Goal: Book appointment/travel/reservation

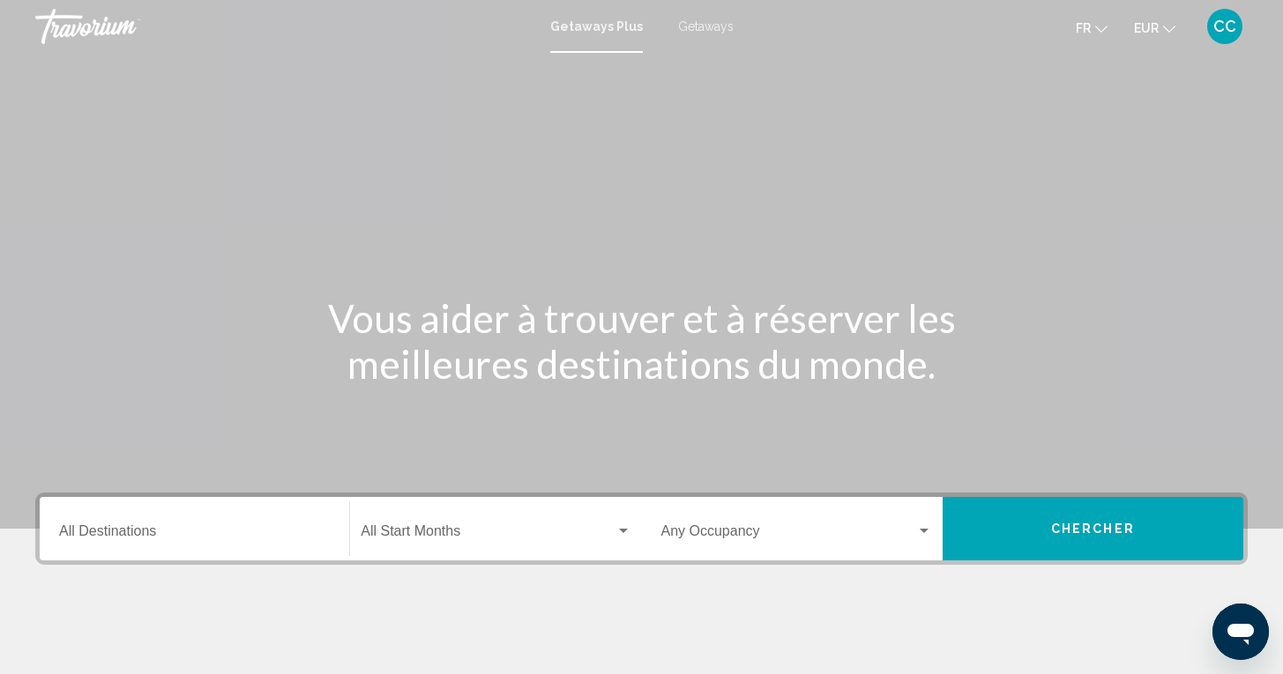
click at [703, 29] on span "Getaways" at bounding box center [706, 26] width 56 height 14
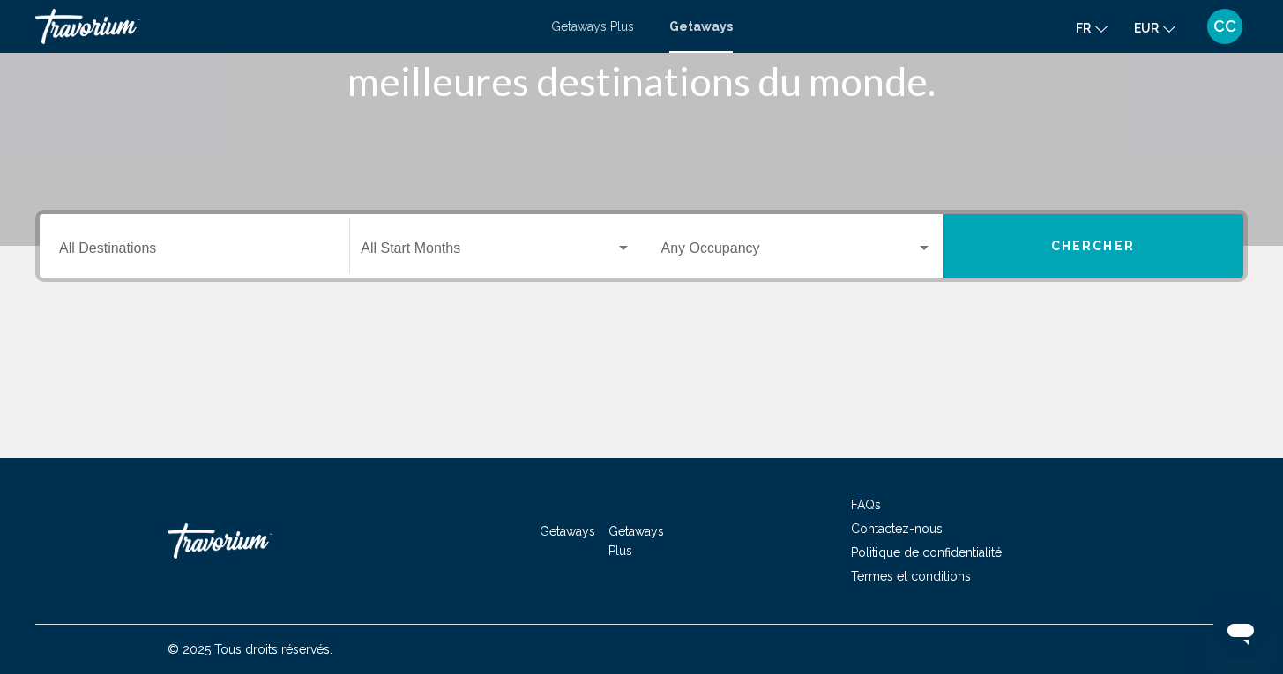
scroll to position [283, 0]
click at [295, 253] on input "Destination All Destinations" at bounding box center [194, 252] width 271 height 16
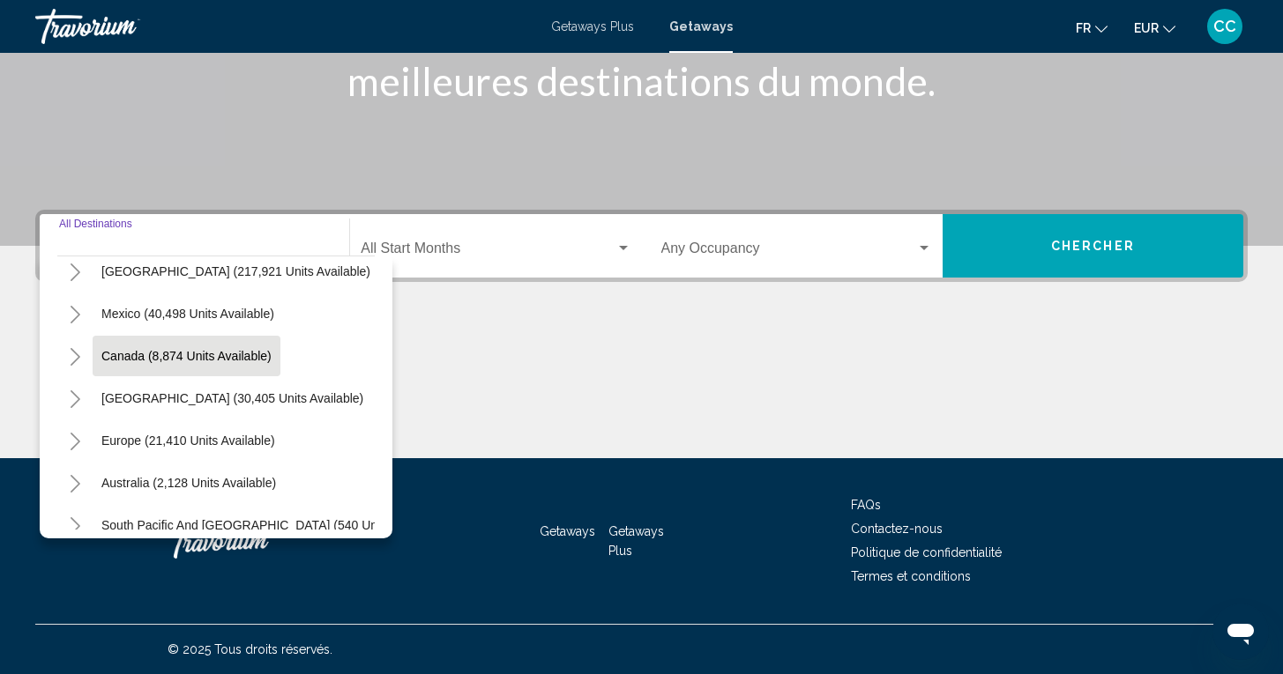
scroll to position [71, 0]
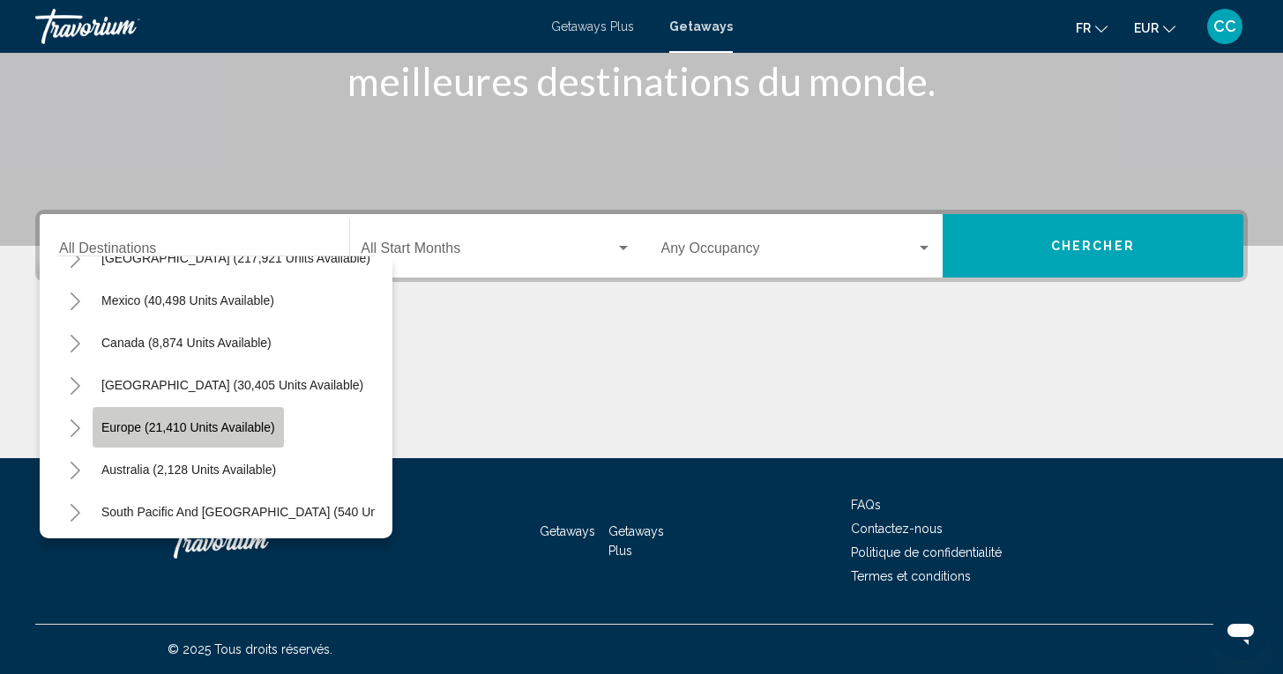
click at [214, 428] on span "Europe (21,410 units available)" at bounding box center [188, 428] width 174 height 14
type input "**********"
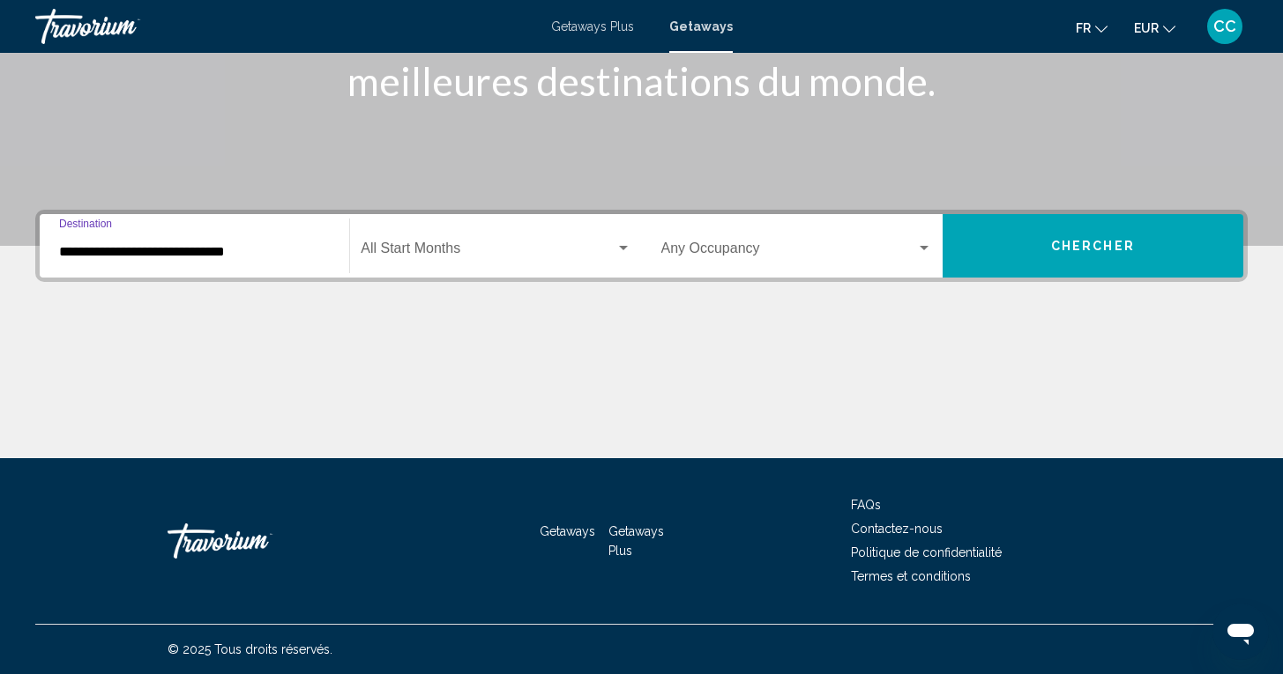
click at [447, 245] on span "Search widget" at bounding box center [488, 252] width 254 height 16
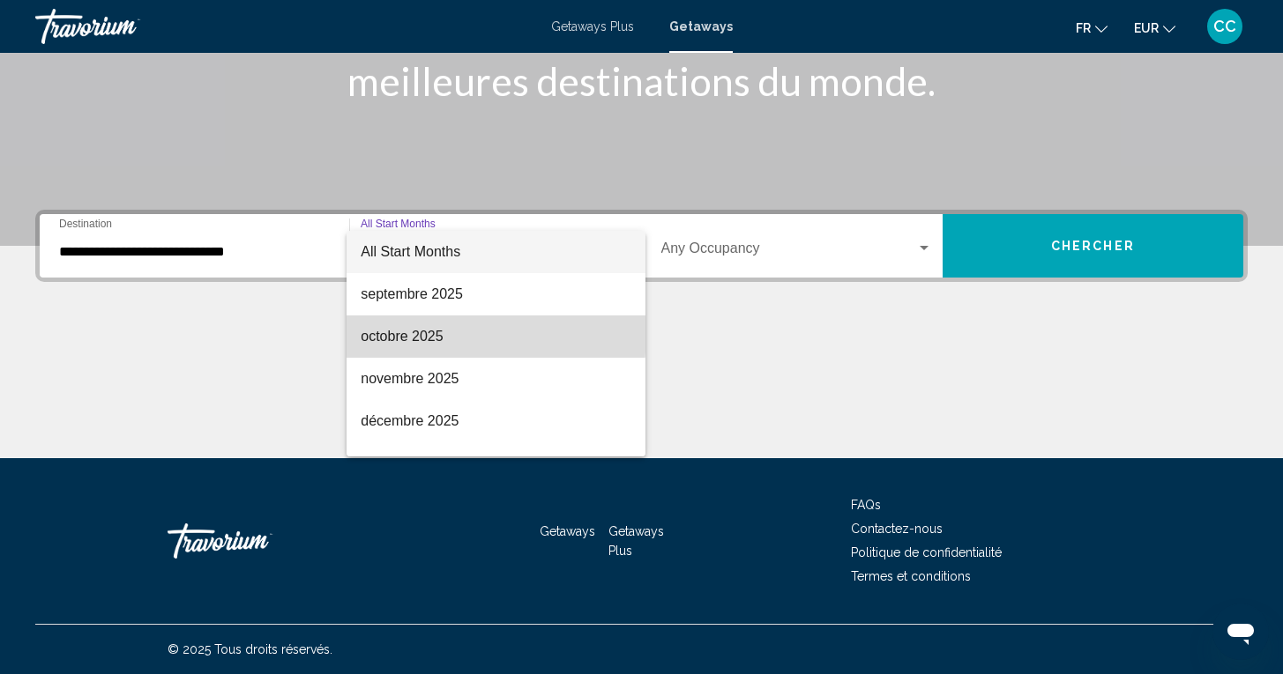
click at [400, 332] on span "octobre 2025" at bounding box center [496, 337] width 270 height 42
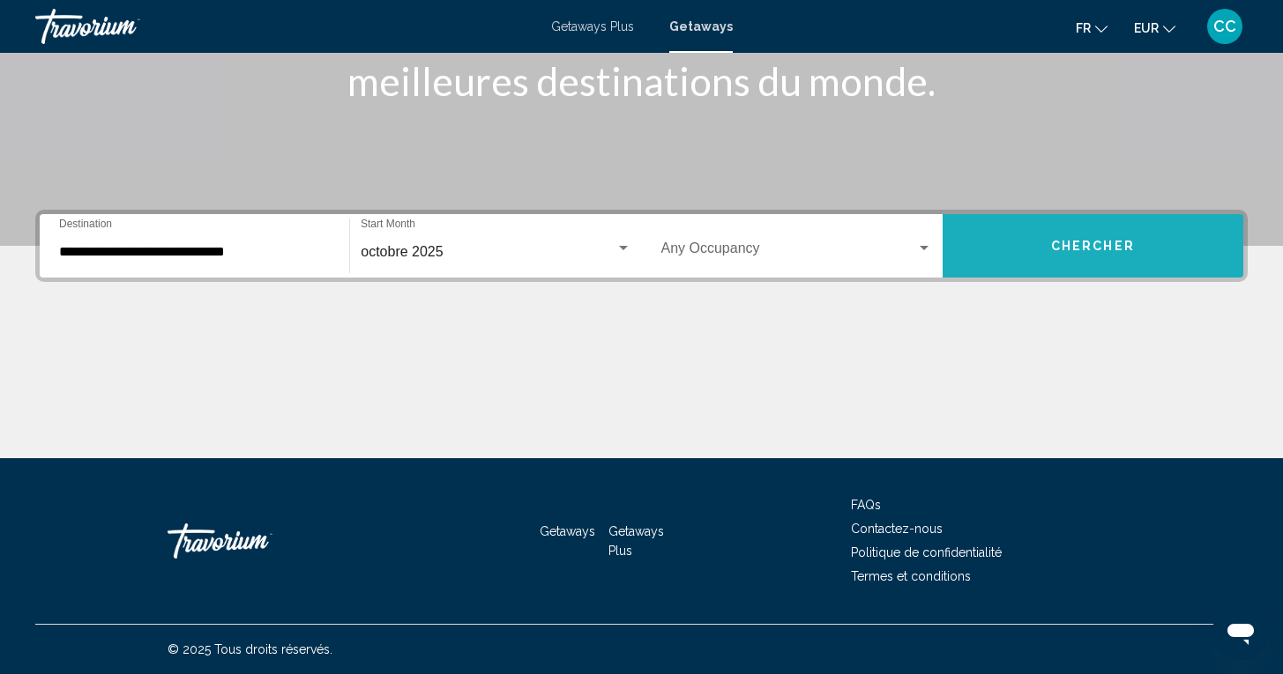
click at [1083, 241] on span "Chercher" at bounding box center [1093, 247] width 84 height 14
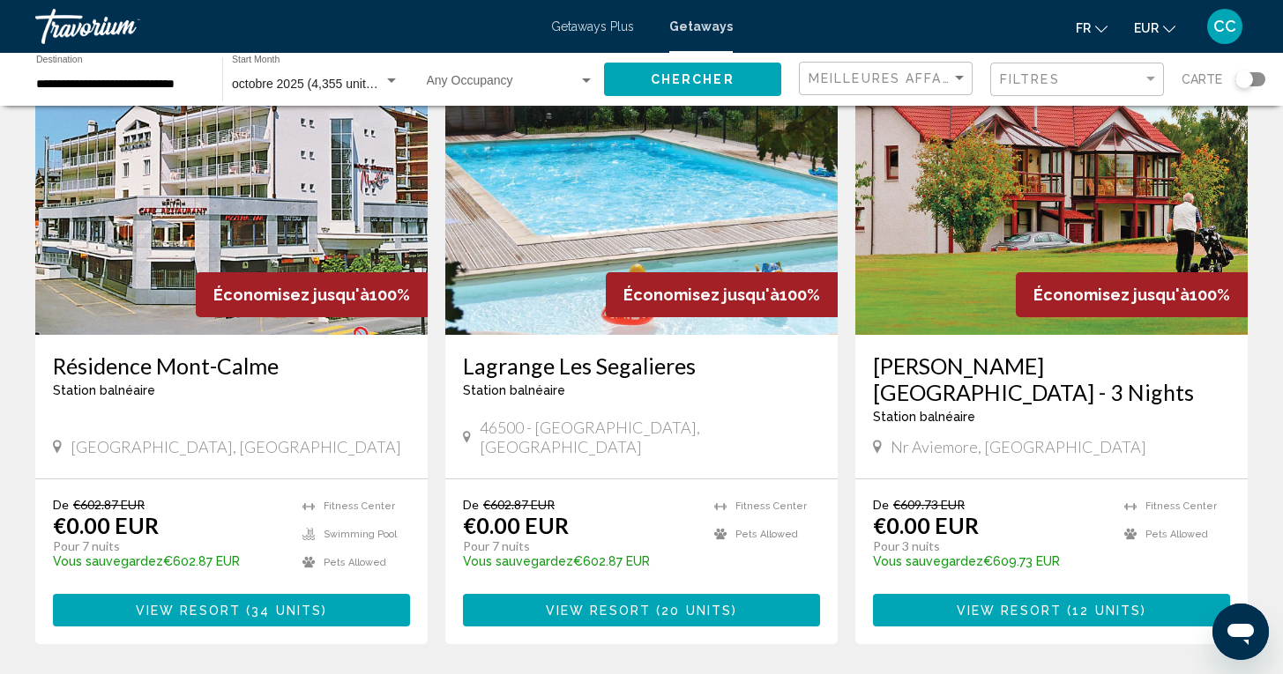
scroll to position [160, 0]
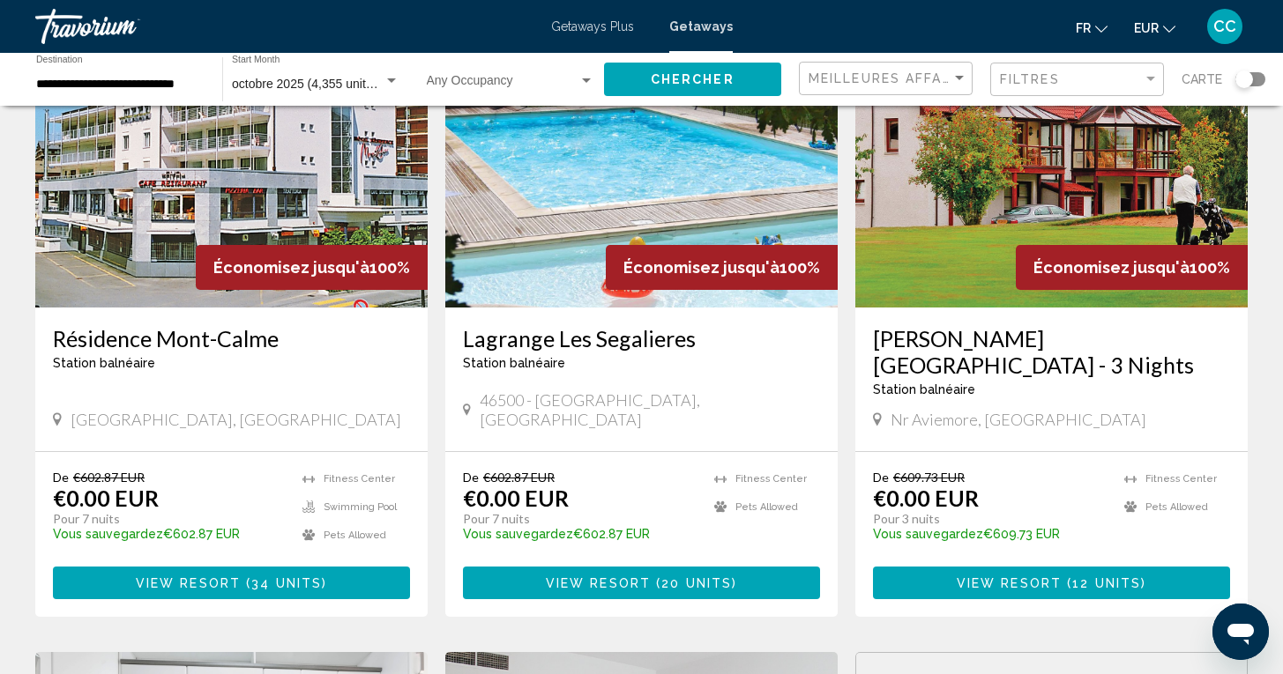
click at [591, 346] on h3 "Lagrange Les Segalieres" at bounding box center [641, 338] width 357 height 26
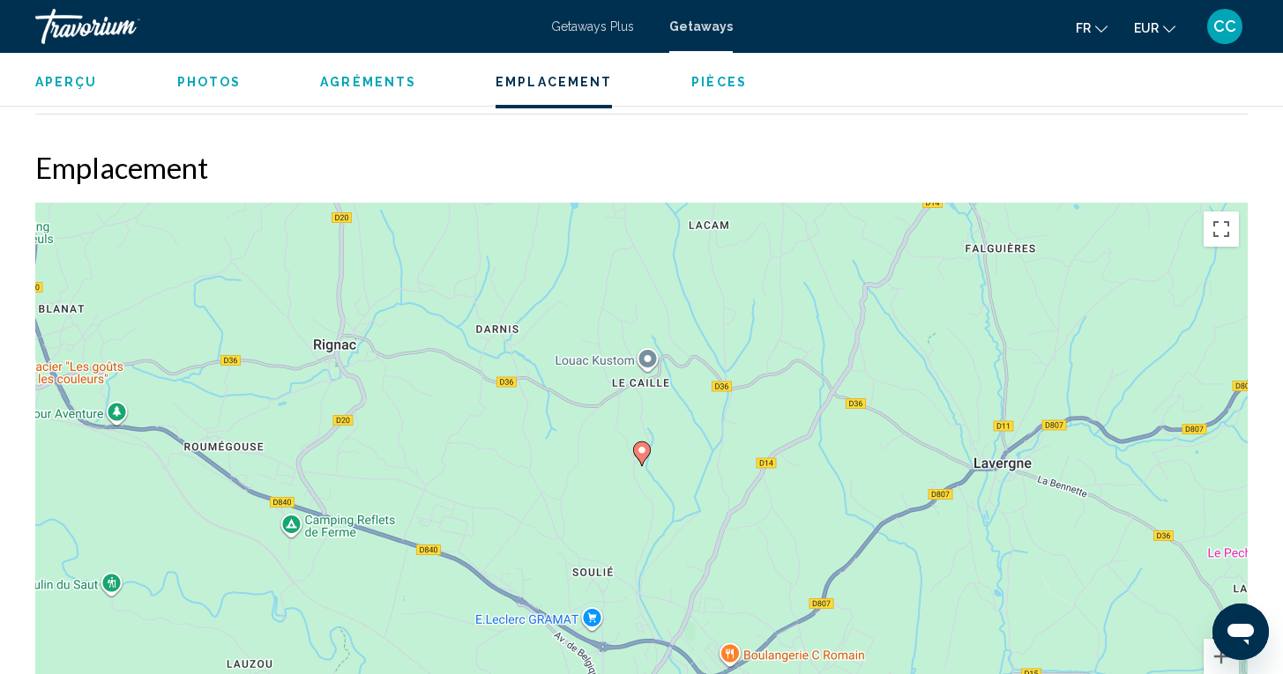
scroll to position [2226, 0]
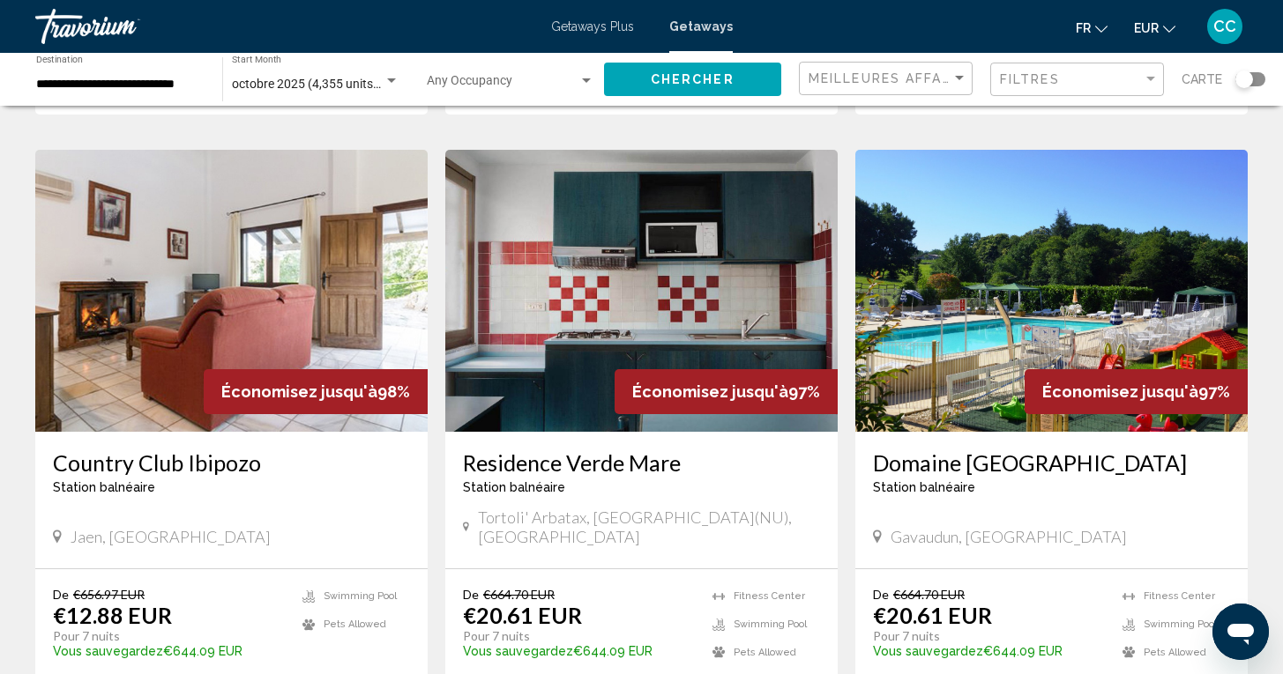
scroll to position [1937, 0]
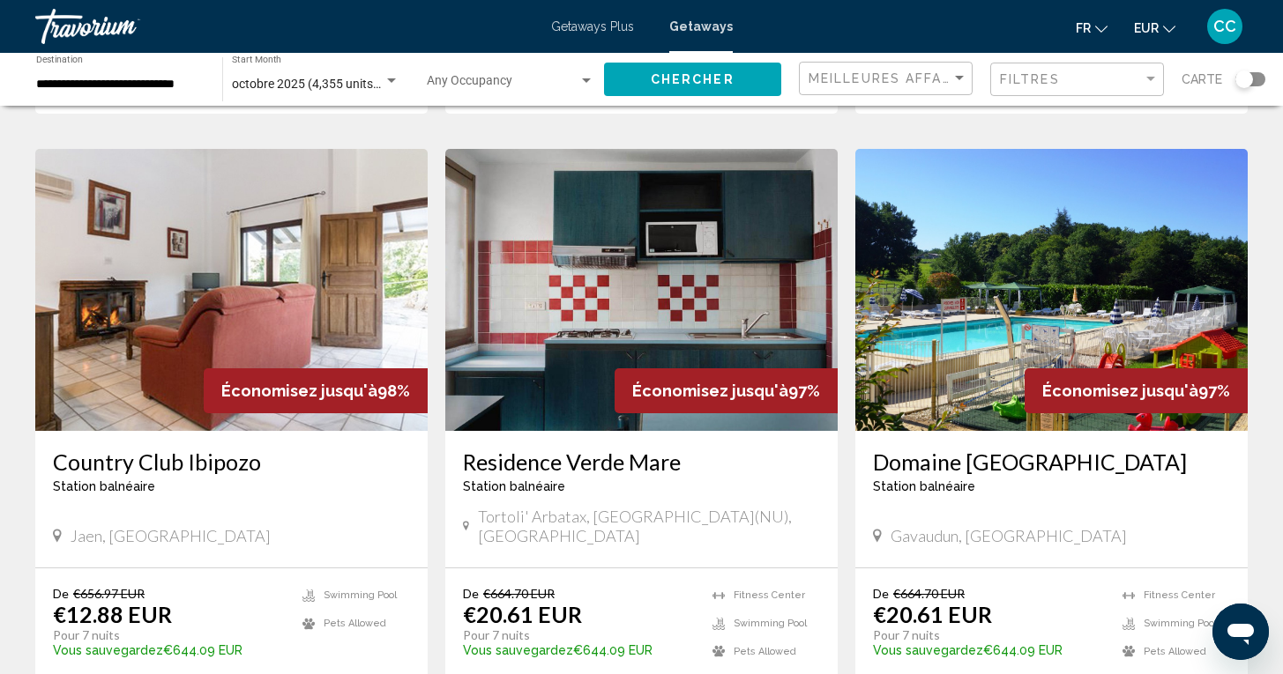
click at [205, 449] on h3 "Country Club Ibipozo" at bounding box center [231, 462] width 357 height 26
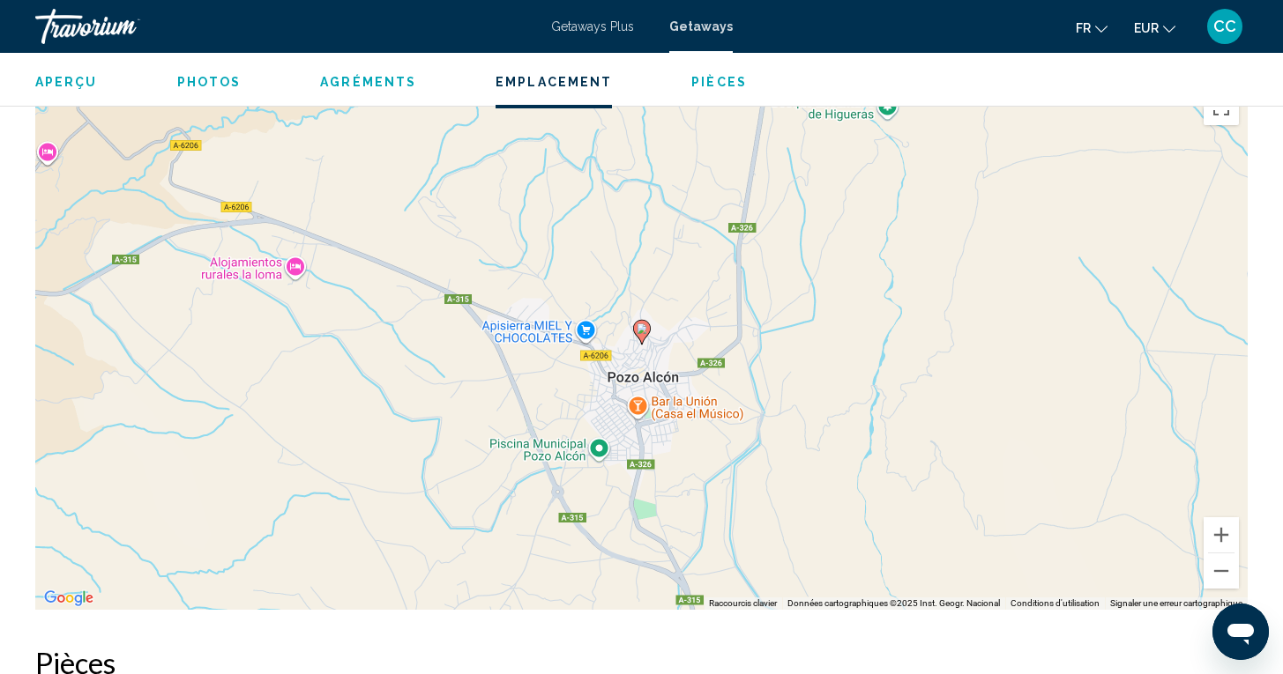
scroll to position [2512, 0]
click at [1222, 578] on button "Zoom arrière" at bounding box center [1220, 572] width 35 height 35
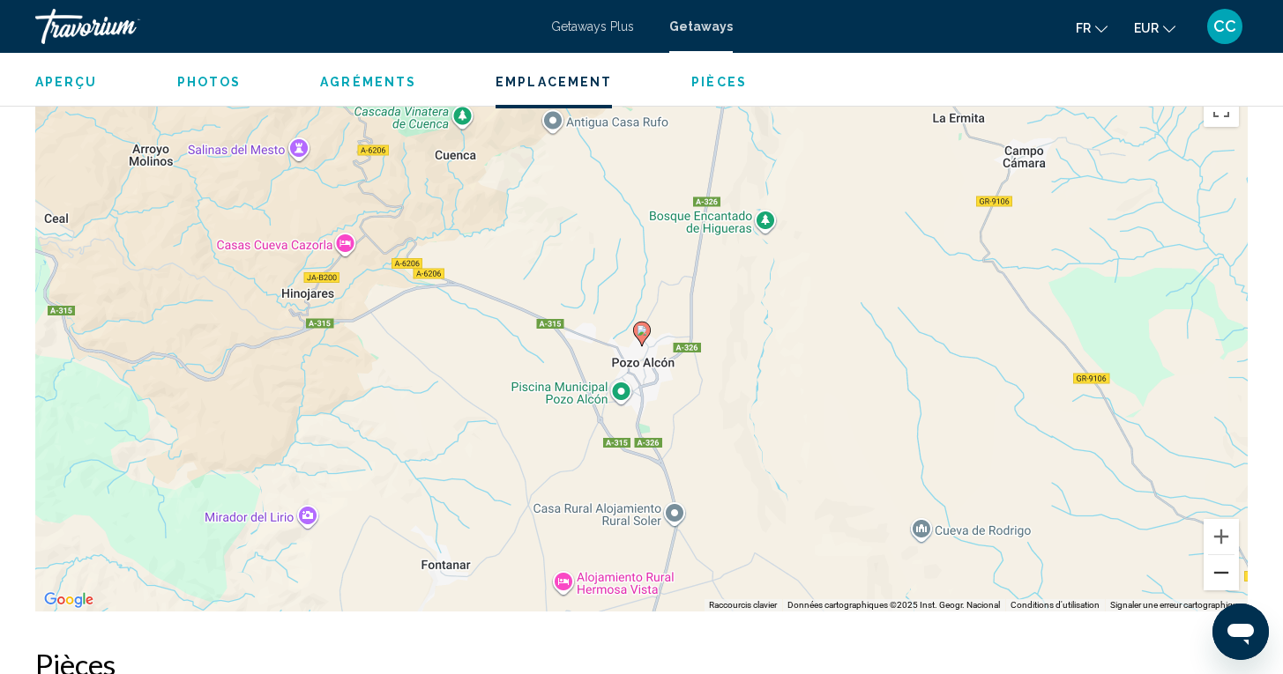
click at [1222, 578] on button "Zoom arrière" at bounding box center [1220, 572] width 35 height 35
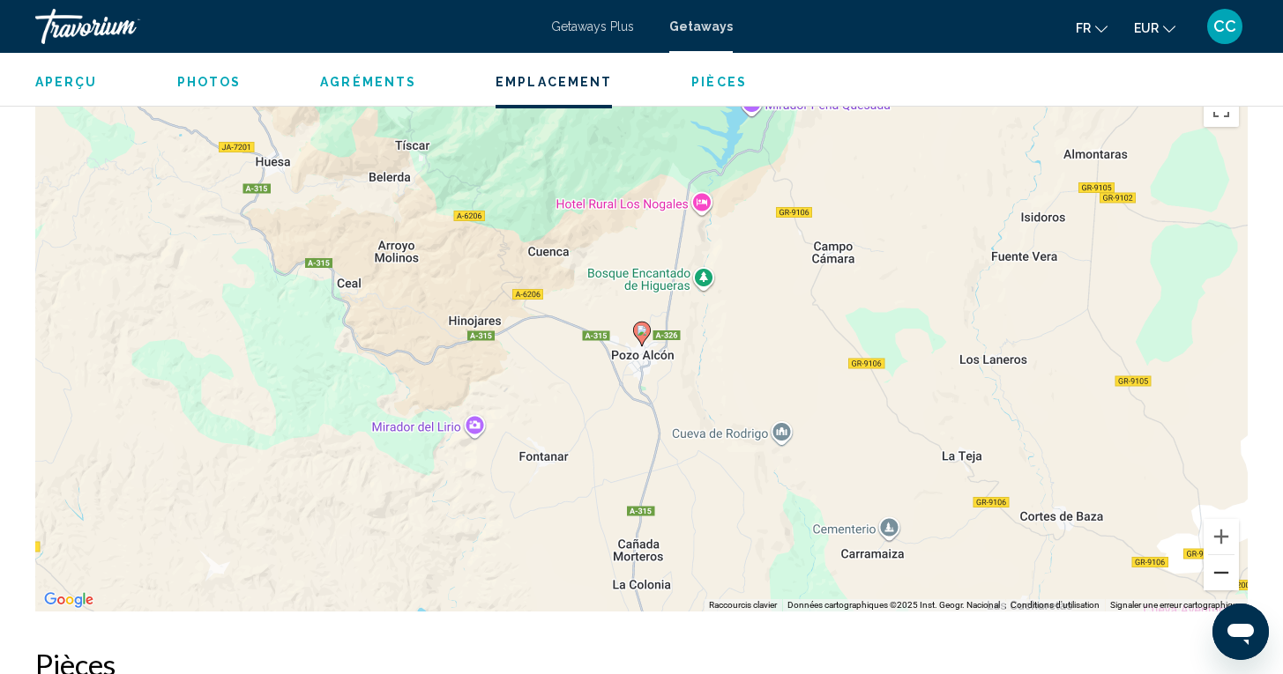
click at [1222, 578] on button "Zoom arrière" at bounding box center [1220, 572] width 35 height 35
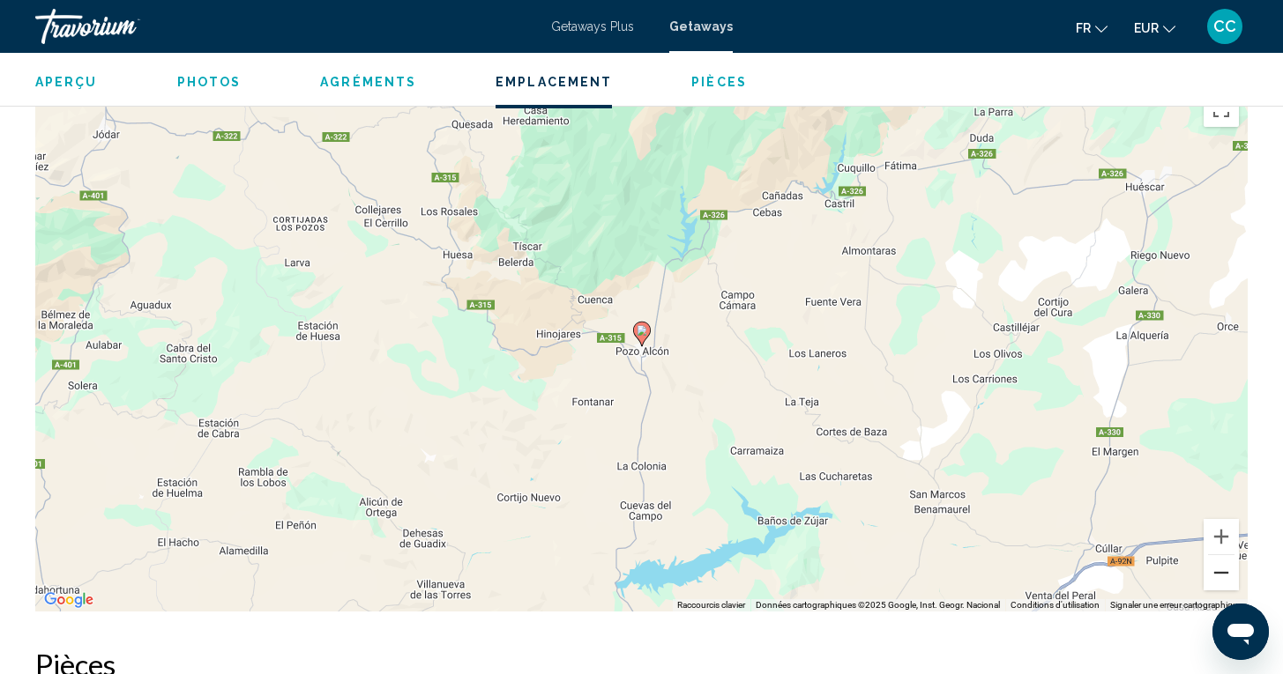
click at [1222, 578] on button "Zoom arrière" at bounding box center [1220, 572] width 35 height 35
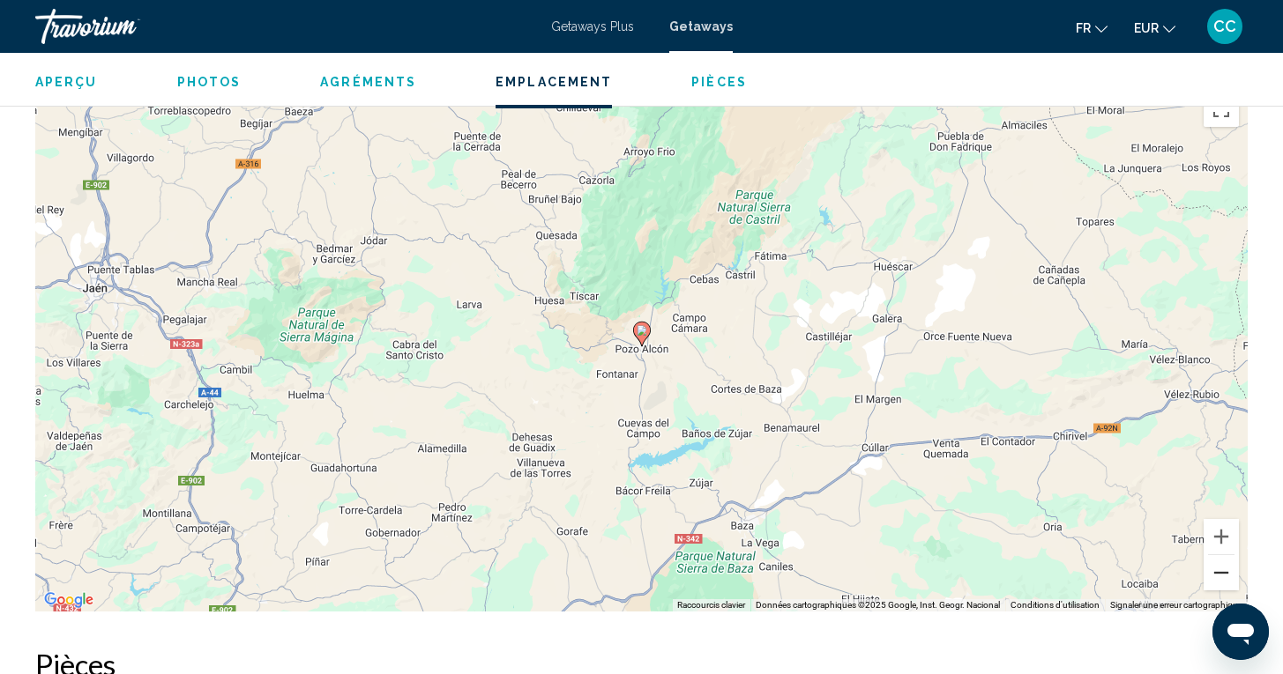
click at [1222, 578] on button "Zoom arrière" at bounding box center [1220, 572] width 35 height 35
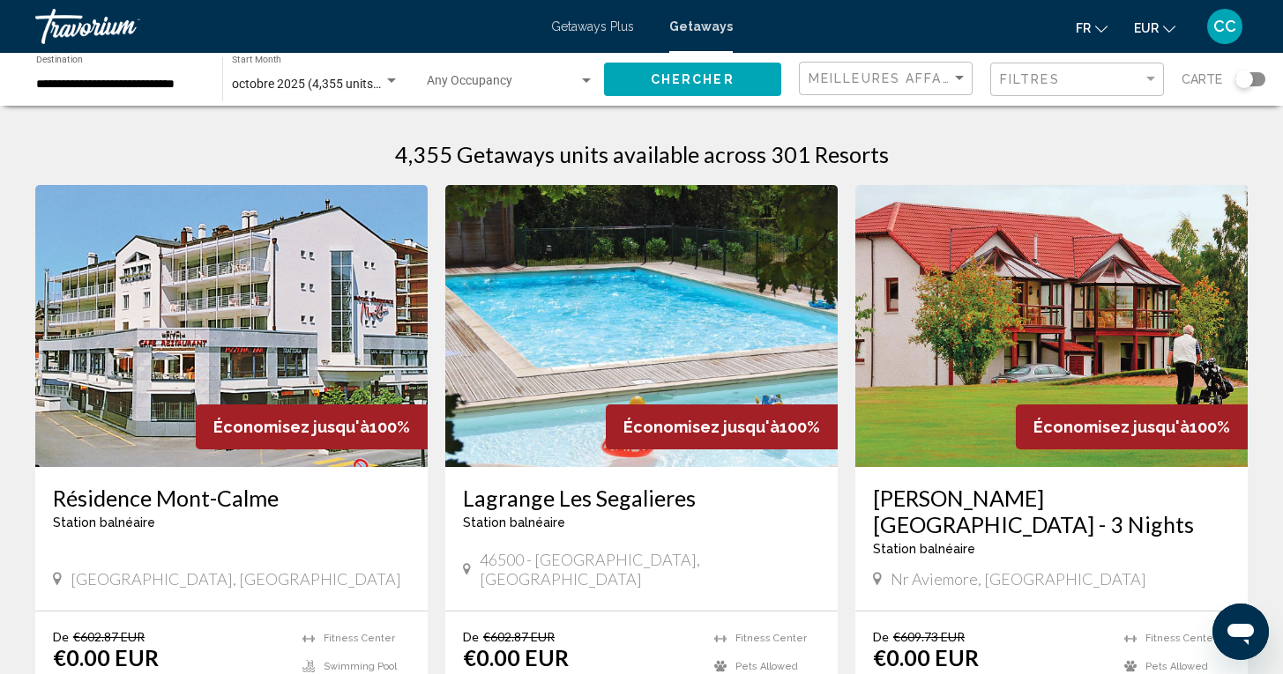
click at [322, 86] on span "octobre 2025 (4,355 units available)" at bounding box center [330, 84] width 197 height 14
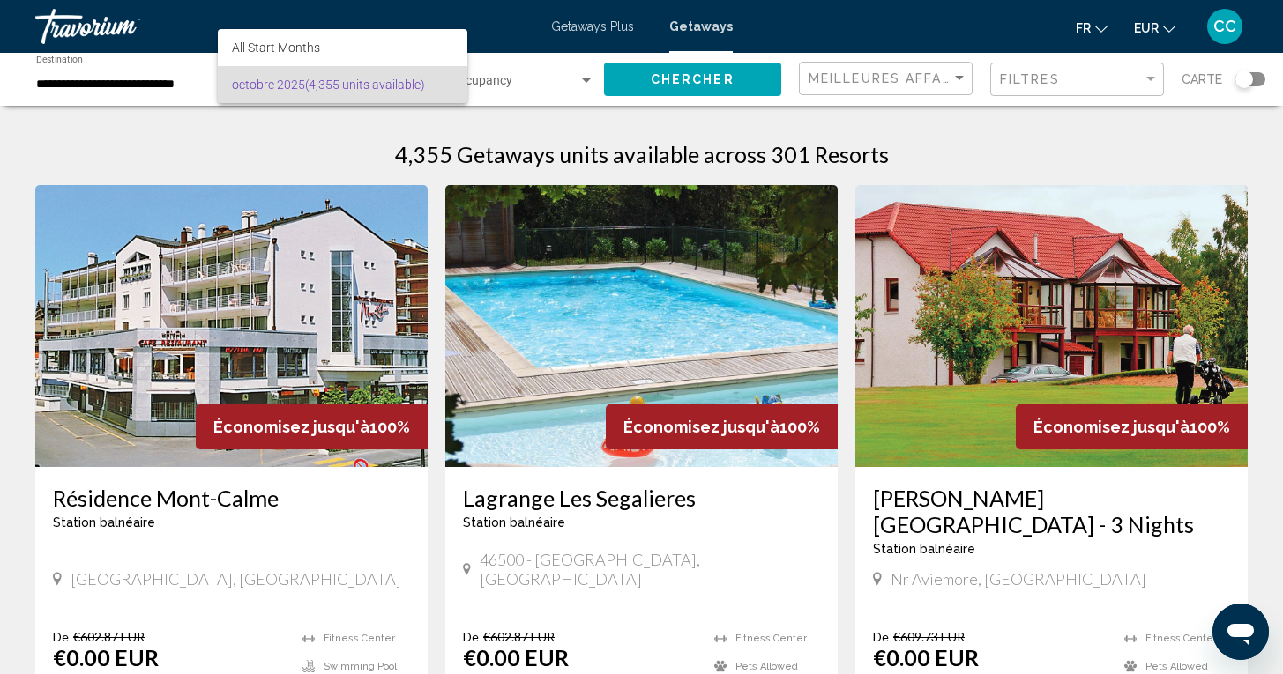
click at [316, 128] on div at bounding box center [641, 337] width 1283 height 674
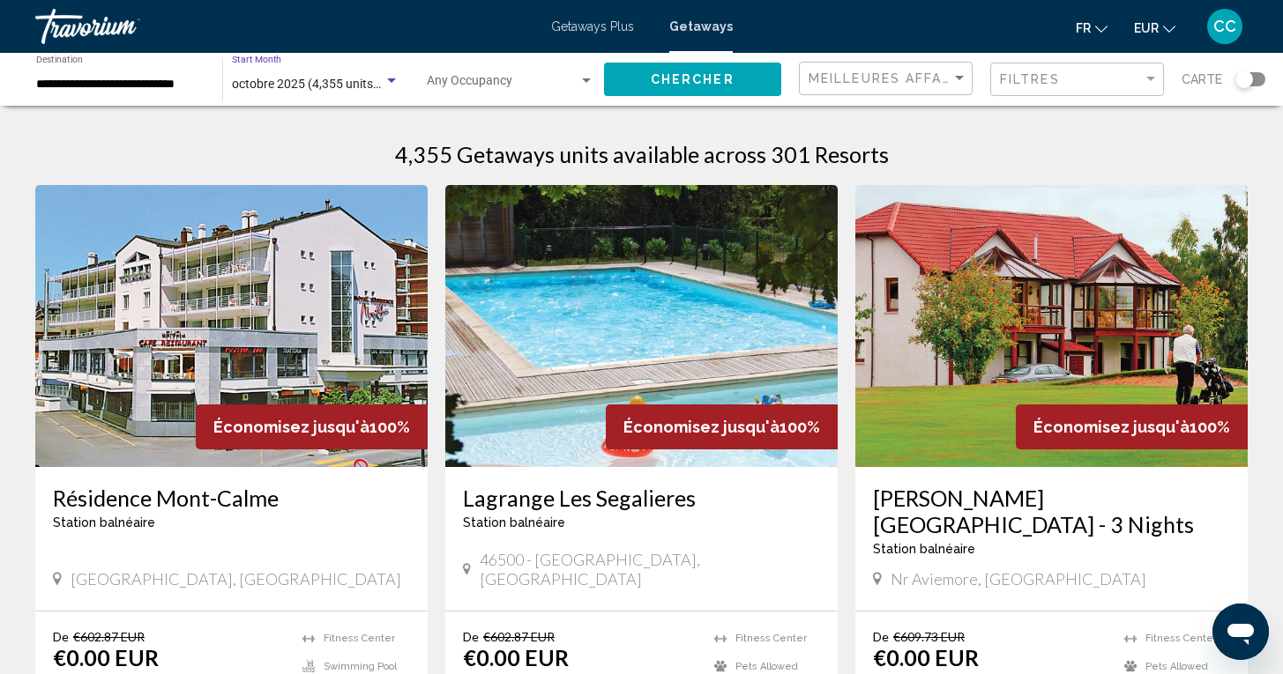
click at [291, 90] on span "octobre 2025 (4,355 units available)" at bounding box center [330, 84] width 197 height 14
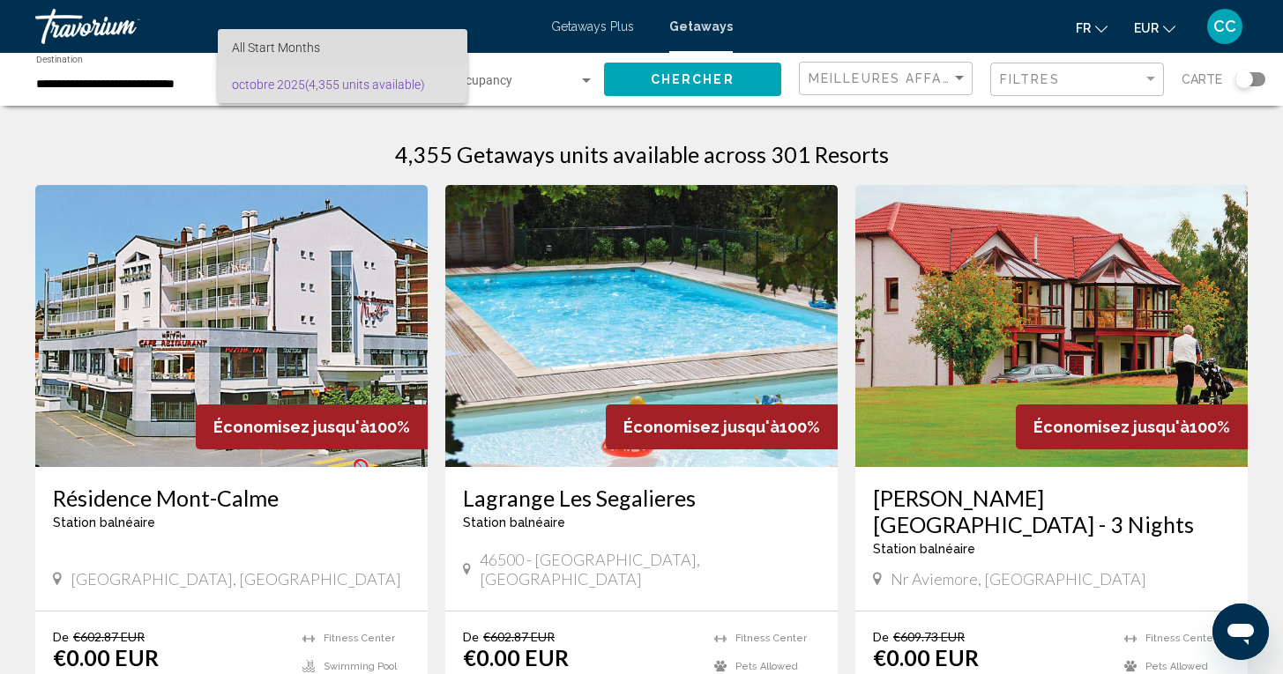
click at [297, 42] on span "All Start Months" at bounding box center [276, 48] width 88 height 14
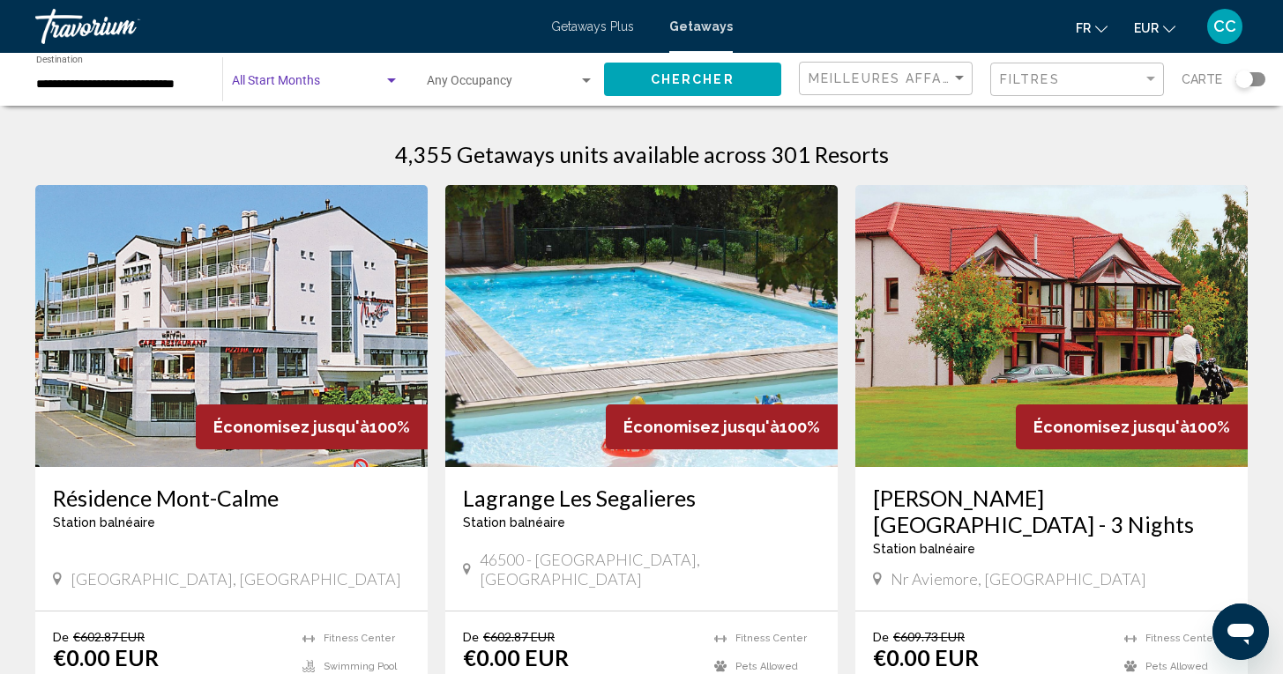
click at [389, 79] on div "Search widget" at bounding box center [391, 80] width 9 height 4
click at [361, 154] on div at bounding box center [641, 337] width 1283 height 674
click at [665, 78] on span "Chercher" at bounding box center [693, 80] width 84 height 14
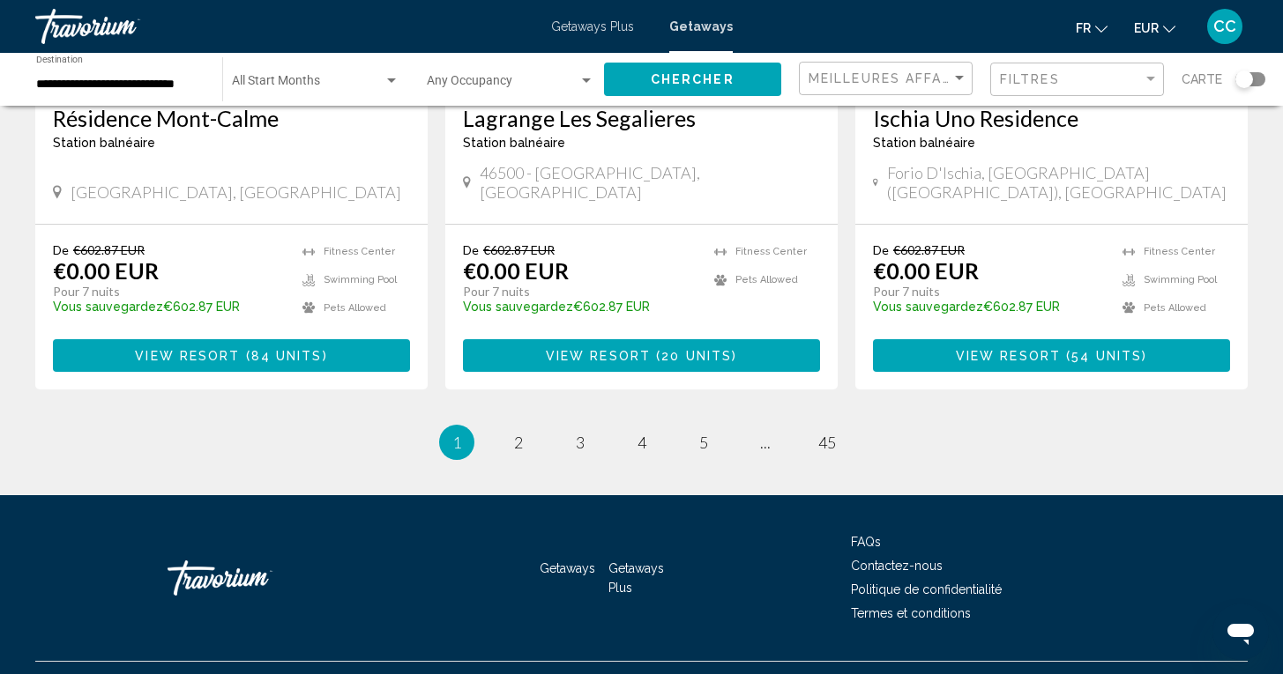
scroll to position [2253, 0]
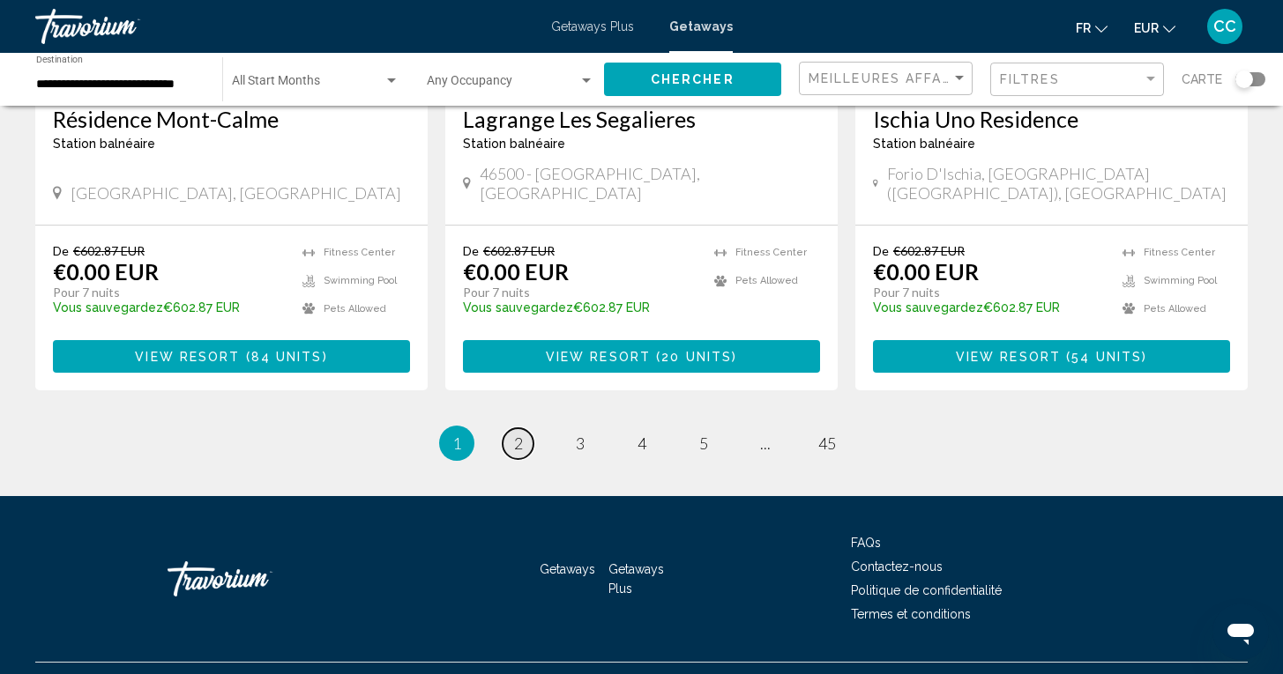
click at [516, 434] on span "2" at bounding box center [518, 443] width 9 height 19
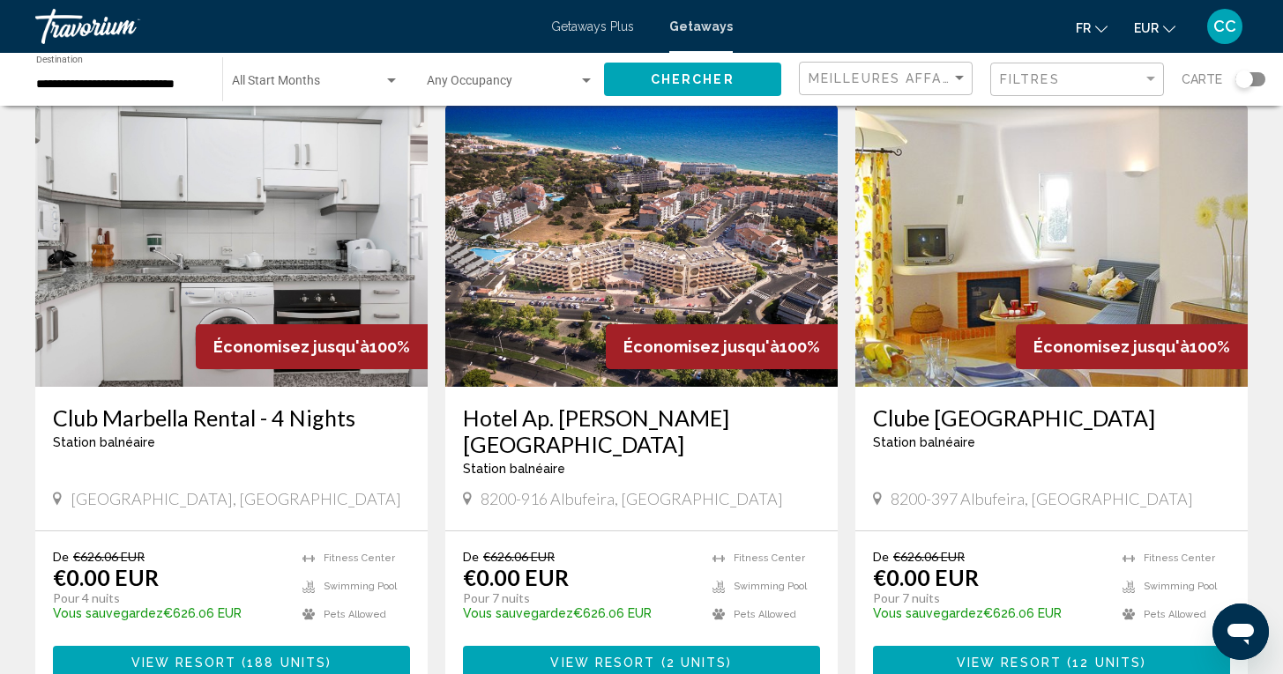
scroll to position [2017, 0]
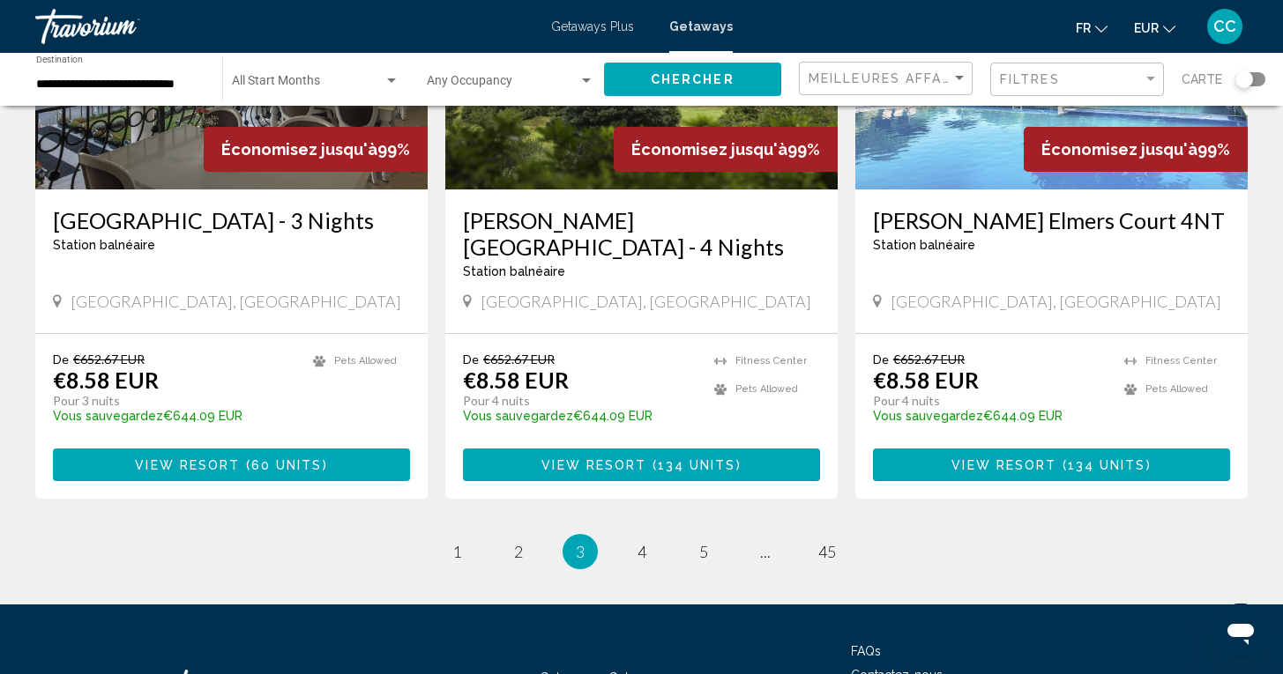
scroll to position [2170, 0]
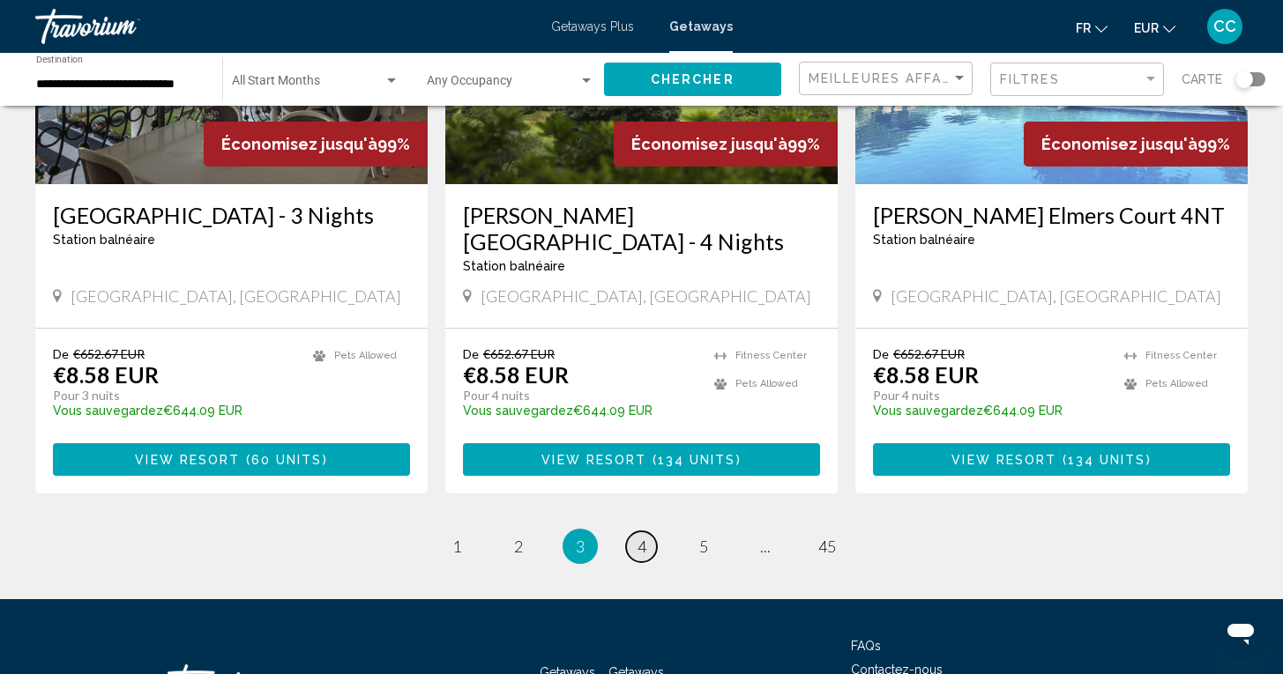
click at [634, 532] on link "page 4" at bounding box center [641, 547] width 31 height 31
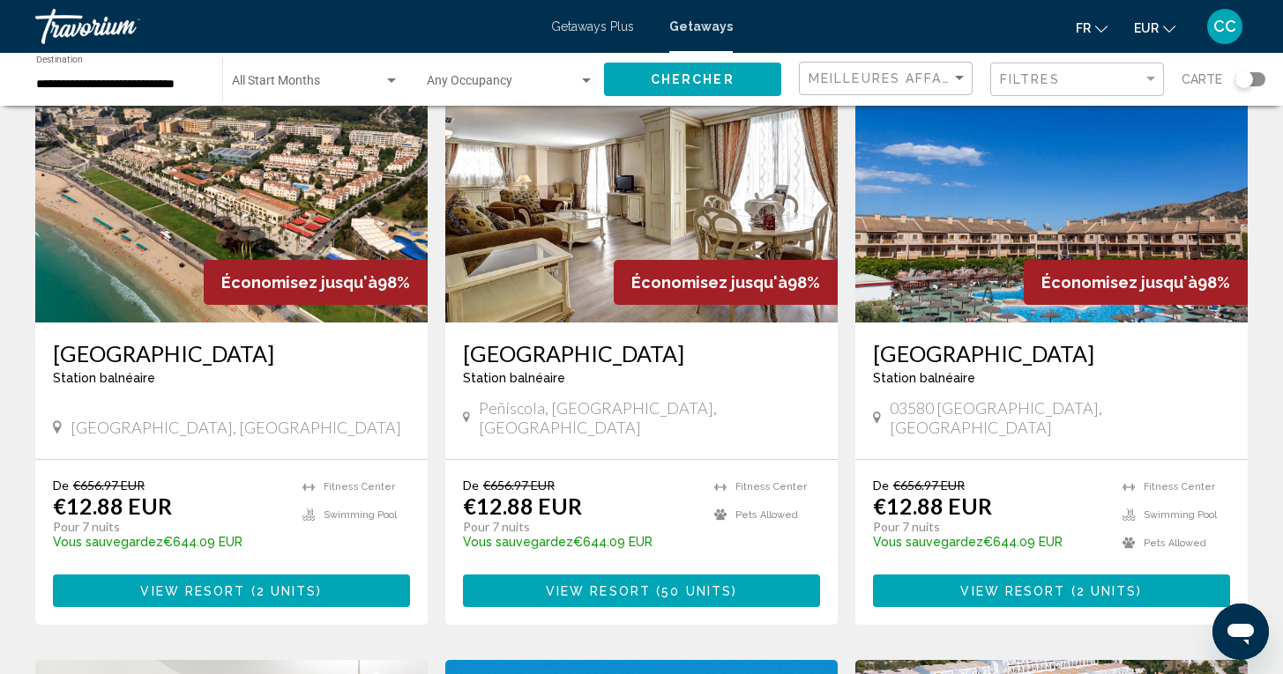
scroll to position [145, 0]
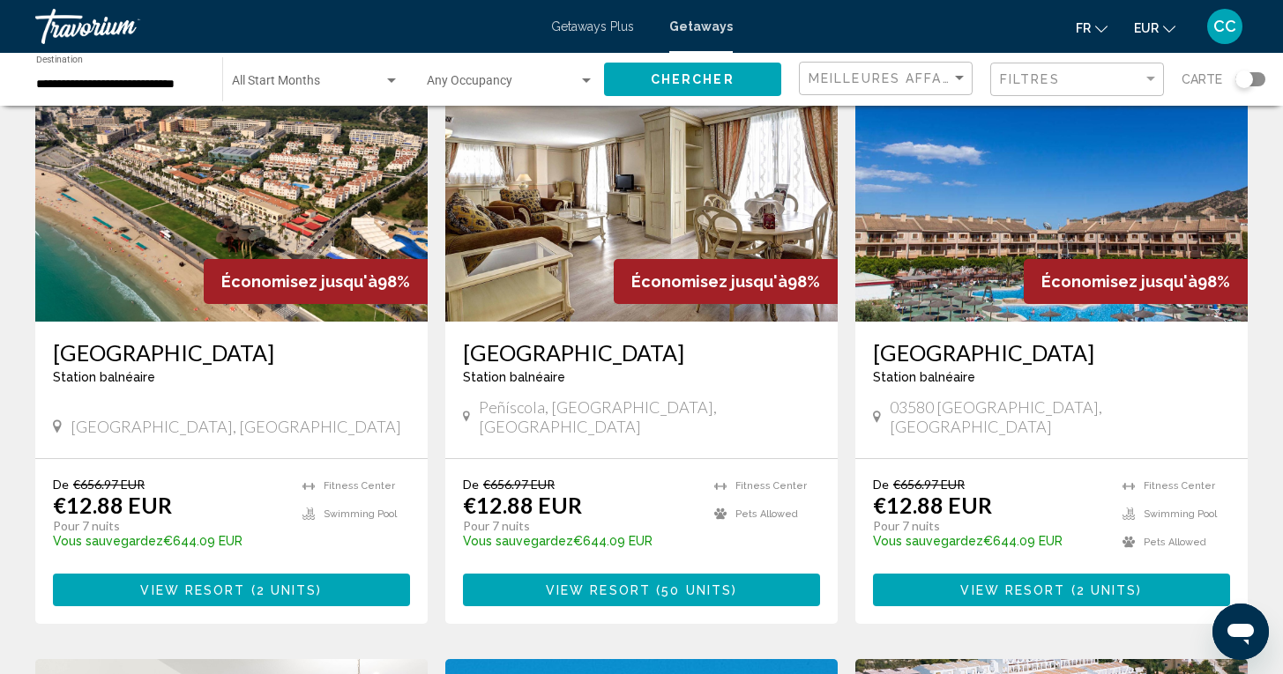
click at [917, 361] on h3 "[GEOGRAPHIC_DATA]" at bounding box center [1051, 352] width 357 height 26
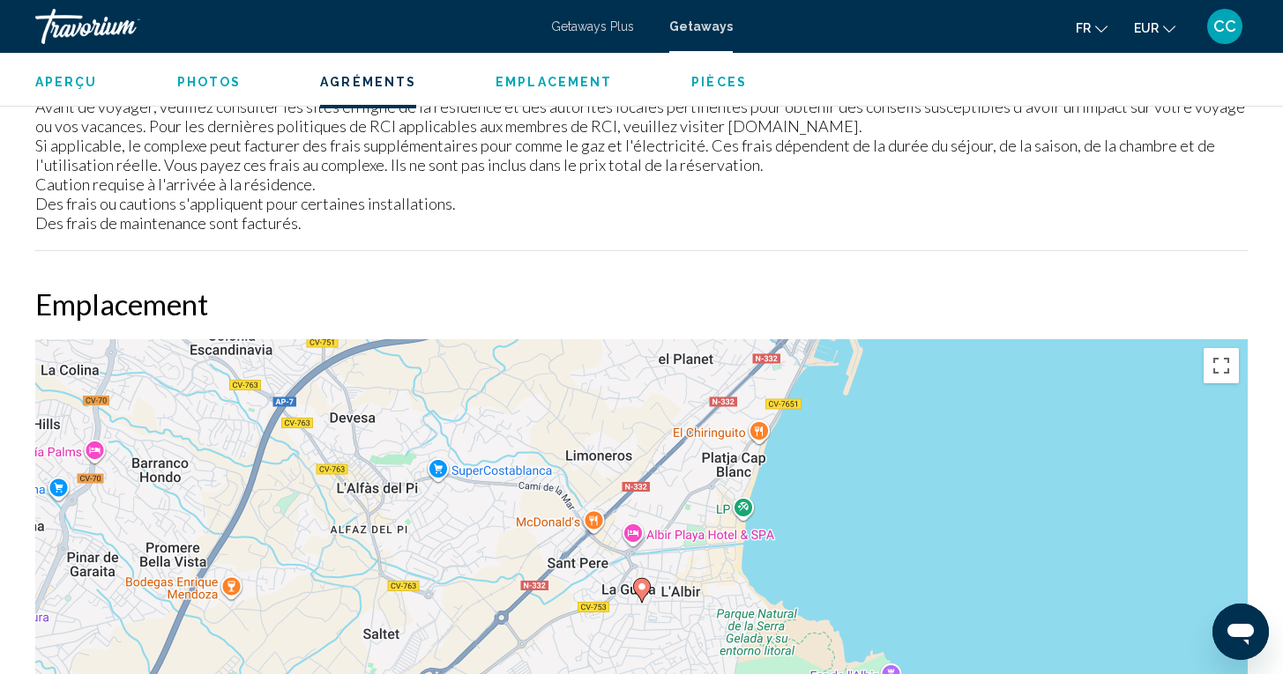
scroll to position [2211, 0]
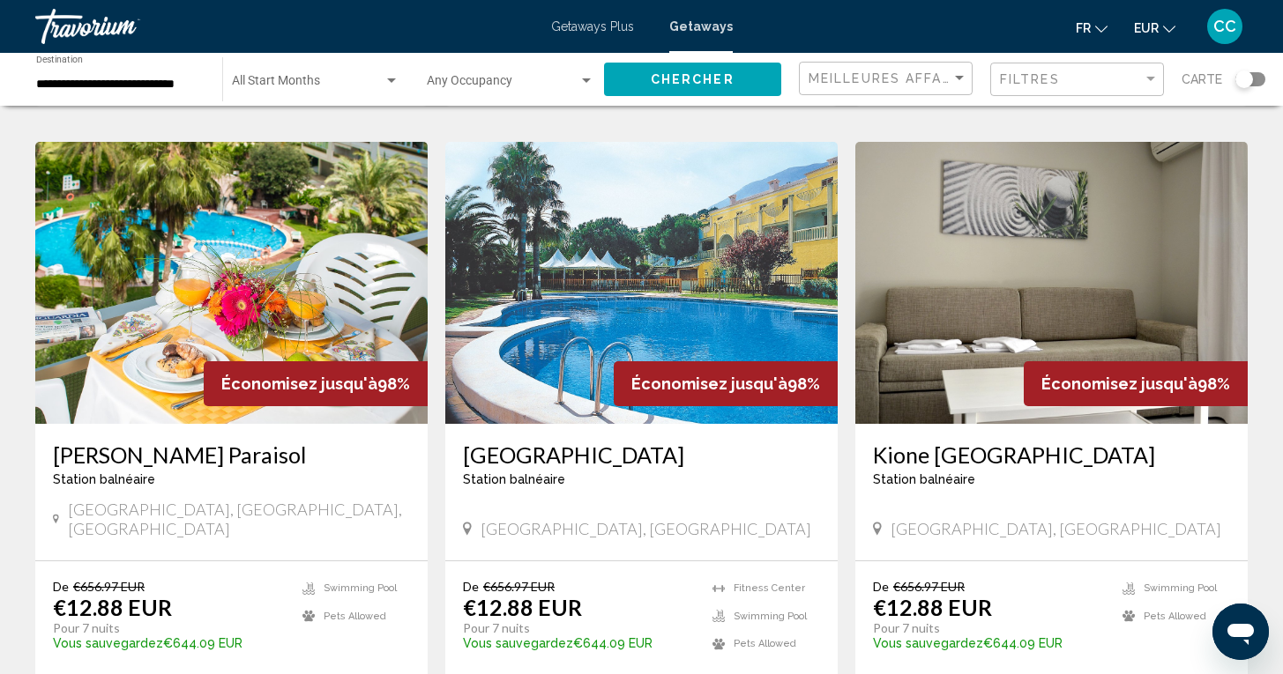
scroll to position [1274, 0]
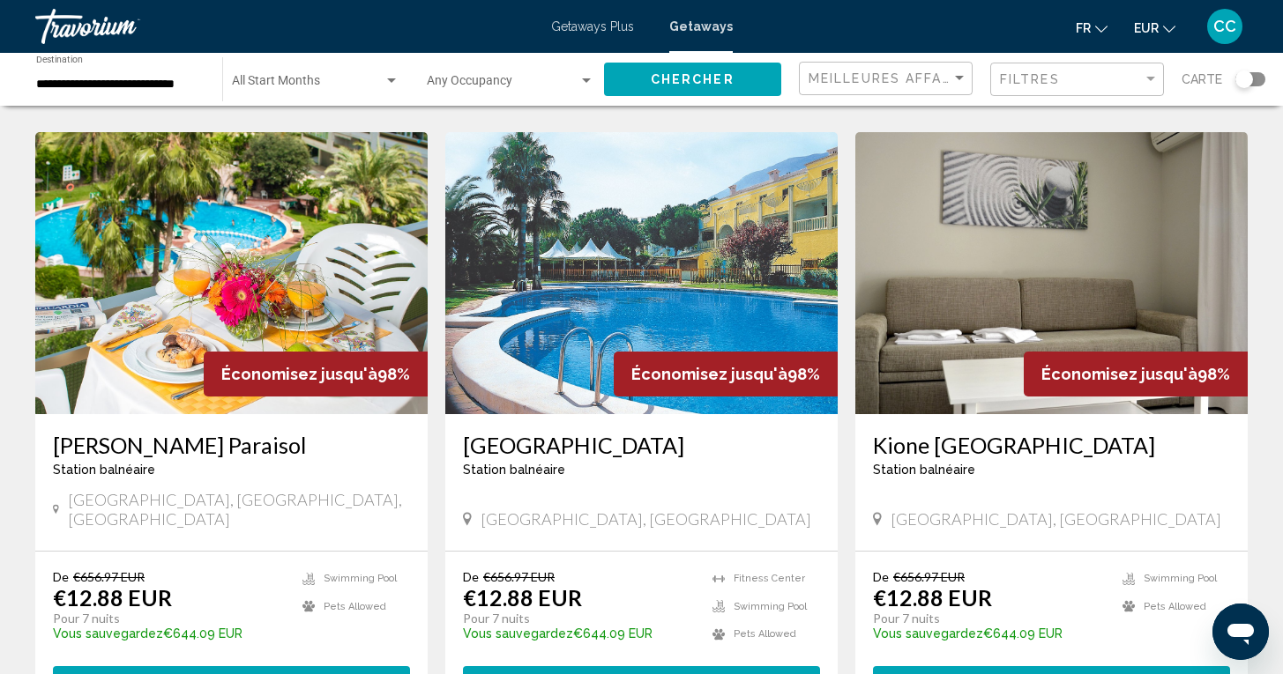
click at [559, 432] on h3 "[GEOGRAPHIC_DATA]" at bounding box center [641, 445] width 357 height 26
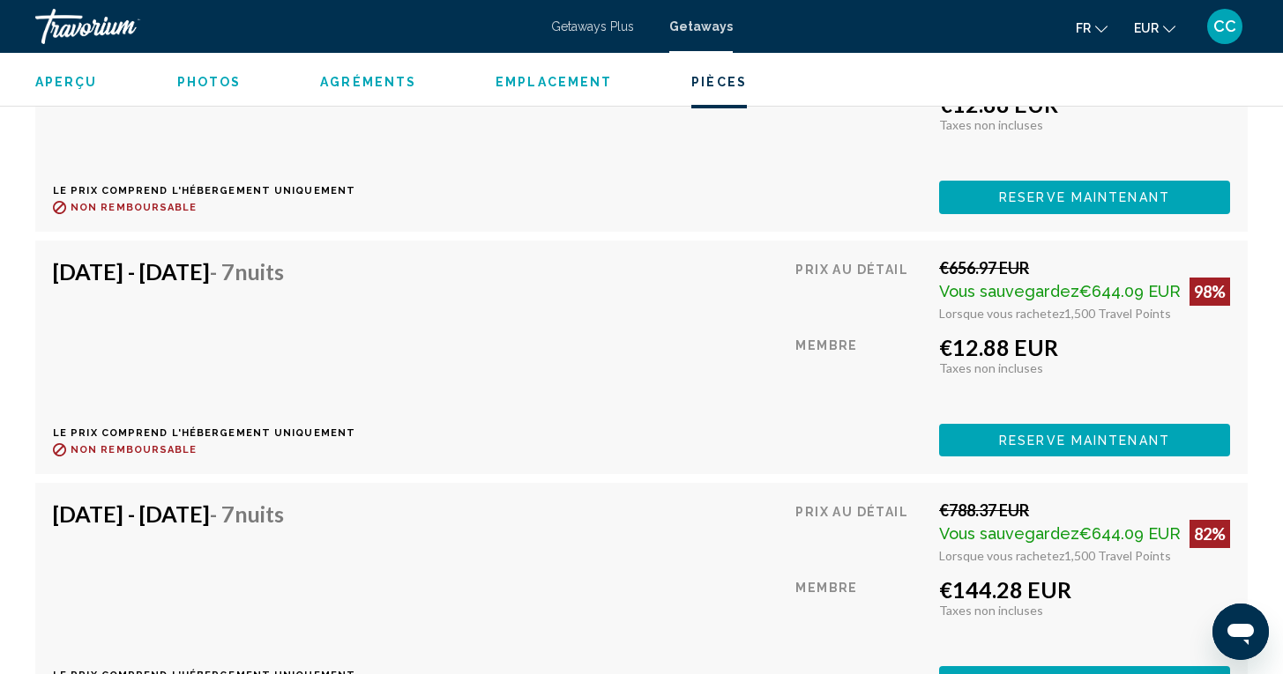
scroll to position [3641, 0]
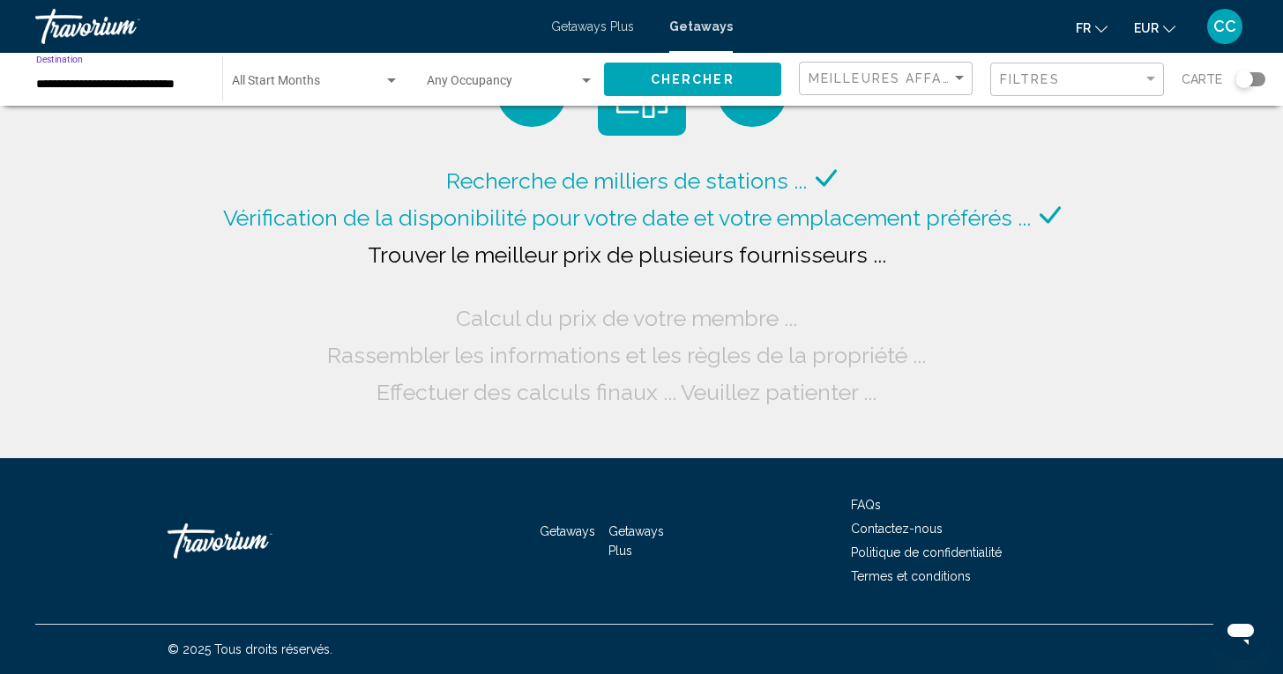
click at [151, 85] on input "**********" at bounding box center [120, 85] width 168 height 14
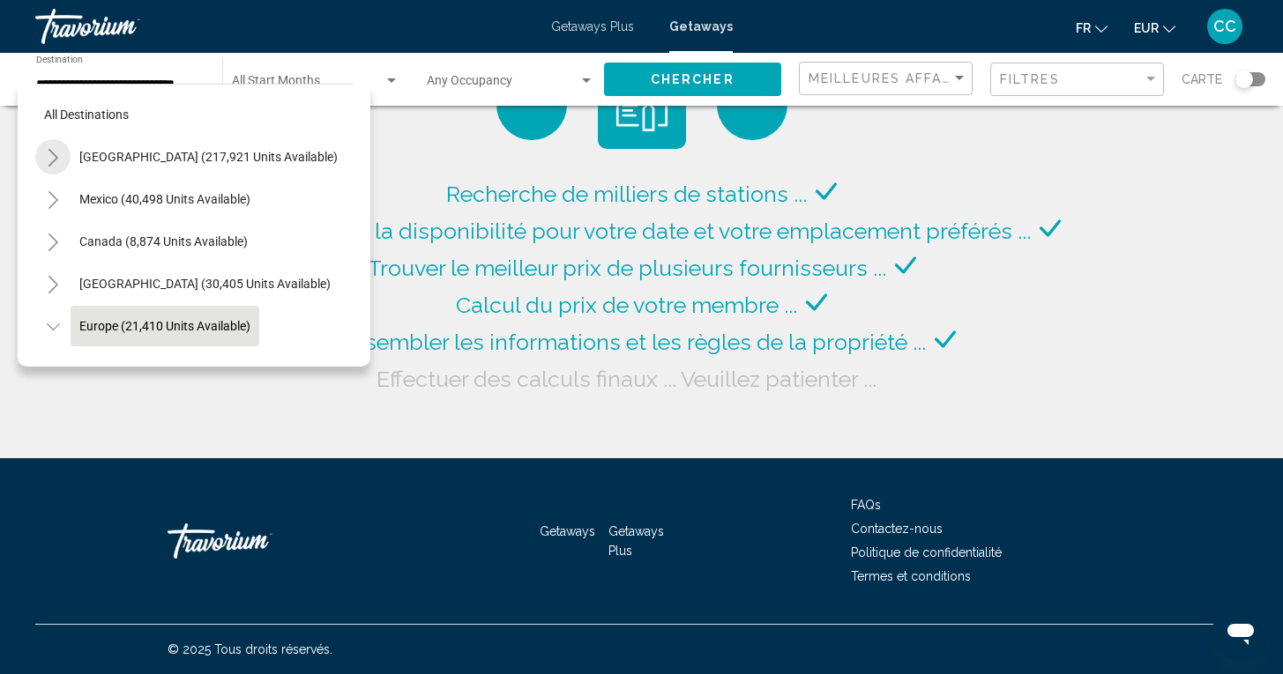
click at [57, 160] on icon "Toggle United States (217,921 units available)" at bounding box center [53, 158] width 13 height 18
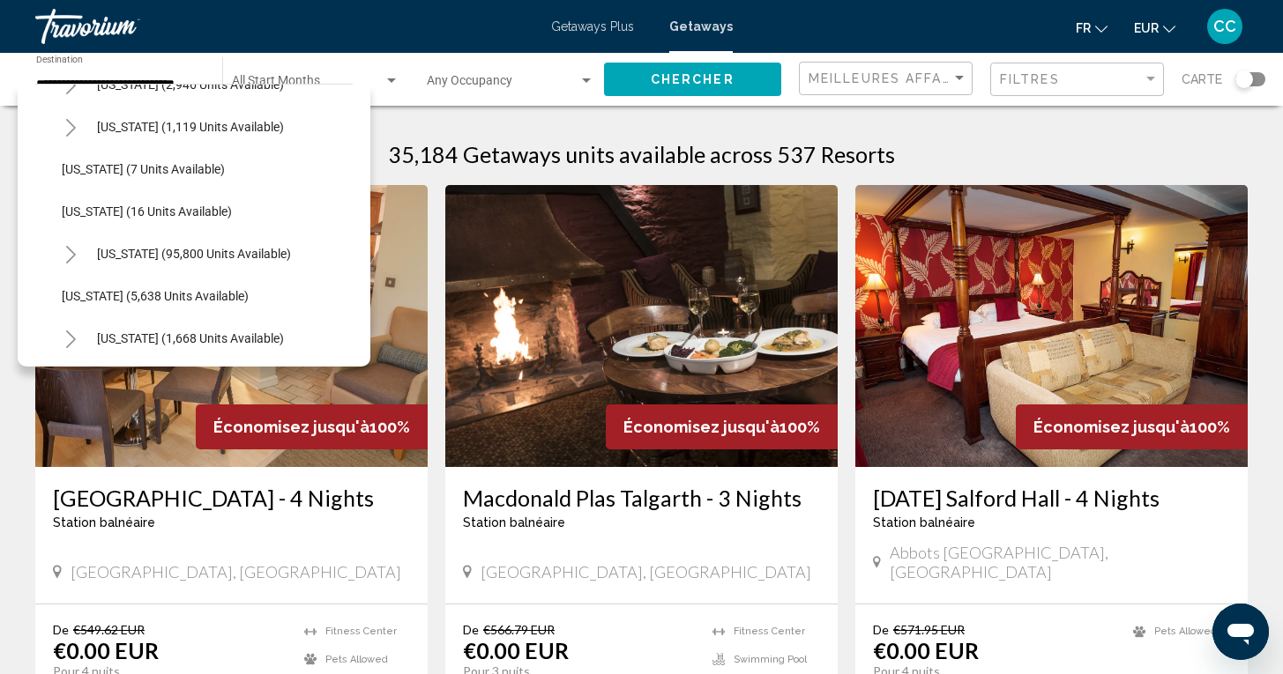
scroll to position [202, 0]
click at [72, 255] on icon "Toggle Florida (95,800 units available)" at bounding box center [71, 252] width 10 height 18
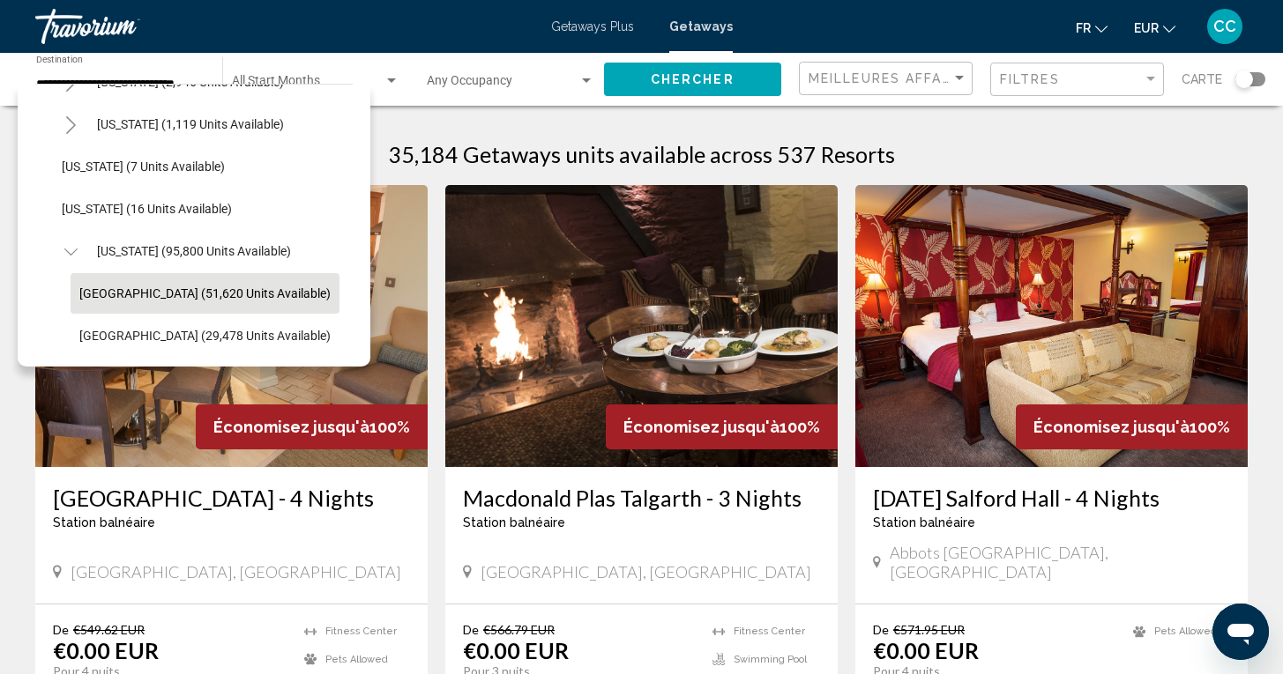
click at [138, 287] on span "[GEOGRAPHIC_DATA] (51,620 units available)" at bounding box center [204, 294] width 251 height 14
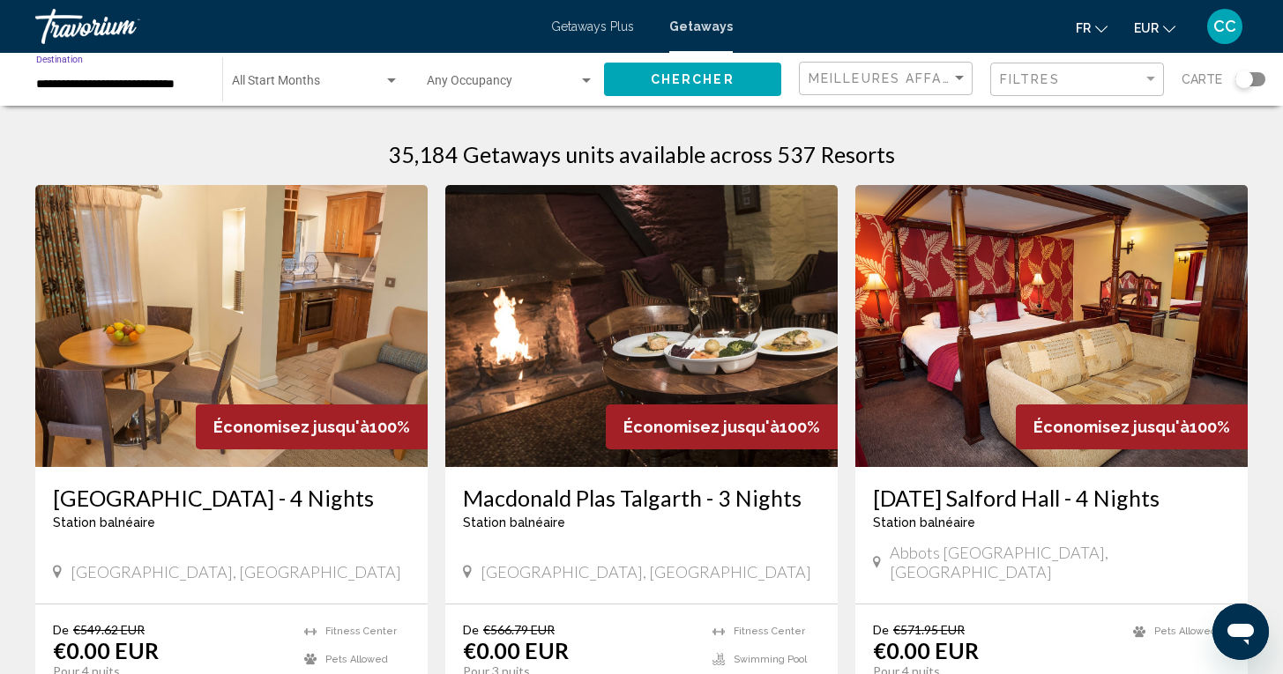
type input "**********"
click at [338, 86] on span "Search widget" at bounding box center [308, 85] width 152 height 14
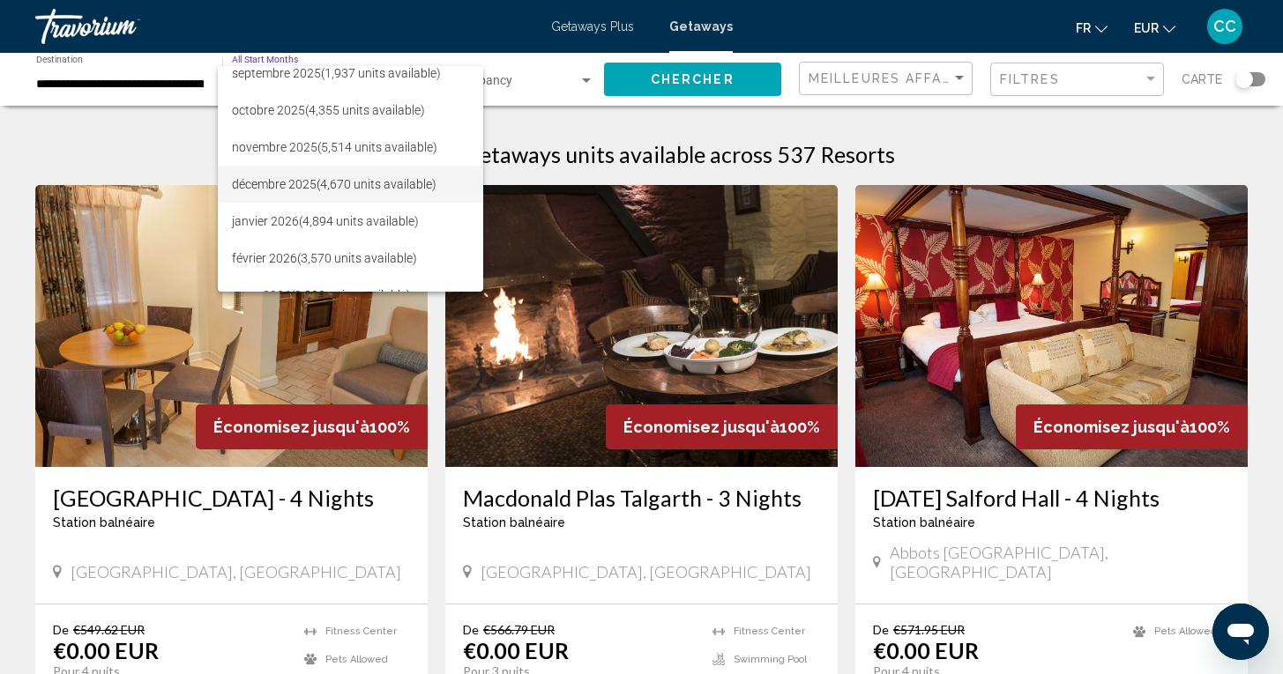
scroll to position [69, 0]
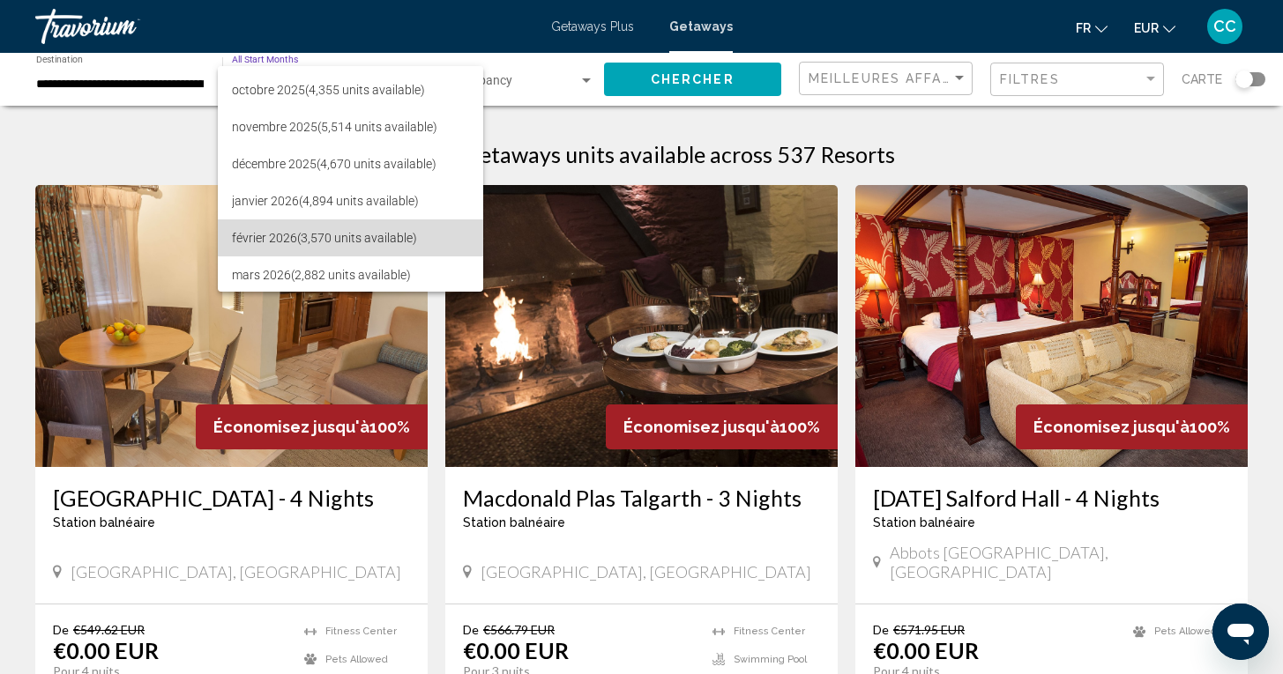
click at [301, 238] on span "février 2026 (3,570 units available)" at bounding box center [350, 238] width 237 height 37
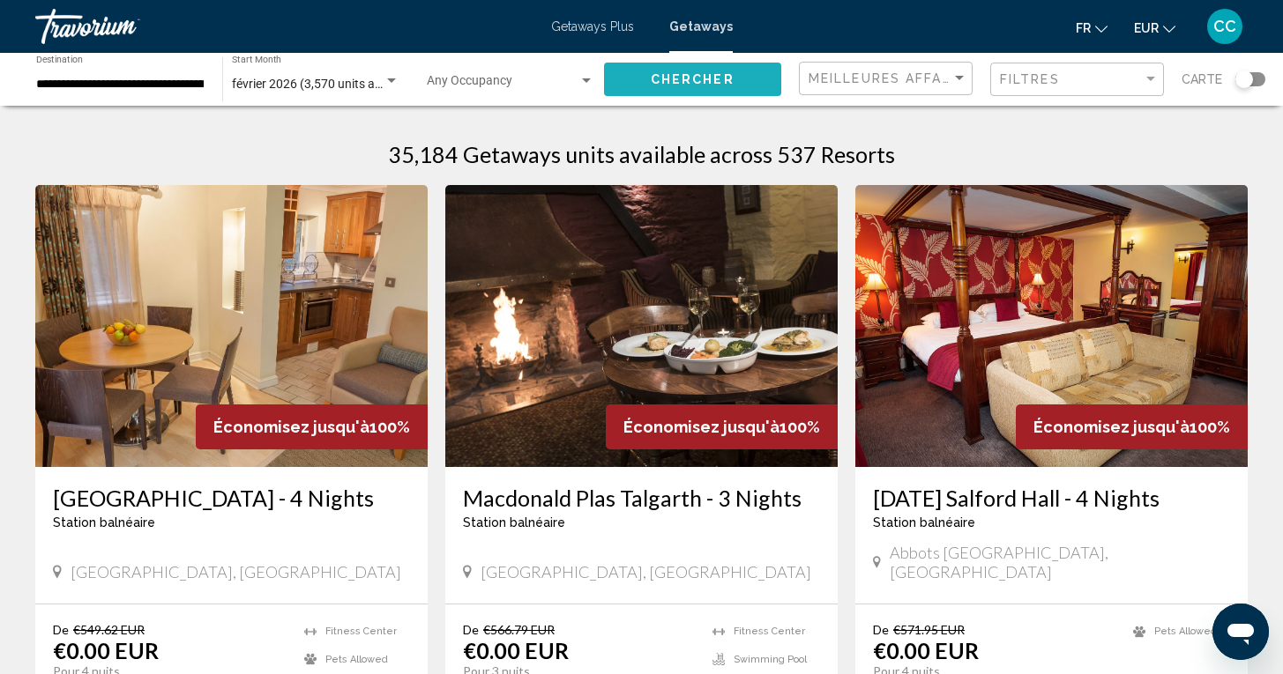
click at [682, 86] on span "Chercher" at bounding box center [693, 80] width 84 height 14
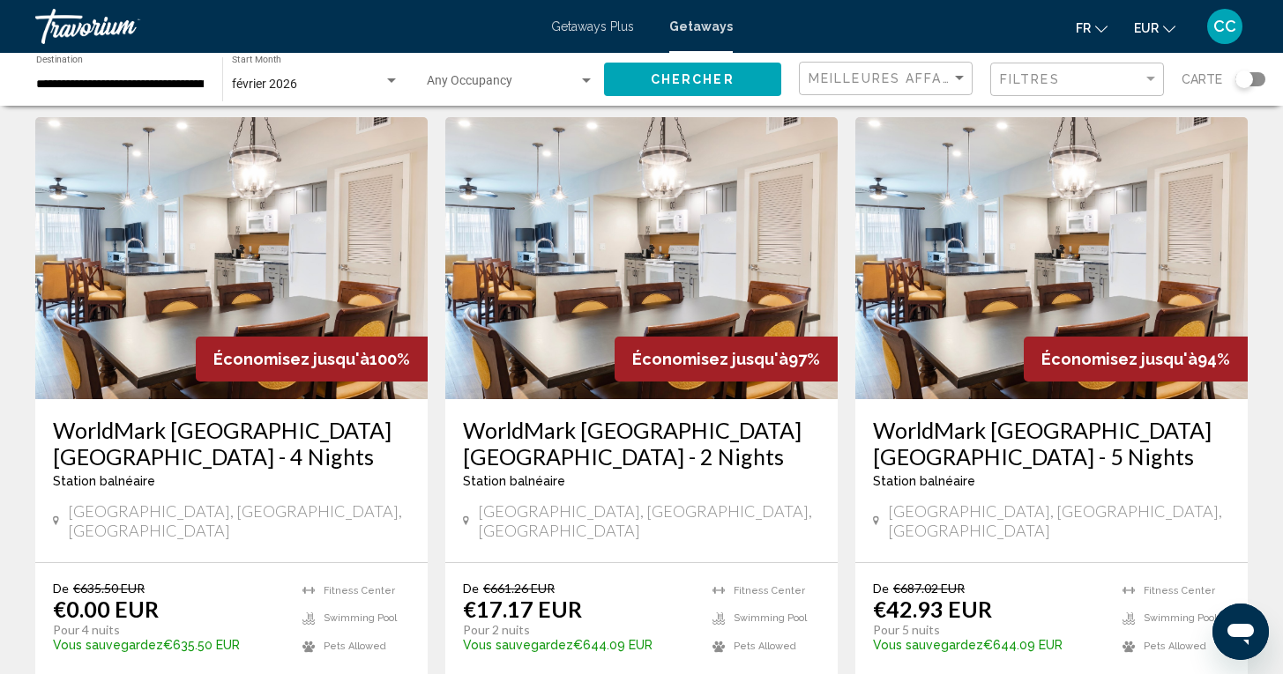
scroll to position [721, 0]
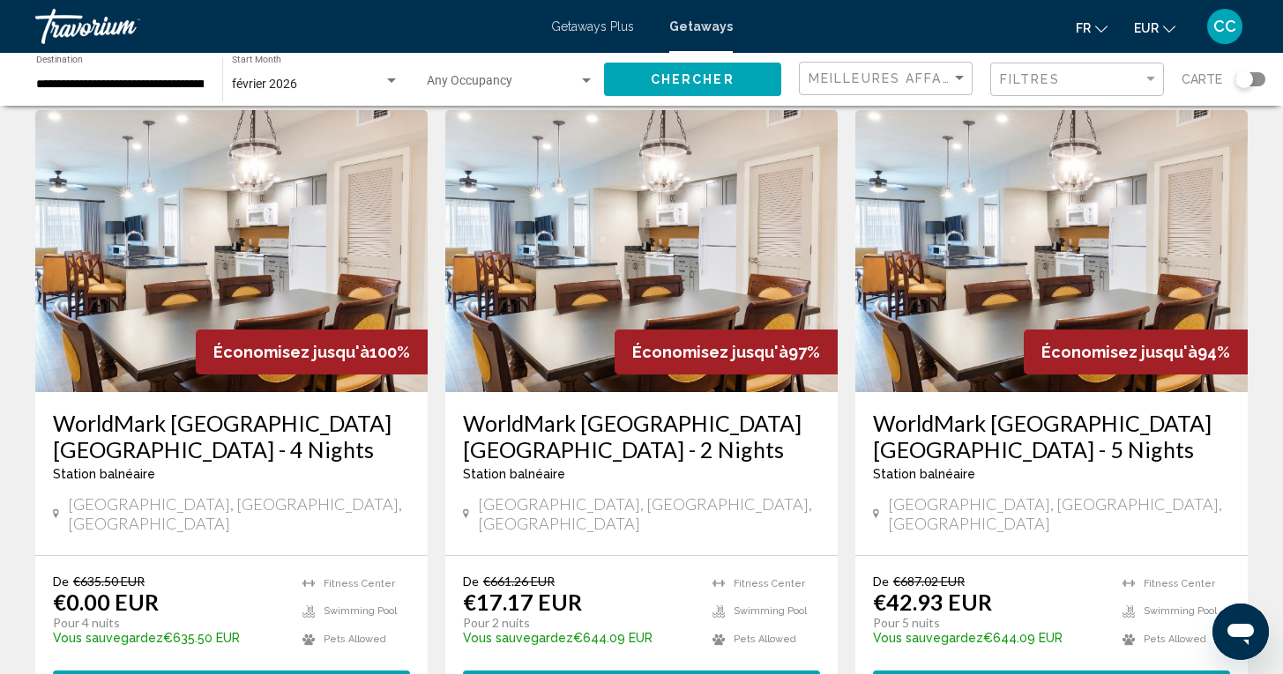
click at [933, 410] on h3 "WorldMark [GEOGRAPHIC_DATA] [GEOGRAPHIC_DATA] - 5 Nights" at bounding box center [1051, 436] width 357 height 53
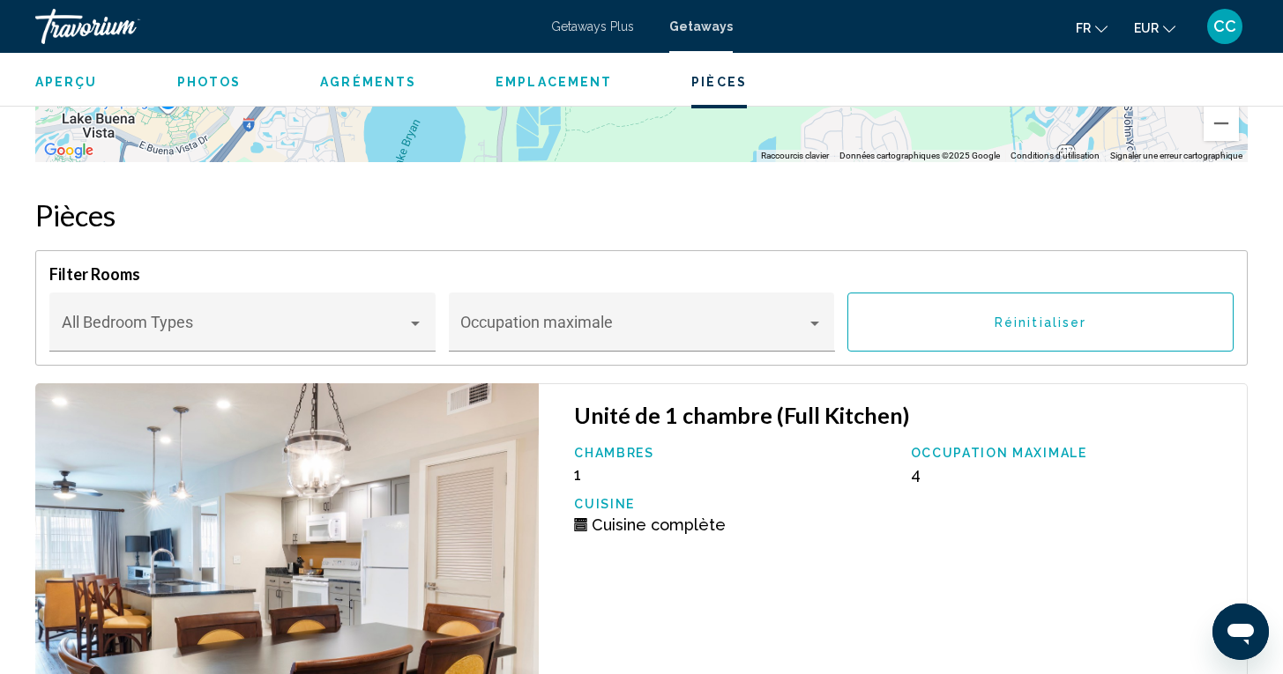
scroll to position [3194, 0]
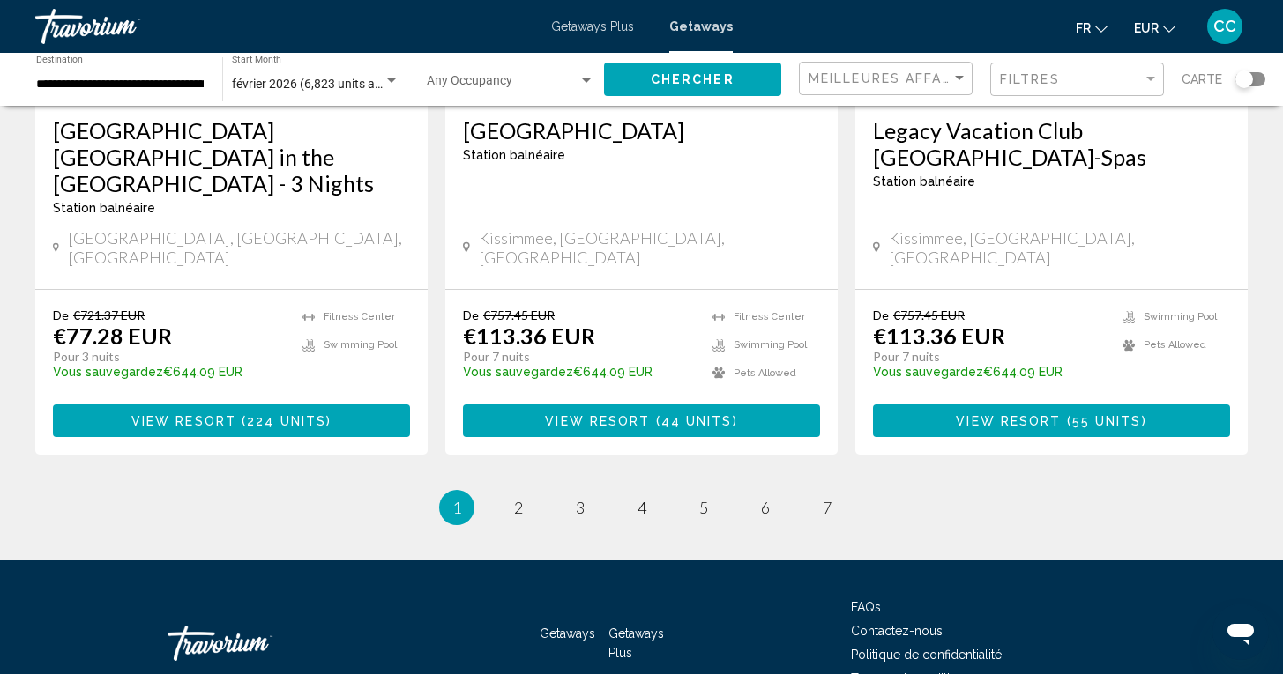
scroll to position [2333, 0]
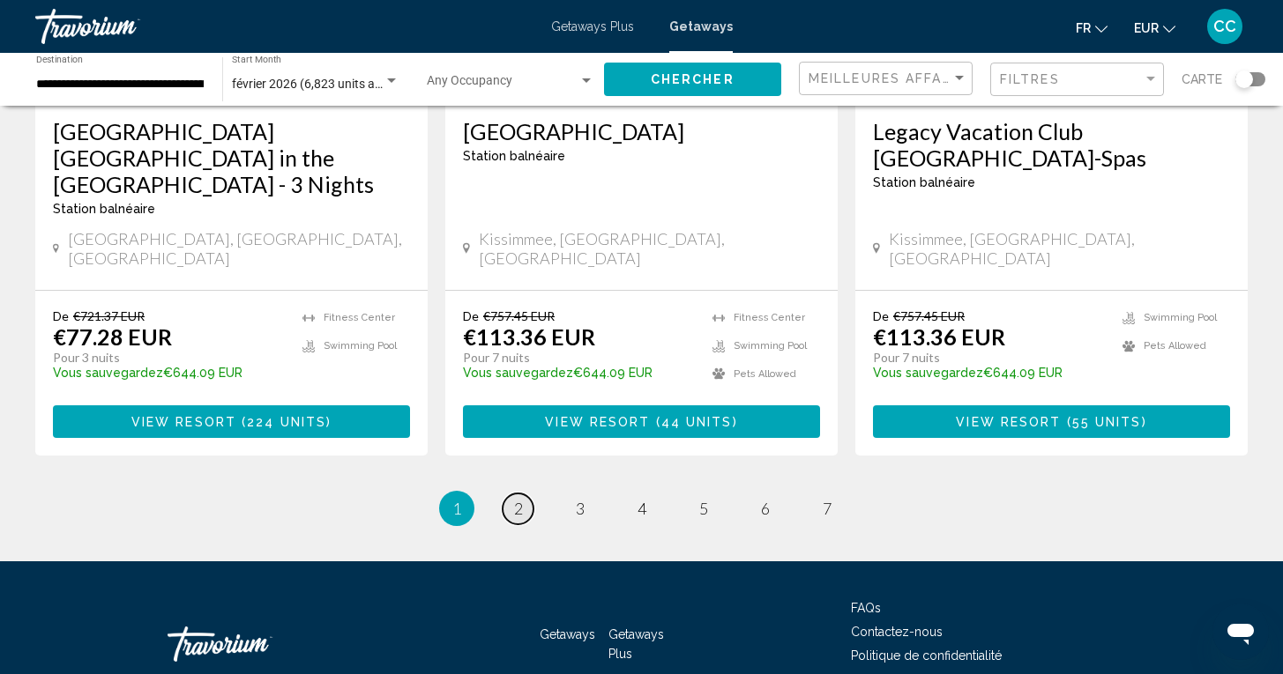
click at [514, 499] on span "2" at bounding box center [518, 508] width 9 height 19
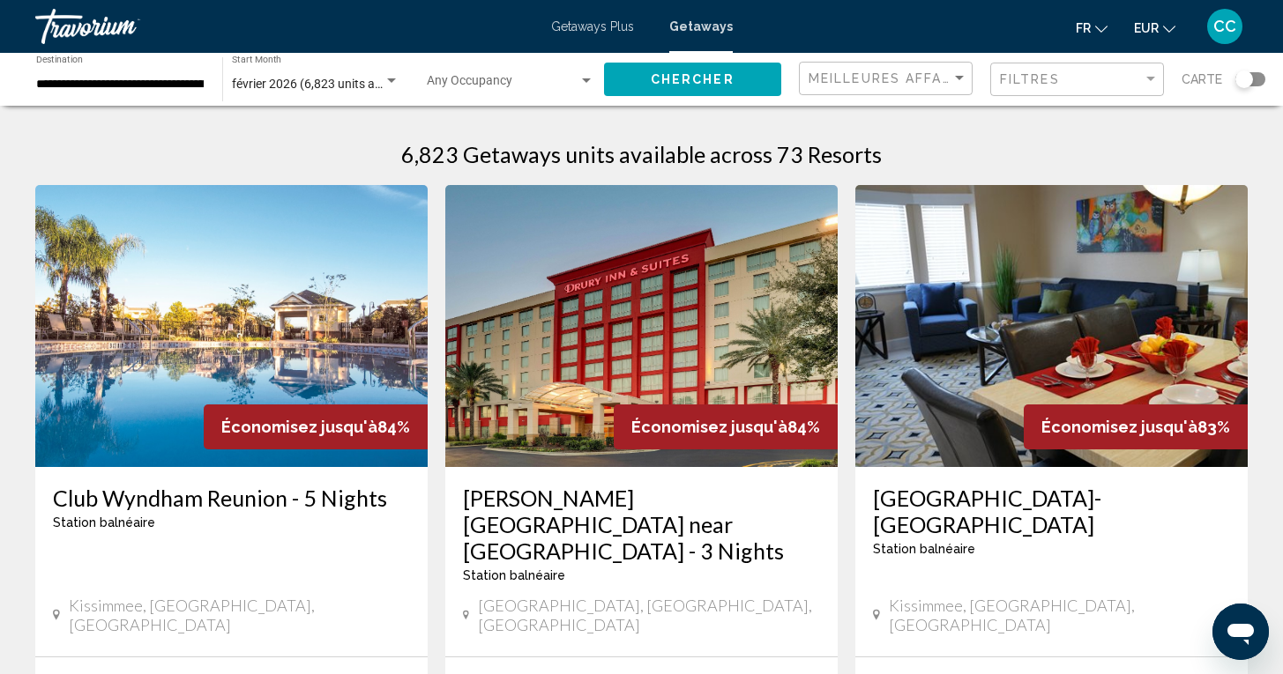
click at [1255, 79] on div "Search widget" at bounding box center [1250, 79] width 30 height 14
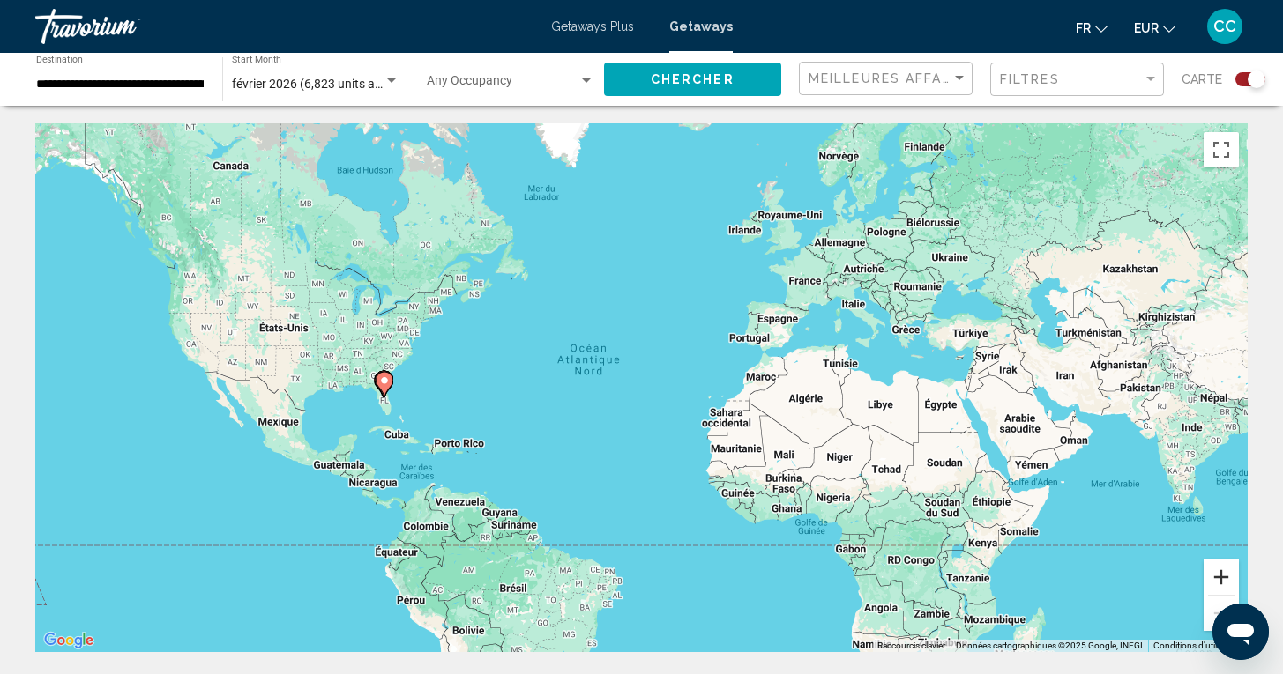
click at [1222, 576] on button "Zoom avant" at bounding box center [1220, 577] width 35 height 35
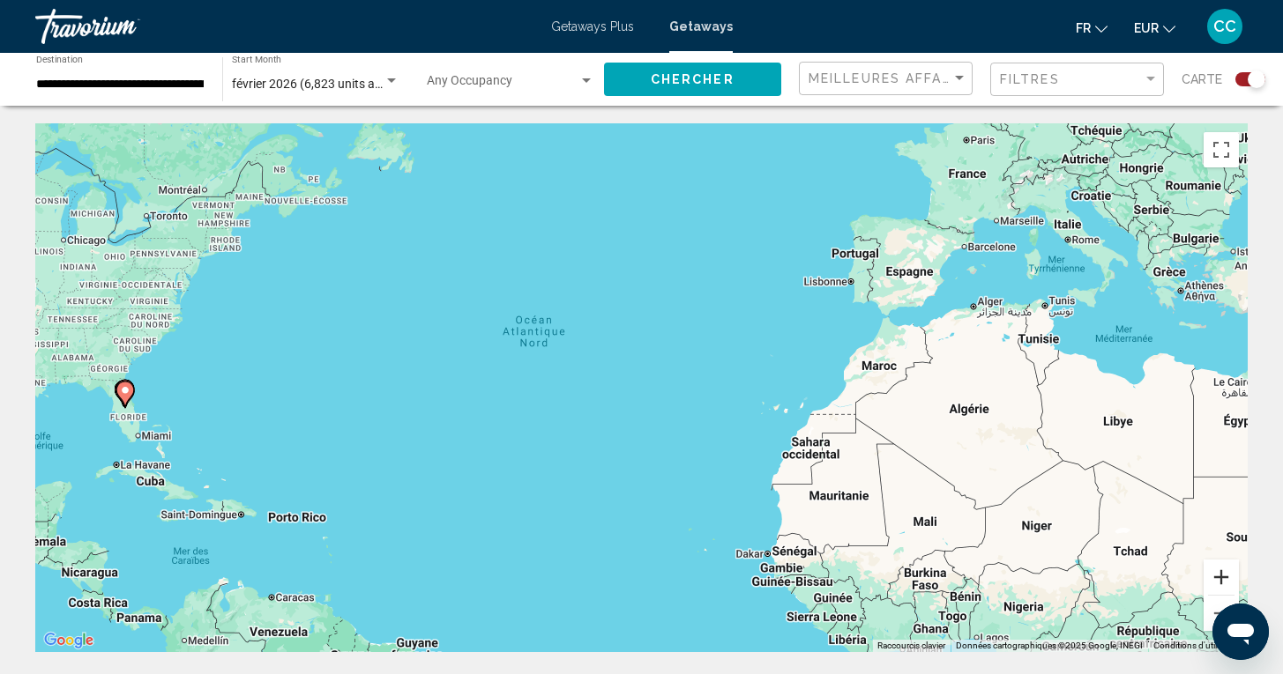
click at [1222, 576] on button "Zoom avant" at bounding box center [1220, 577] width 35 height 35
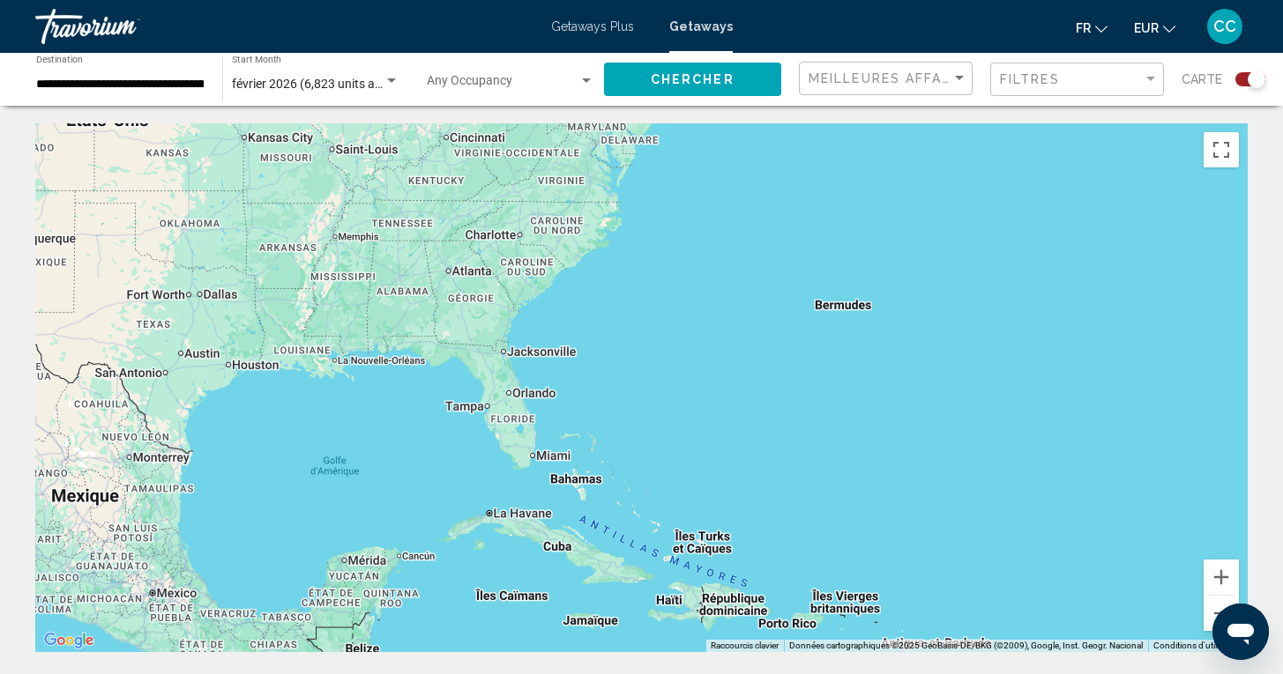
drag, startPoint x: 268, startPoint y: 428, endPoint x: 1169, endPoint y: 398, distance: 901.4
click at [1169, 398] on div "Main content" at bounding box center [641, 387] width 1212 height 529
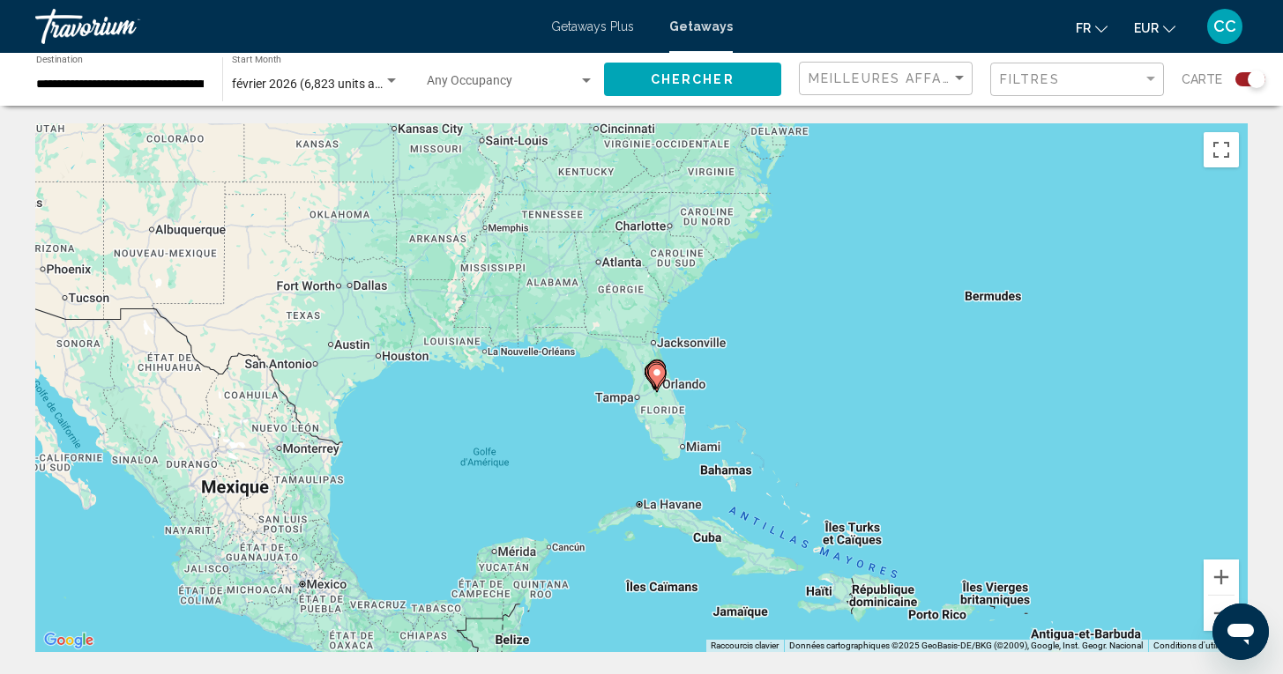
drag, startPoint x: 964, startPoint y: 490, endPoint x: 1113, endPoint y: 480, distance: 149.4
click at [1113, 480] on div "Pour activer le glissement avec le clavier, appuyez sur Alt+Entrée. Une fois ce…" at bounding box center [641, 387] width 1212 height 529
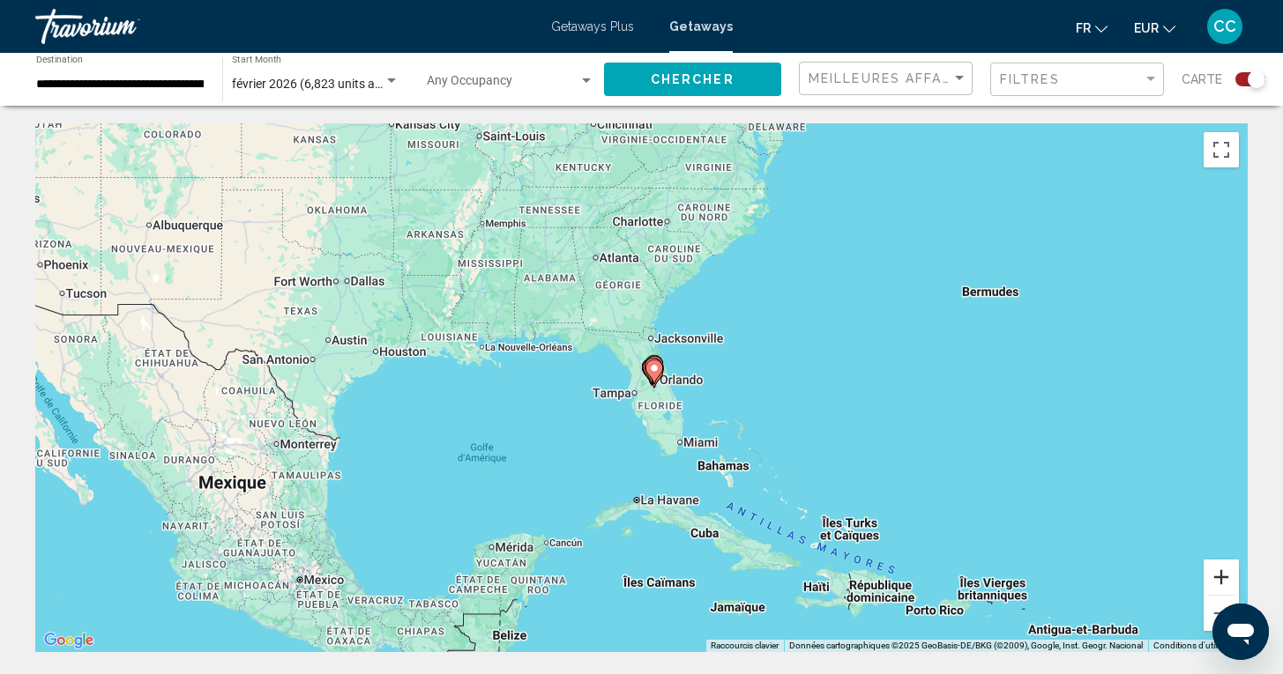
click at [1222, 577] on button "Zoom avant" at bounding box center [1220, 577] width 35 height 35
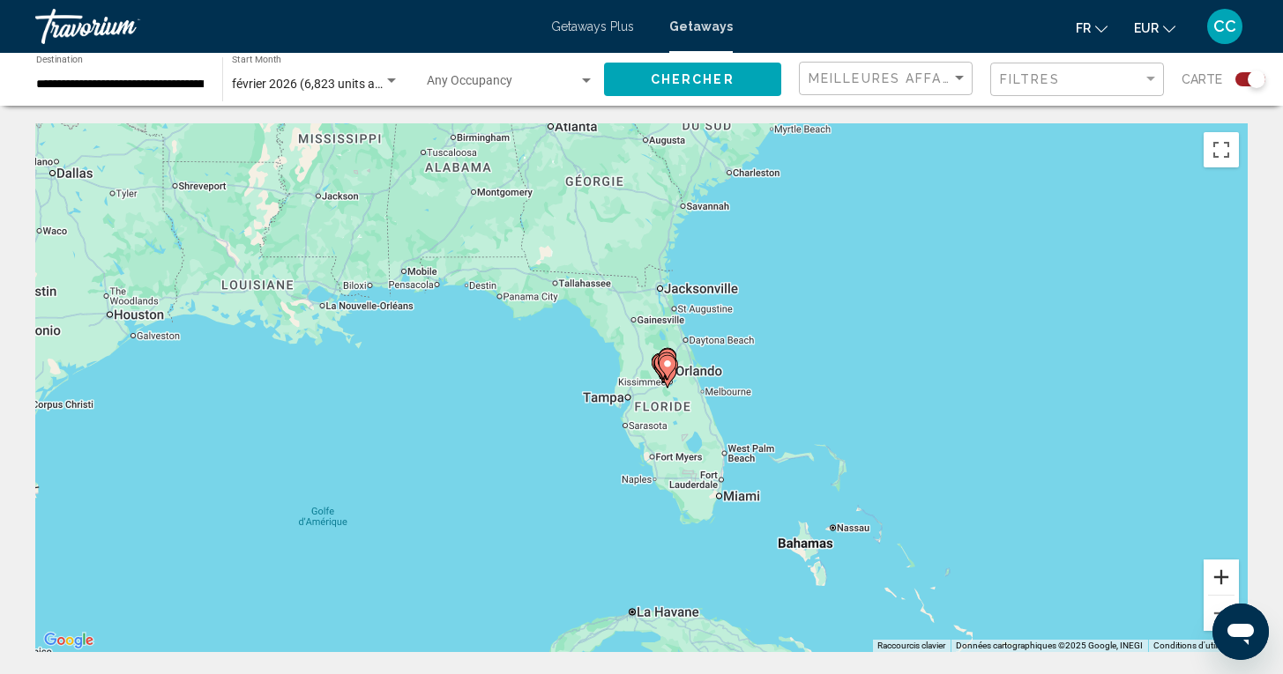
click at [1222, 577] on button "Zoom avant" at bounding box center [1220, 577] width 35 height 35
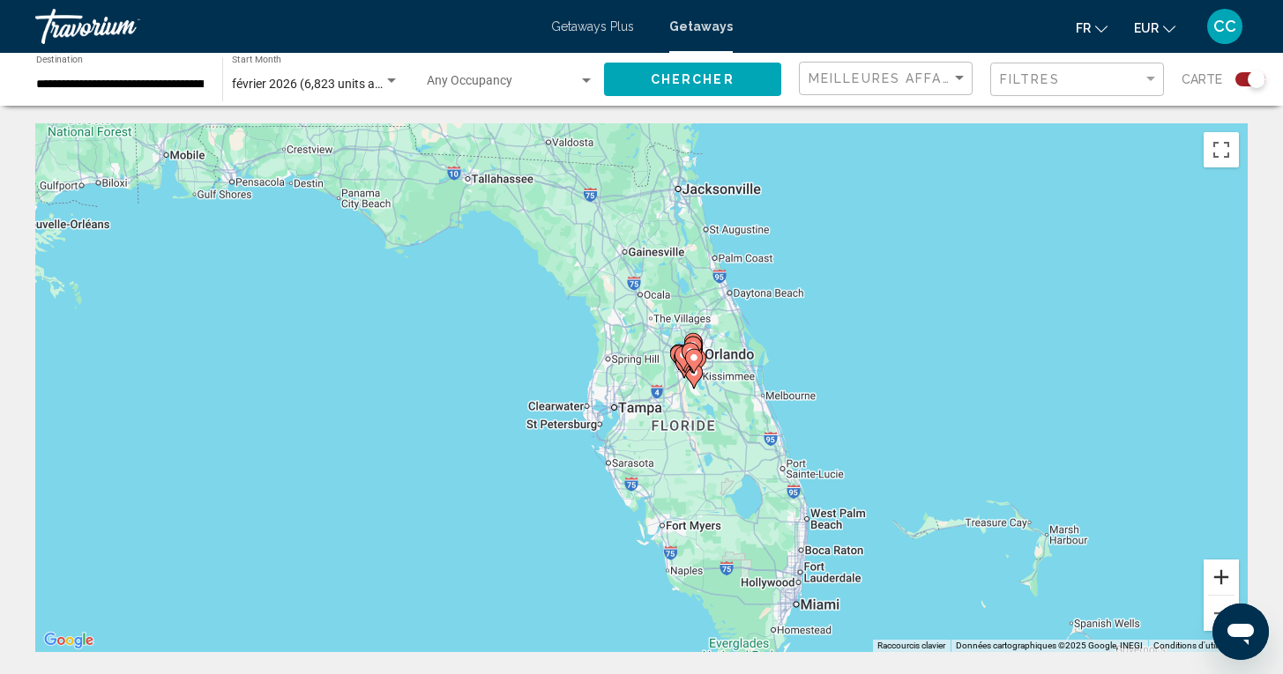
click at [1222, 577] on button "Zoom avant" at bounding box center [1220, 577] width 35 height 35
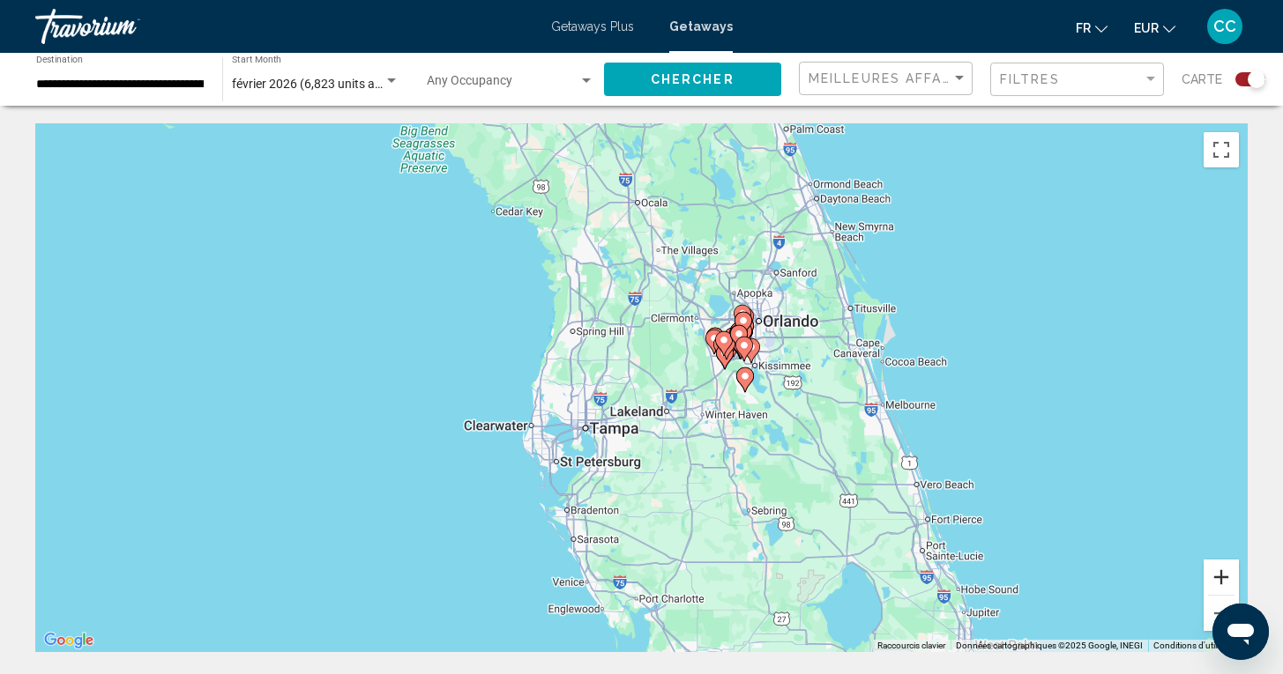
click at [1222, 577] on button "Zoom avant" at bounding box center [1220, 577] width 35 height 35
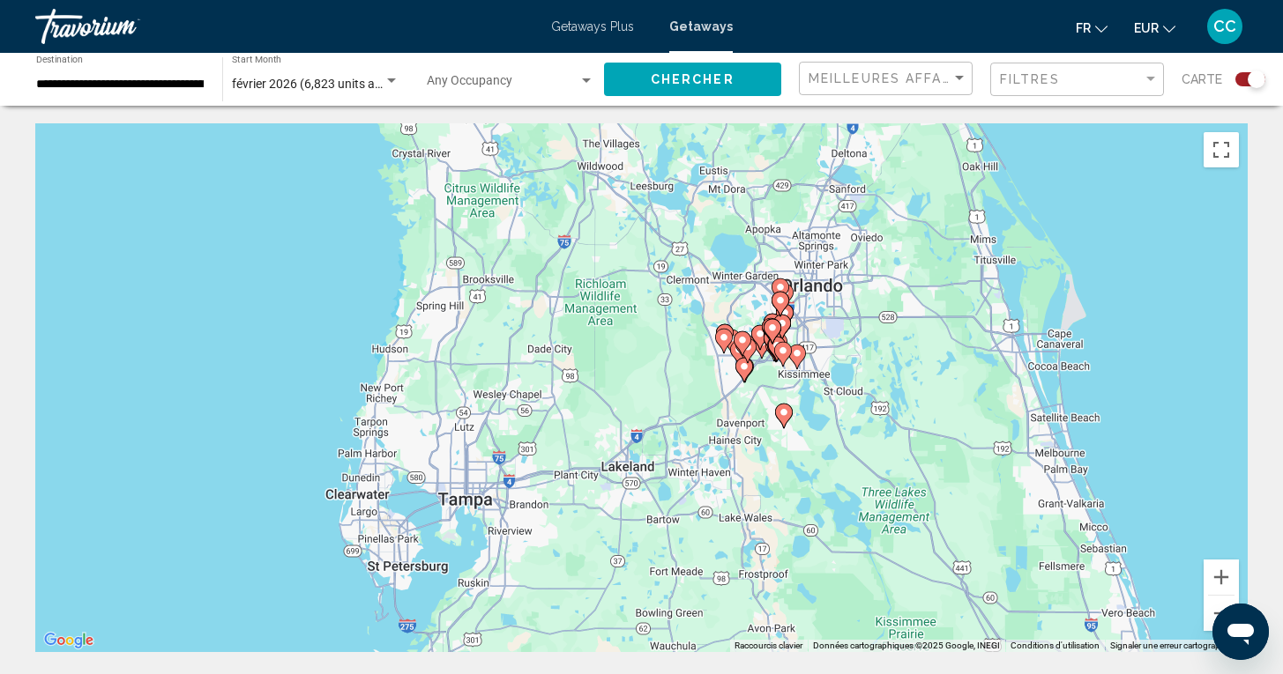
drag, startPoint x: 968, startPoint y: 441, endPoint x: 892, endPoint y: 475, distance: 83.2
click at [892, 475] on div "Pour activer le glissement avec le clavier, appuyez sur Alt+Entrée. Une fois ce…" at bounding box center [641, 387] width 1212 height 529
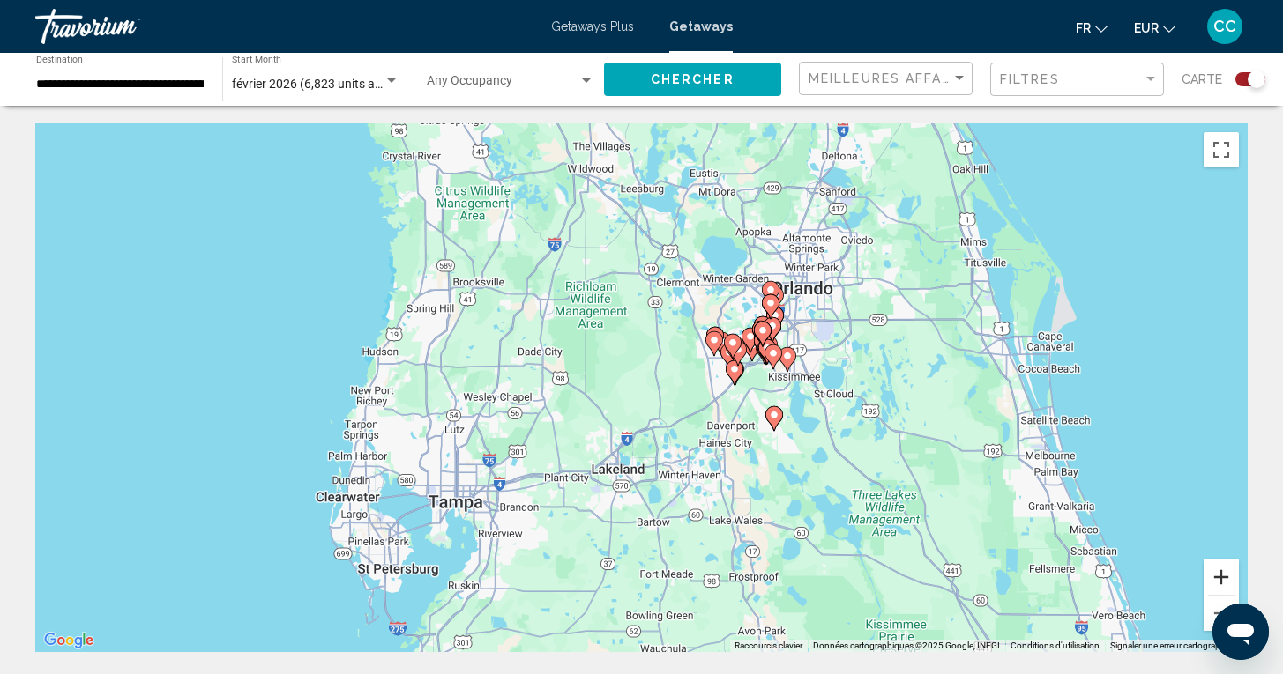
click at [1220, 577] on button "Zoom avant" at bounding box center [1220, 577] width 35 height 35
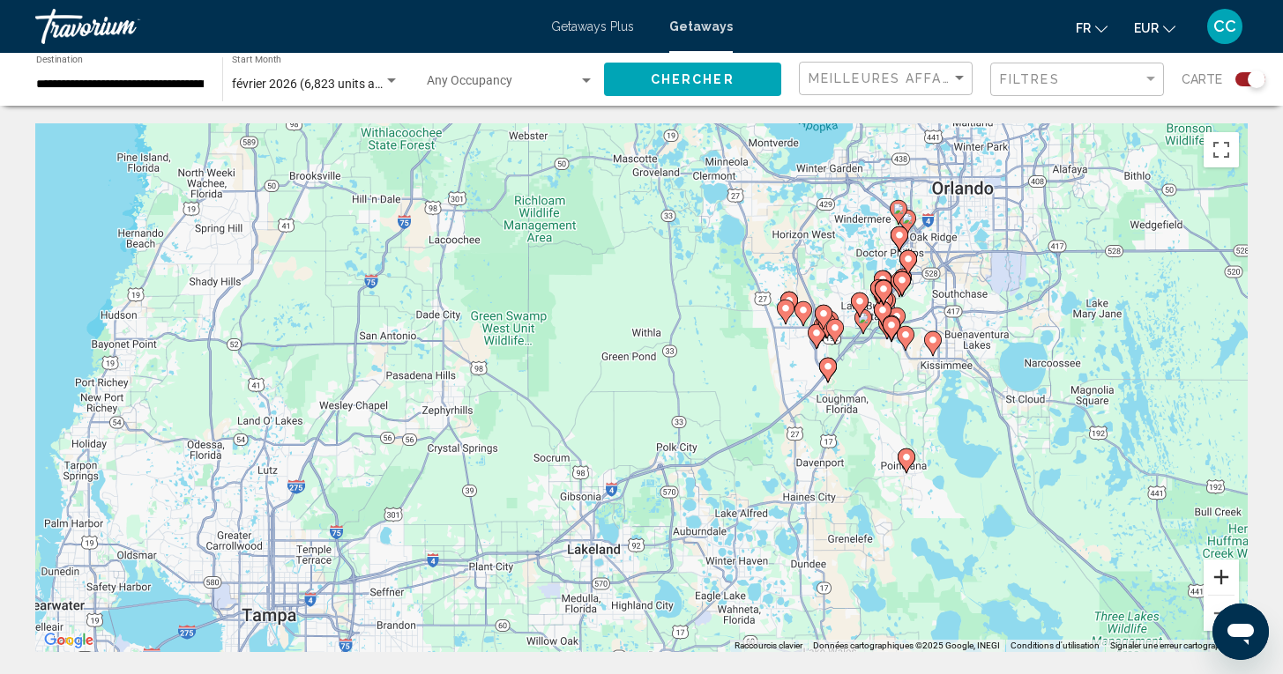
click at [1220, 577] on button "Zoom avant" at bounding box center [1220, 577] width 35 height 35
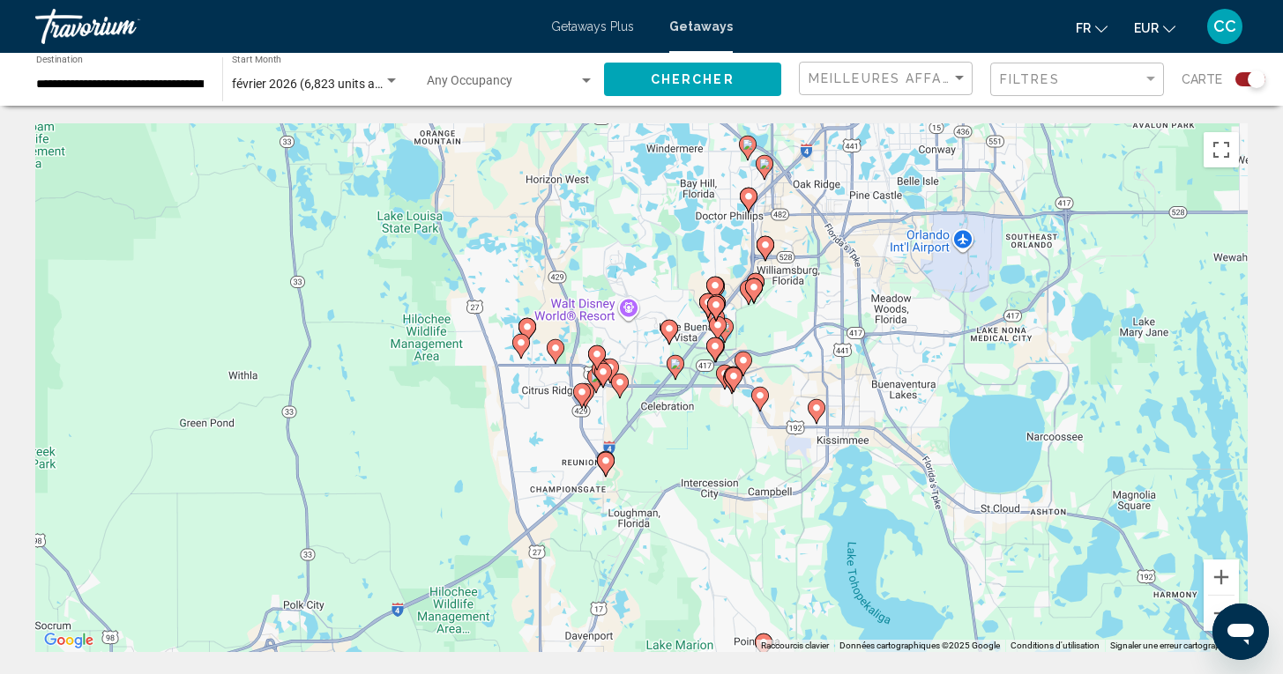
drag, startPoint x: 1066, startPoint y: 361, endPoint x: 658, endPoint y: 462, distance: 420.4
click at [658, 461] on div "Pour activer le glissement avec le clavier, appuyez sur Alt+Entrée. Une fois ce…" at bounding box center [641, 387] width 1212 height 529
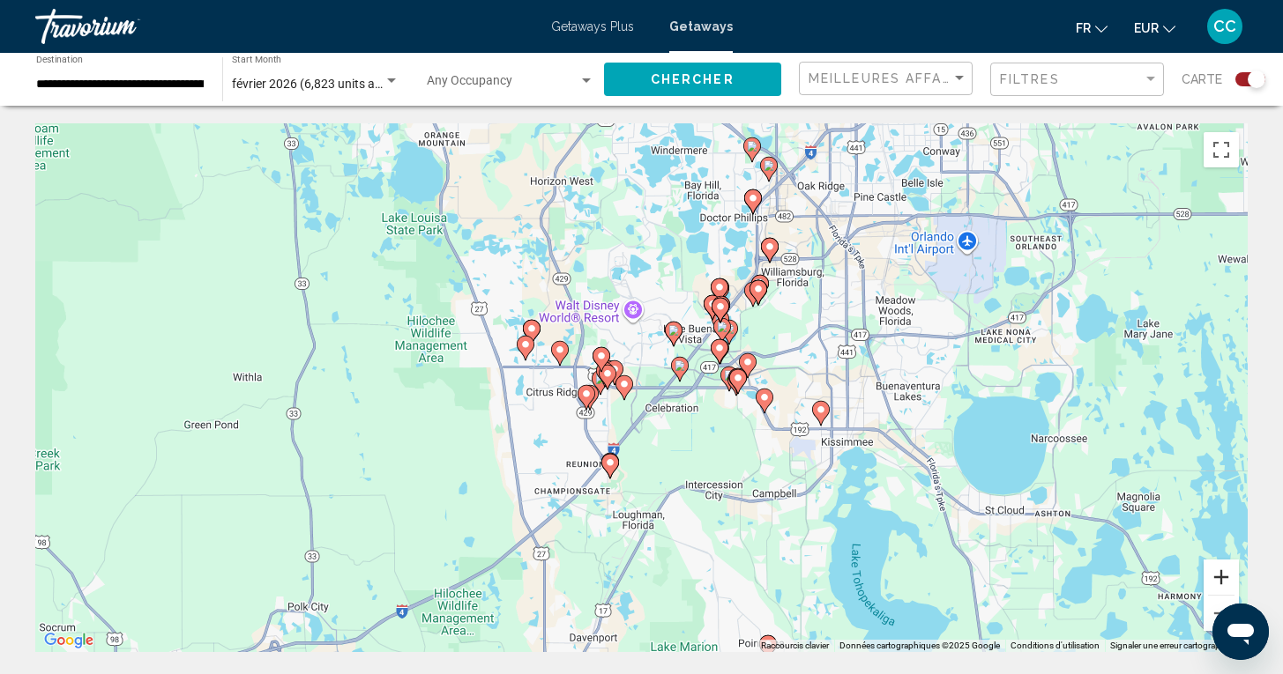
click at [1218, 571] on button "Zoom avant" at bounding box center [1220, 577] width 35 height 35
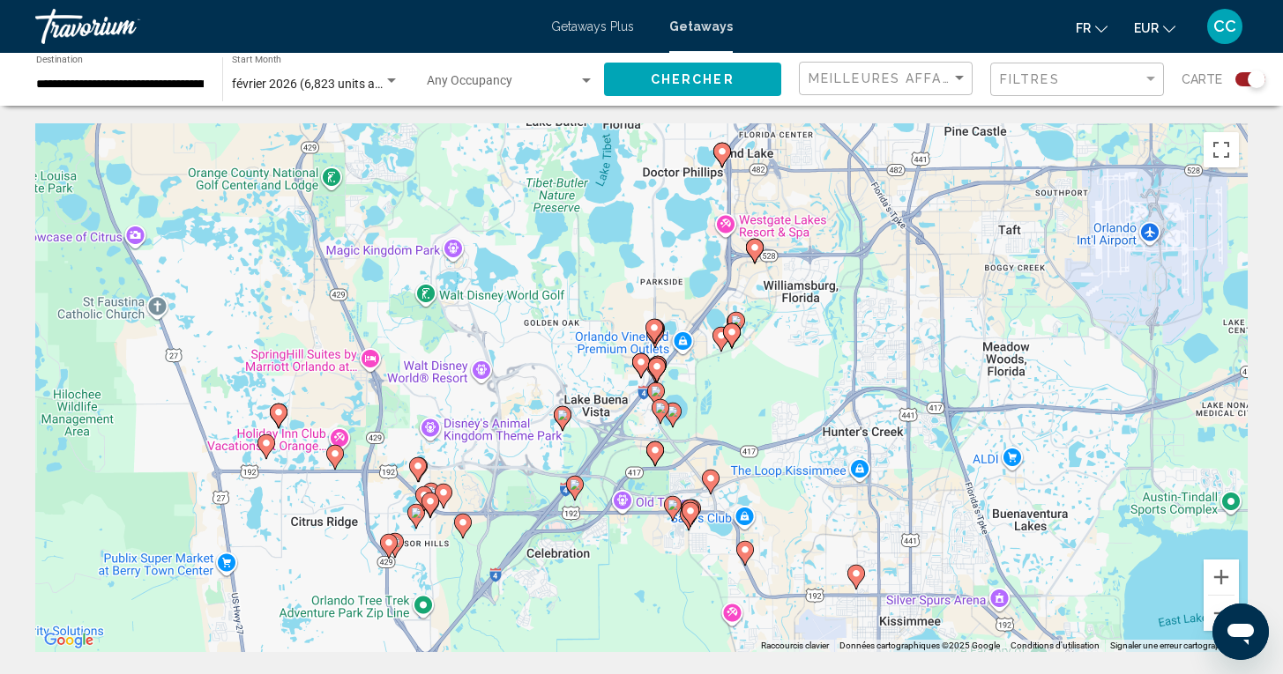
drag, startPoint x: 759, startPoint y: 459, endPoint x: 614, endPoint y: 587, distance: 193.6
click at [614, 587] on div "Pour activer le glissement avec le clavier, appuyez sur Alt+Entrée. Une fois ce…" at bounding box center [641, 387] width 1212 height 529
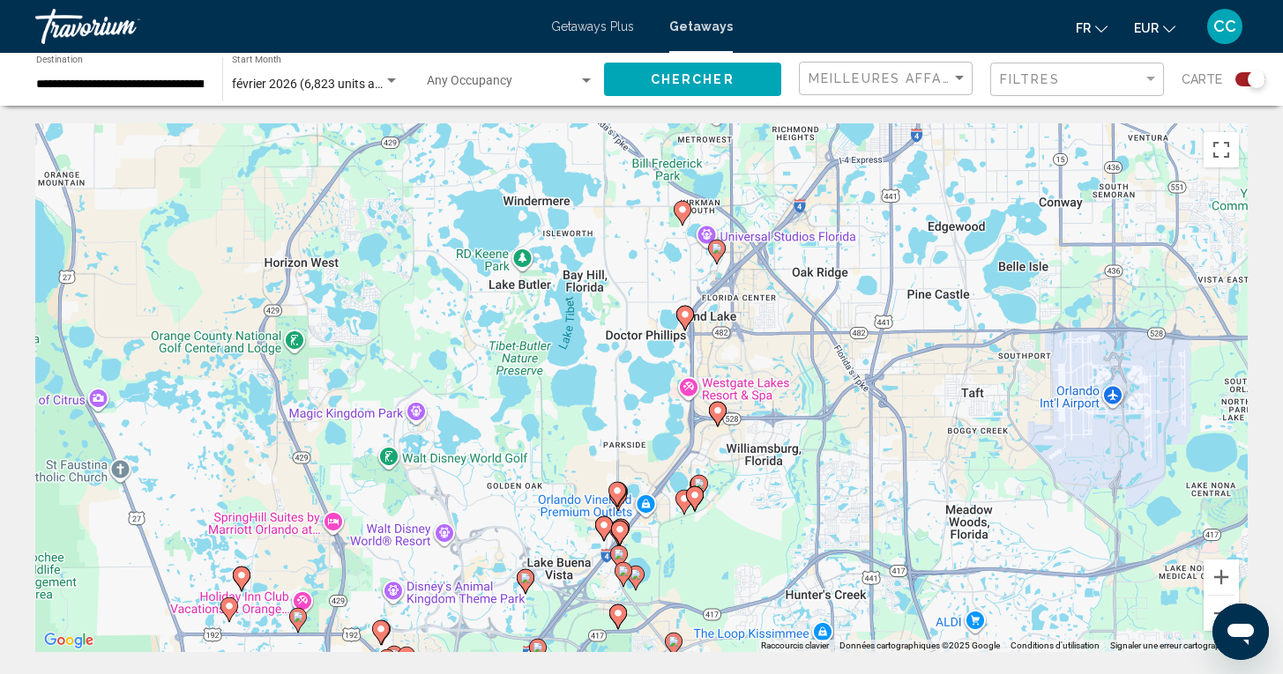
drag, startPoint x: 796, startPoint y: 376, endPoint x: 759, endPoint y: 540, distance: 169.0
click at [759, 540] on div "Pour activer le glissement avec le clavier, appuyez sur Alt+Entrée. Une fois ce…" at bounding box center [641, 387] width 1212 height 529
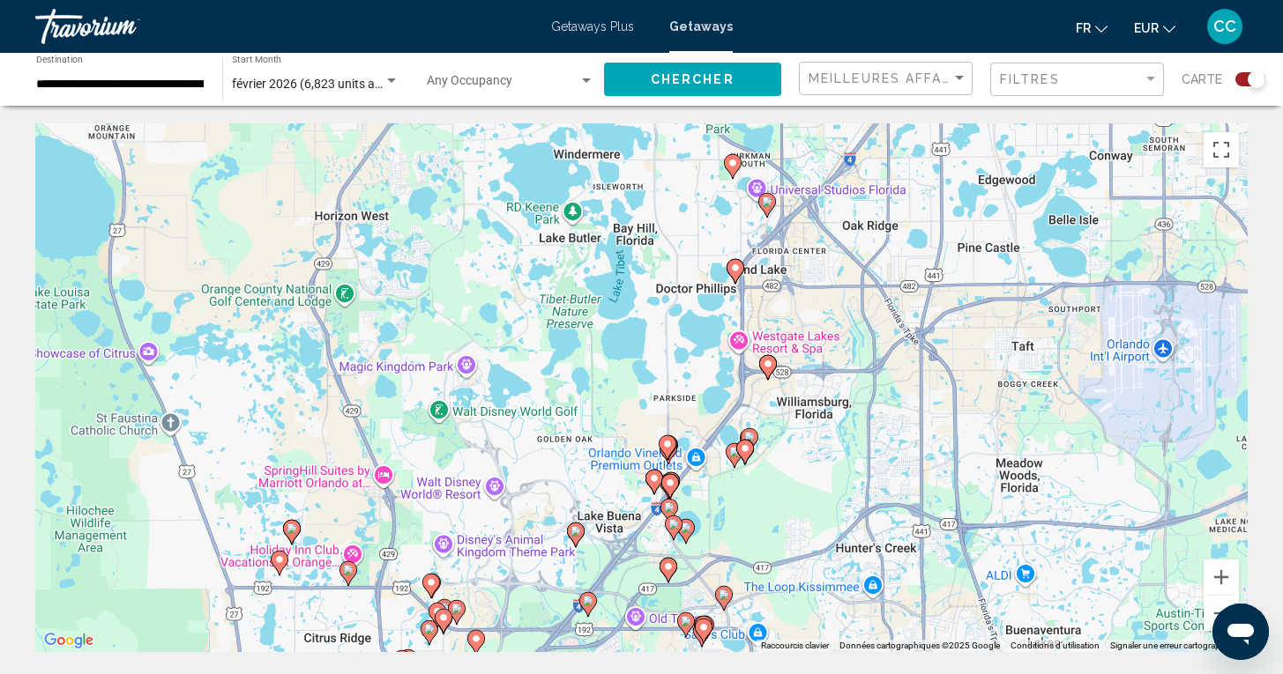
drag, startPoint x: 797, startPoint y: 349, endPoint x: 847, endPoint y: 305, distance: 66.8
click at [847, 305] on div "Pour activer le glissement avec le clavier, appuyez sur Alt+Entrée. Une fois ce…" at bounding box center [641, 387] width 1212 height 529
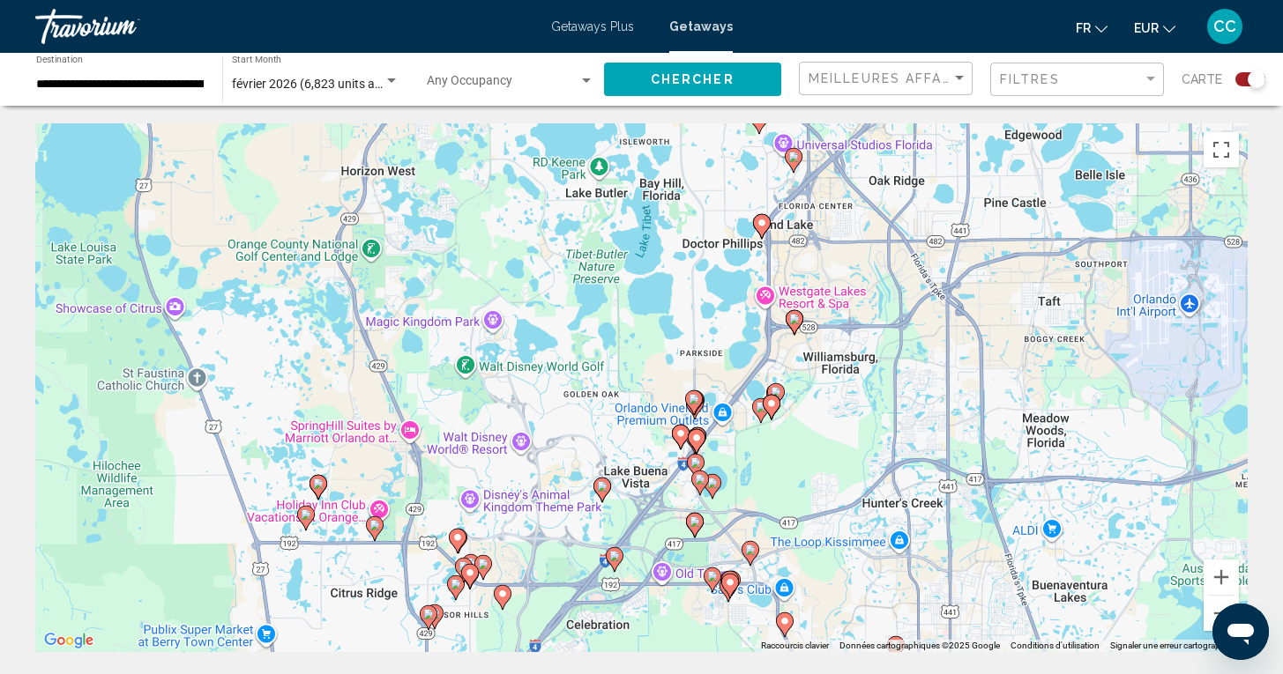
drag, startPoint x: 788, startPoint y: 474, endPoint x: 815, endPoint y: 425, distance: 56.0
click at [815, 425] on div "Pour activer le glissement avec le clavier, appuyez sur Alt+Entrée. Une fois ce…" at bounding box center [641, 387] width 1212 height 529
click at [607, 486] on image "Main content" at bounding box center [602, 485] width 11 height 11
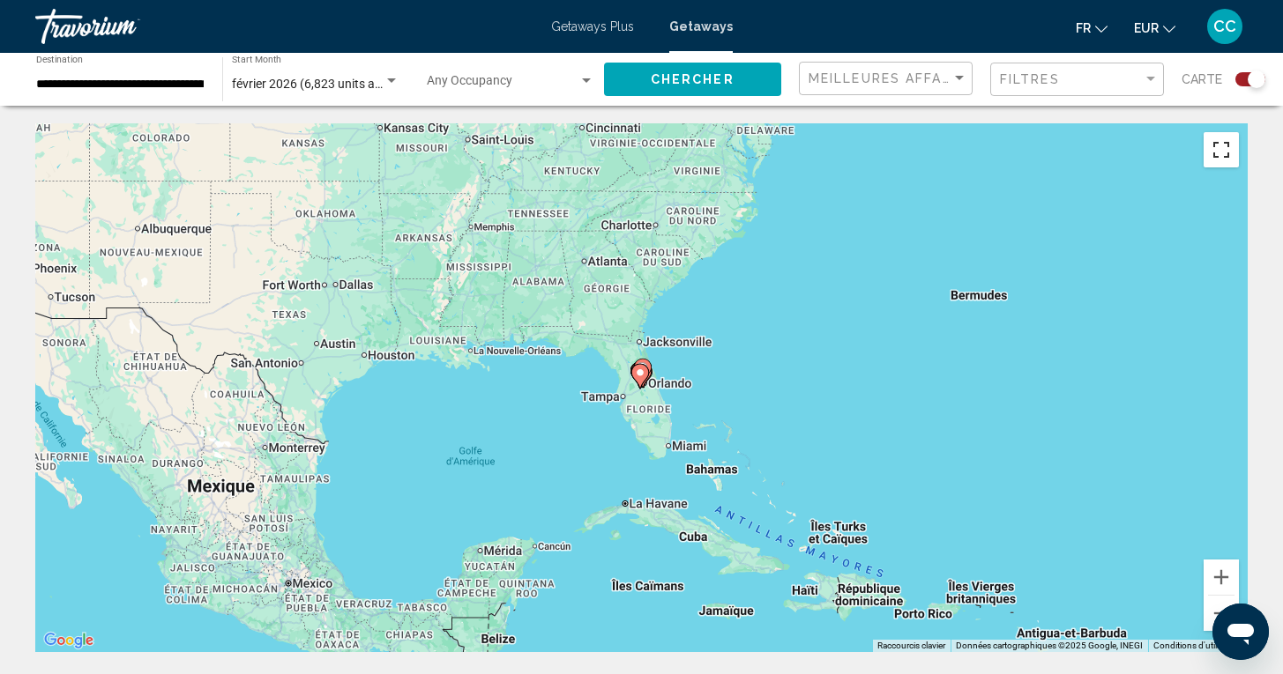
click at [1212, 145] on button "Passer en plein écran" at bounding box center [1220, 149] width 35 height 35
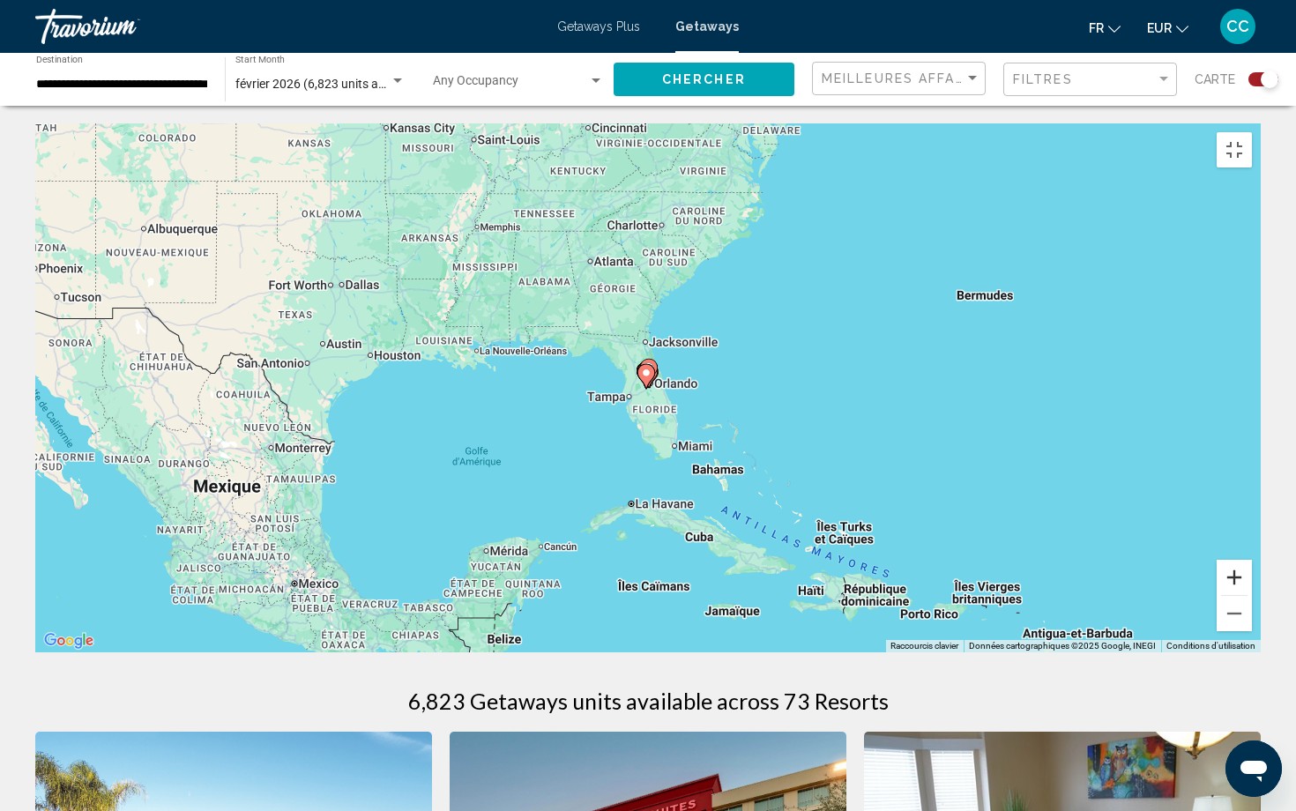
click at [1252, 595] on button "Zoom avant" at bounding box center [1234, 577] width 35 height 35
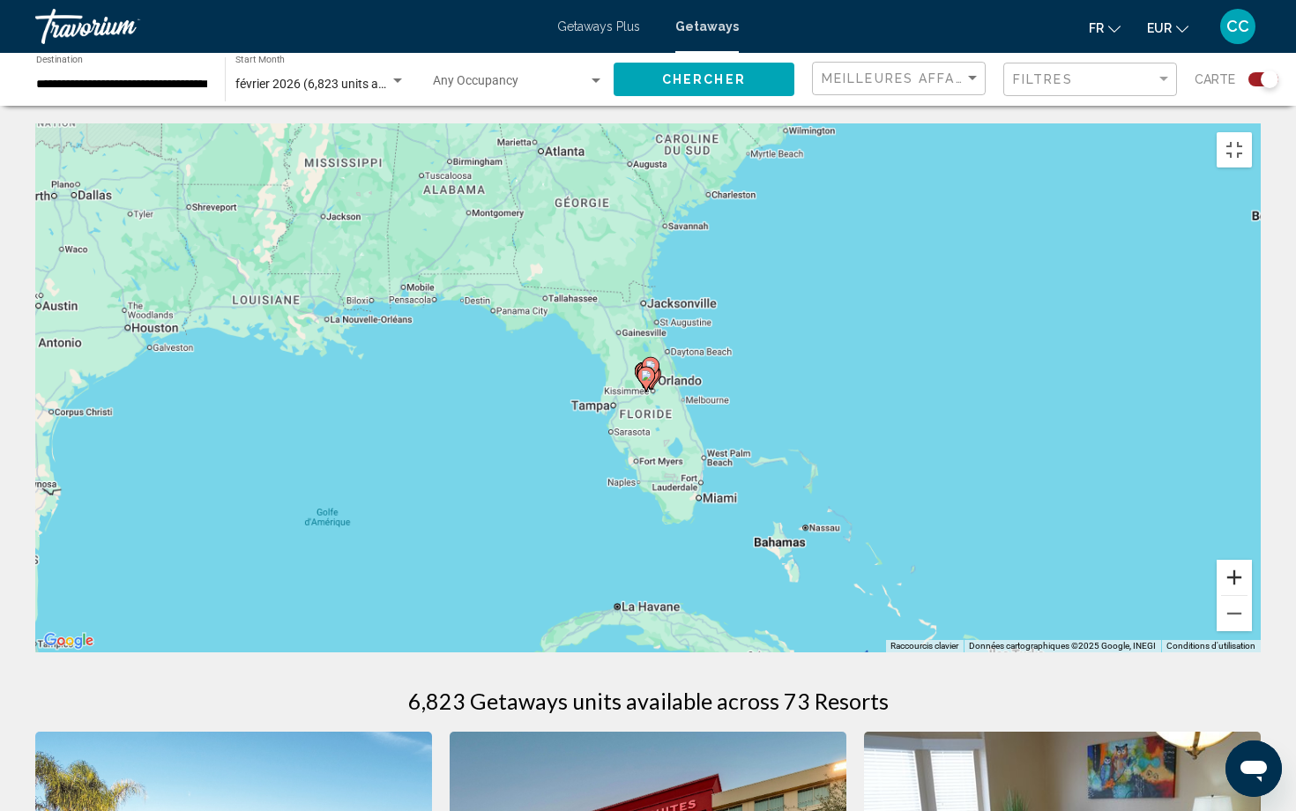
click at [1252, 595] on button "Zoom avant" at bounding box center [1234, 577] width 35 height 35
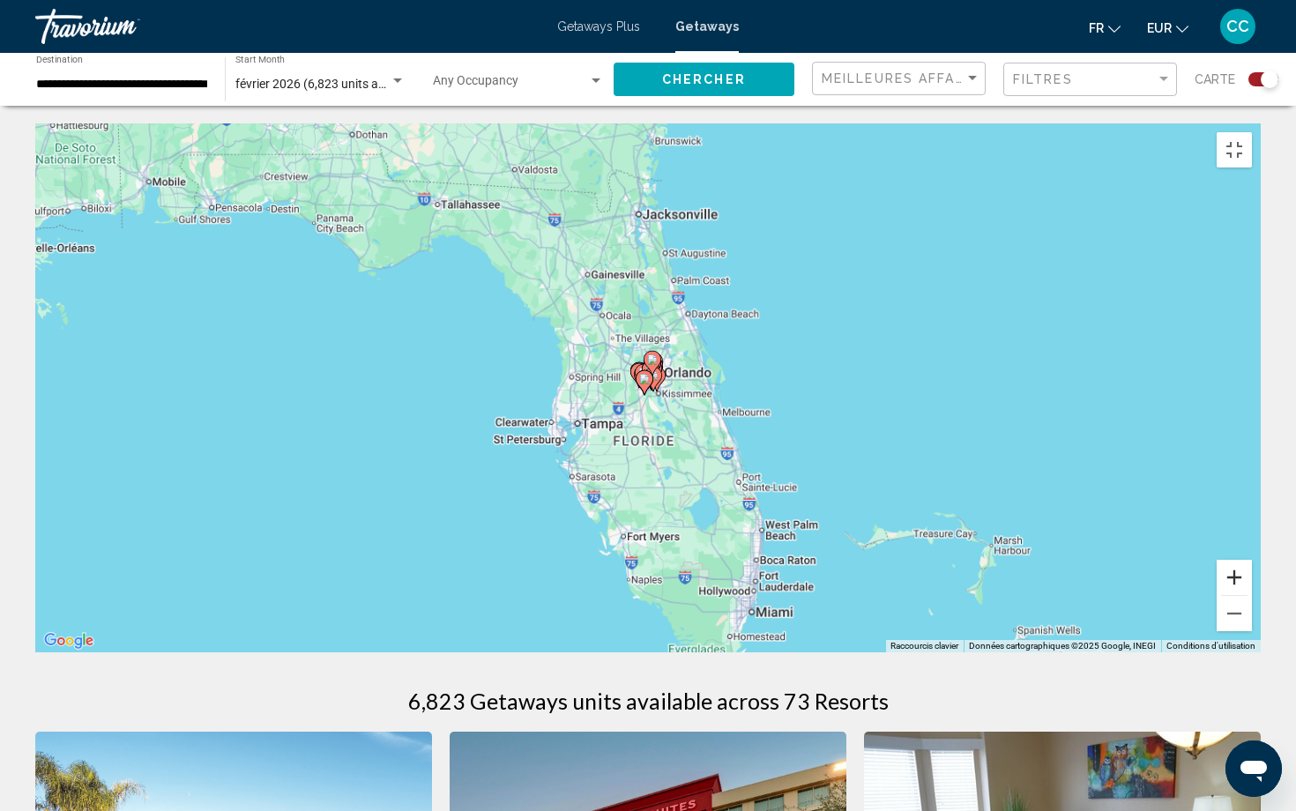
click at [1252, 595] on button "Zoom avant" at bounding box center [1234, 577] width 35 height 35
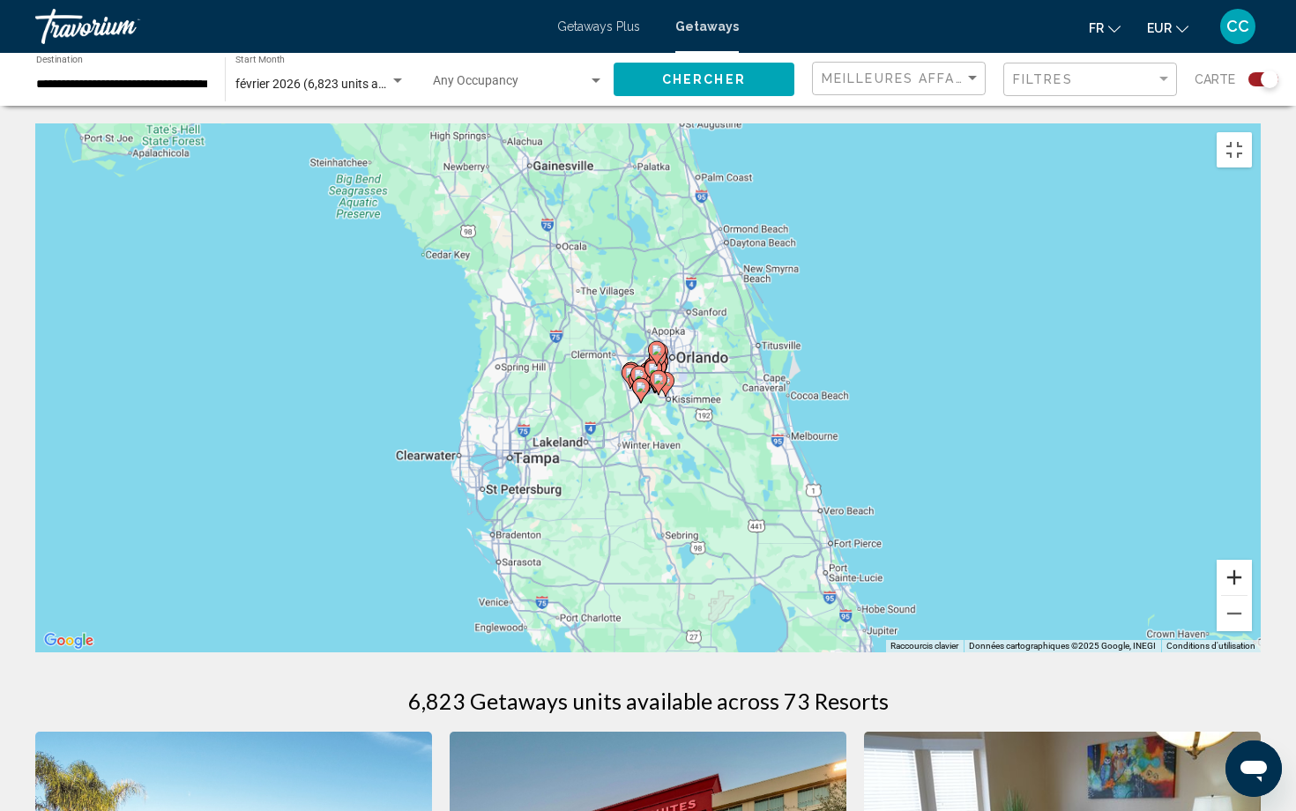
click at [1252, 595] on button "Zoom avant" at bounding box center [1234, 577] width 35 height 35
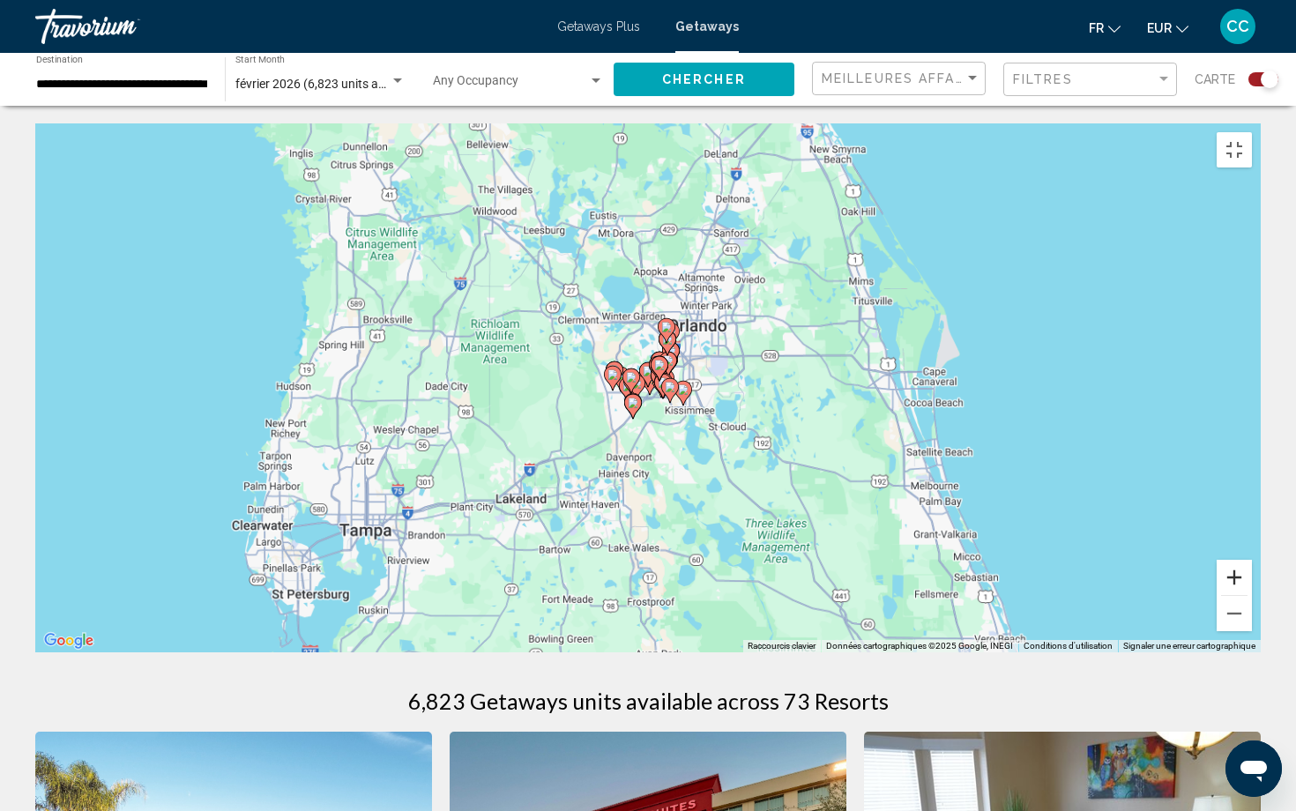
click at [1252, 595] on button "Zoom avant" at bounding box center [1234, 577] width 35 height 35
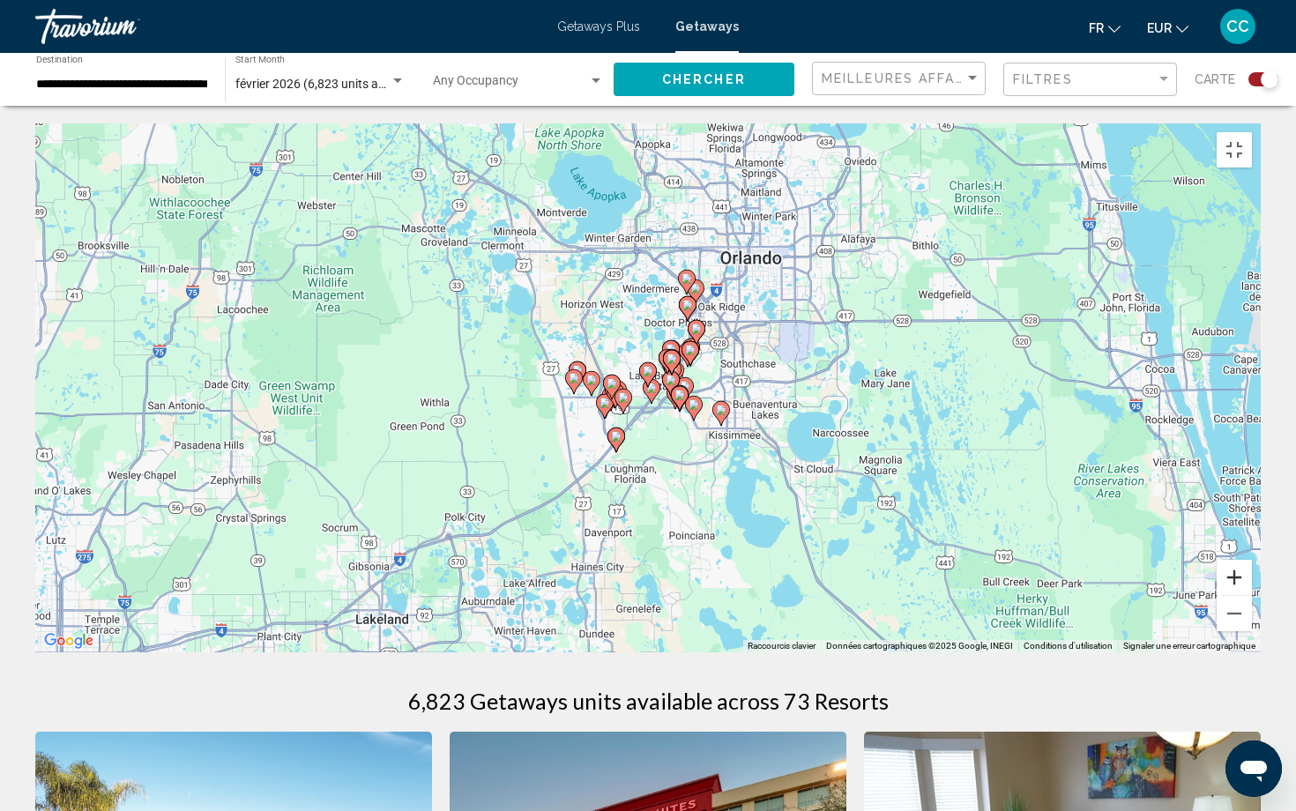
click at [1252, 595] on button "Zoom avant" at bounding box center [1234, 577] width 35 height 35
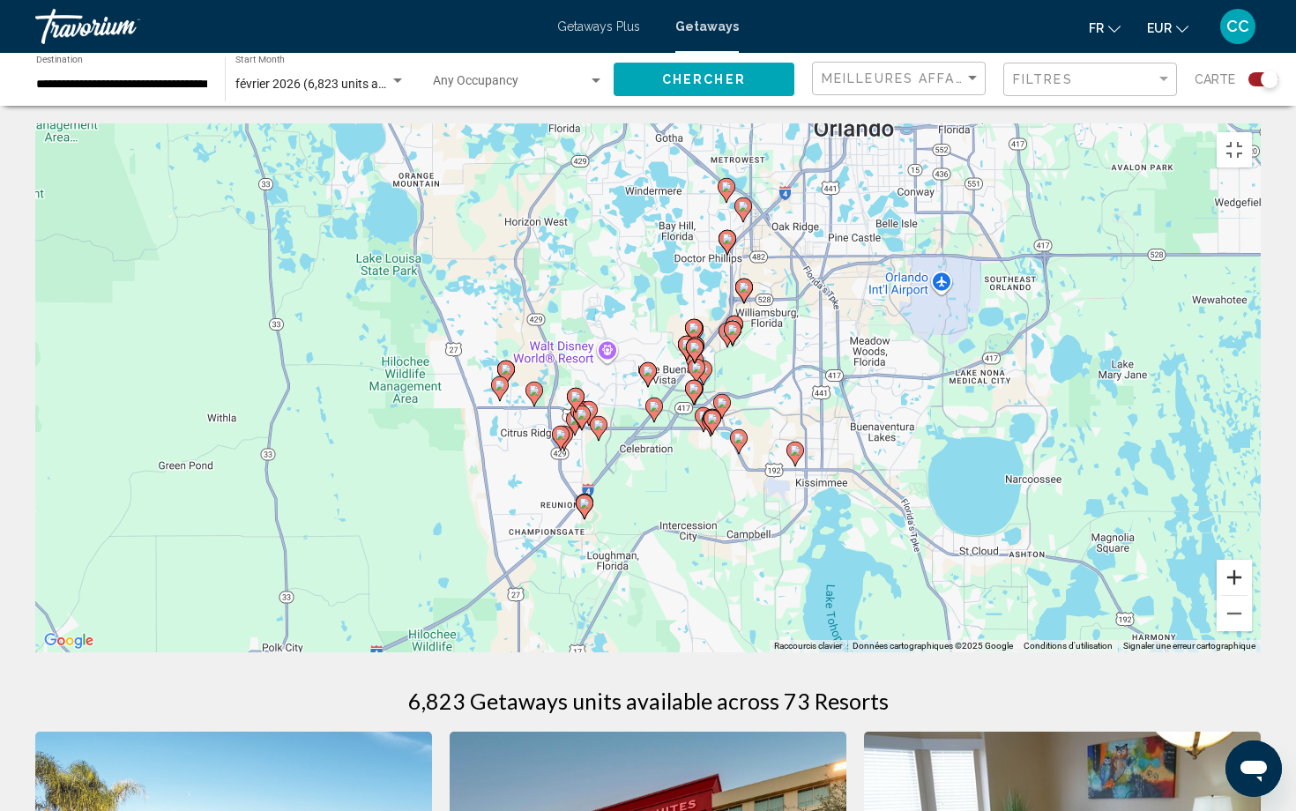
click at [1252, 595] on button "Zoom avant" at bounding box center [1234, 577] width 35 height 35
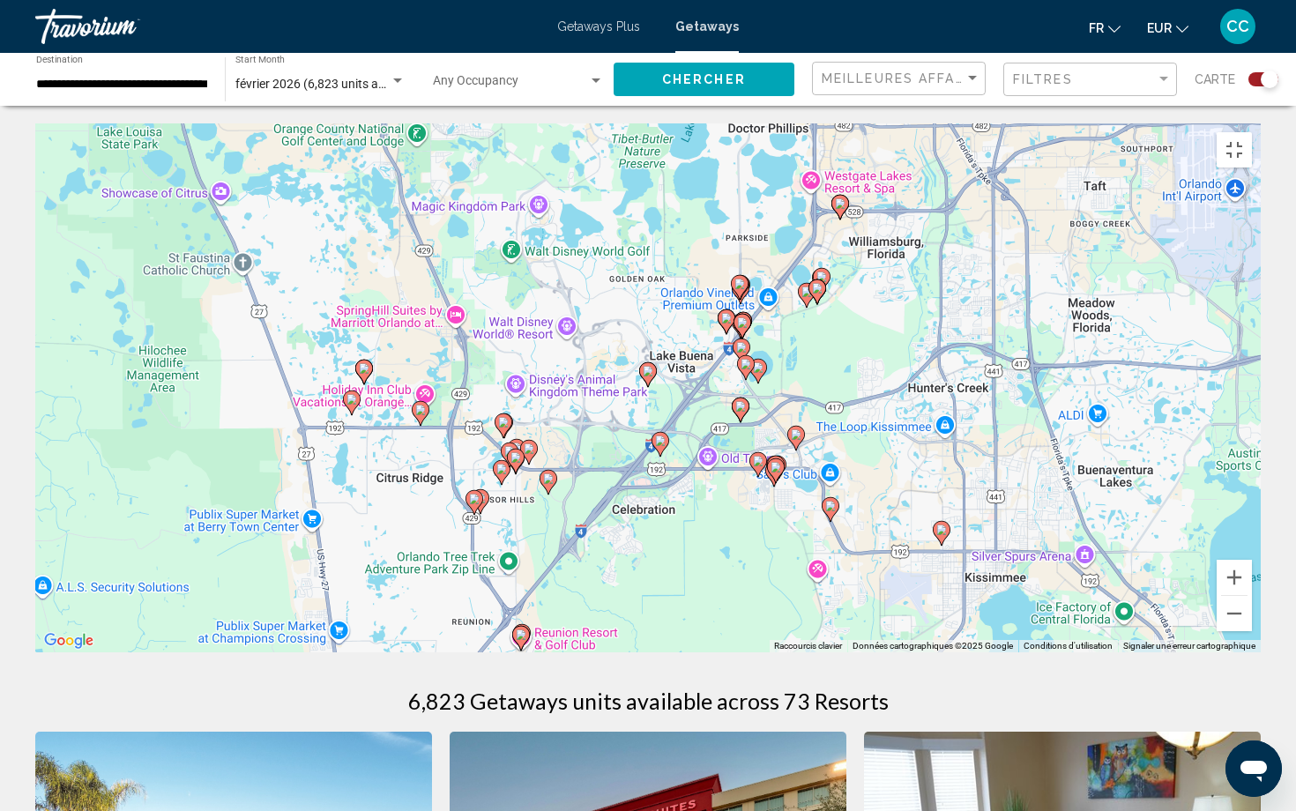
click at [649, 386] on icon "Main content" at bounding box center [648, 374] width 16 height 23
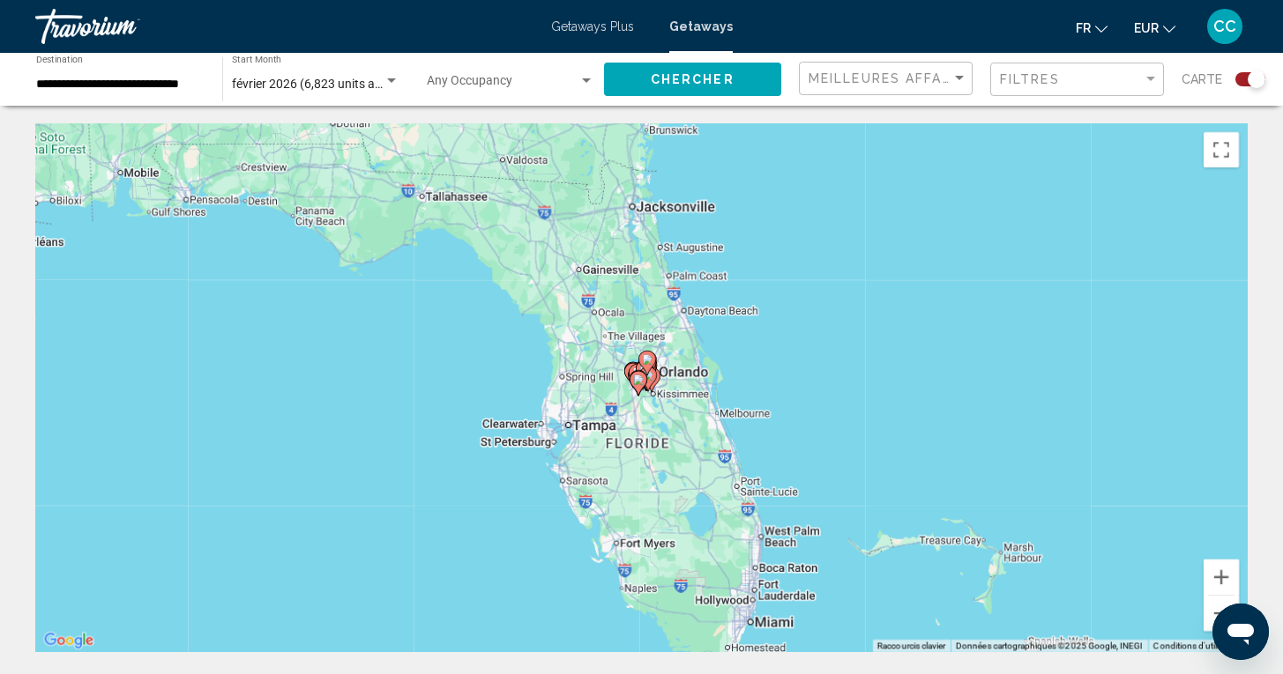
click at [638, 382] on image "Main content" at bounding box center [638, 380] width 11 height 11
type input "**********"
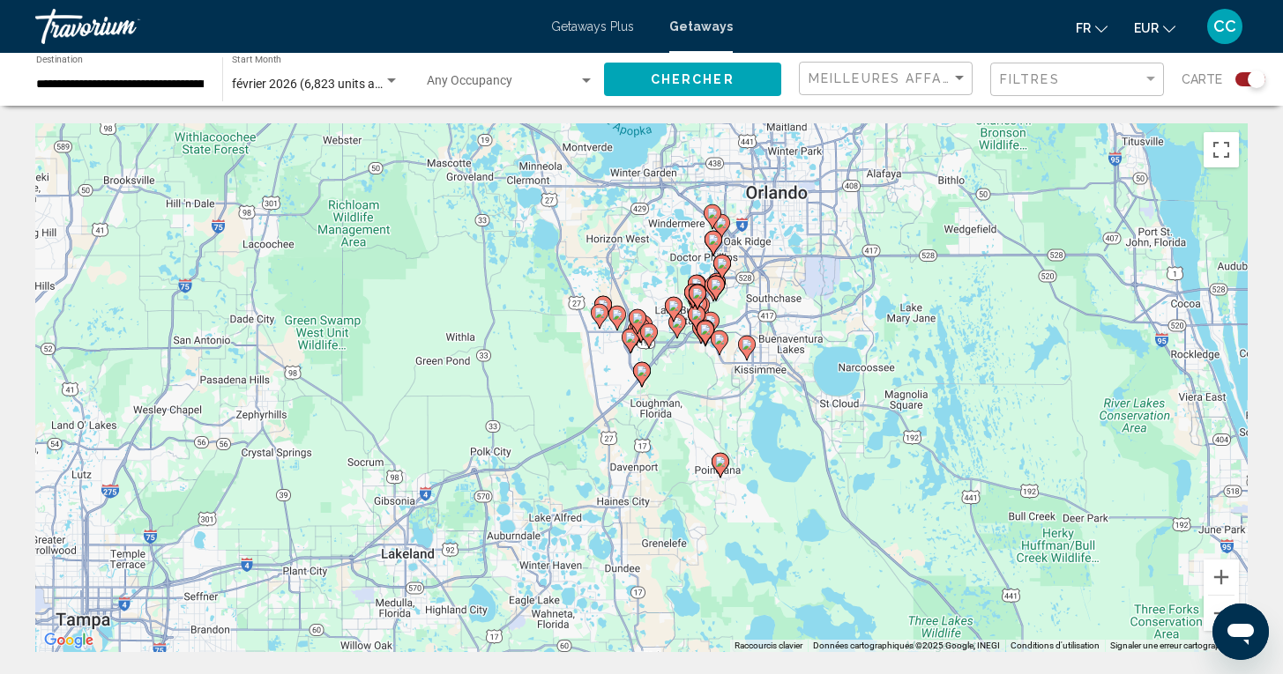
click at [675, 303] on image "Main content" at bounding box center [673, 306] width 11 height 11
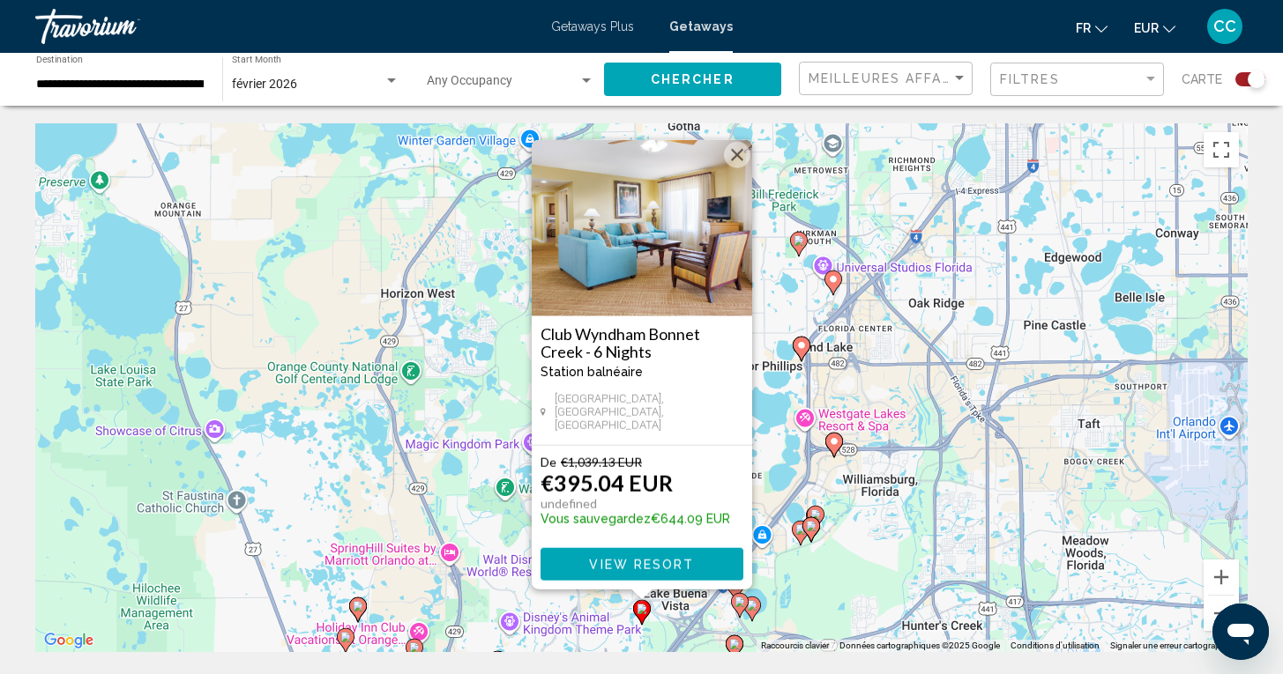
click at [515, 597] on div "Pour activer le glissement avec le clavier, appuyez sur Alt+Entrée. Une fois ce…" at bounding box center [641, 387] width 1212 height 529
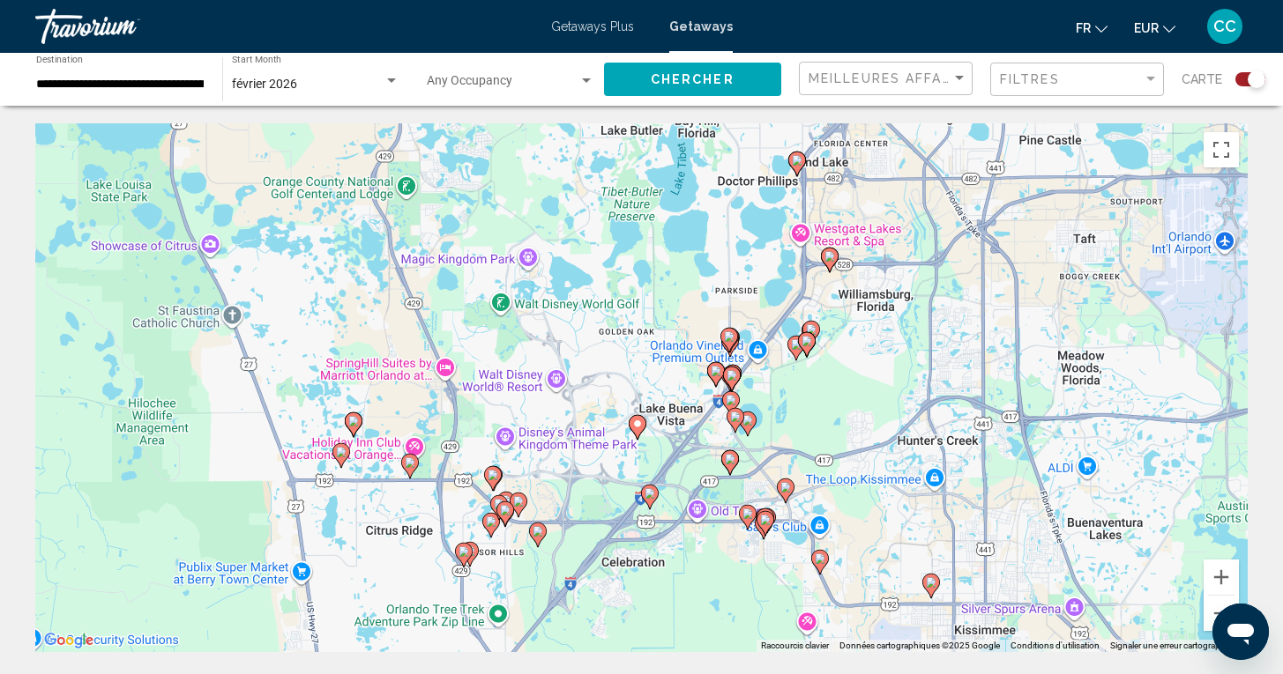
drag, startPoint x: 661, startPoint y: 569, endPoint x: 658, endPoint y: 382, distance: 187.8
click at [657, 382] on div "Pour activer le glissement avec le clavier, appuyez sur Alt+Entrée. Une fois ce…" at bounding box center [641, 387] width 1212 height 529
click at [637, 422] on image "Main content" at bounding box center [637, 424] width 11 height 11
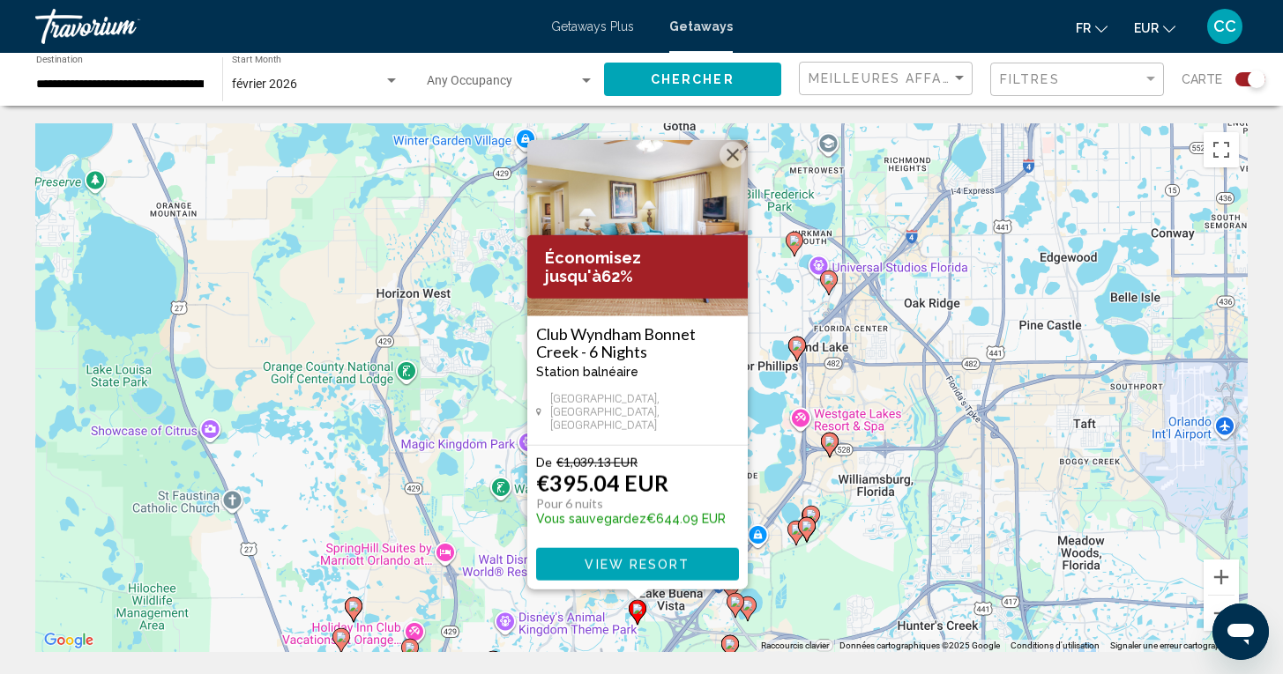
click at [654, 639] on div "Pour activer le glissement avec le clavier, appuyez sur Alt+Entrée. Une fois ce…" at bounding box center [641, 387] width 1212 height 529
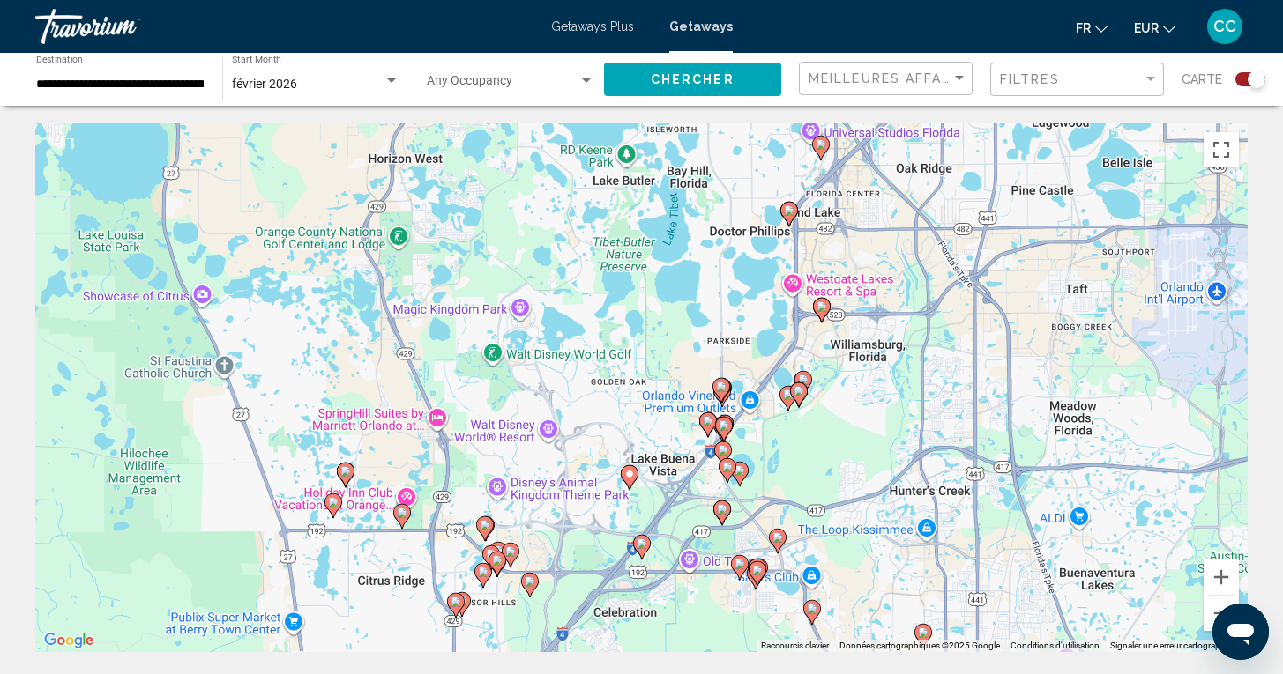
drag, startPoint x: 703, startPoint y: 600, endPoint x: 695, endPoint y: 463, distance: 137.8
click at [695, 463] on div "Pour activer le glissement avec le clavier, appuyez sur Alt+Entrée. Une fois ce…" at bounding box center [641, 387] width 1212 height 529
click at [719, 384] on image "Main content" at bounding box center [721, 387] width 11 height 11
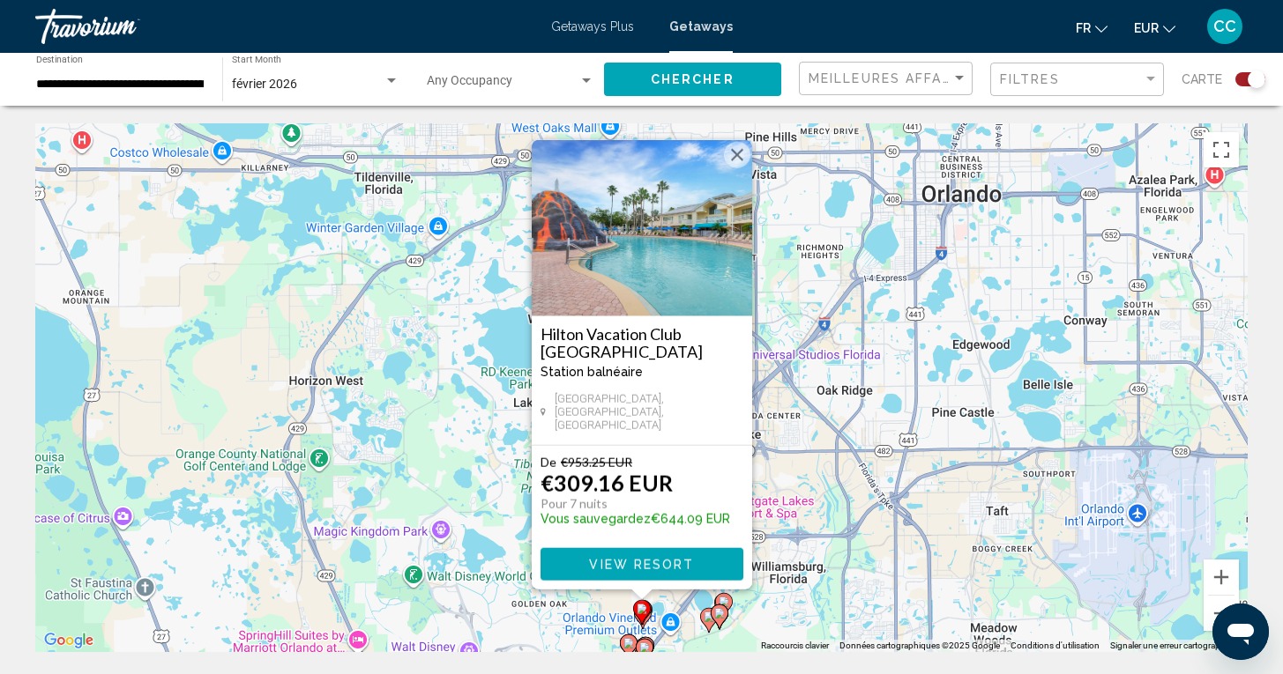
click at [778, 557] on div "Pour activer le glissement avec le clavier, appuyez sur Alt+Entrée. Une fois ce…" at bounding box center [641, 387] width 1212 height 529
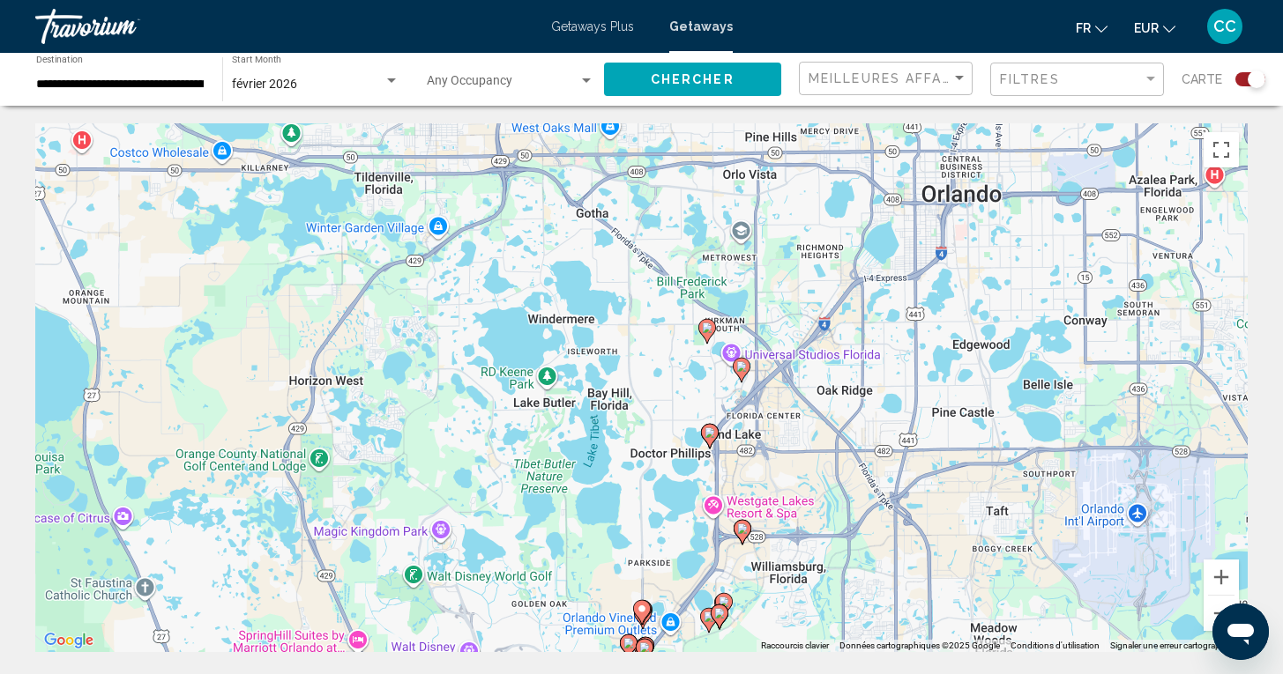
click at [742, 531] on image "Main content" at bounding box center [742, 529] width 11 height 11
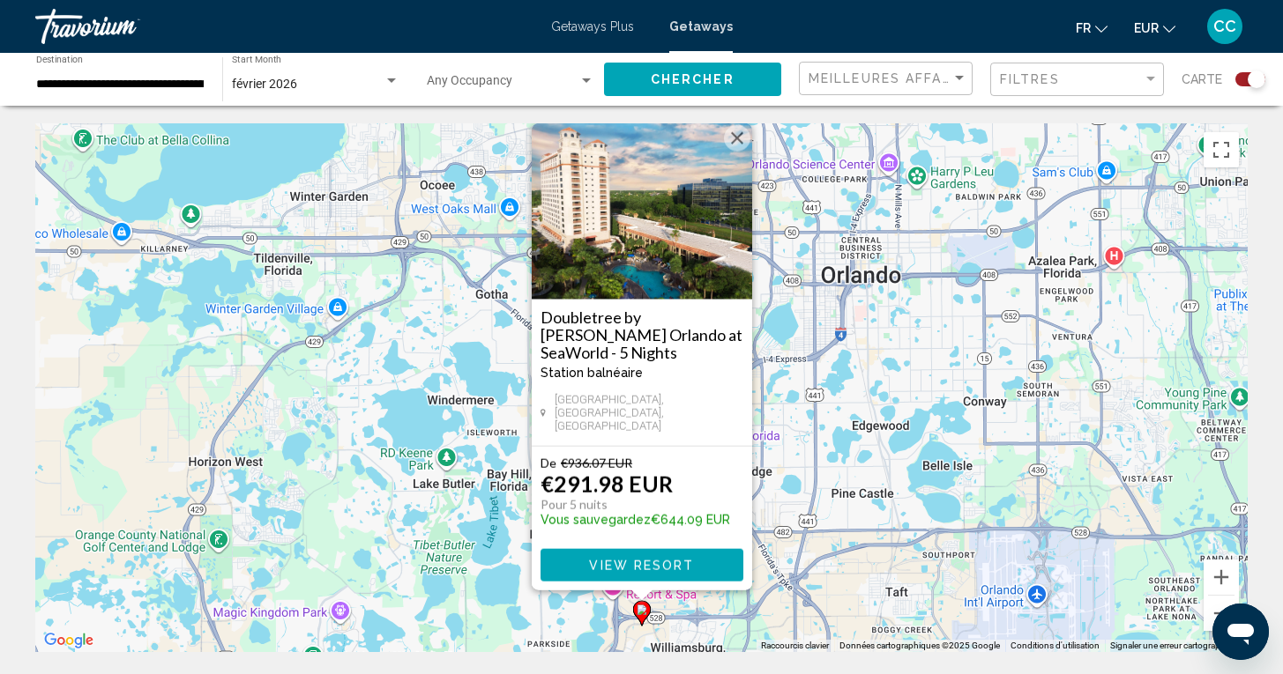
click at [780, 490] on div "Pour activer le glissement avec le clavier, appuyez sur Alt+Entrée. Une fois ce…" at bounding box center [641, 387] width 1212 height 529
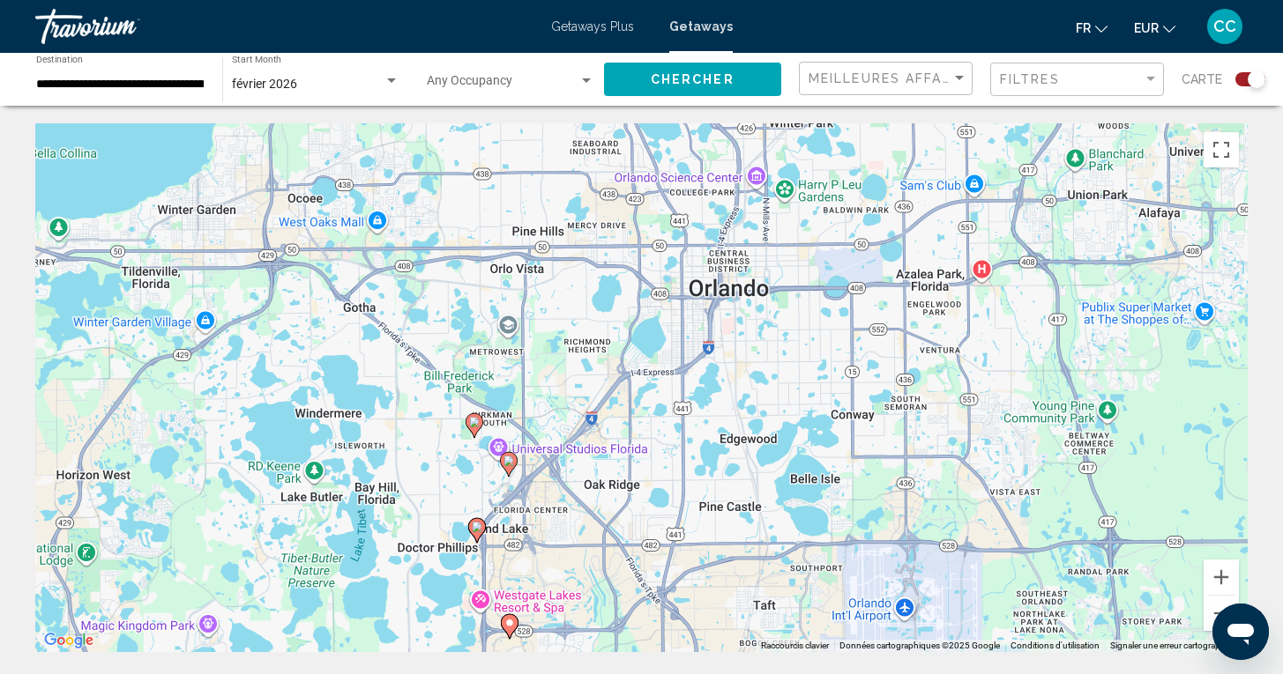
drag, startPoint x: 817, startPoint y: 419, endPoint x: 686, endPoint y: 435, distance: 132.3
click at [686, 434] on div "Pour activer le glissement avec le clavier, appuyez sur Alt+Entrée. Une fois ce…" at bounding box center [641, 387] width 1212 height 529
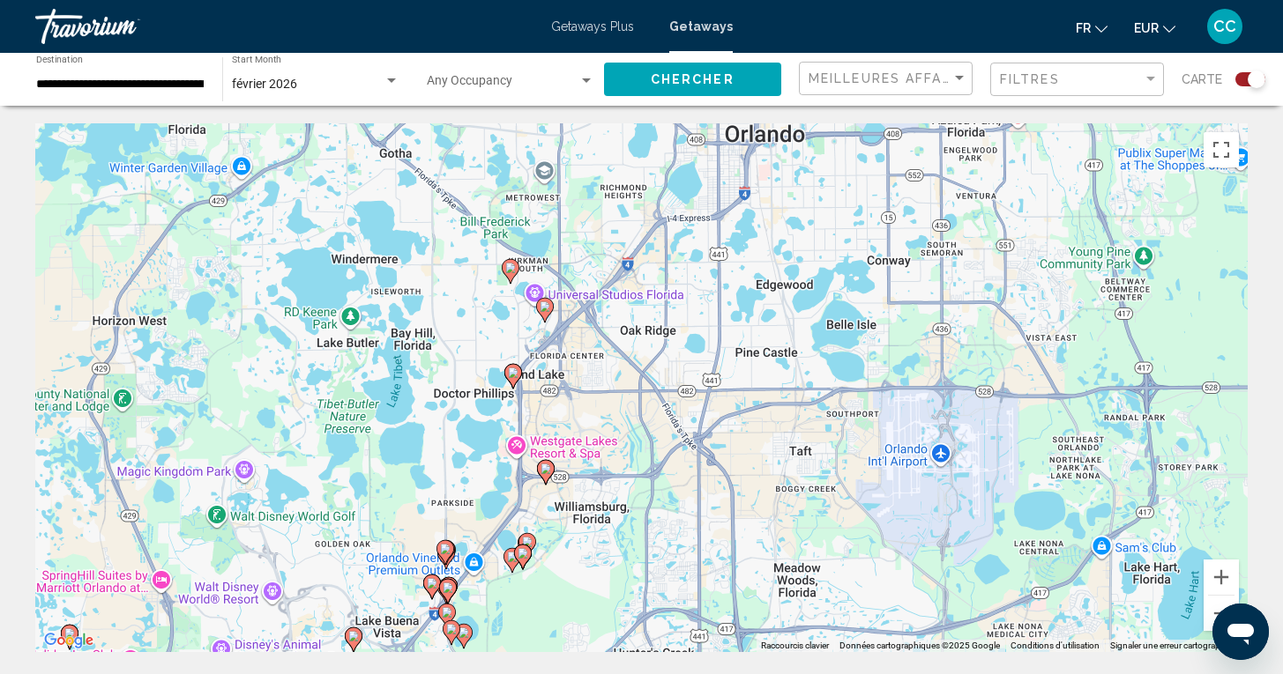
drag, startPoint x: 626, startPoint y: 524, endPoint x: 659, endPoint y: 364, distance: 163.0
click at [659, 364] on div "Pour activer le glissement avec le clavier, appuyez sur Alt+Entrée. Une fois ce…" at bounding box center [641, 387] width 1212 height 529
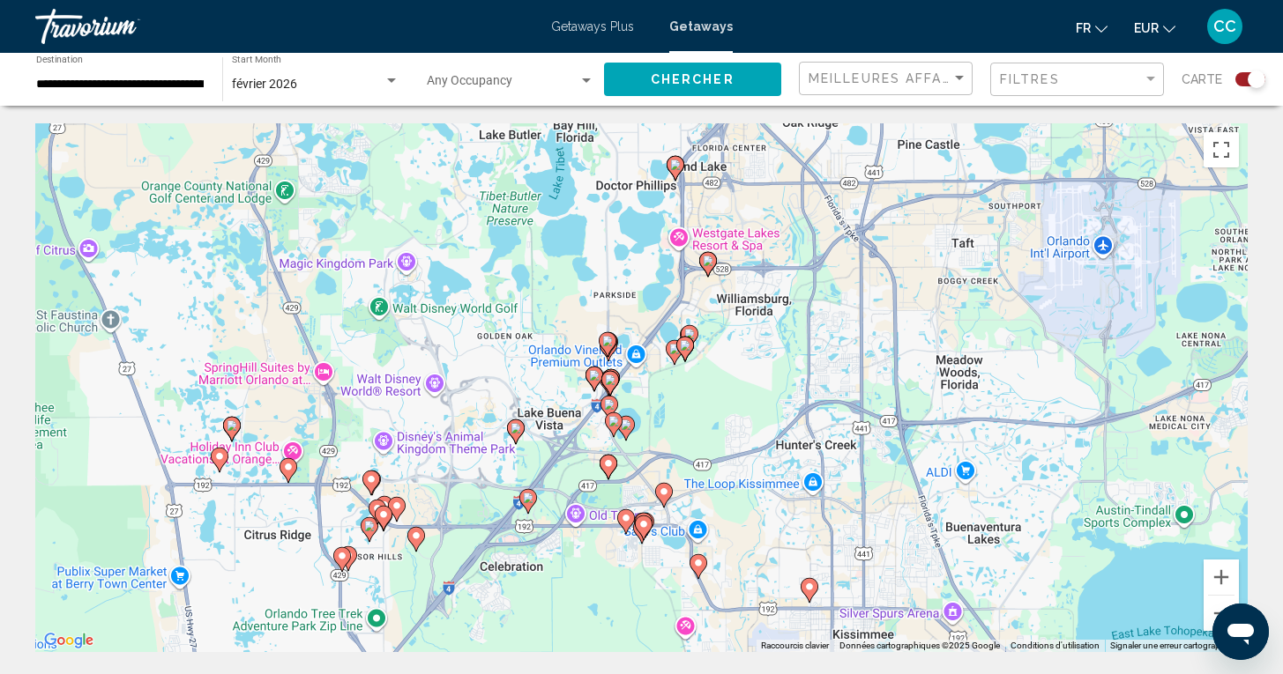
drag, startPoint x: 498, startPoint y: 520, endPoint x: 662, endPoint y: 312, distance: 264.9
click at [662, 313] on div "Pour activer le glissement avec le clavier, appuyez sur Alt+Entrée. Une fois ce…" at bounding box center [641, 387] width 1212 height 529
click at [373, 474] on image "Main content" at bounding box center [371, 478] width 11 height 11
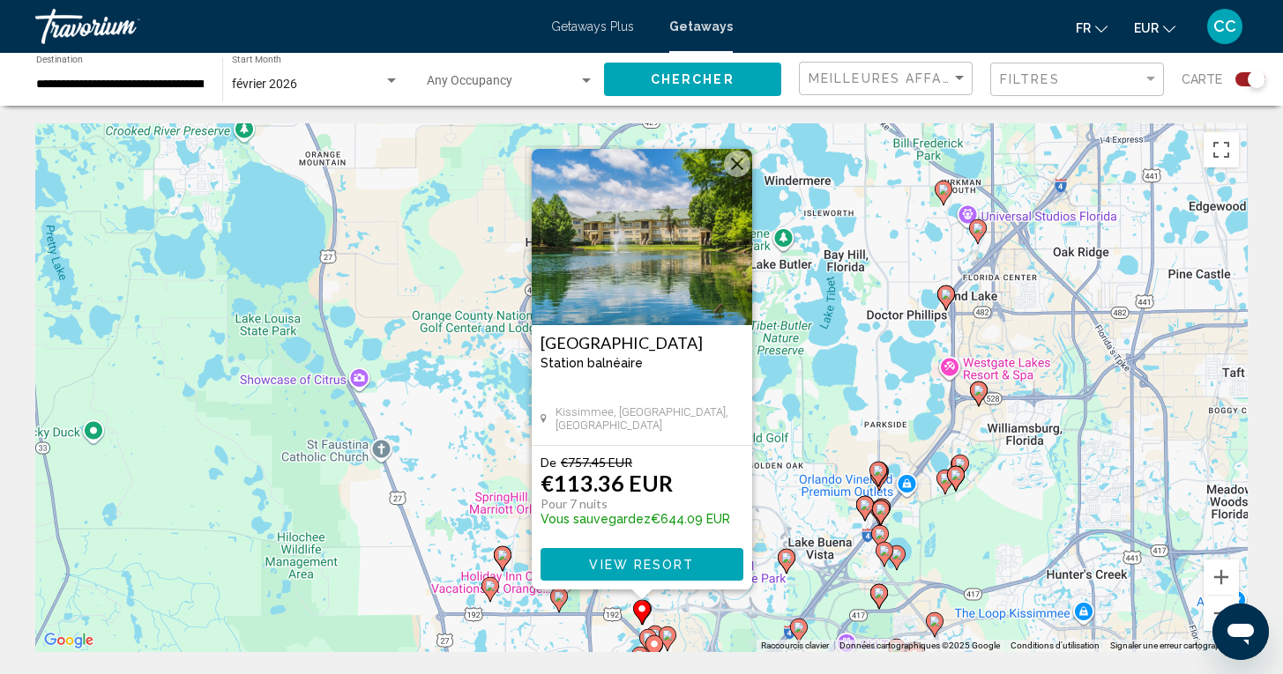
click at [351, 531] on div "Pour activer le glissement avec le clavier, appuyez sur Alt+Entrée. Une fois ce…" at bounding box center [641, 387] width 1212 height 529
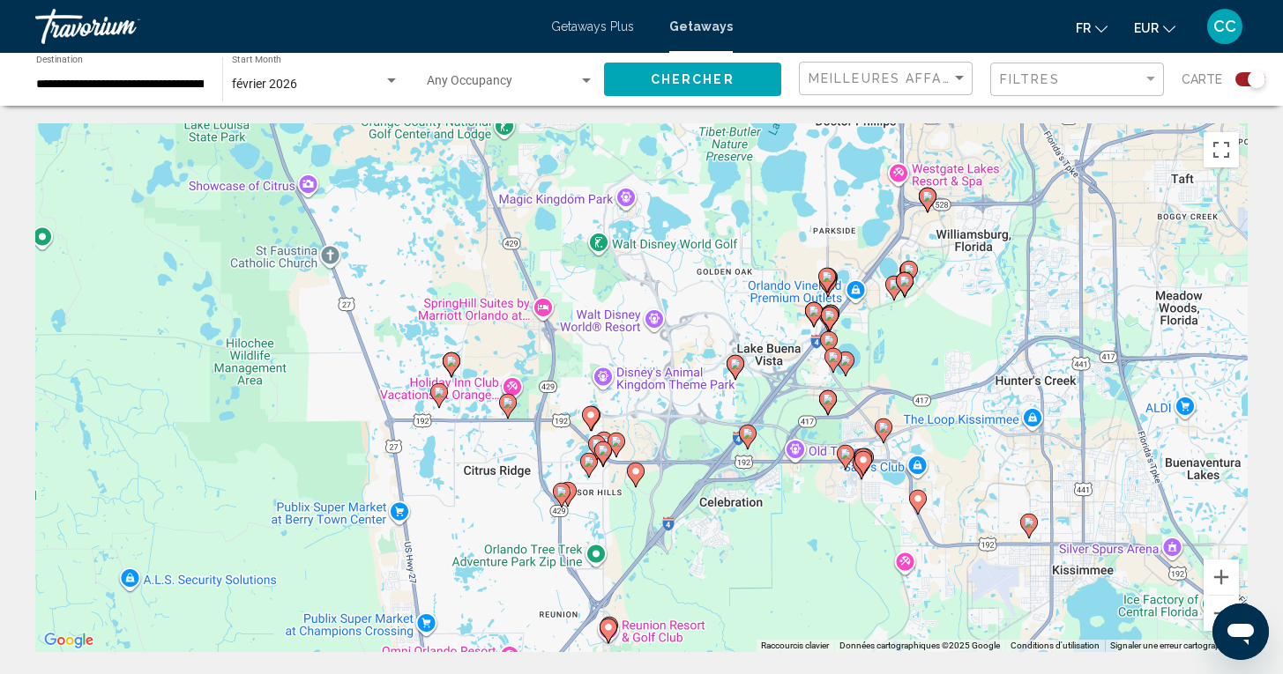
drag, startPoint x: 381, startPoint y: 583, endPoint x: 329, endPoint y: 384, distance: 205.1
click at [329, 384] on div "Pour activer le glissement avec le clavier, appuyez sur Alt+Entrée. Une fois ce…" at bounding box center [641, 387] width 1212 height 529
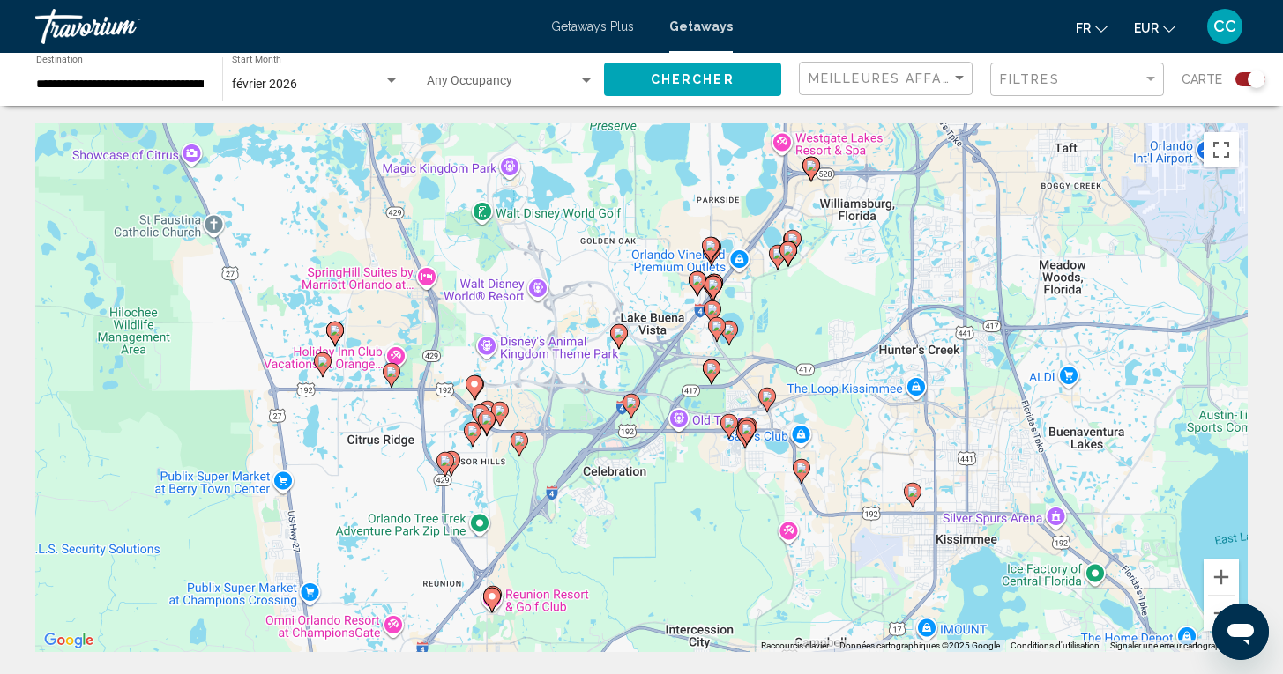
drag, startPoint x: 480, startPoint y: 502, endPoint x: 364, endPoint y: 470, distance: 120.9
click at [363, 470] on div "Pour activer le glissement avec le clavier, appuyez sur Alt+Entrée. Une fois ce…" at bounding box center [641, 387] width 1212 height 529
click at [477, 381] on image "Main content" at bounding box center [474, 384] width 11 height 11
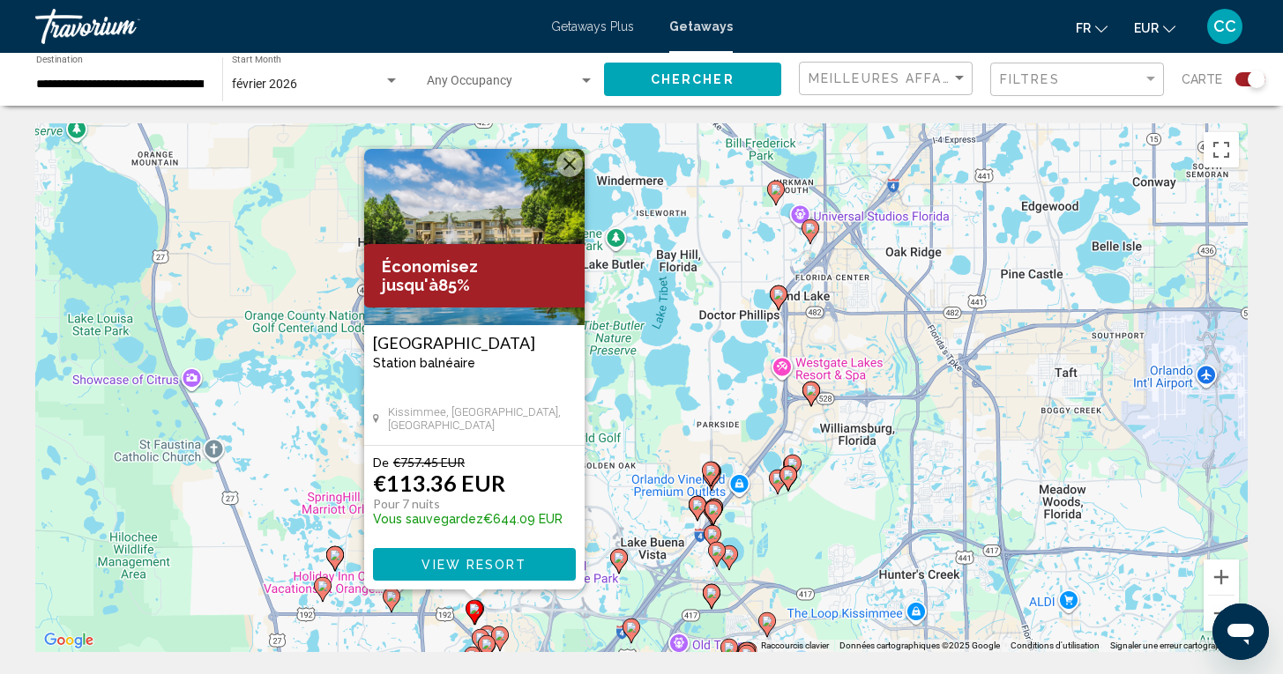
click at [596, 491] on div "Pour activer le glissement avec le clavier, appuyez sur Alt+Entrée. Une fois ce…" at bounding box center [641, 387] width 1212 height 529
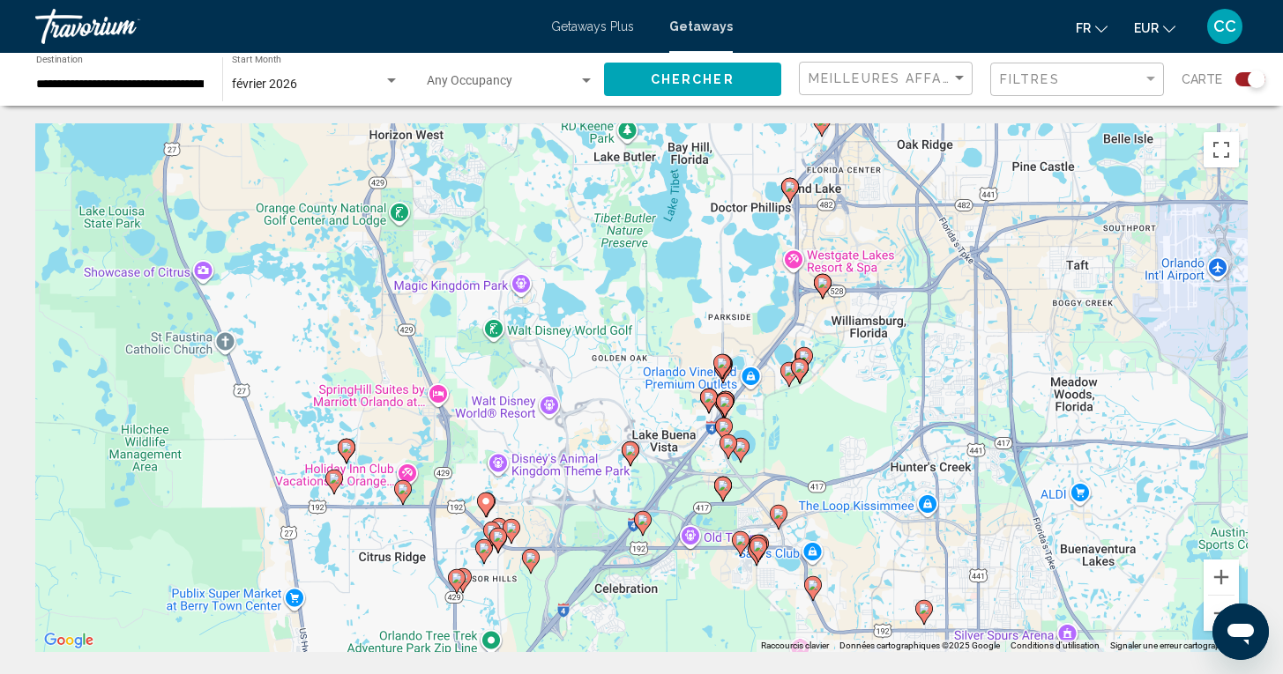
drag, startPoint x: 514, startPoint y: 607, endPoint x: 525, endPoint y: 496, distance: 110.8
click at [525, 496] on div "Pour activer le glissement avec le clavier, appuyez sur Alt+Entrée. Une fois ce…" at bounding box center [641, 387] width 1212 height 529
click at [500, 520] on icon "Main content" at bounding box center [498, 530] width 16 height 23
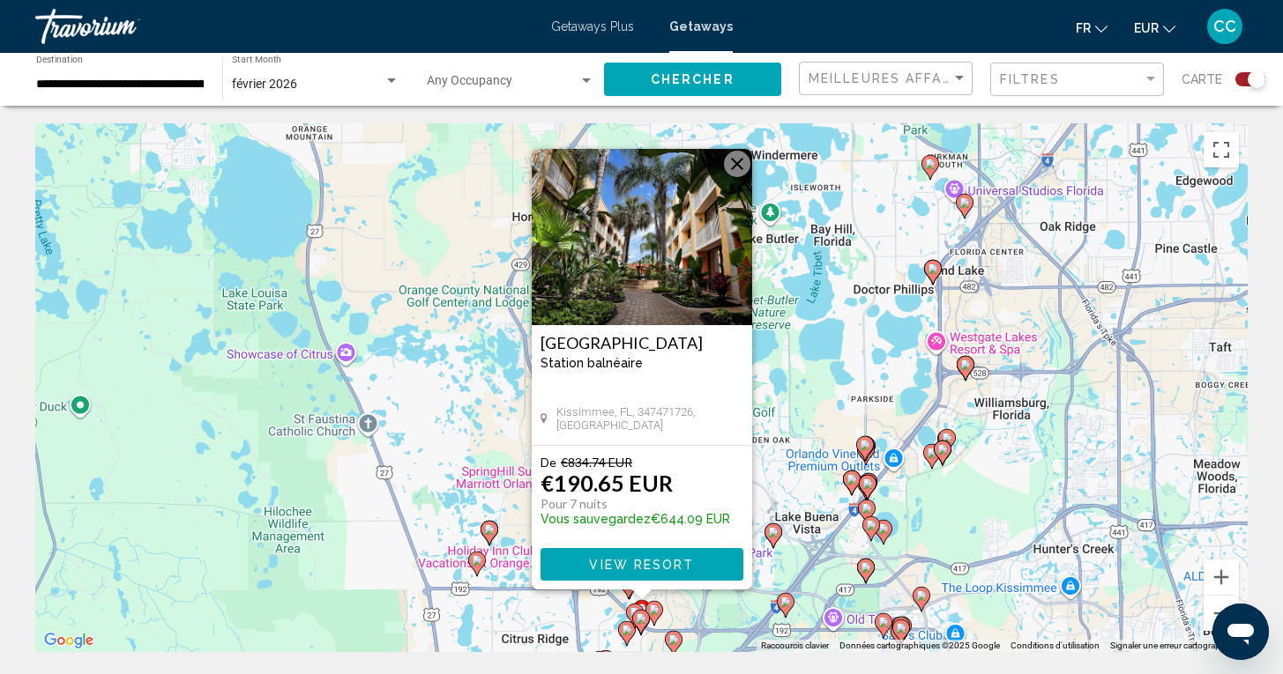
click at [508, 578] on div "Pour activer le glissement avec le clavier, appuyez sur Alt+Entrée. Une fois ce…" at bounding box center [641, 387] width 1212 height 529
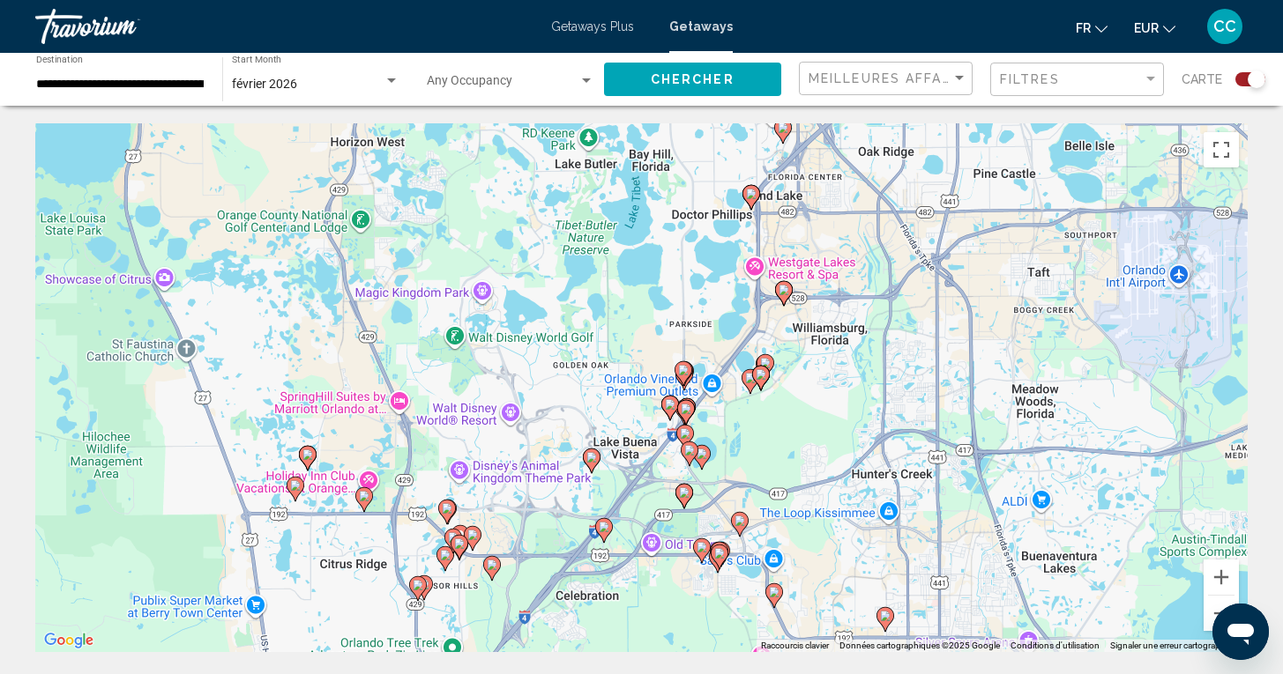
drag, startPoint x: 751, startPoint y: 444, endPoint x: 568, endPoint y: 370, distance: 197.8
click at [567, 370] on div "Pour activer le glissement avec le clavier, appuyez sur Alt+Entrée. Une fois ce…" at bounding box center [641, 387] width 1212 height 529
click at [605, 532] on image "Main content" at bounding box center [604, 529] width 11 height 11
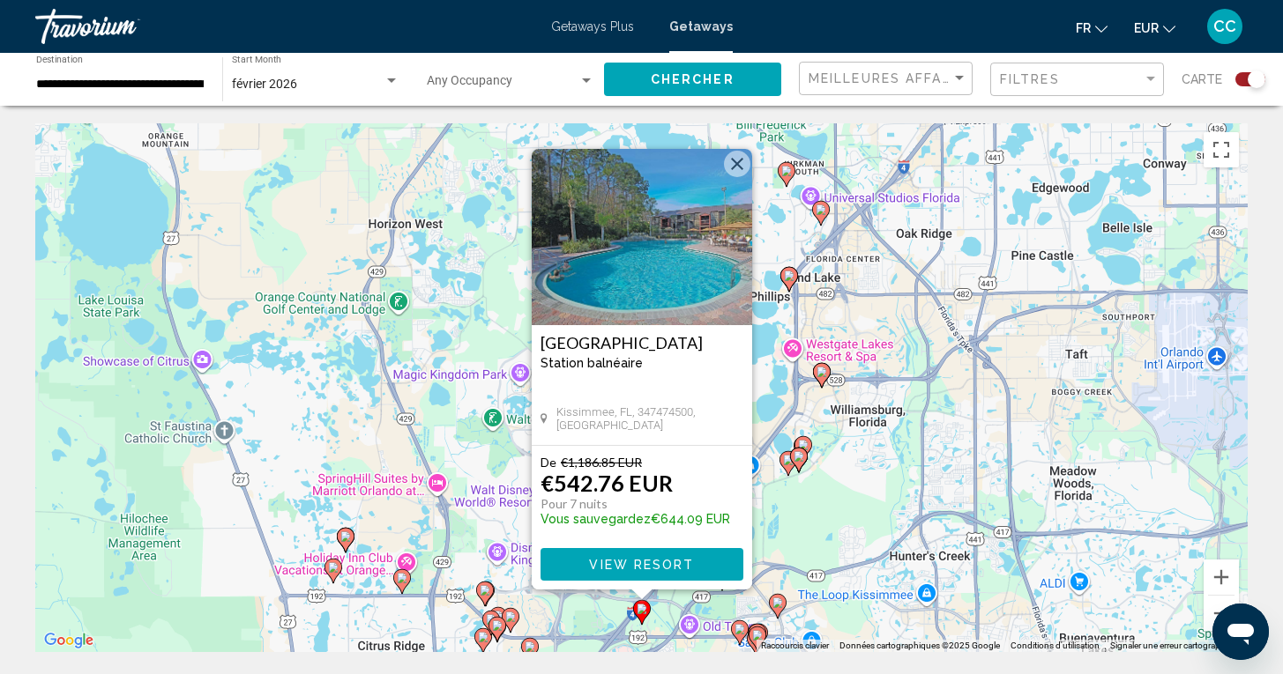
click at [465, 545] on div "Pour activer le glissement avec le clavier, appuyez sur Alt+Entrée. Une fois ce…" at bounding box center [641, 387] width 1212 height 529
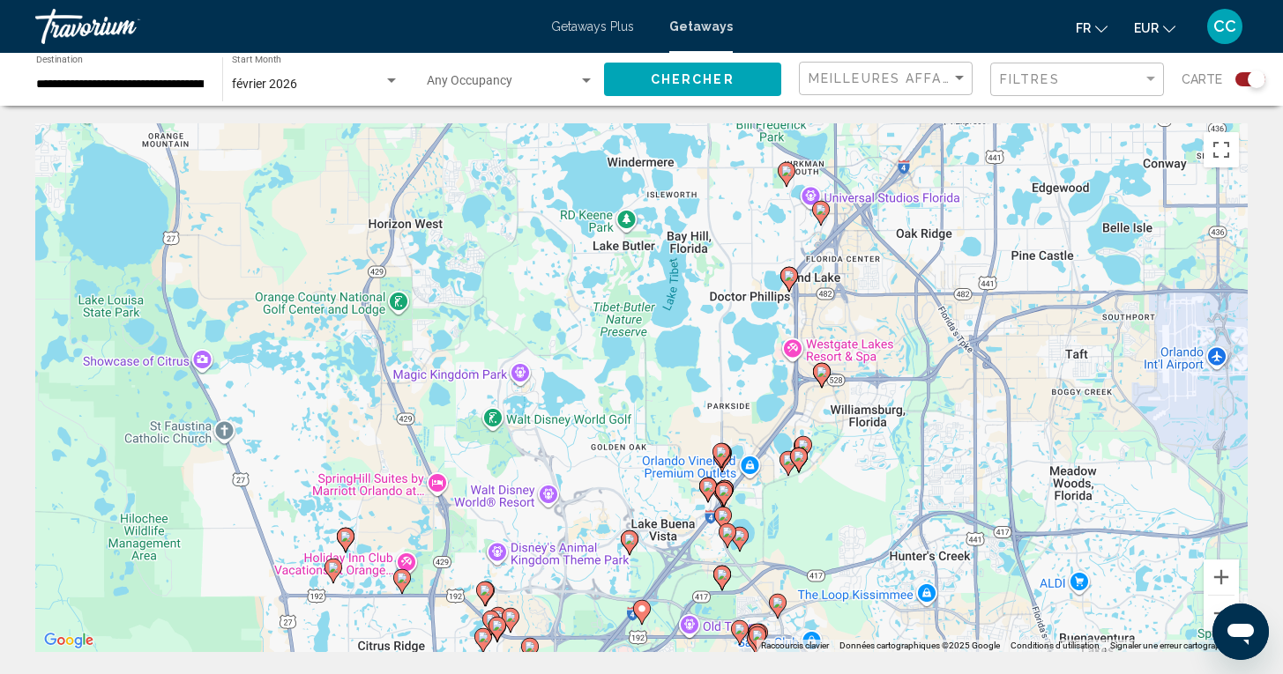
click at [642, 612] on image "Main content" at bounding box center [641, 609] width 11 height 11
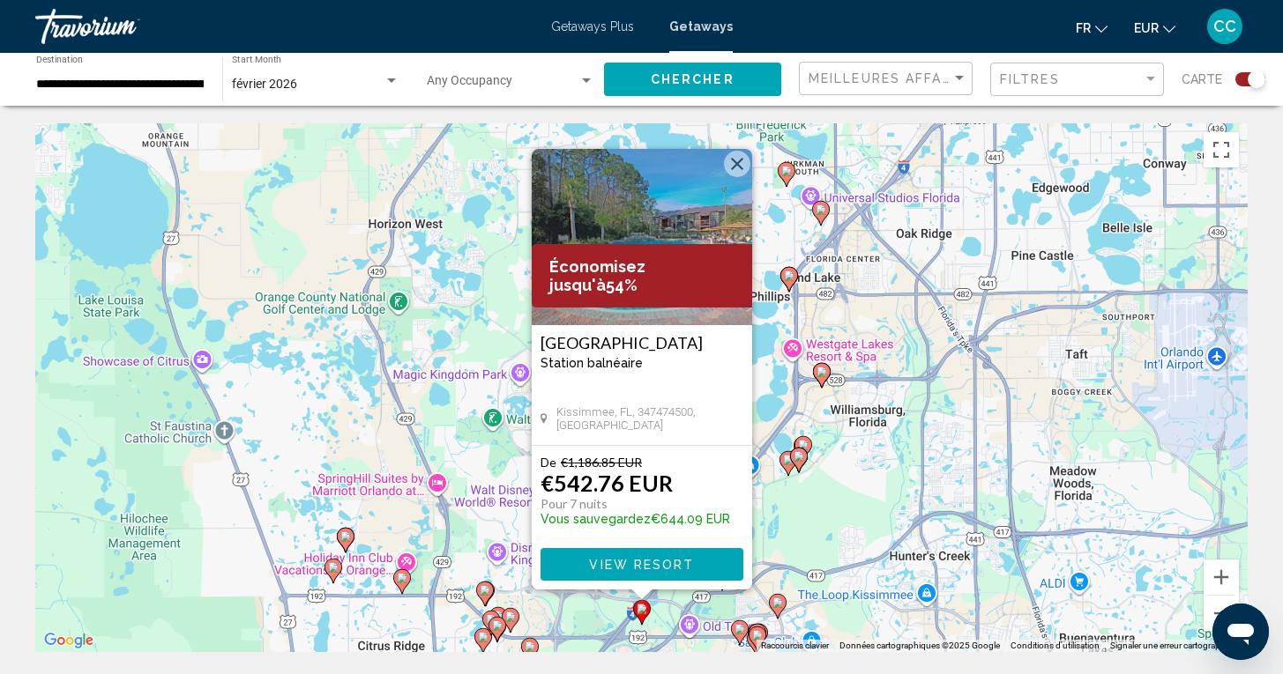
click at [473, 534] on div "Pour activer le glissement avec le clavier, appuyez sur Alt+Entrée. Une fois ce…" at bounding box center [641, 387] width 1212 height 529
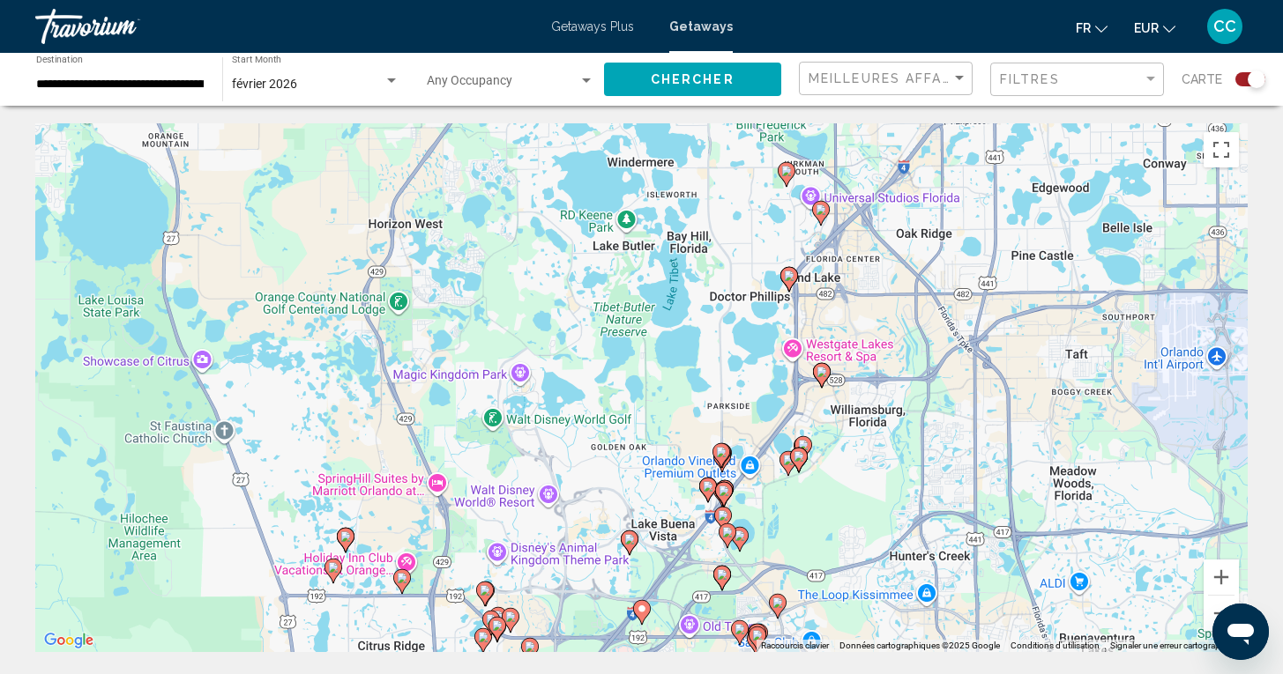
click at [632, 540] on image "Main content" at bounding box center [629, 539] width 11 height 11
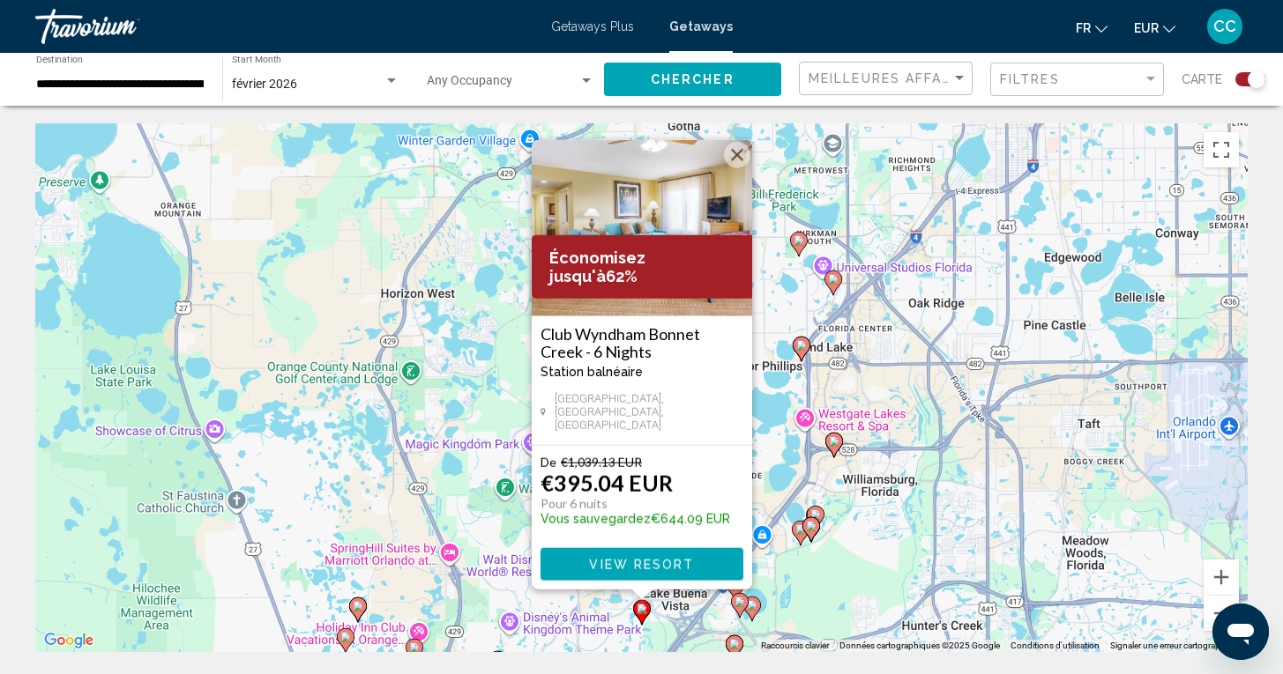
click at [544, 643] on div "Pour activer le glissement avec le clavier, appuyez sur Alt+Entrée. Une fois ce…" at bounding box center [641, 387] width 1212 height 529
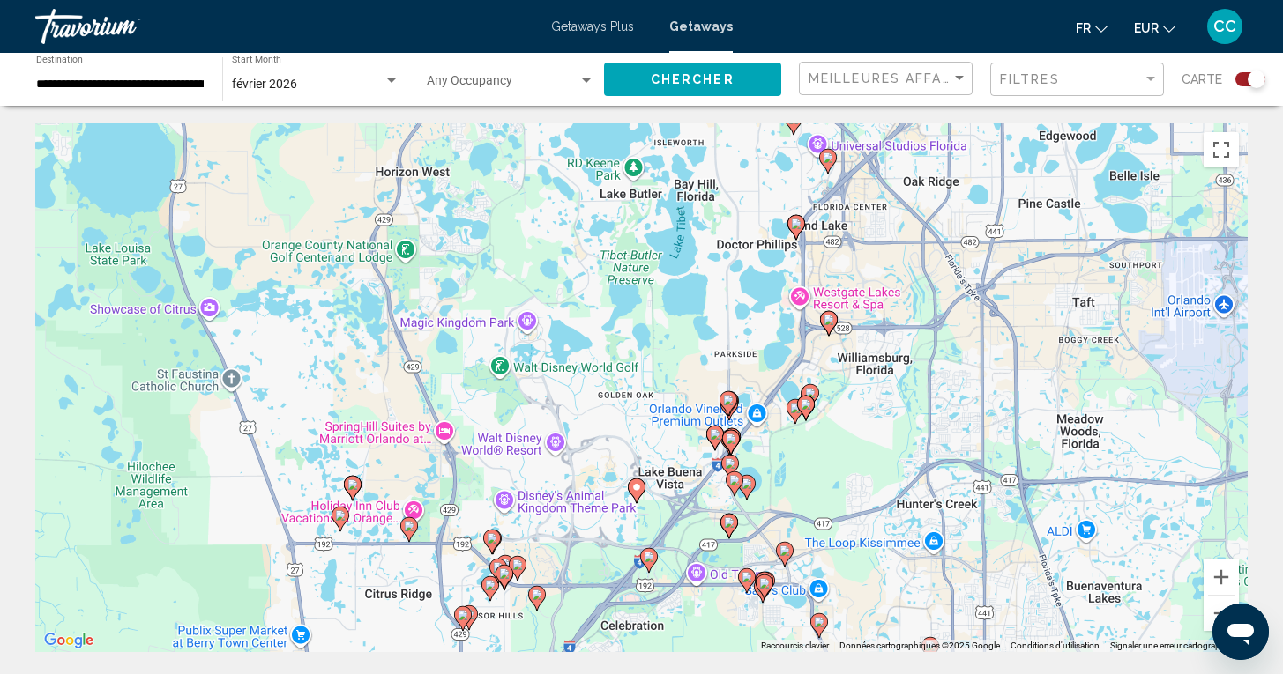
drag, startPoint x: 689, startPoint y: 629, endPoint x: 684, endPoint y: 502, distance: 126.2
click at [684, 502] on div "Pour activer le glissement avec le clavier, appuyez sur Alt+Entrée. Une fois ce…" at bounding box center [641, 387] width 1212 height 529
click at [763, 579] on image "Main content" at bounding box center [764, 583] width 11 height 11
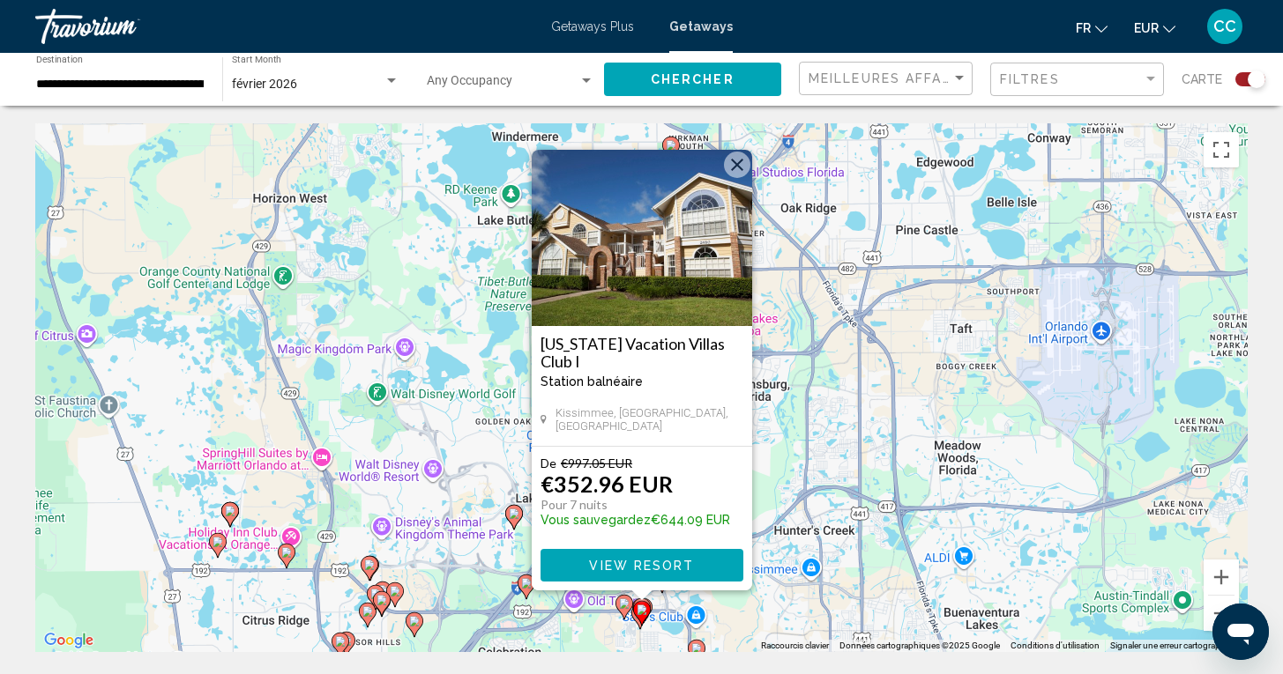
click at [763, 579] on div "Pour activer le glissement avec le clavier, appuyez sur Alt+Entrée. Une fois ce…" at bounding box center [641, 387] width 1212 height 529
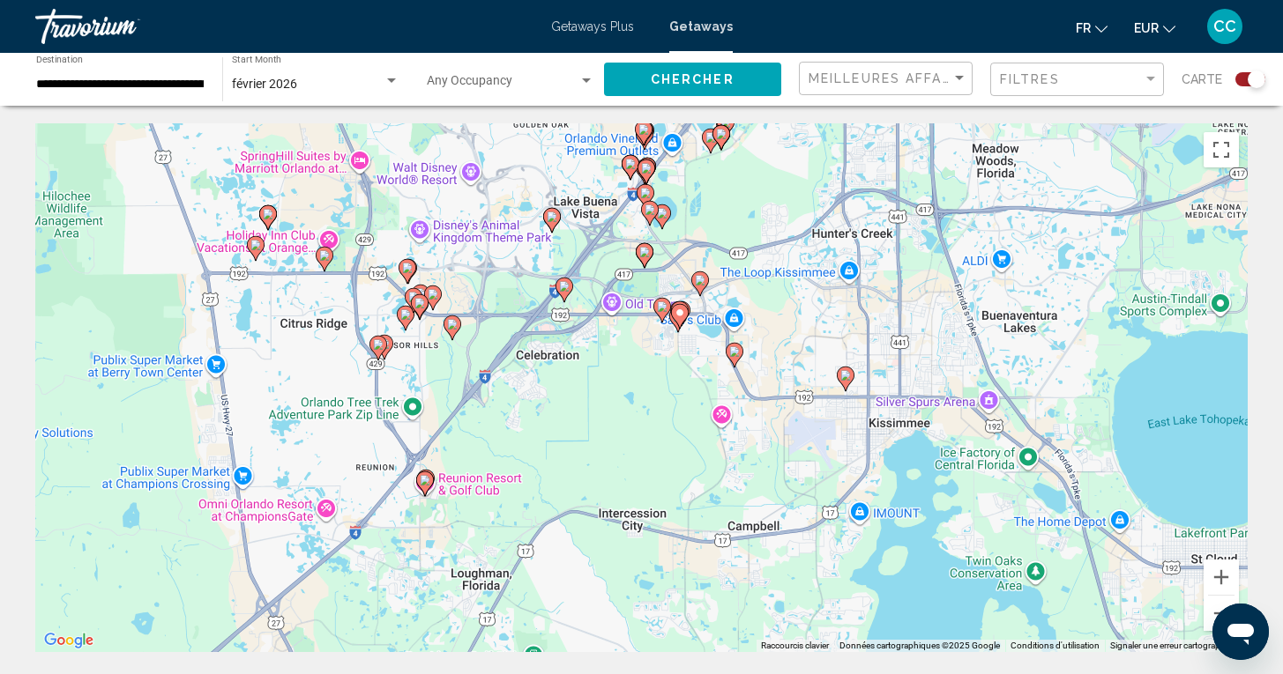
drag, startPoint x: 735, startPoint y: 607, endPoint x: 773, endPoint y: 305, distance: 304.7
click at [773, 305] on div "Pour activer le glissement avec le clavier, appuyez sur Alt+Entrée. Une fois ce…" at bounding box center [641, 387] width 1212 height 529
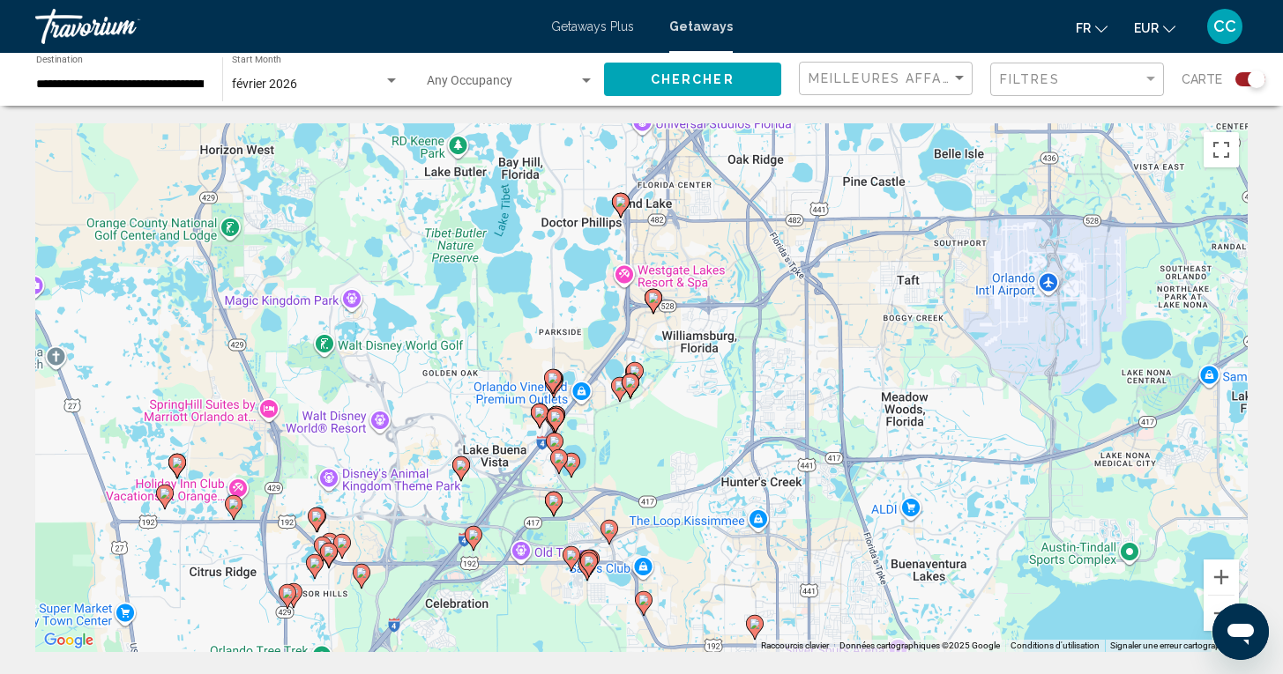
drag, startPoint x: 770, startPoint y: 305, endPoint x: 677, endPoint y: 557, distance: 268.9
click at [678, 558] on div "Pour activer le glissement avec le clavier, appuyez sur Alt+Entrée. Une fois ce…" at bounding box center [641, 387] width 1212 height 529
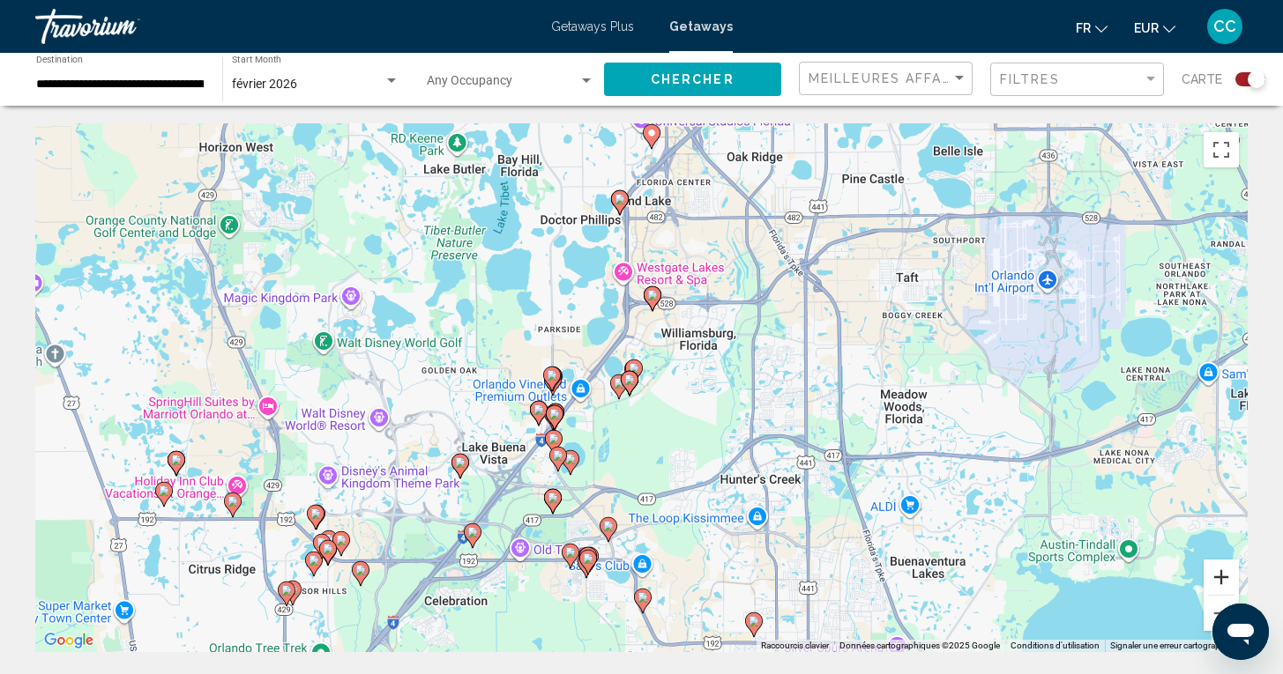
click at [1219, 574] on button "Zoom avant" at bounding box center [1220, 577] width 35 height 35
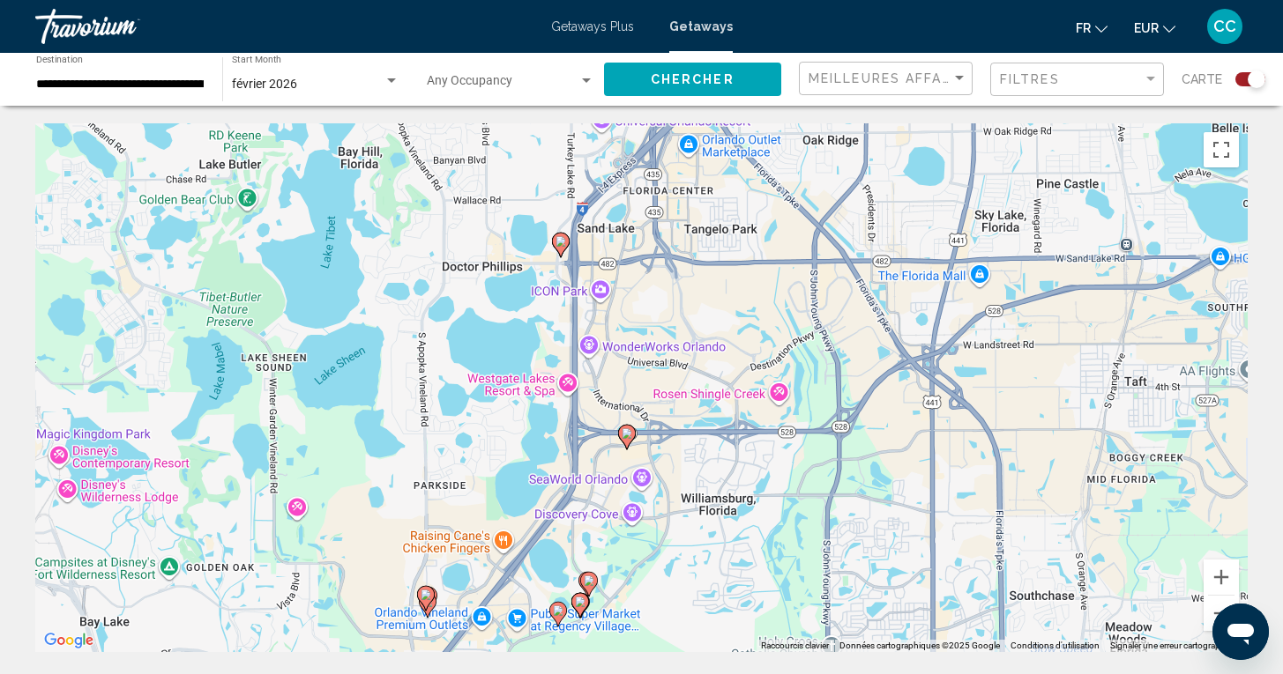
drag, startPoint x: 753, startPoint y: 365, endPoint x: 716, endPoint y: 581, distance: 219.1
click at [716, 581] on div "Pour activer le glissement avec le clavier, appuyez sur Alt+Entrée. Une fois ce…" at bounding box center [641, 387] width 1212 height 529
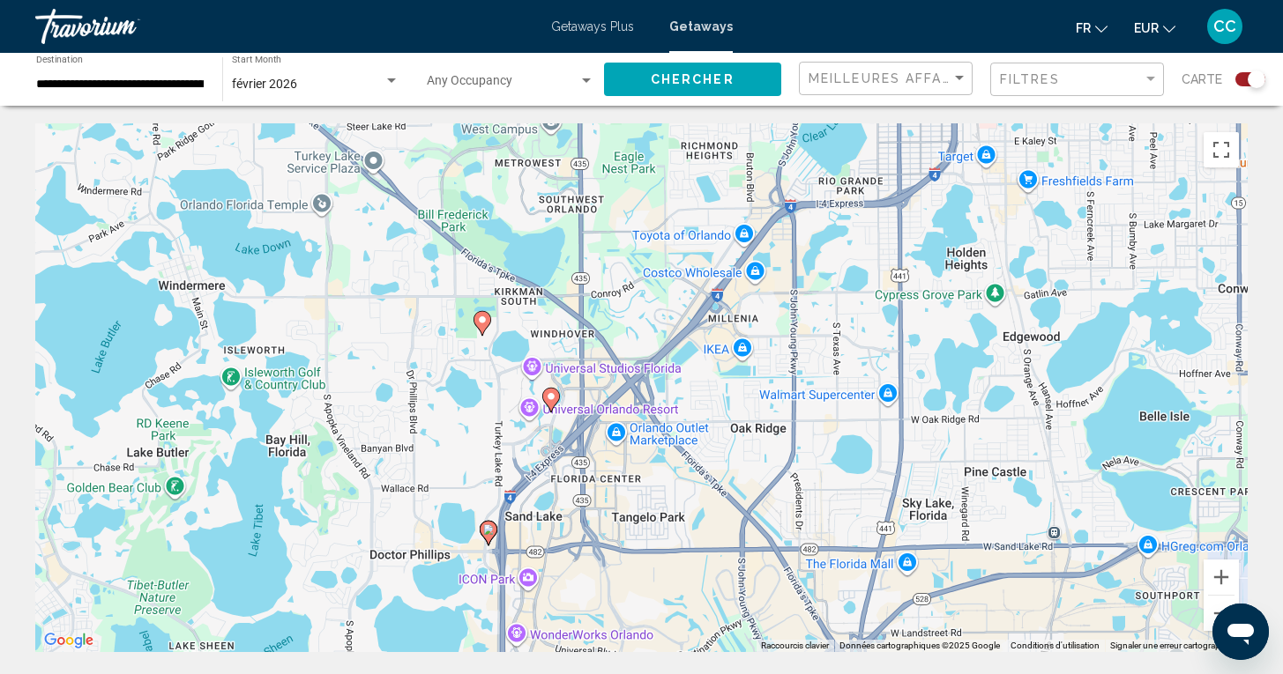
drag, startPoint x: 718, startPoint y: 350, endPoint x: 645, endPoint y: 640, distance: 298.9
click at [645, 640] on div "Pour activer le glissement avec le clavier, appuyez sur Alt+Entrée. Une fois ce…" at bounding box center [641, 387] width 1212 height 529
click at [551, 397] on image "Main content" at bounding box center [551, 396] width 11 height 11
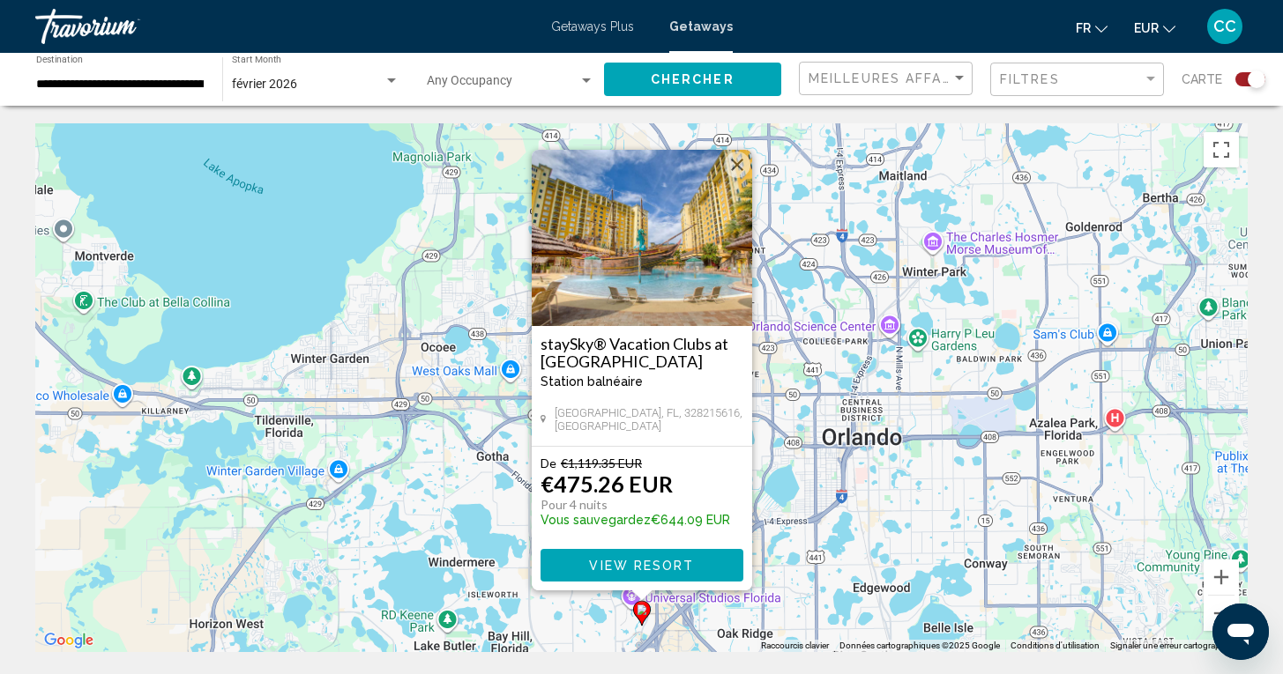
click at [515, 516] on div "Pour activer le glissement avec le clavier, appuyez sur Alt+Entrée. Une fois ce…" at bounding box center [641, 387] width 1212 height 529
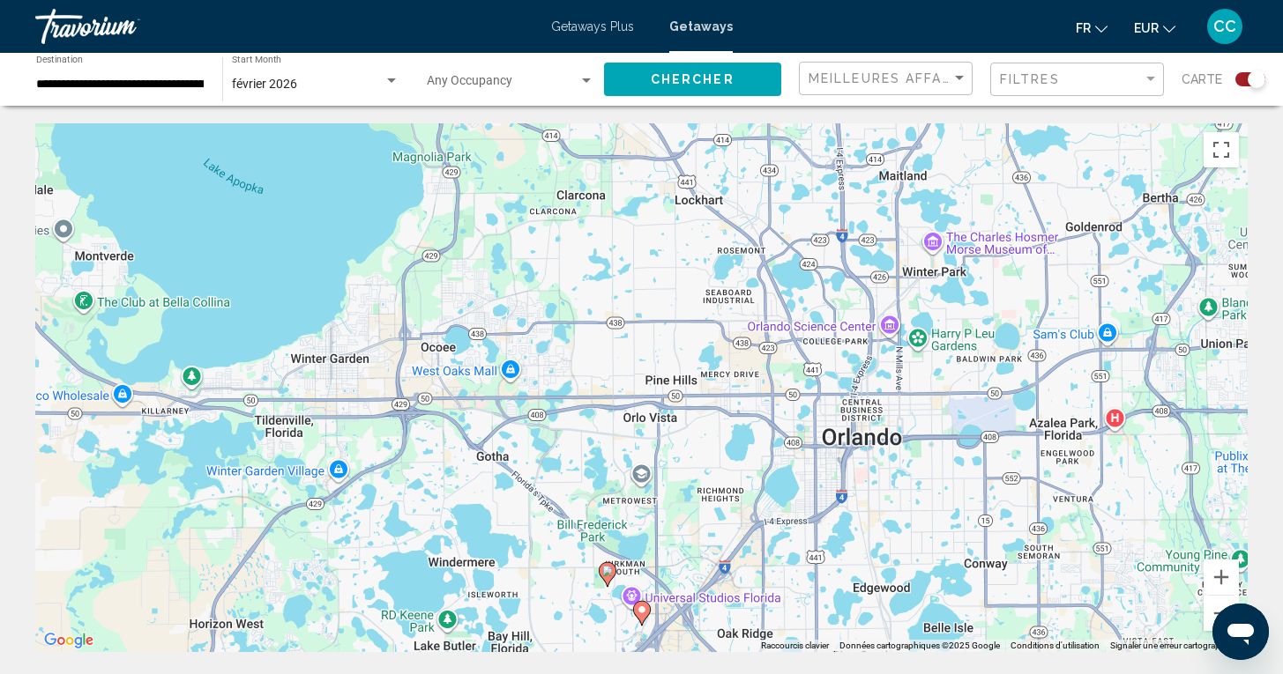
click at [607, 571] on image "Main content" at bounding box center [607, 571] width 11 height 11
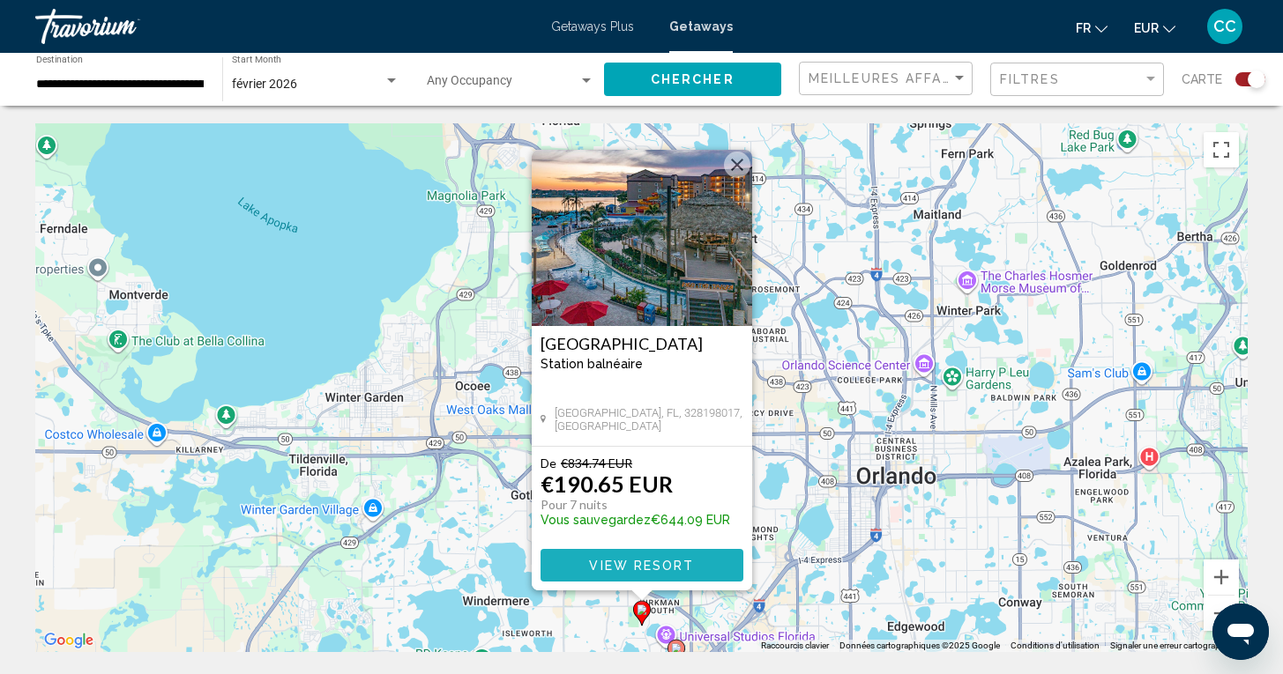
click at [644, 562] on span "View Resort" at bounding box center [641, 566] width 105 height 14
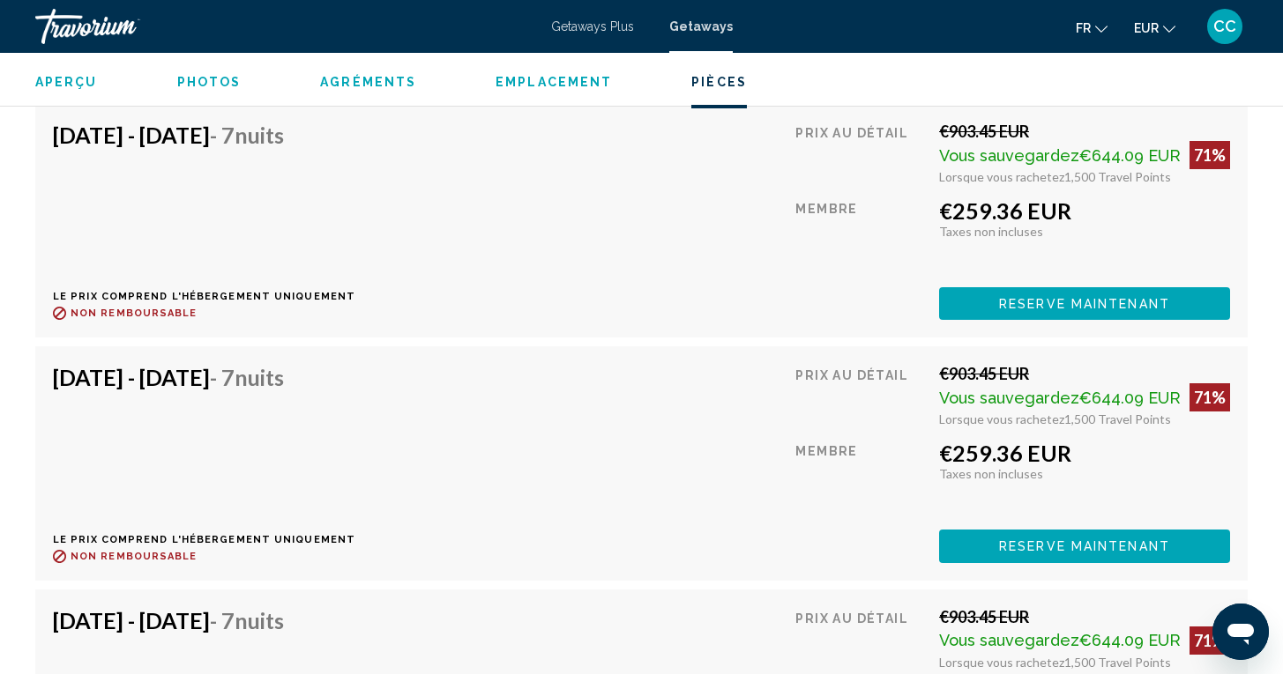
scroll to position [4394, 0]
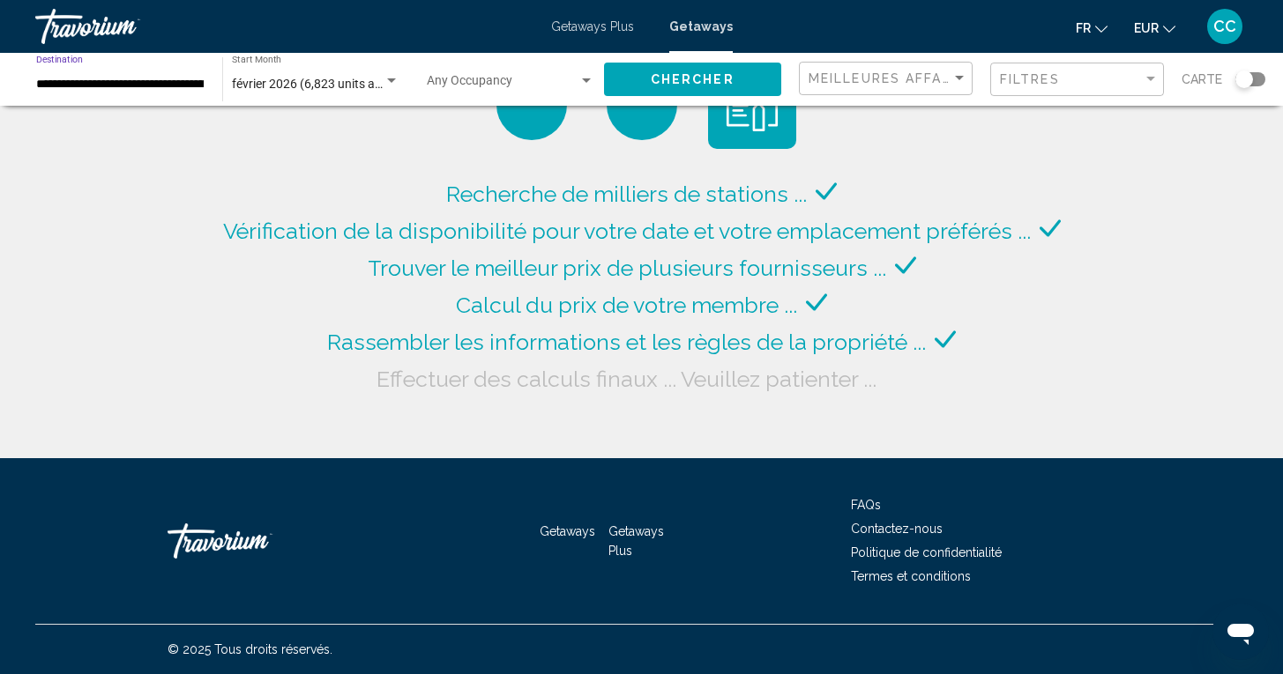
click at [138, 80] on input "**********" at bounding box center [120, 85] width 168 height 14
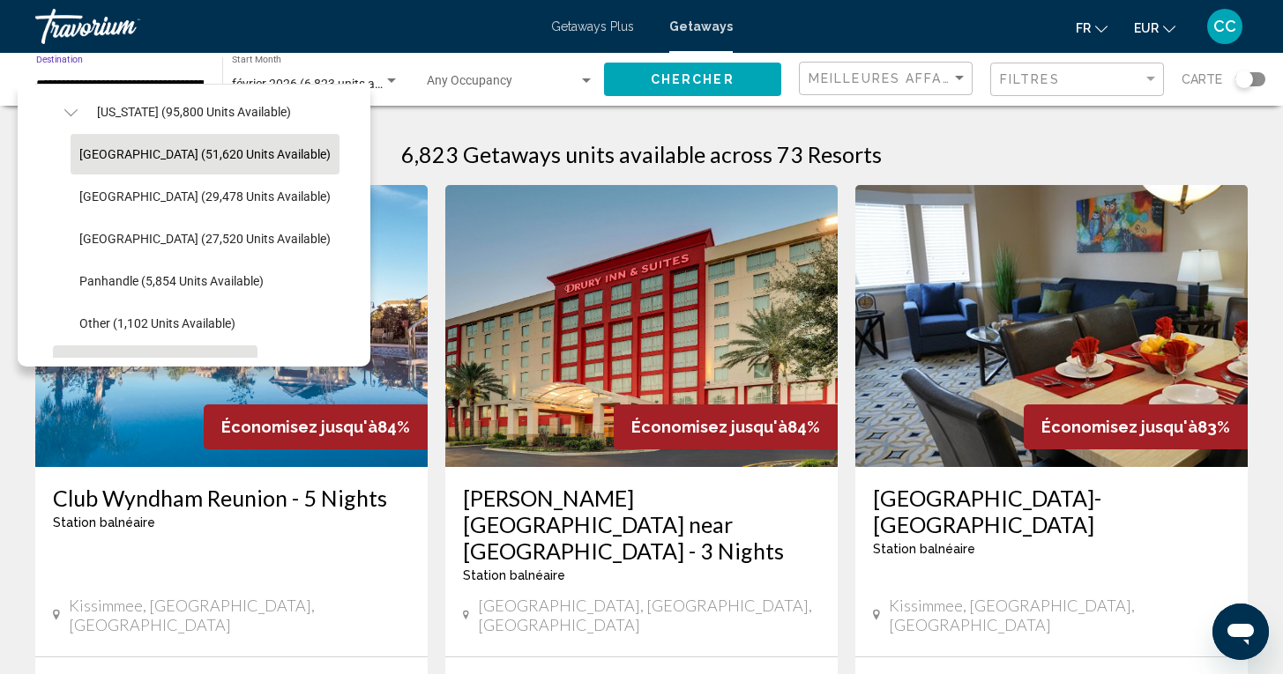
scroll to position [338, 0]
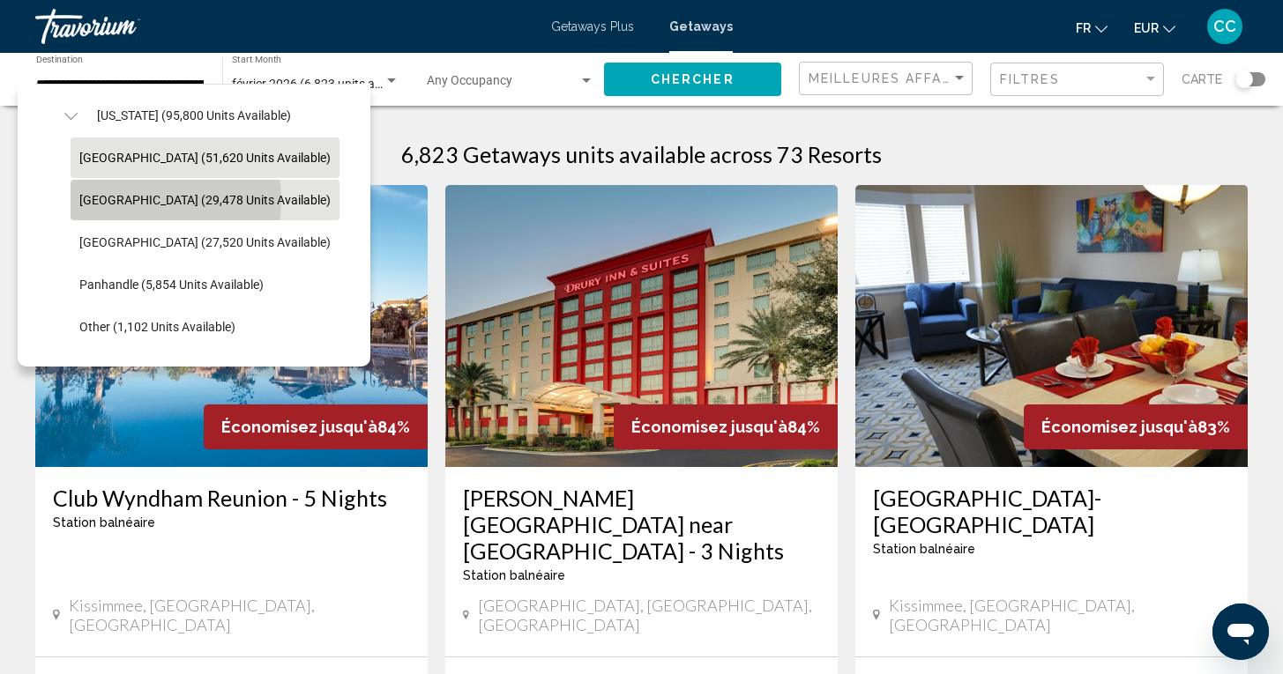
click at [124, 201] on span "[GEOGRAPHIC_DATA] (29,478 units available)" at bounding box center [204, 200] width 251 height 14
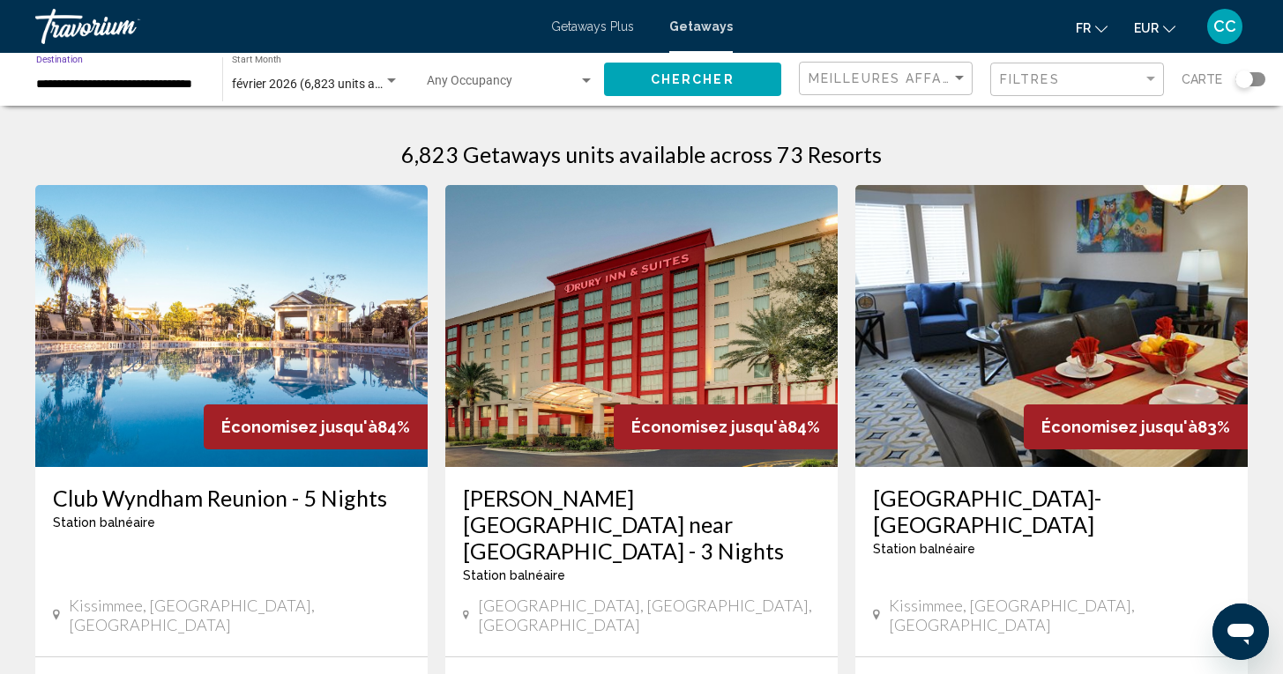
click at [685, 85] on span "Chercher" at bounding box center [693, 80] width 84 height 14
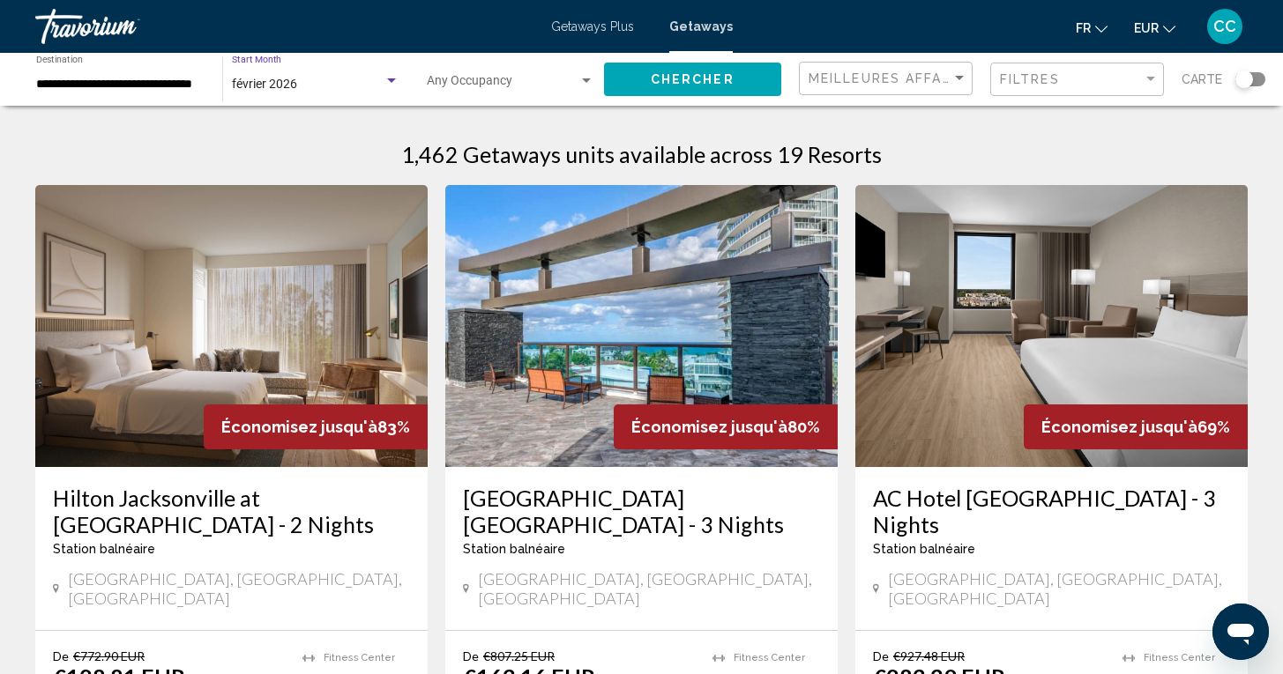
click at [308, 86] on div "février 2026" at bounding box center [308, 85] width 152 height 14
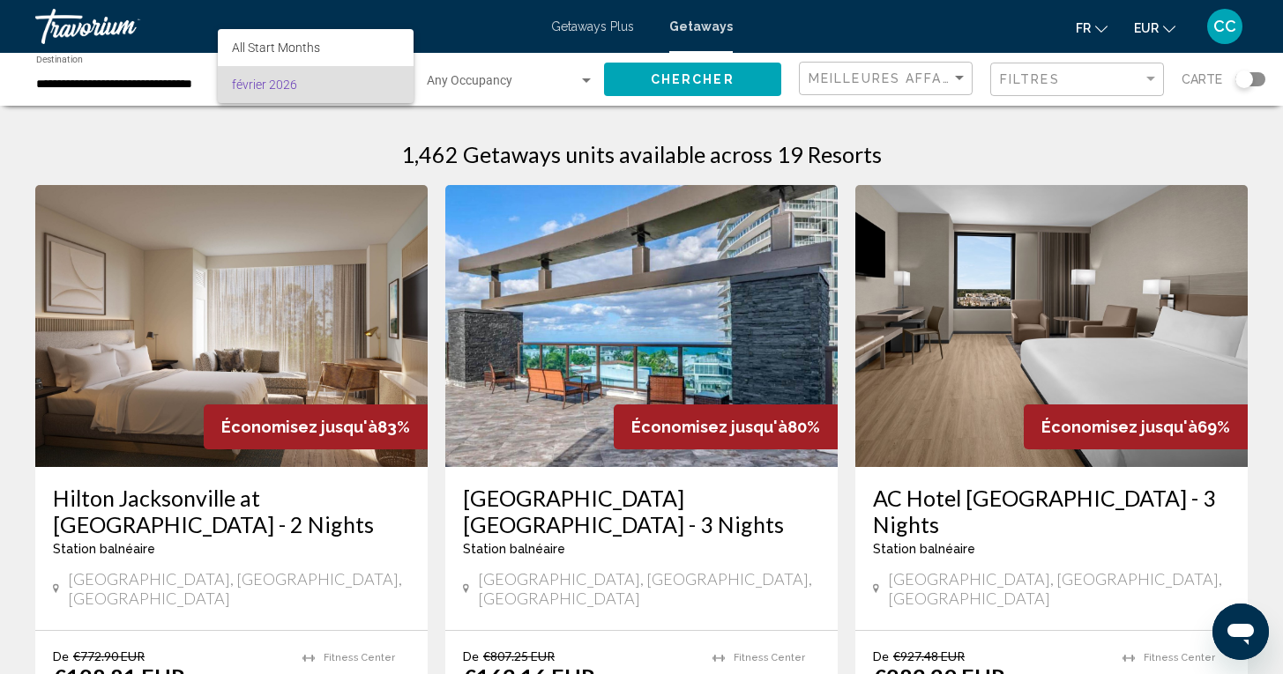
click at [435, 281] on div at bounding box center [641, 337] width 1283 height 674
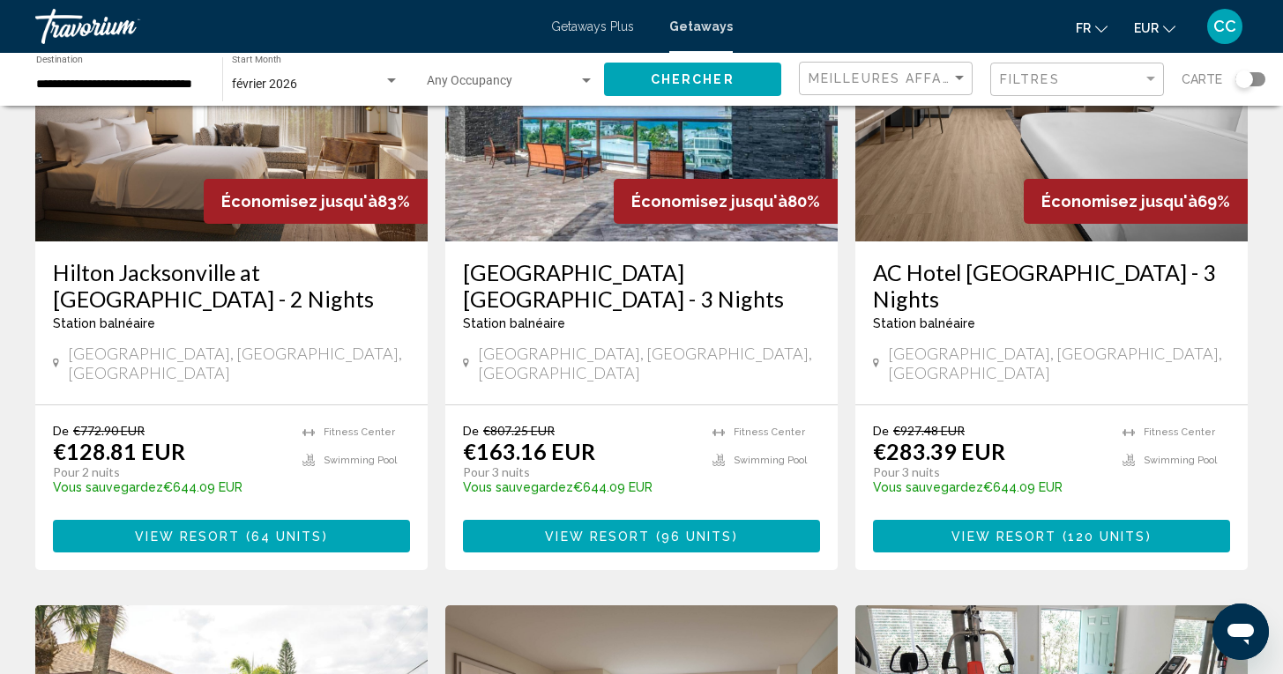
scroll to position [164, 0]
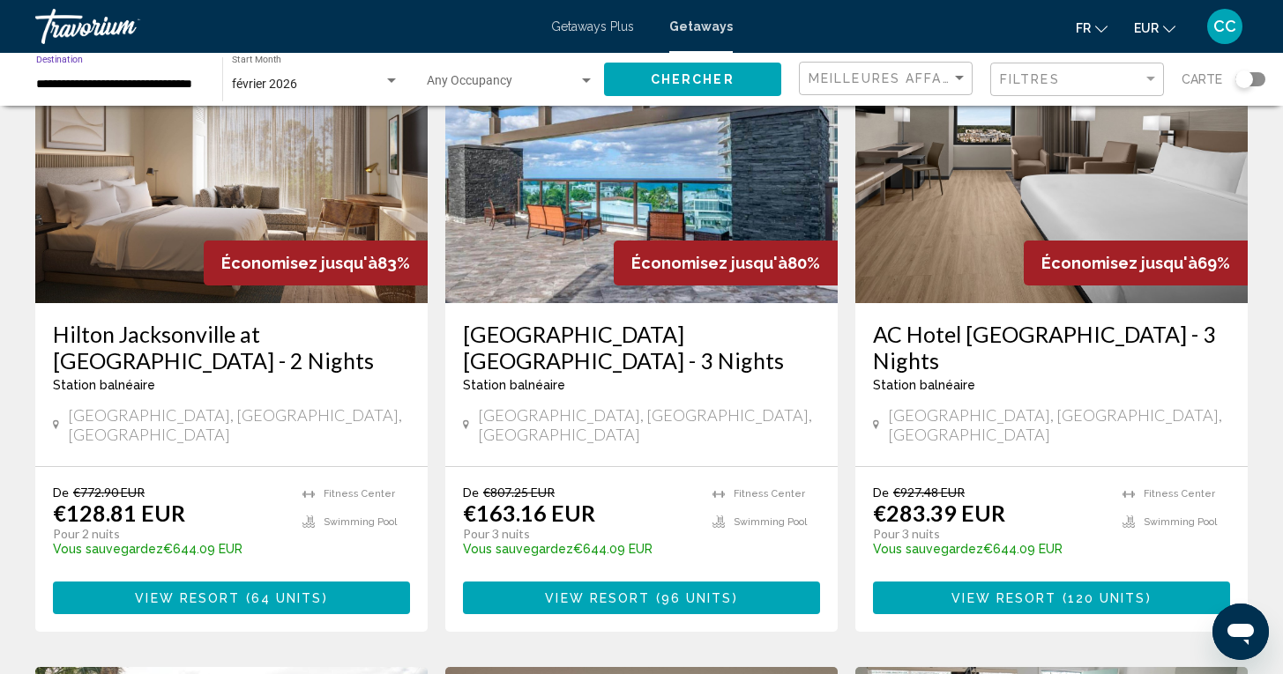
click at [82, 83] on input "**********" at bounding box center [120, 85] width 168 height 14
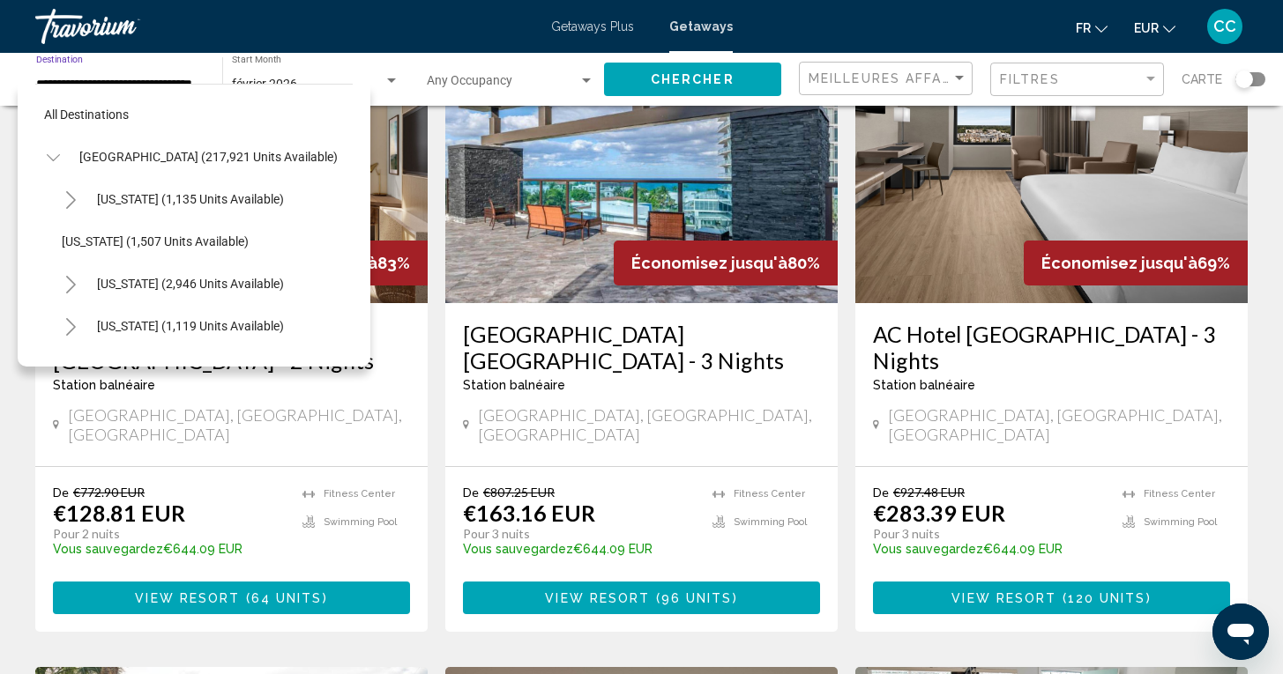
scroll to position [316, 0]
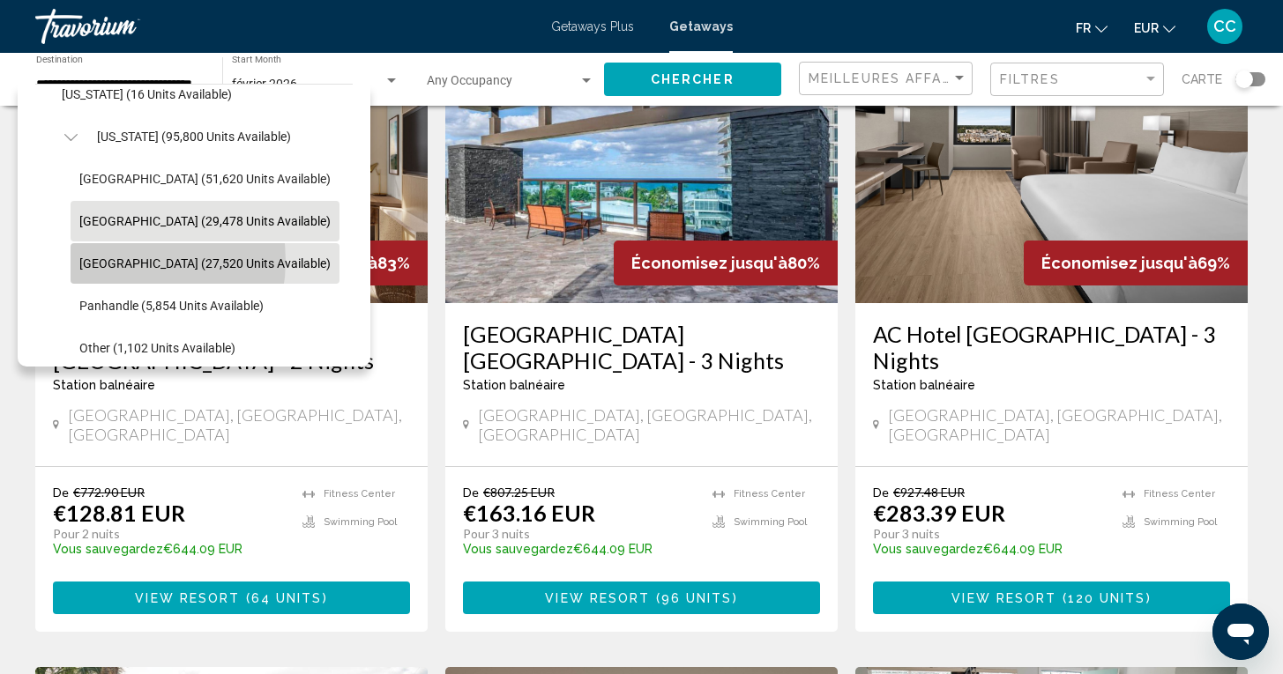
click at [123, 261] on span "[GEOGRAPHIC_DATA] (27,520 units available)" at bounding box center [204, 264] width 251 height 14
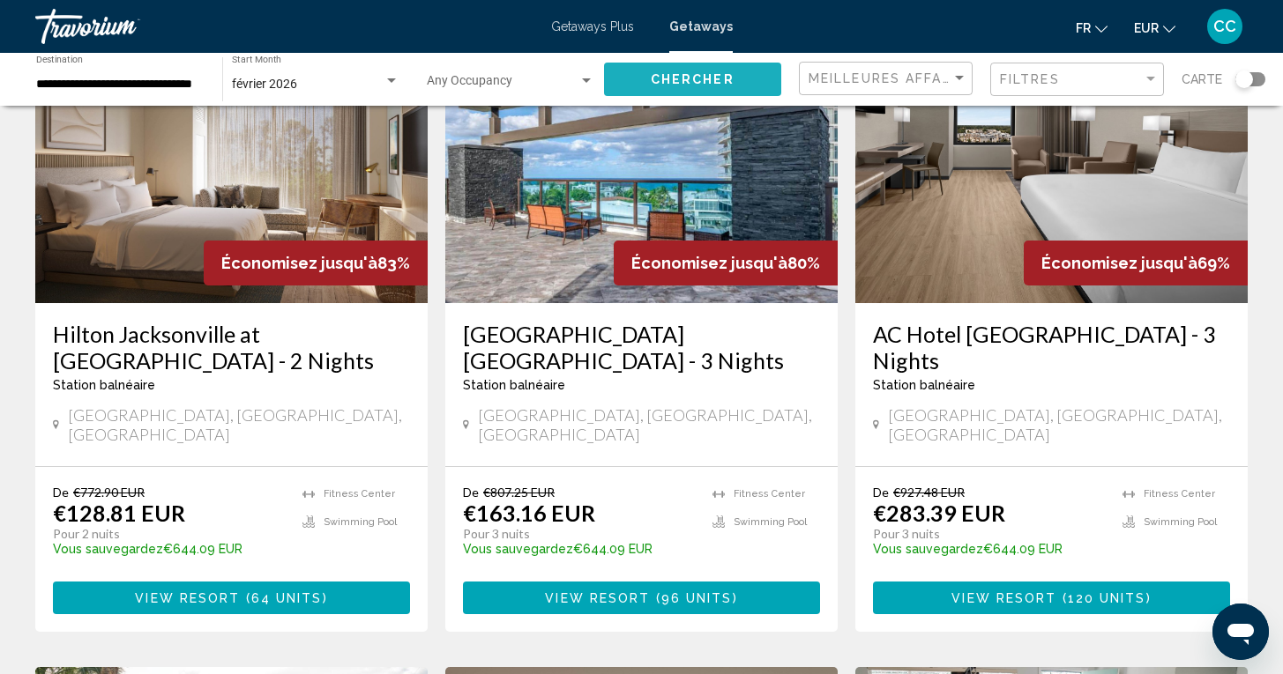
click at [679, 72] on span "Chercher" at bounding box center [693, 78] width 84 height 14
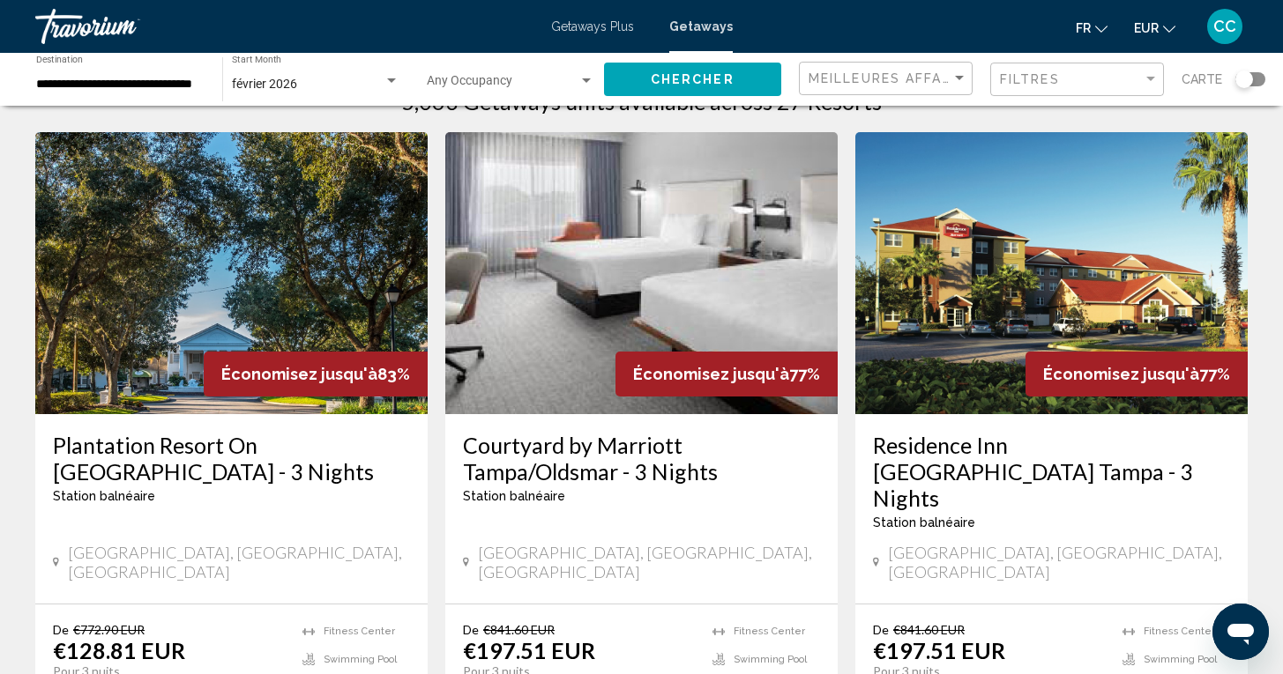
scroll to position [62, 0]
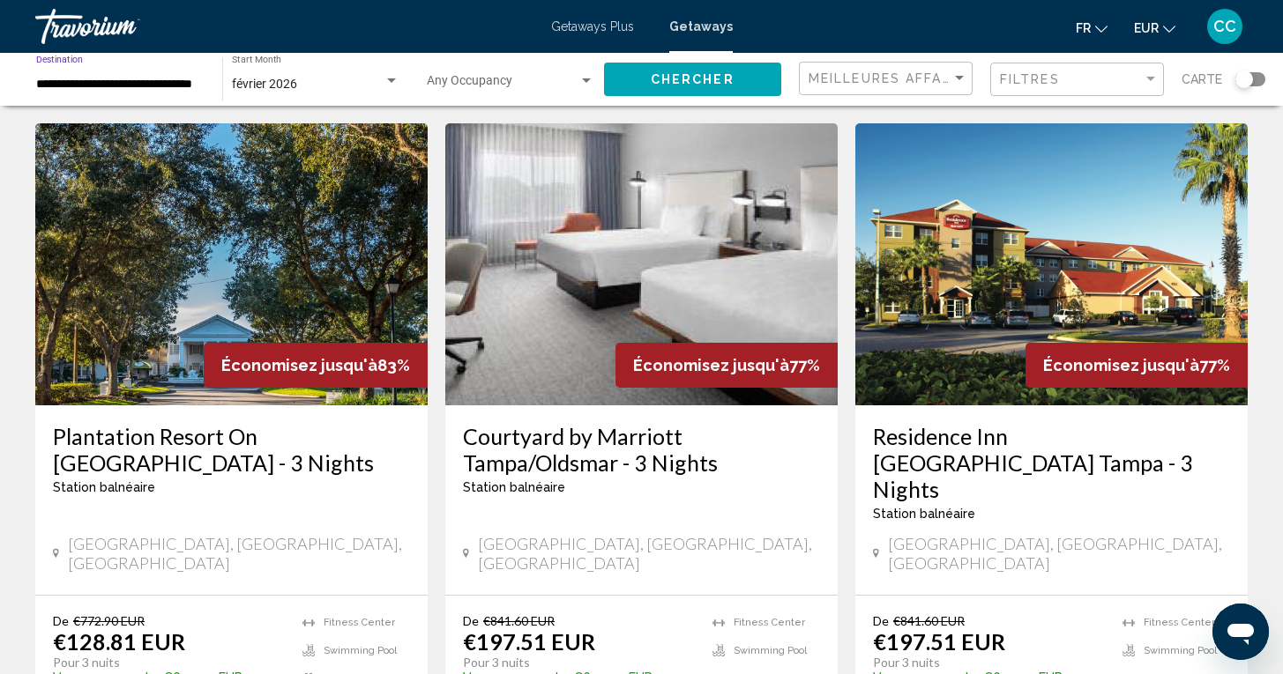
click at [166, 88] on input "**********" at bounding box center [120, 85] width 168 height 14
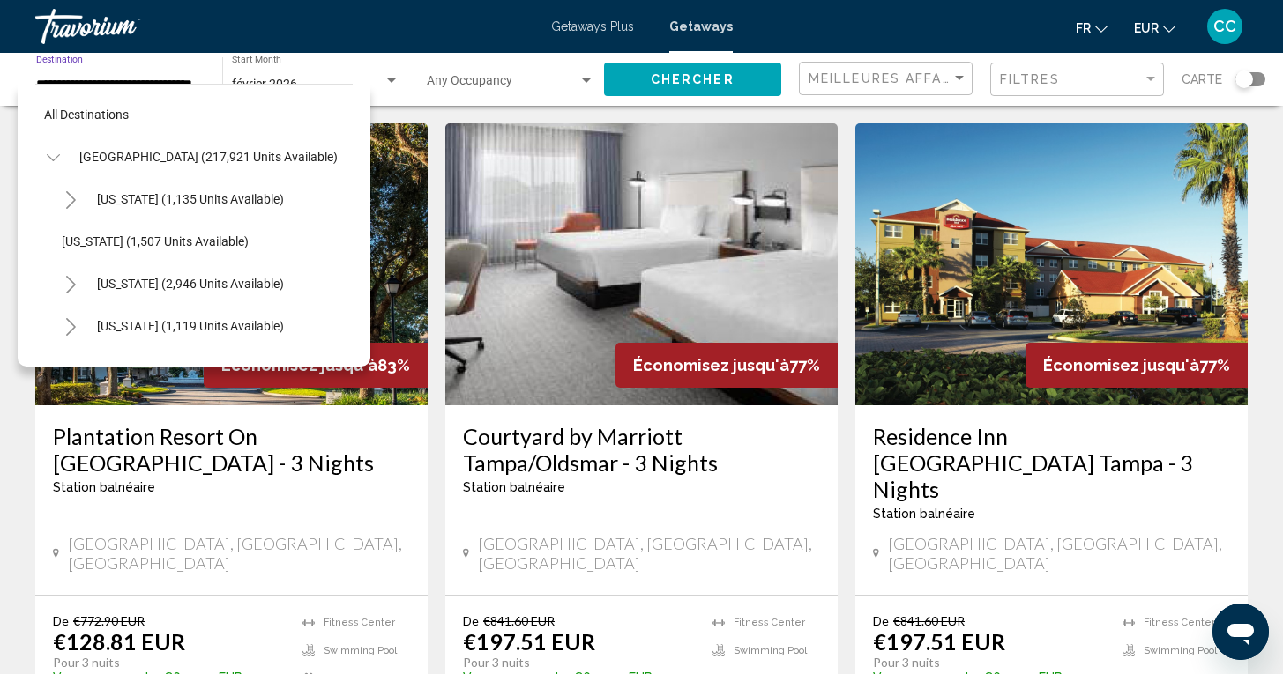
scroll to position [359, 0]
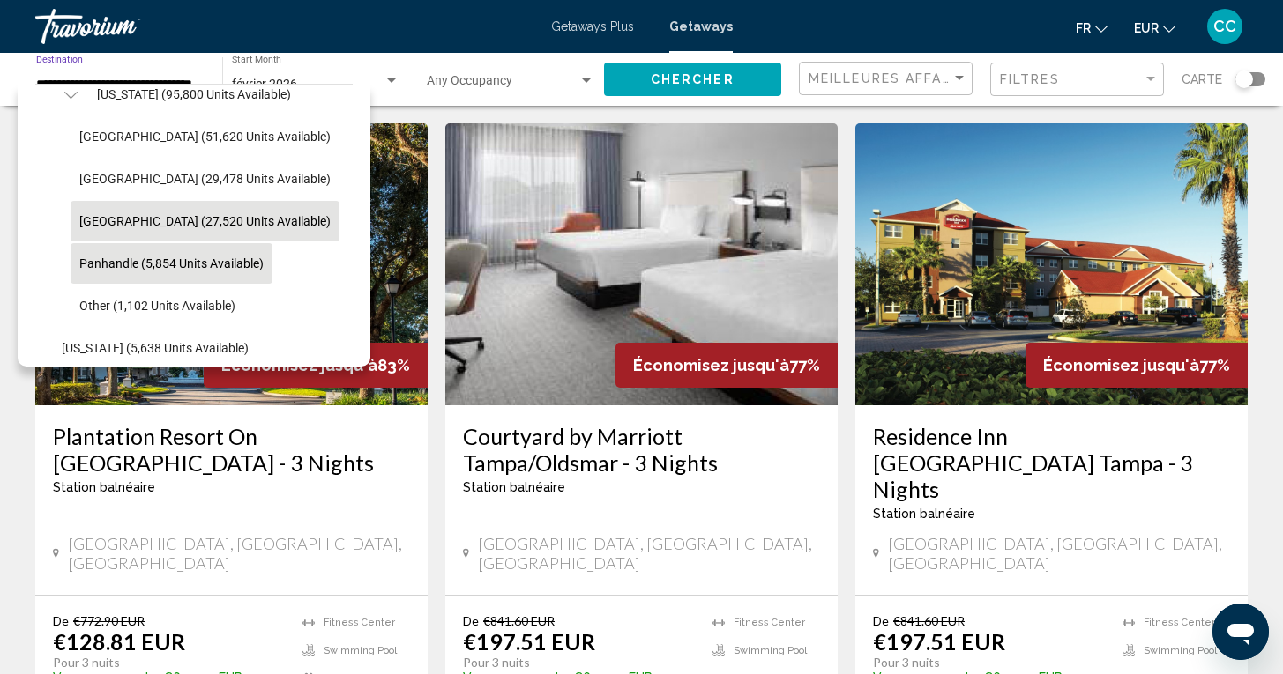
click at [137, 264] on span "Panhandle (5,854 units available)" at bounding box center [171, 264] width 184 height 14
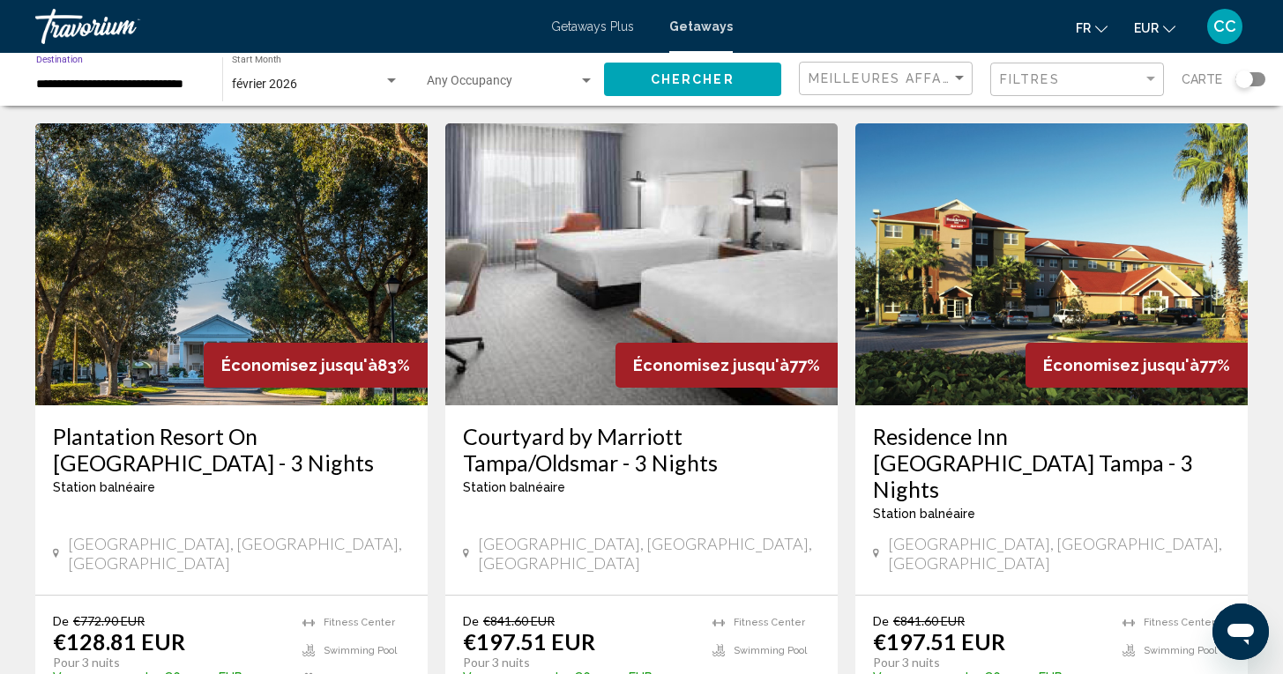
click at [666, 79] on span "Chercher" at bounding box center [693, 80] width 84 height 14
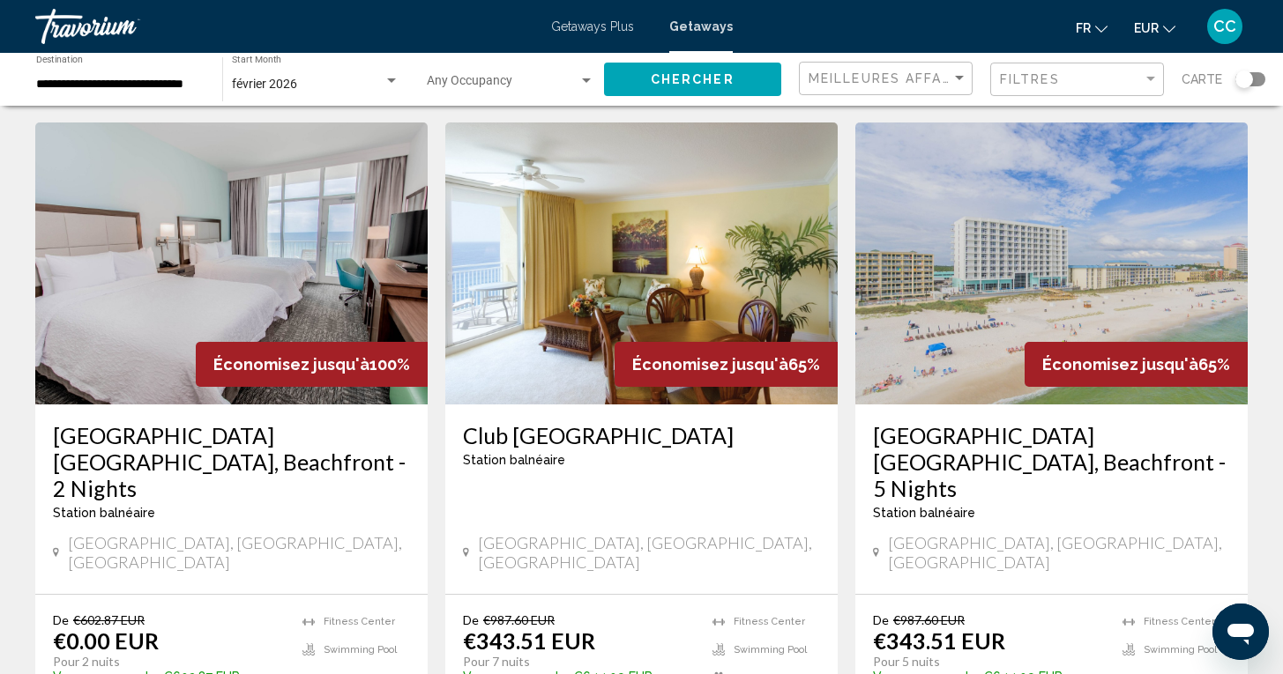
scroll to position [25, 0]
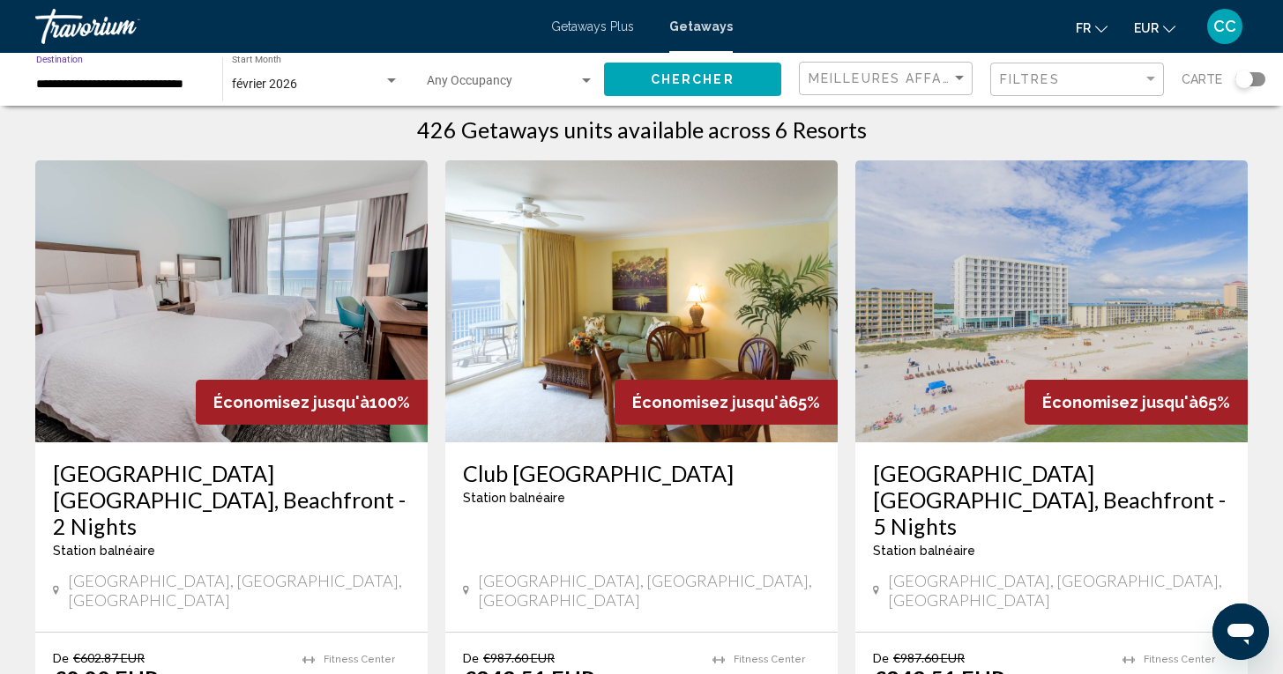
click at [78, 87] on input "**********" at bounding box center [120, 85] width 168 height 14
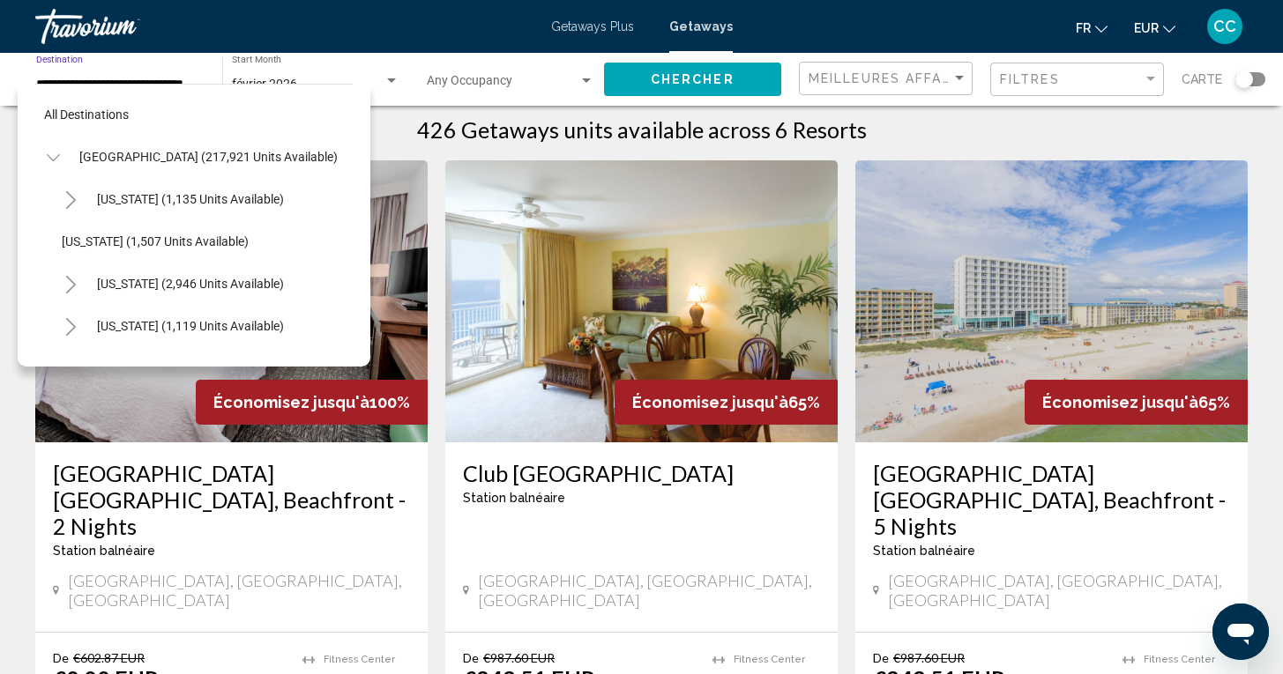
scroll to position [401, 0]
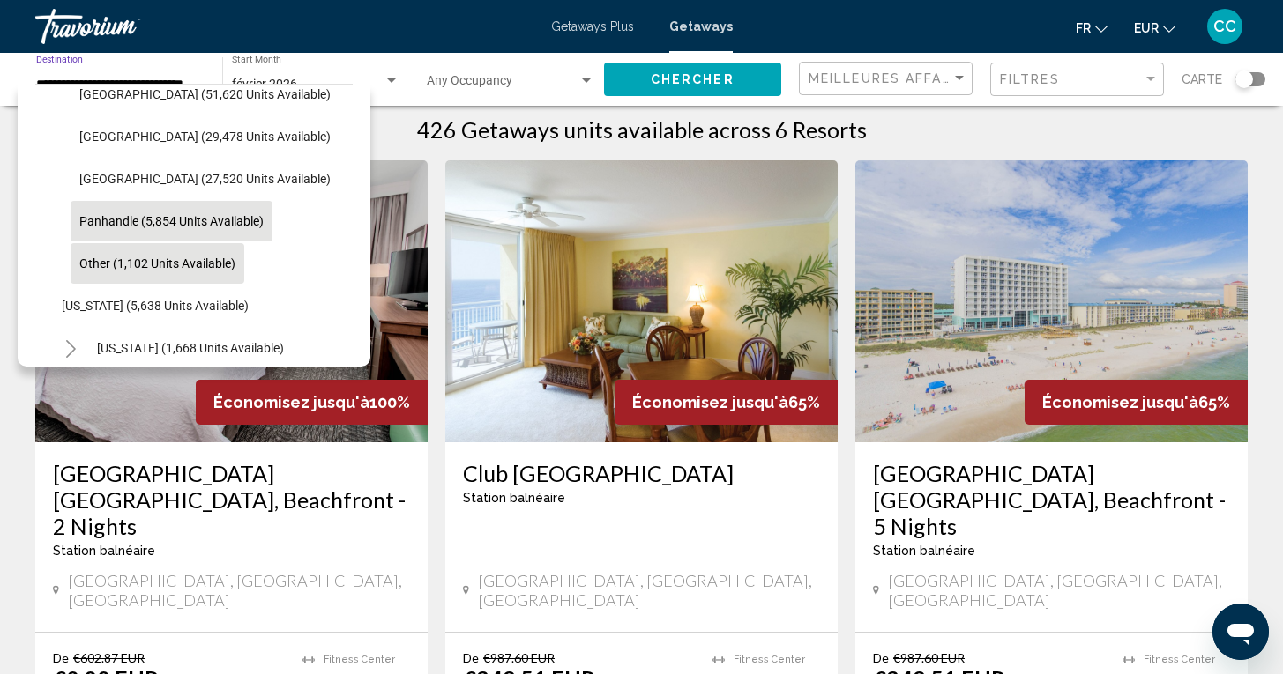
click at [123, 264] on span "Other (1,102 units available)" at bounding box center [157, 264] width 156 height 14
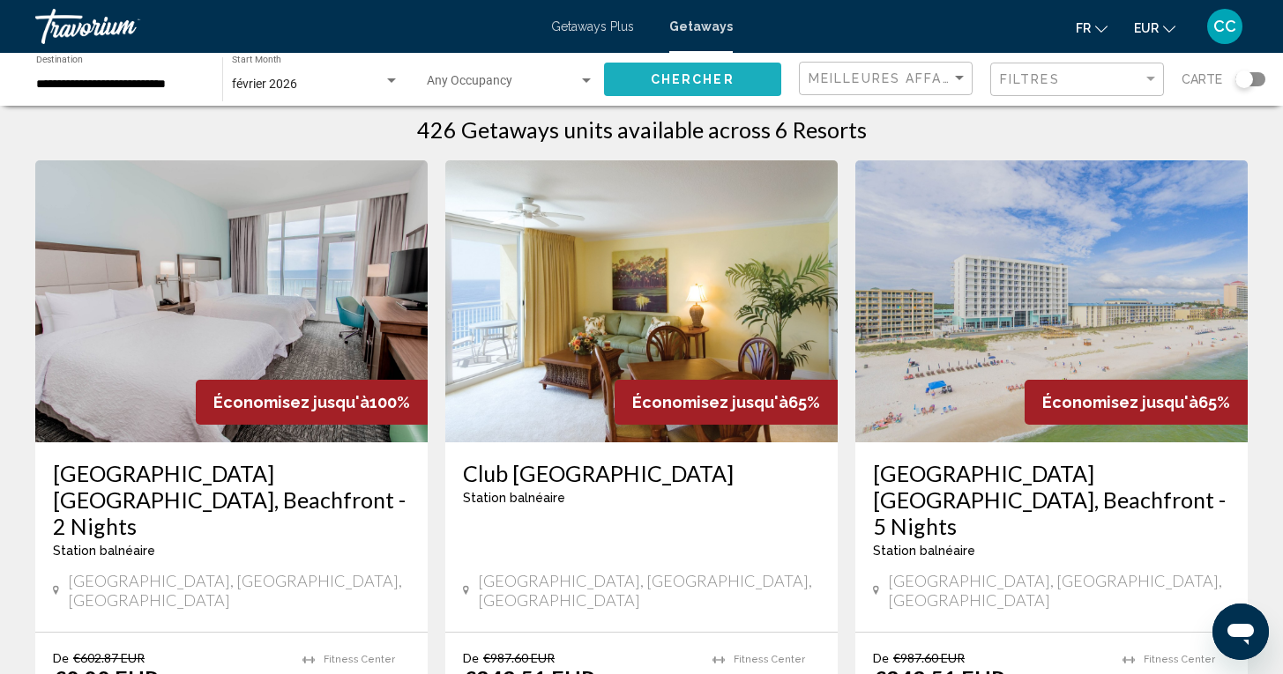
click at [693, 80] on span "Chercher" at bounding box center [693, 80] width 84 height 14
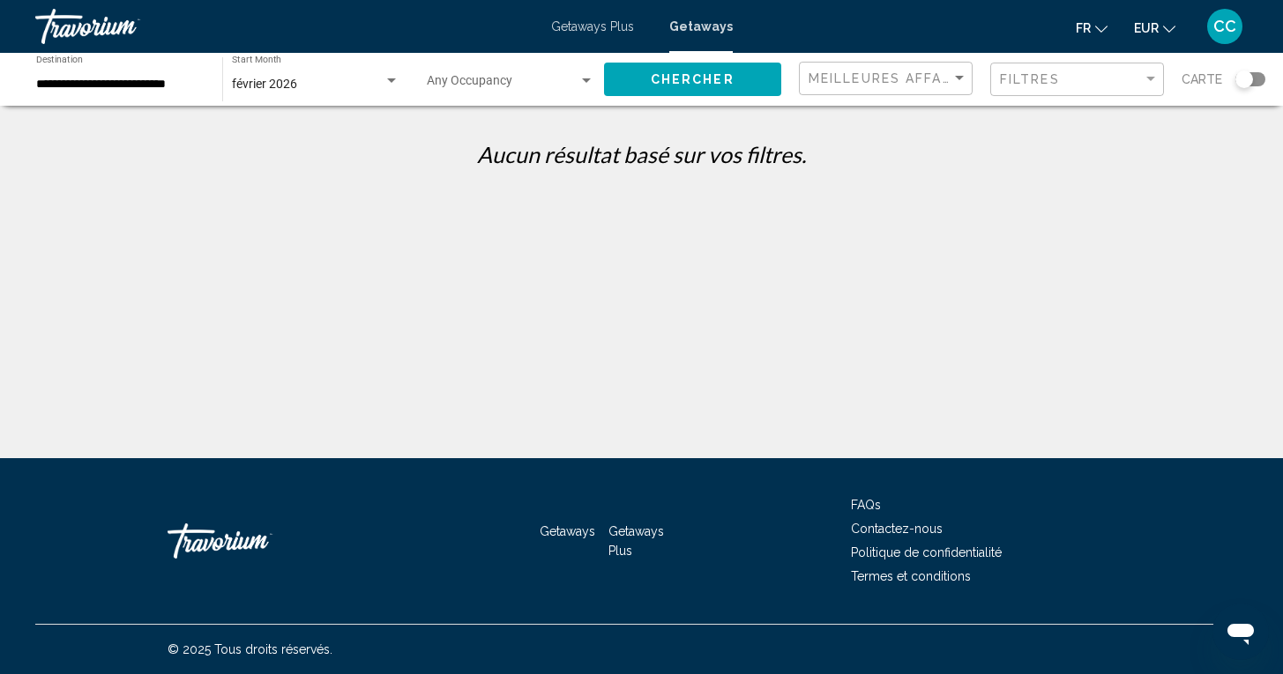
click at [318, 88] on div "février 2026" at bounding box center [308, 85] width 152 height 14
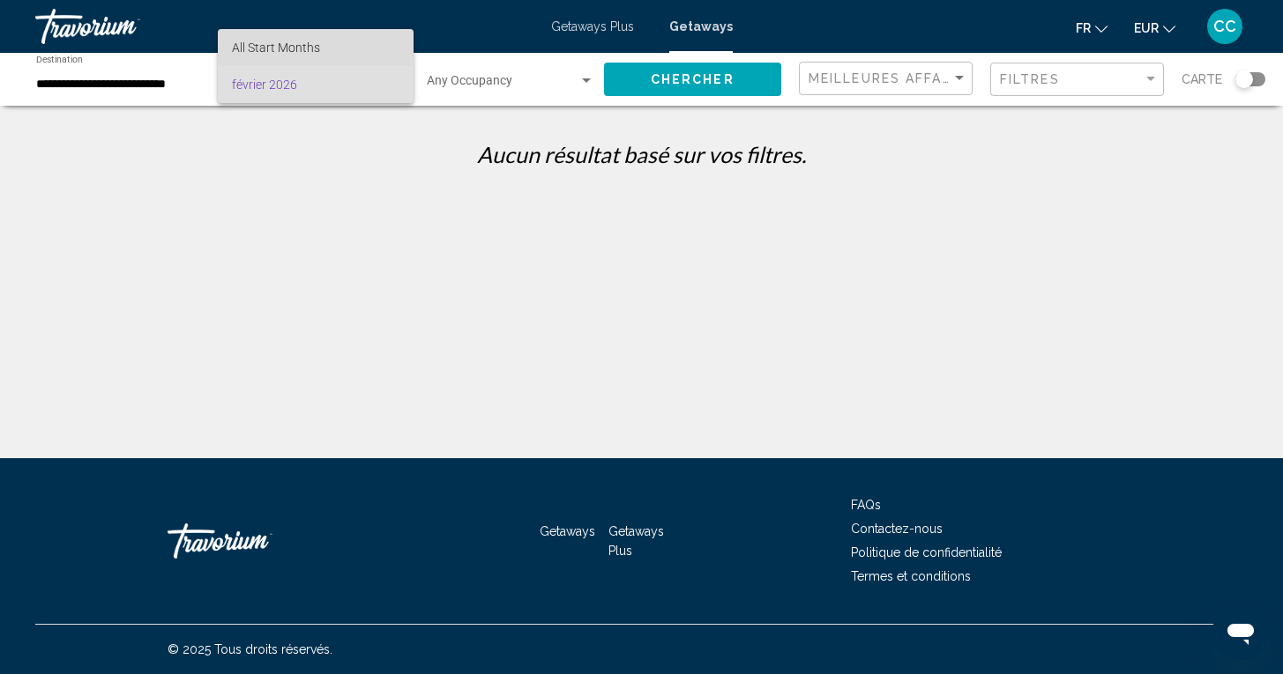
click at [330, 33] on span "All Start Months" at bounding box center [315, 47] width 167 height 37
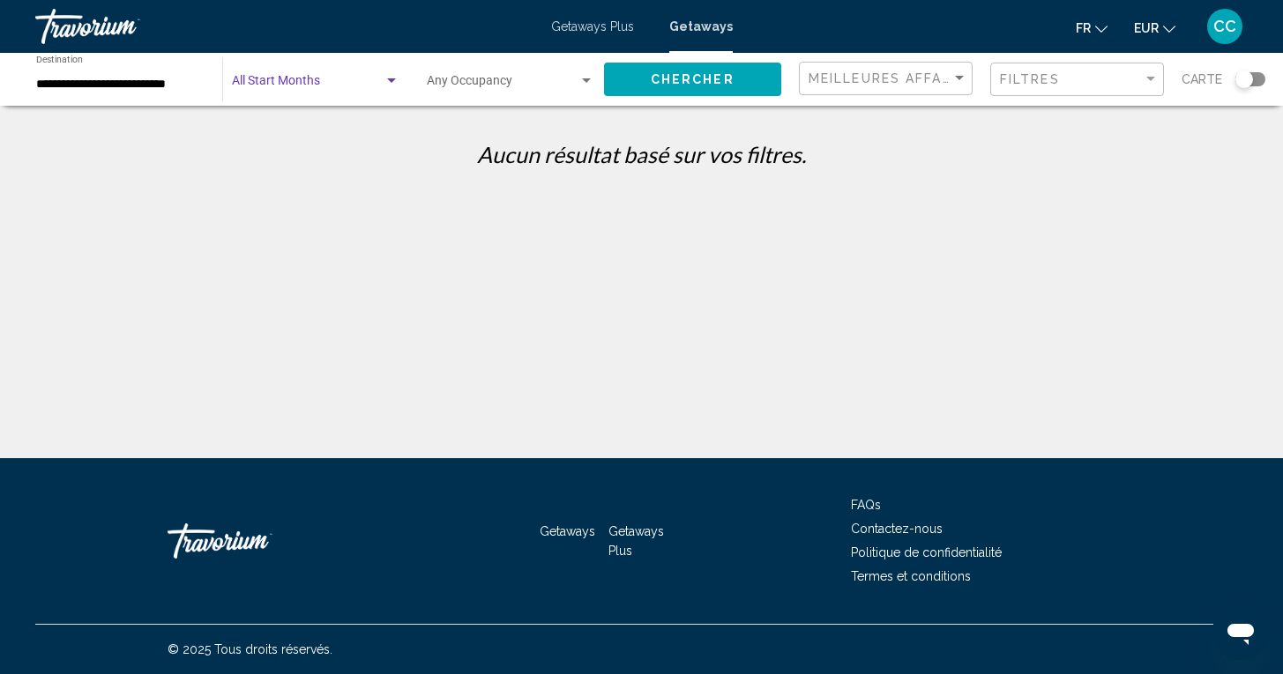
click at [694, 86] on span "Chercher" at bounding box center [693, 80] width 84 height 14
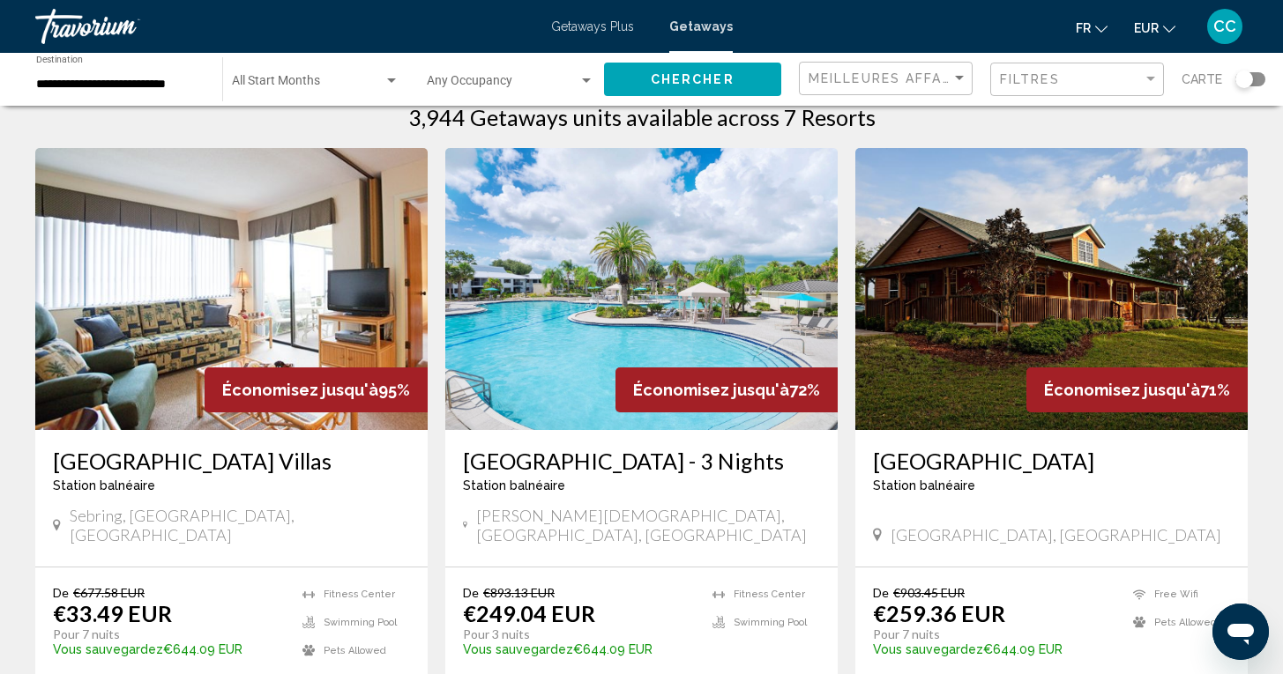
scroll to position [46, 0]
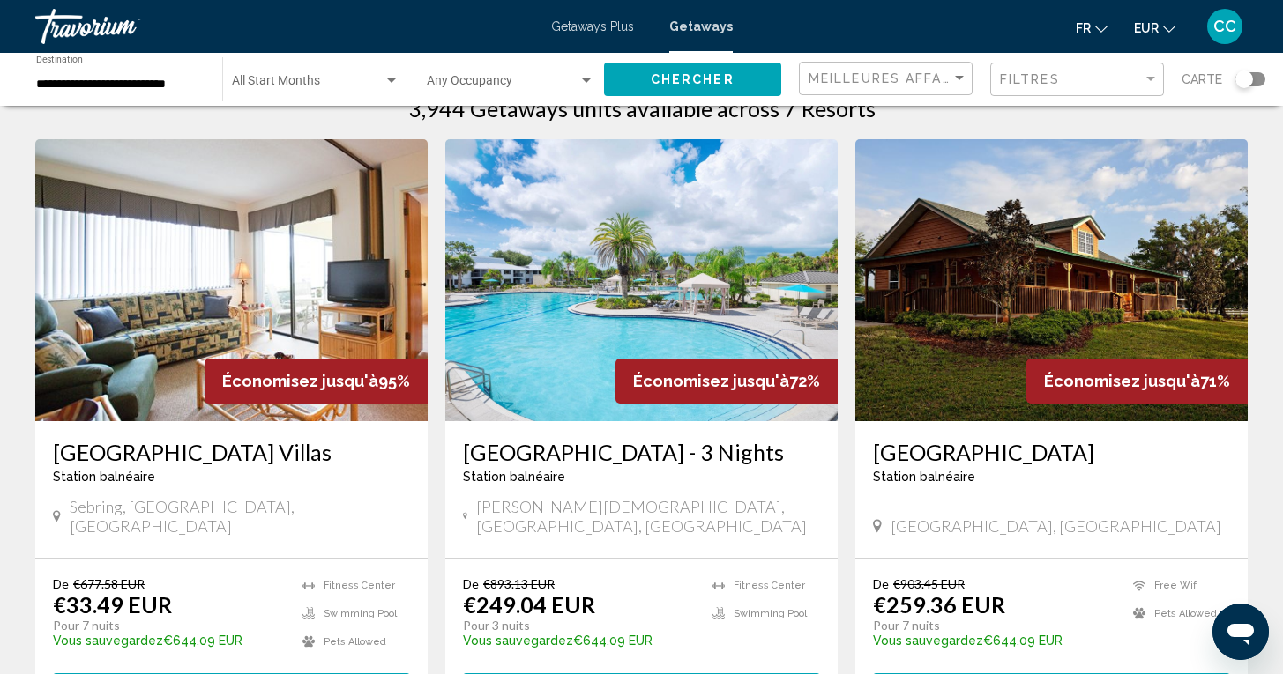
click at [1262, 82] on div "Search widget" at bounding box center [1250, 79] width 30 height 14
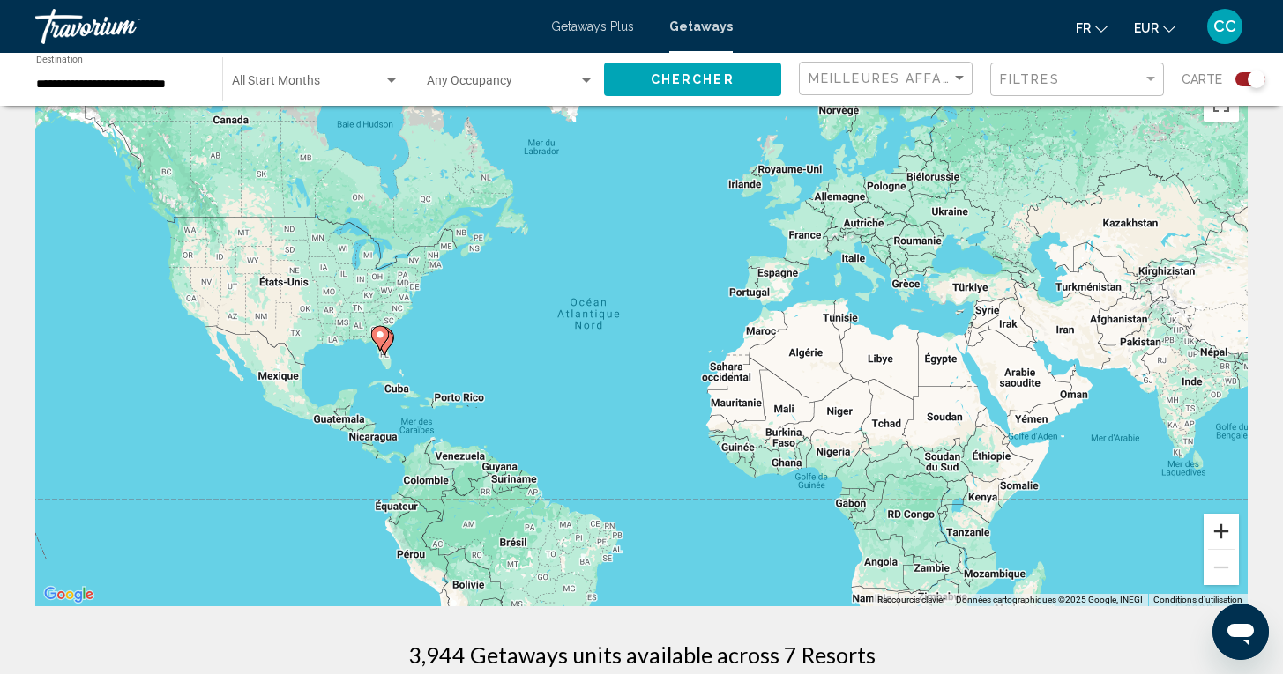
click at [1219, 532] on button "Zoom avant" at bounding box center [1220, 531] width 35 height 35
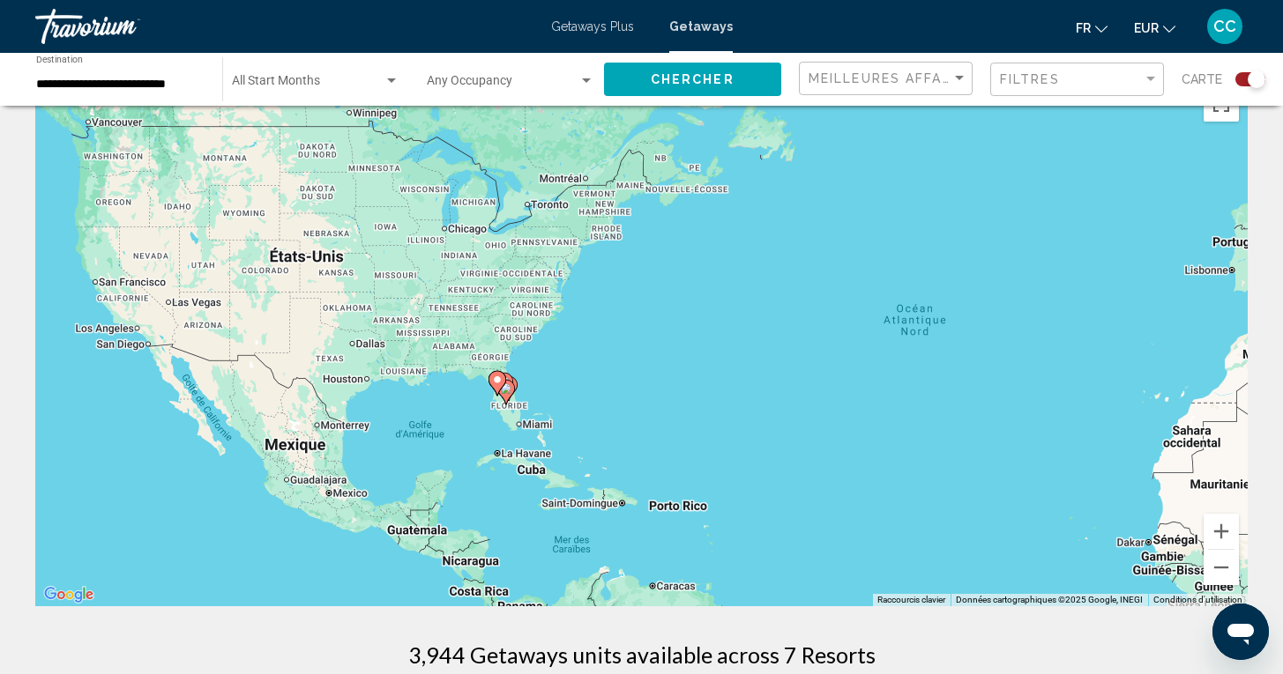
drag, startPoint x: 350, startPoint y: 312, endPoint x: 736, endPoint y: 346, distance: 387.6
click at [736, 346] on div "Pour activer le glissement avec le clavier, appuyez sur Alt+Entrée. Une fois ce…" at bounding box center [641, 342] width 1212 height 529
click at [1216, 530] on button "Zoom avant" at bounding box center [1220, 531] width 35 height 35
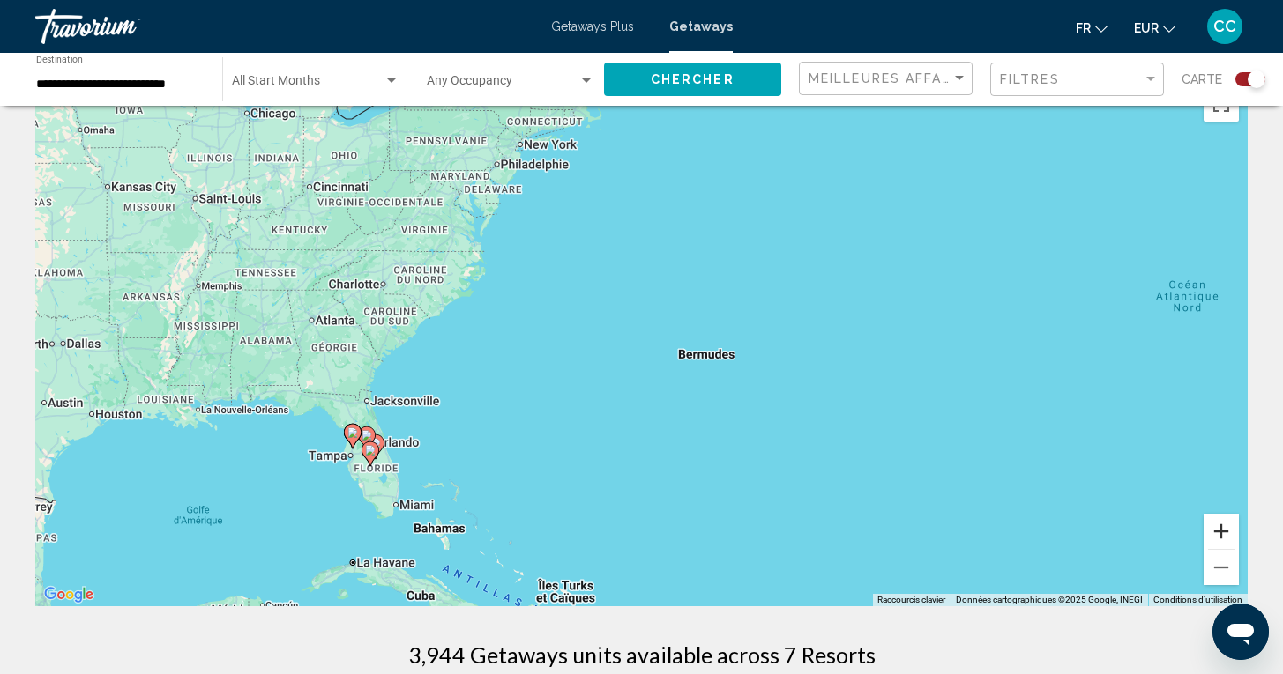
click at [1218, 532] on button "Zoom avant" at bounding box center [1220, 531] width 35 height 35
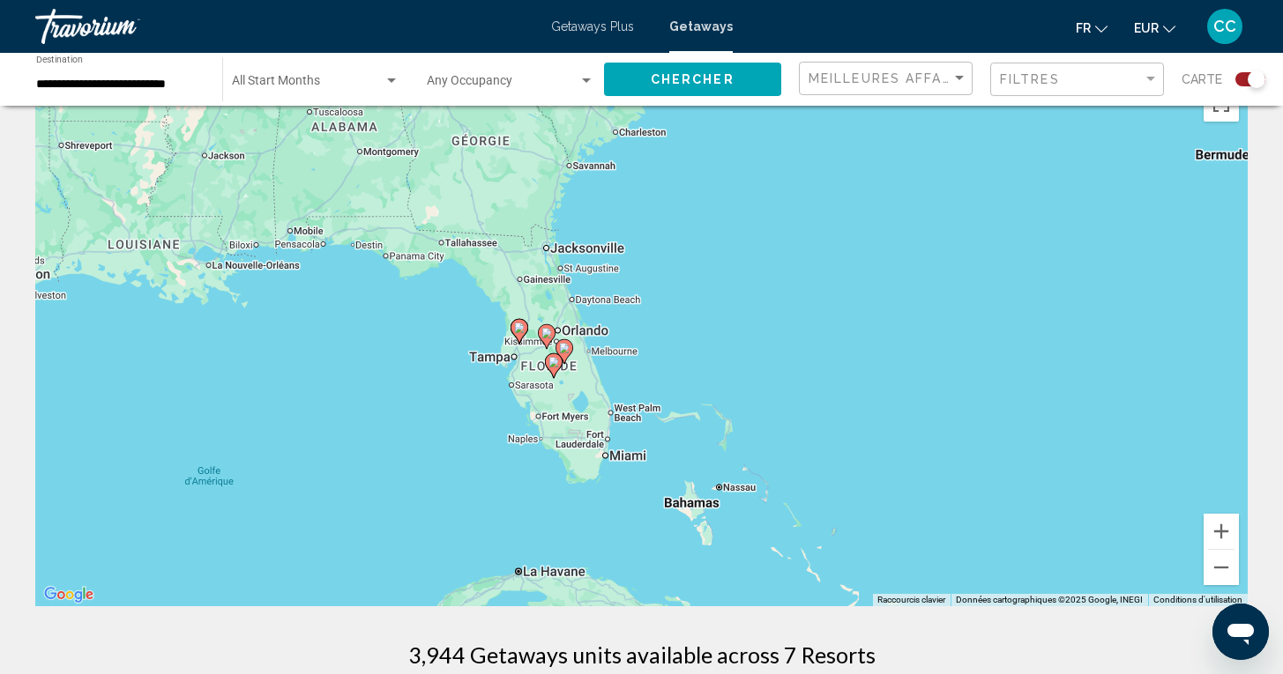
drag, startPoint x: 307, startPoint y: 512, endPoint x: 763, endPoint y: 300, distance: 503.7
click at [763, 300] on div "Pour activer le glissement avec le clavier, appuyez sur Alt+Entrée. Une fois ce…" at bounding box center [641, 342] width 1212 height 529
click at [1218, 533] on button "Zoom avant" at bounding box center [1220, 531] width 35 height 35
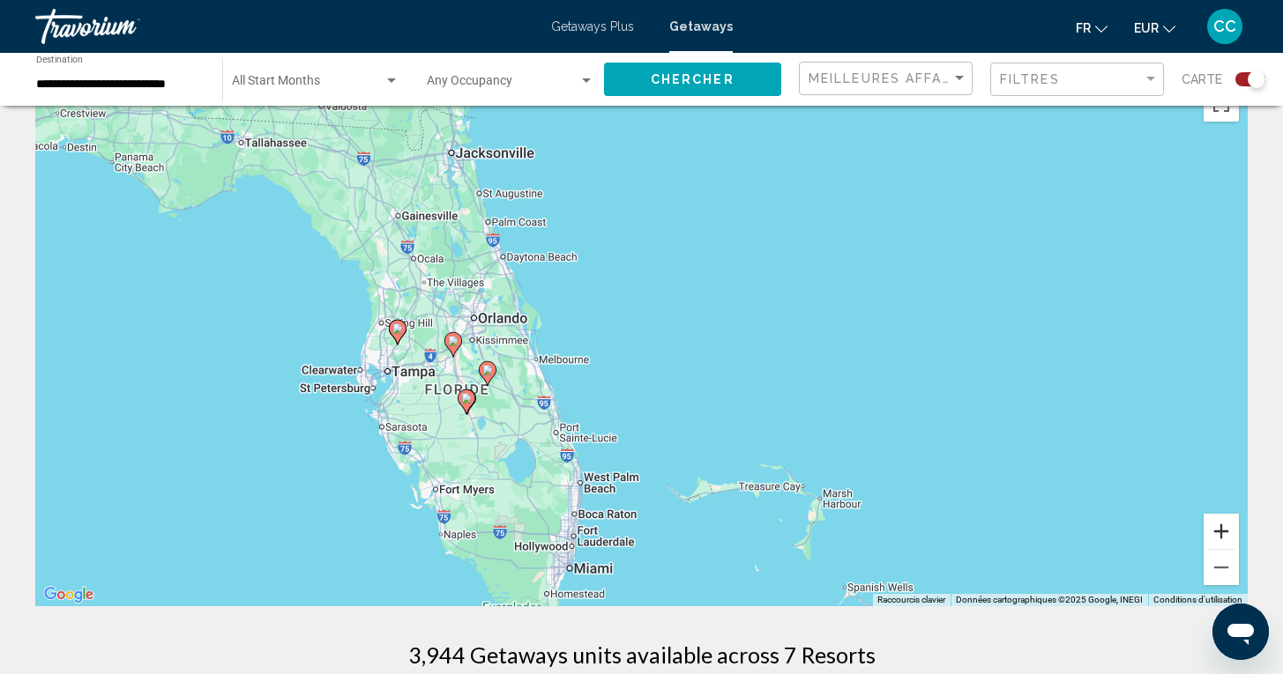
click at [1218, 533] on button "Zoom avant" at bounding box center [1220, 531] width 35 height 35
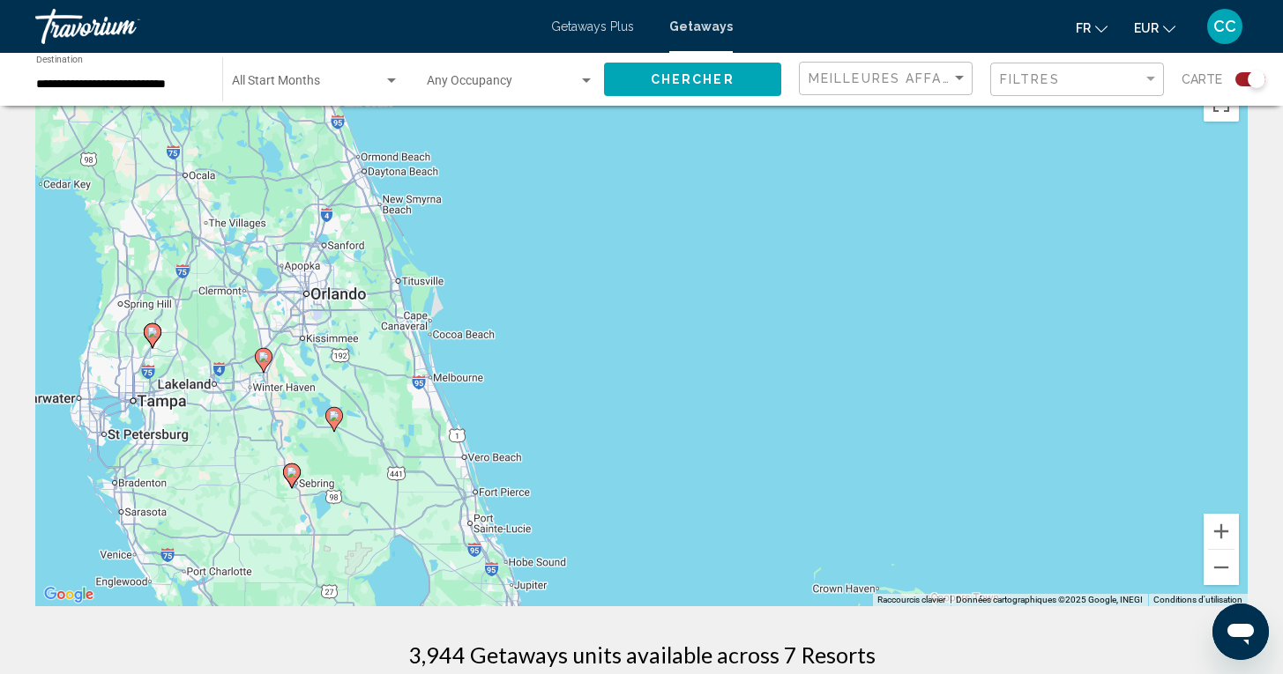
click at [100, 82] on input "**********" at bounding box center [120, 85] width 168 height 14
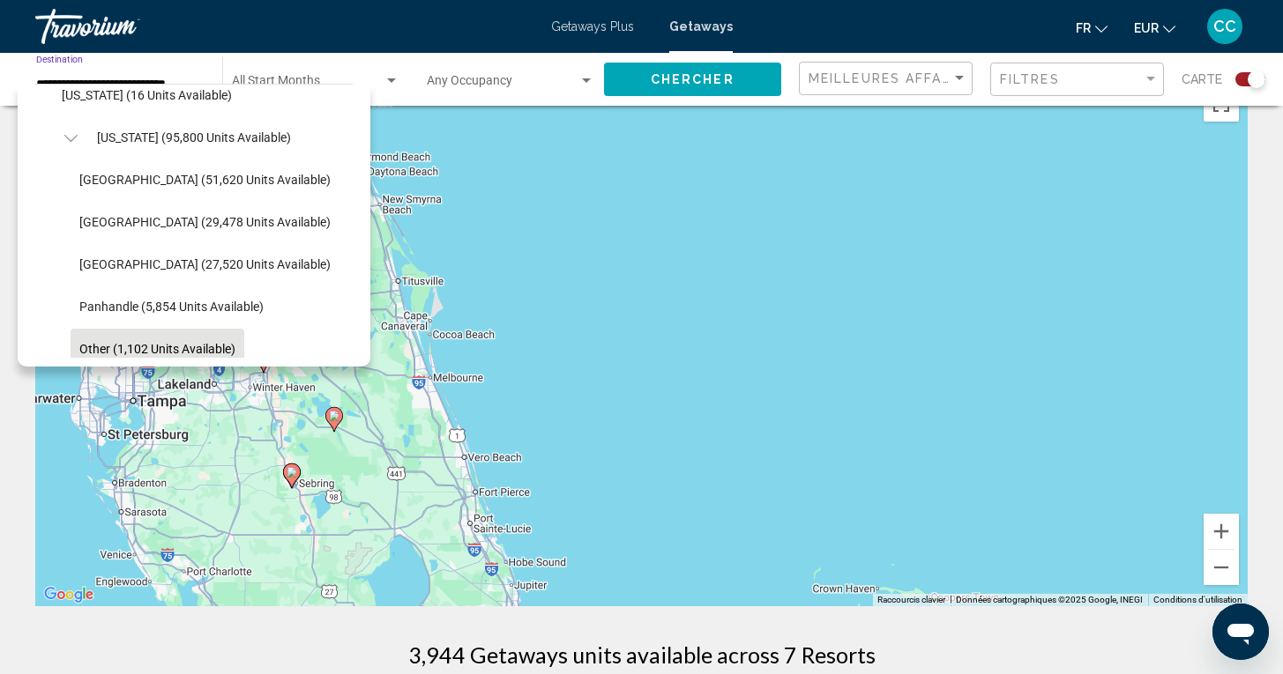
scroll to position [304, 1]
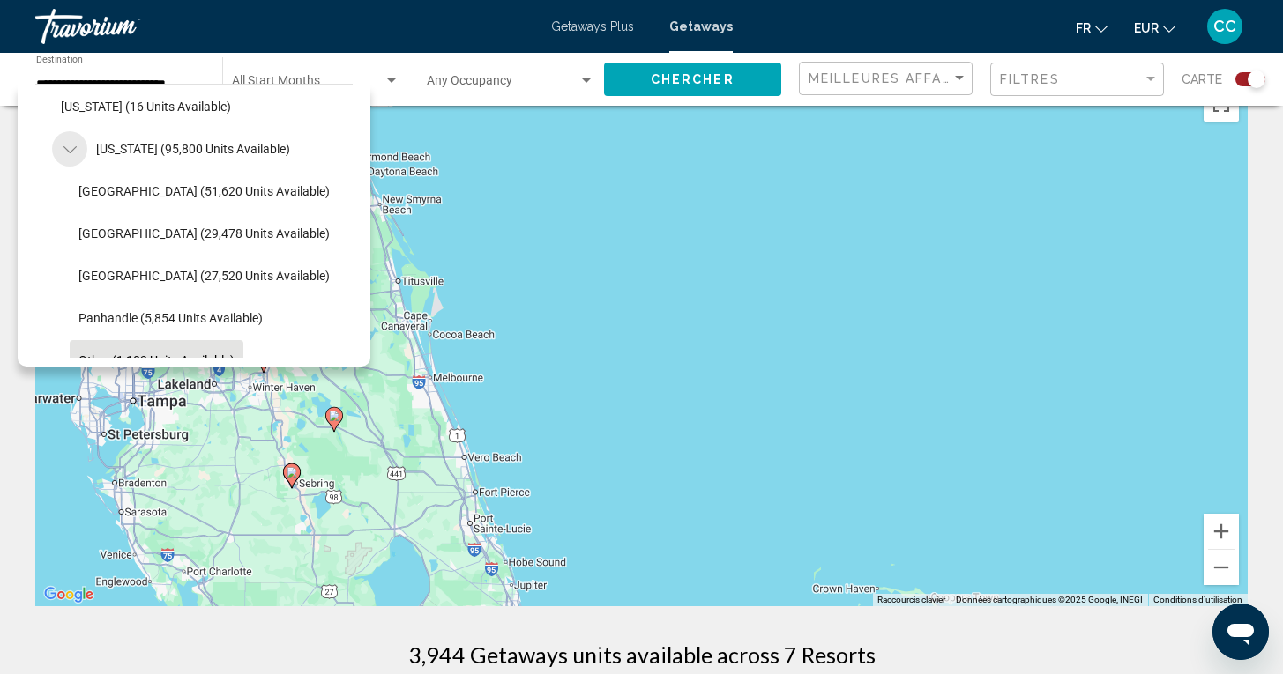
click at [69, 151] on icon "Toggle Florida (95,800 units available)" at bounding box center [69, 150] width 13 height 18
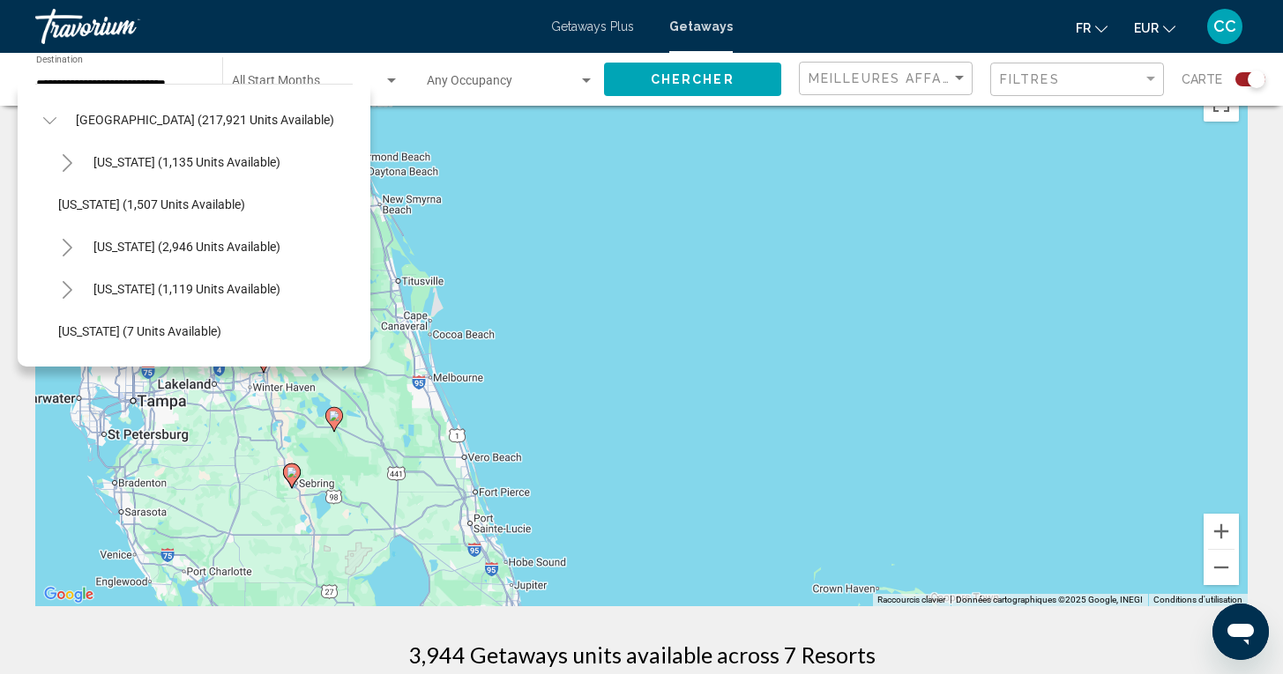
scroll to position [41, 4]
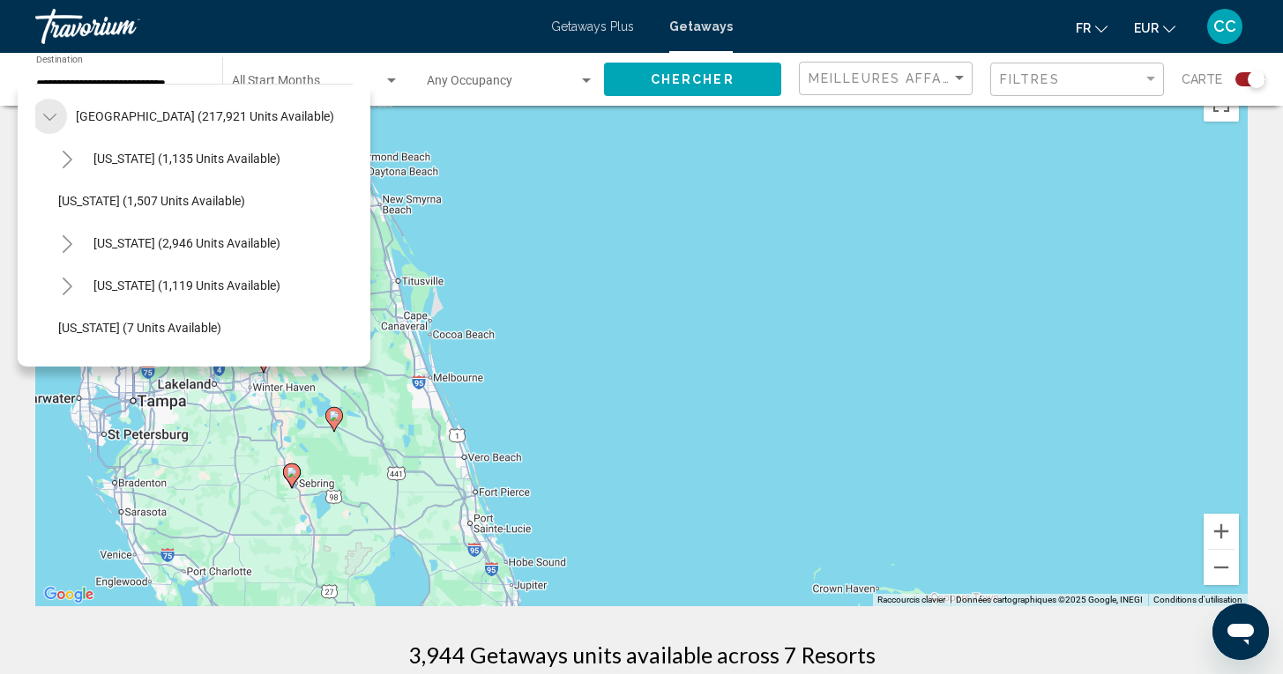
click at [49, 119] on icon "Toggle United States (217,921 units available)" at bounding box center [49, 117] width 13 height 18
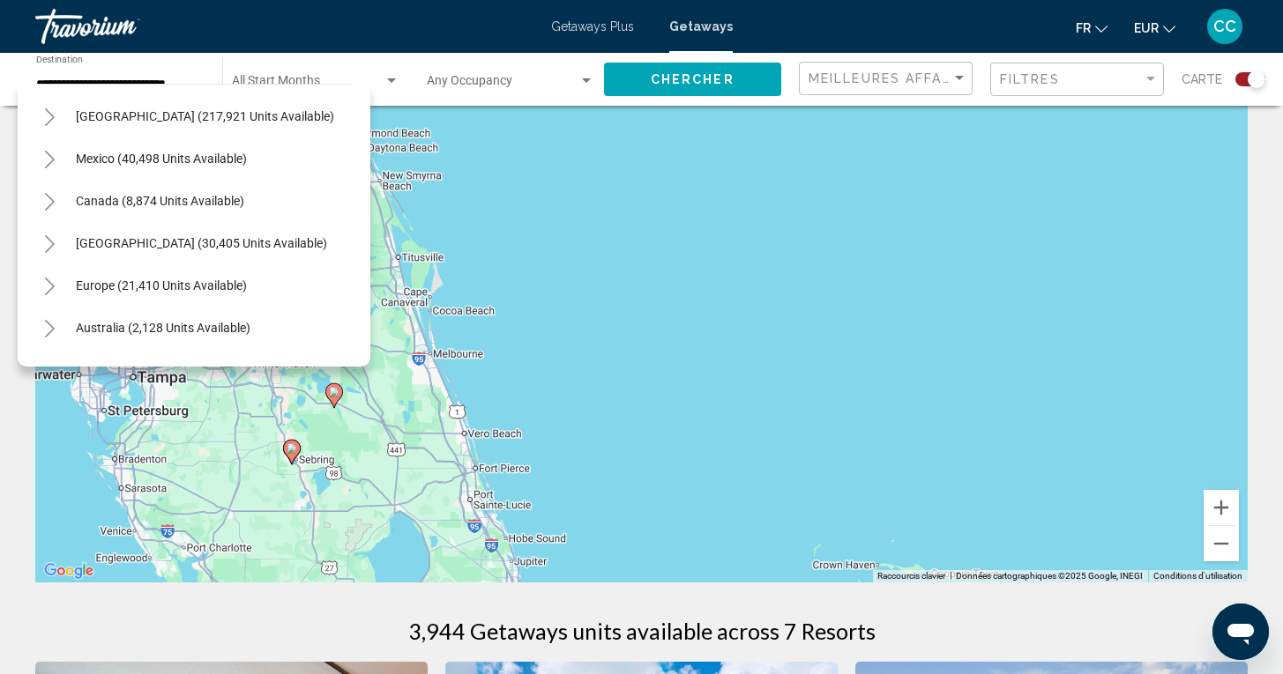
scroll to position [73, 0]
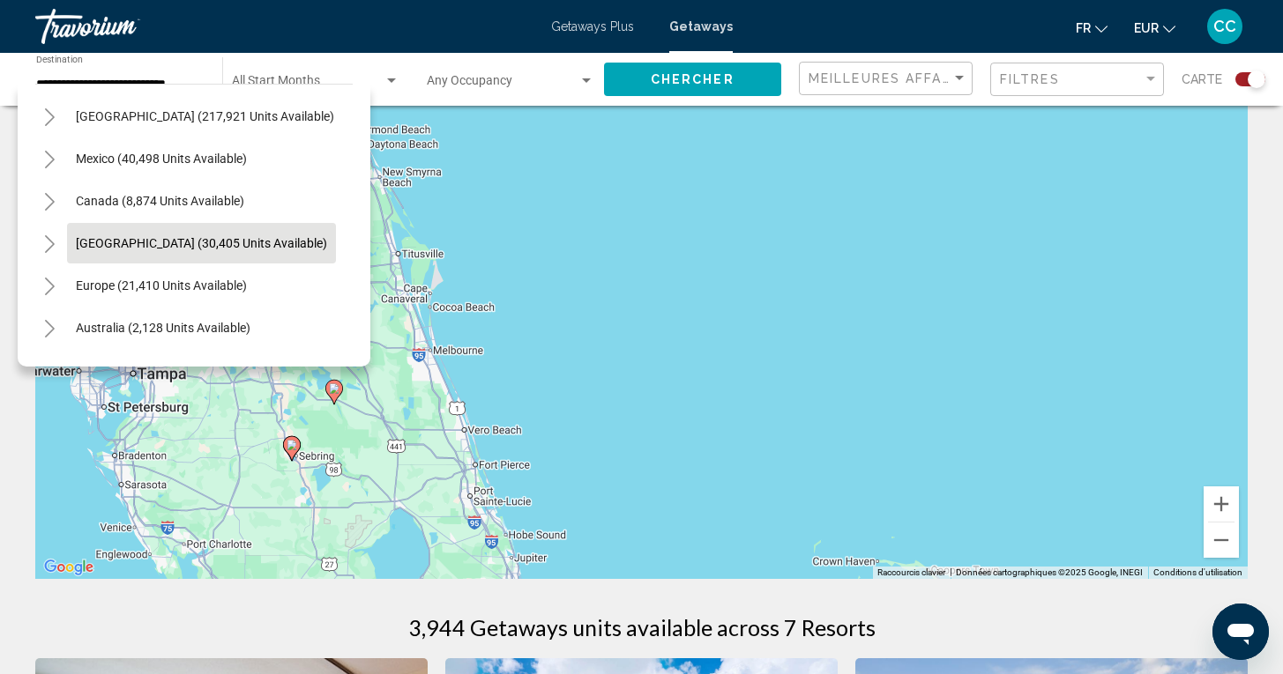
click at [95, 244] on span "[GEOGRAPHIC_DATA] (30,405 units available)" at bounding box center [201, 243] width 251 height 14
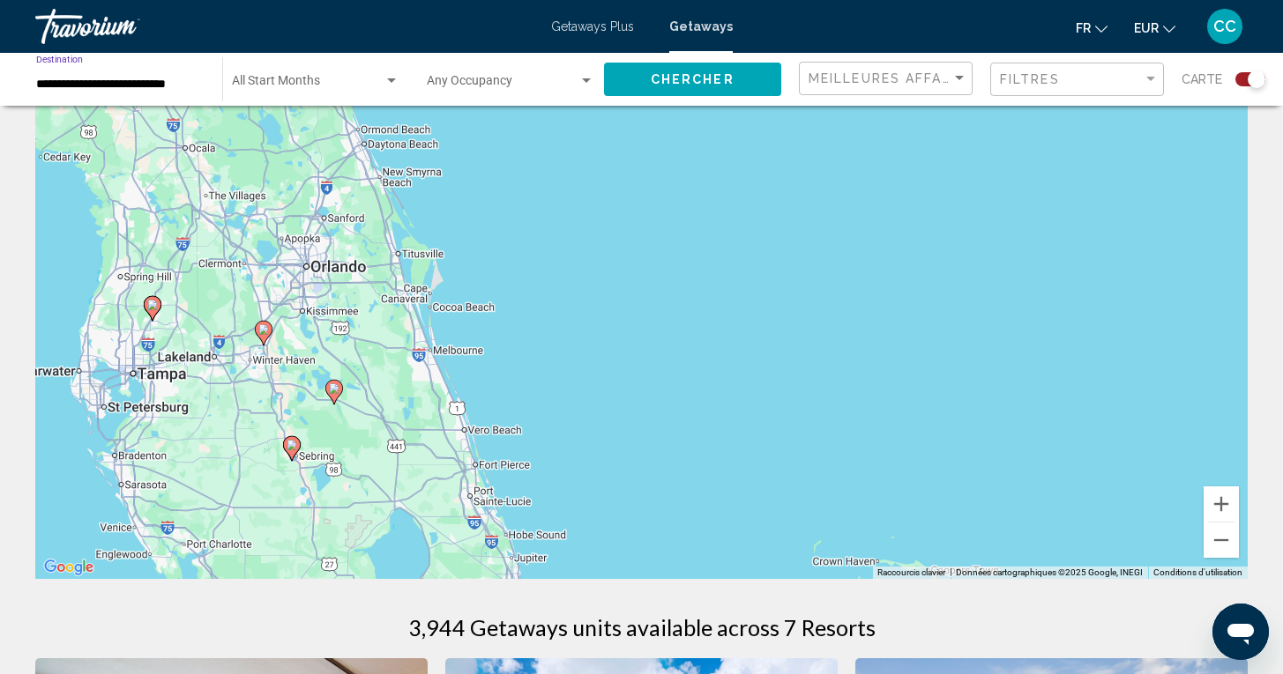
type input "**********"
click at [693, 86] on span "Chercher" at bounding box center [693, 80] width 84 height 14
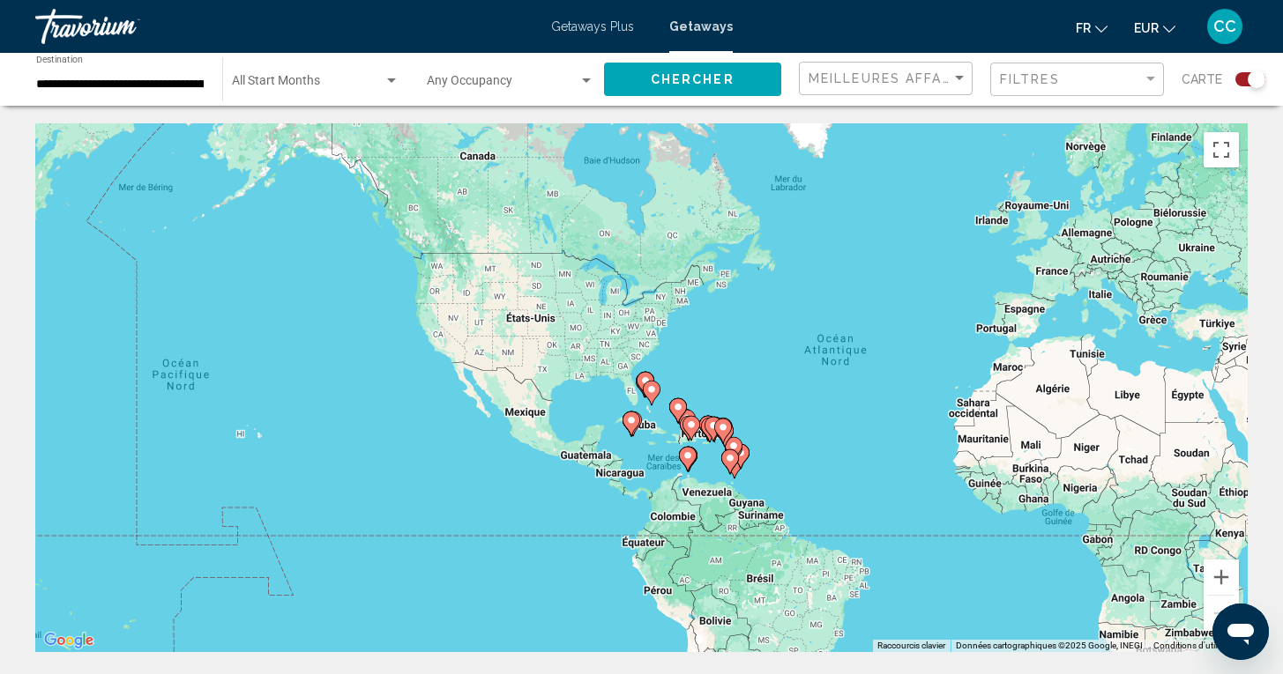
click at [1242, 76] on div "Search widget" at bounding box center [1250, 79] width 30 height 14
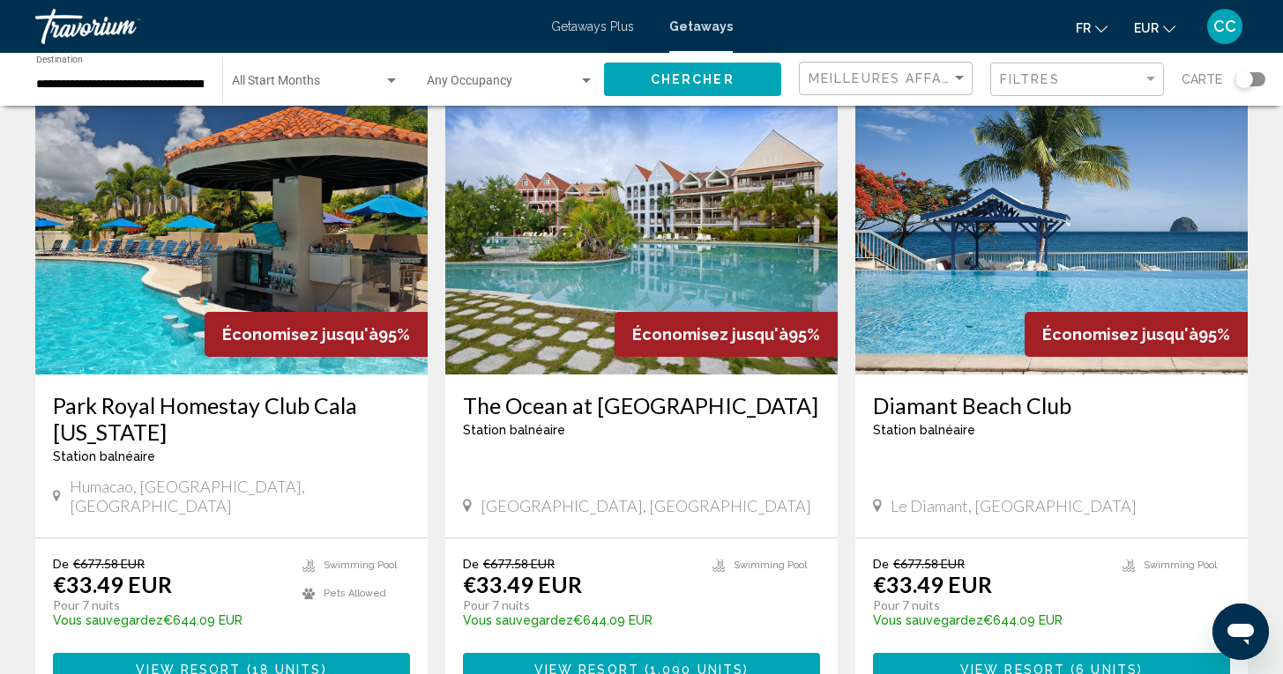
scroll to position [1926, 0]
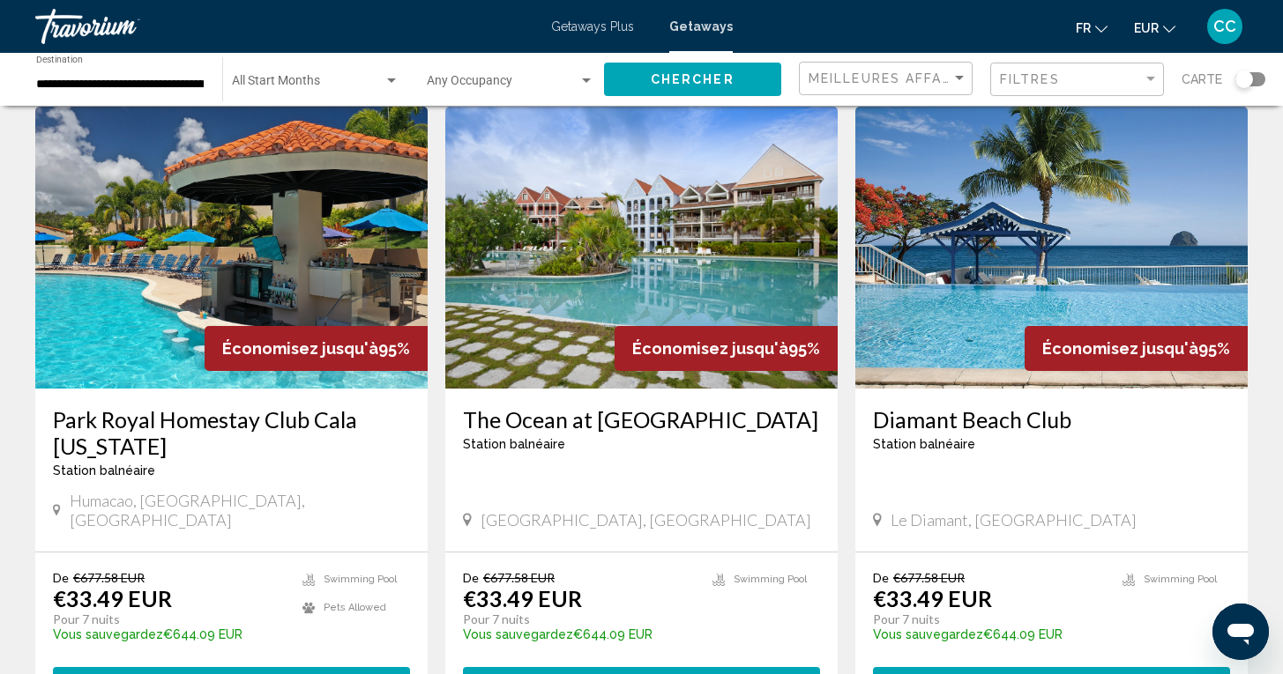
click at [984, 406] on h3 "Diamant Beach Club" at bounding box center [1051, 419] width 357 height 26
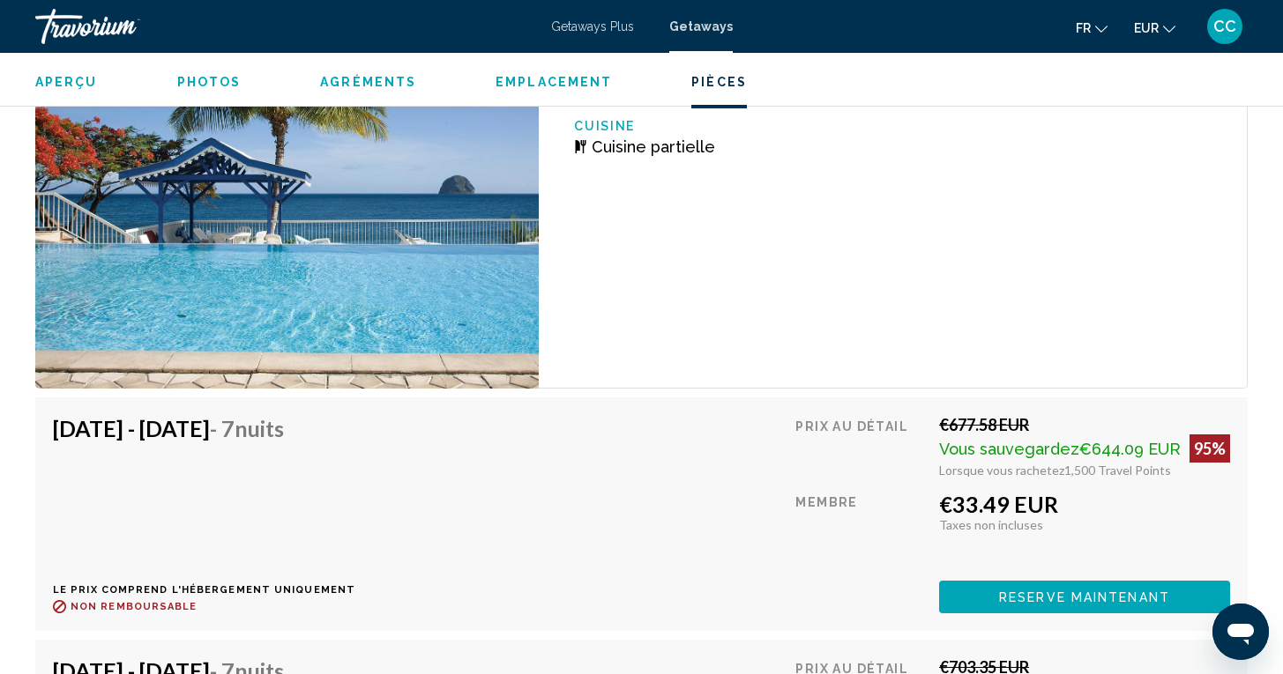
scroll to position [2603, 0]
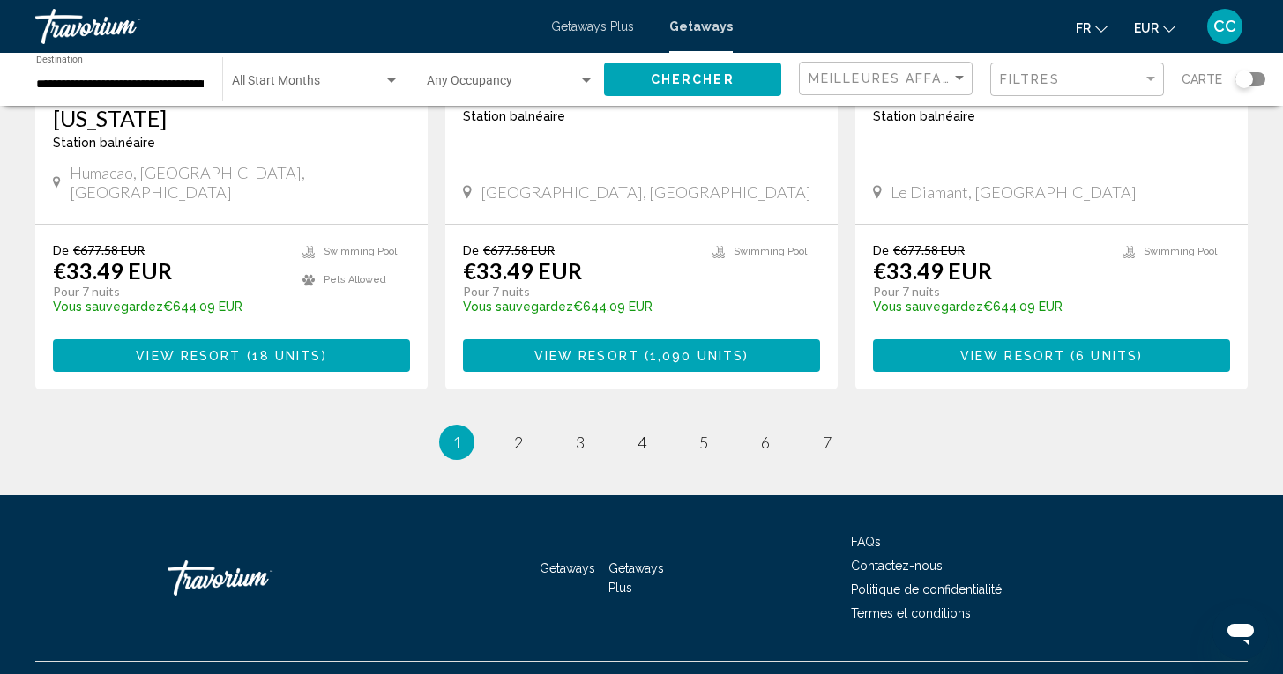
scroll to position [2253, 0]
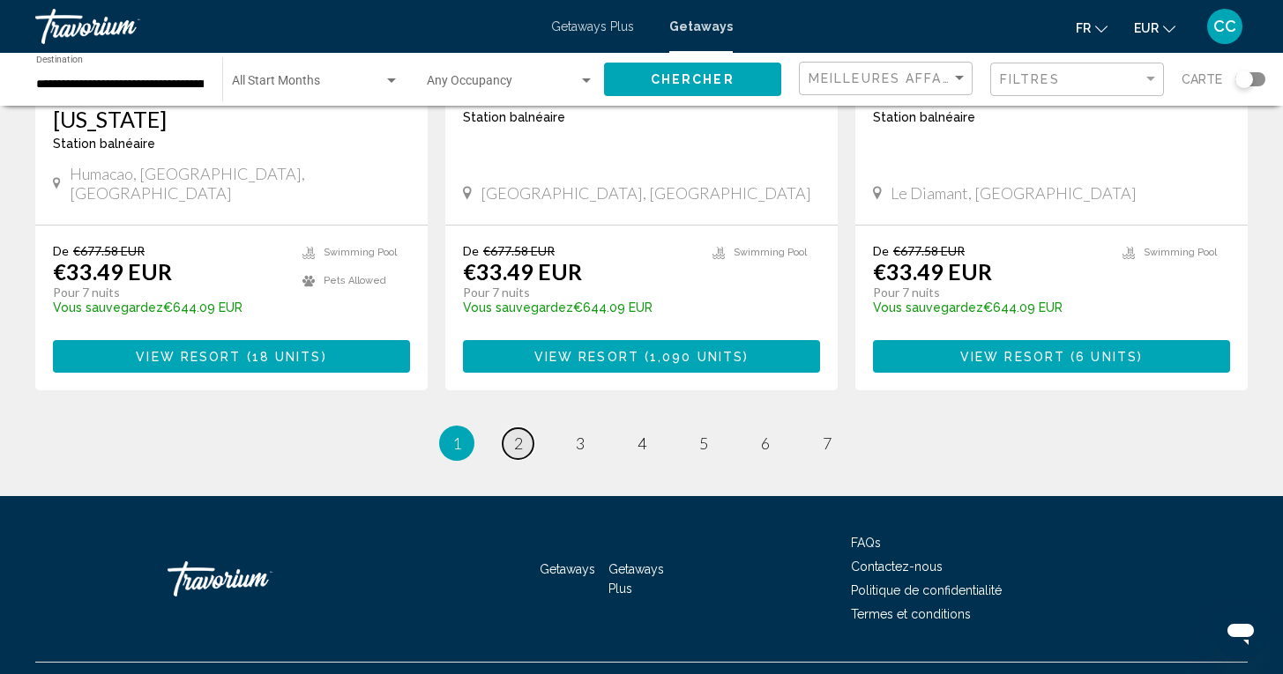
click at [516, 434] on span "2" at bounding box center [518, 443] width 9 height 19
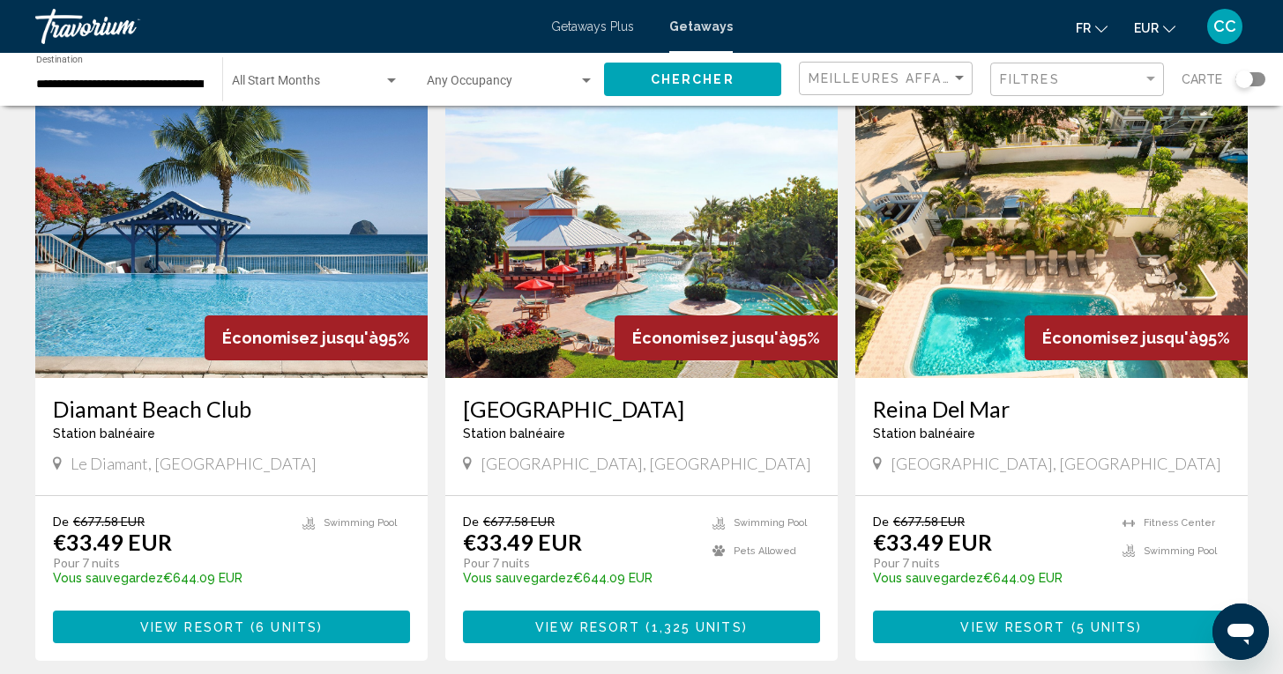
scroll to position [92, 0]
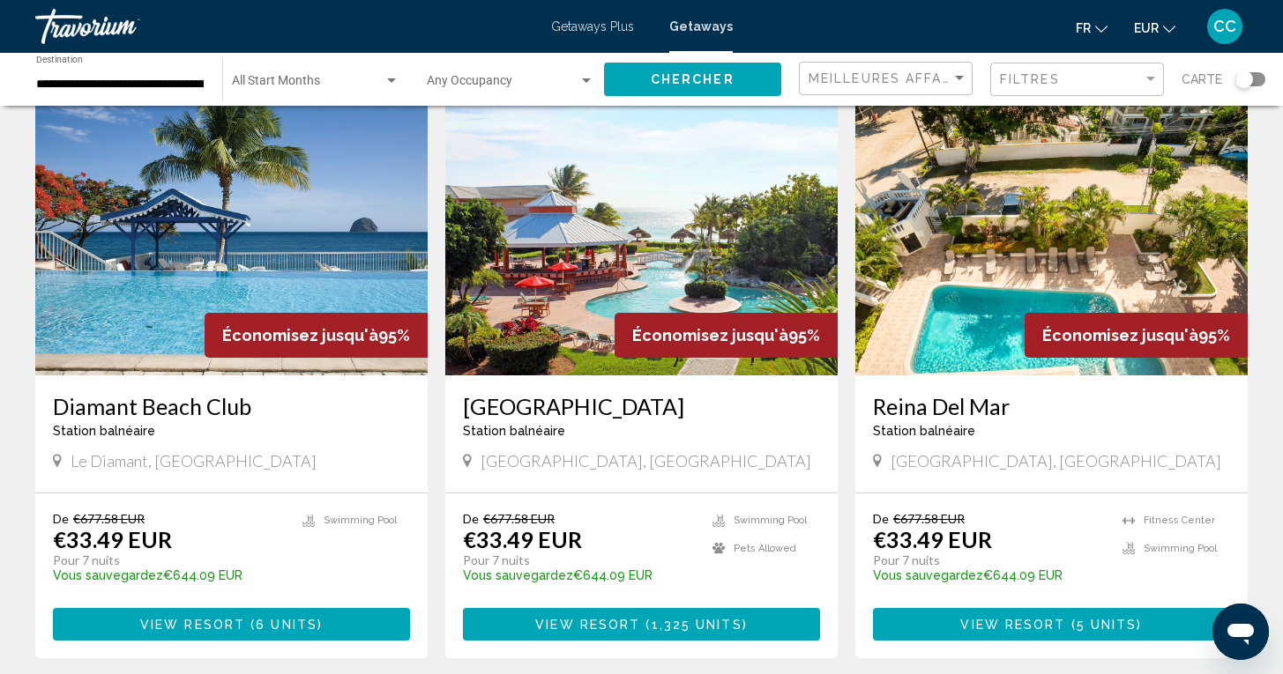
click at [574, 411] on h3 "[GEOGRAPHIC_DATA]" at bounding box center [641, 406] width 357 height 26
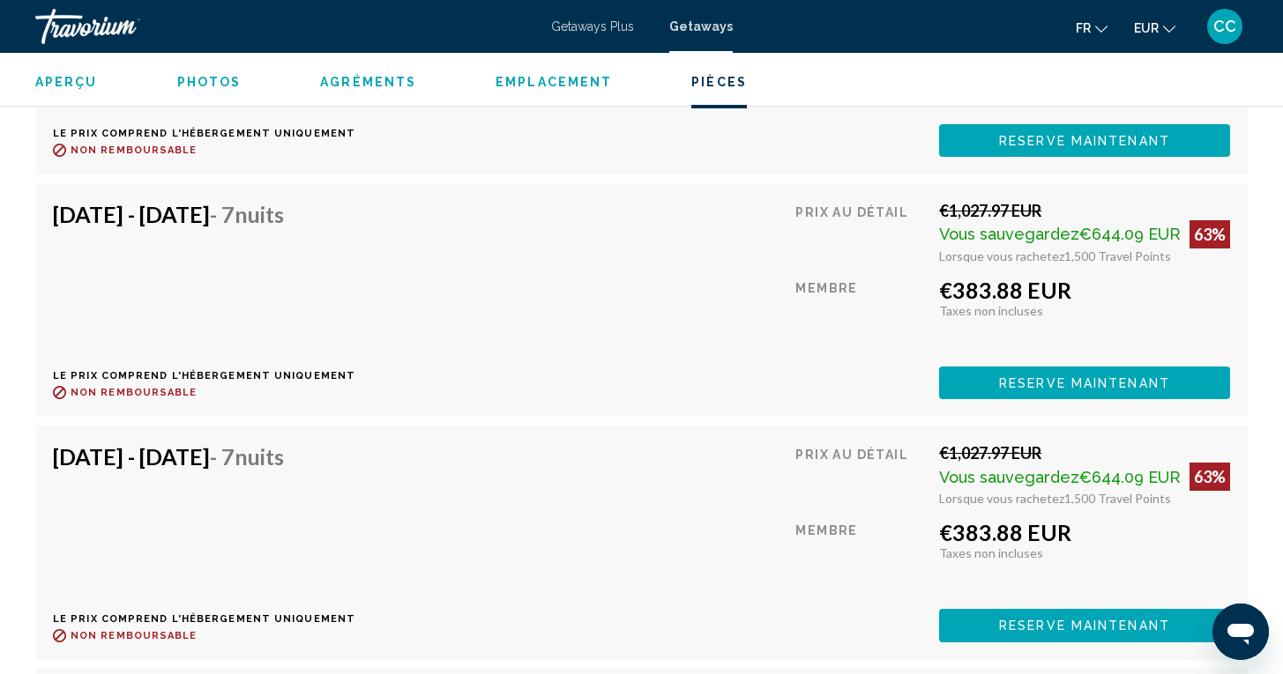
scroll to position [10795, 0]
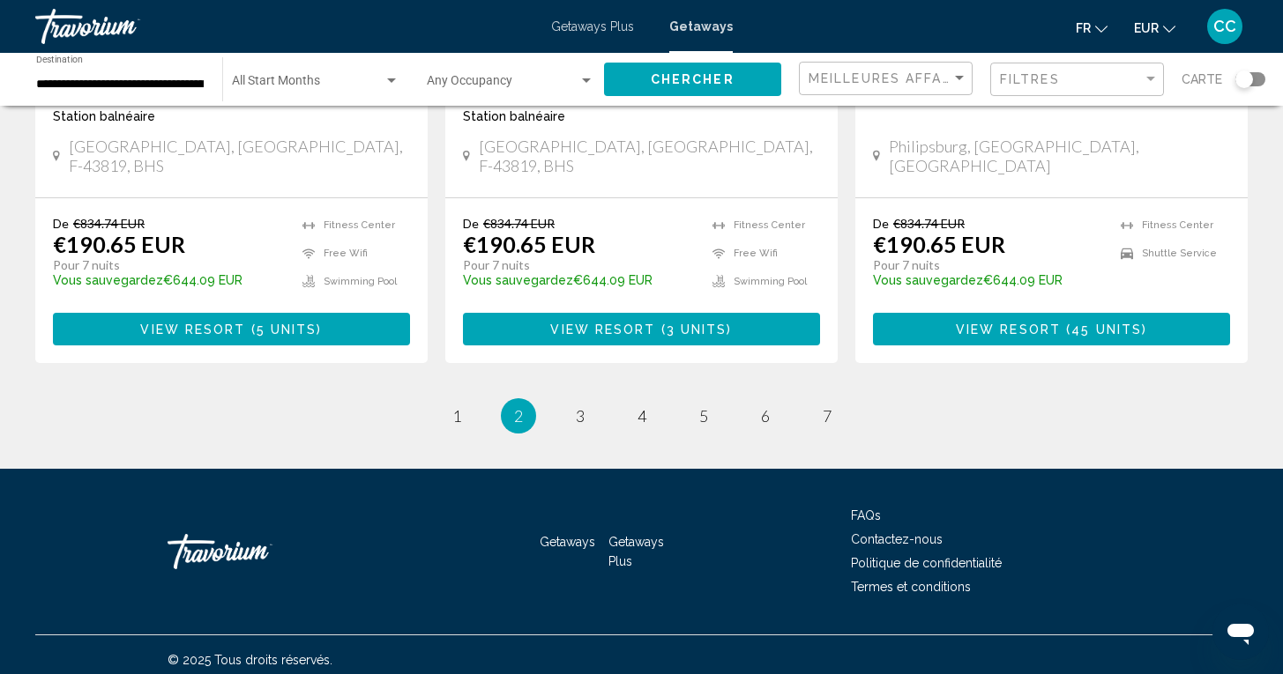
scroll to position [2281, 0]
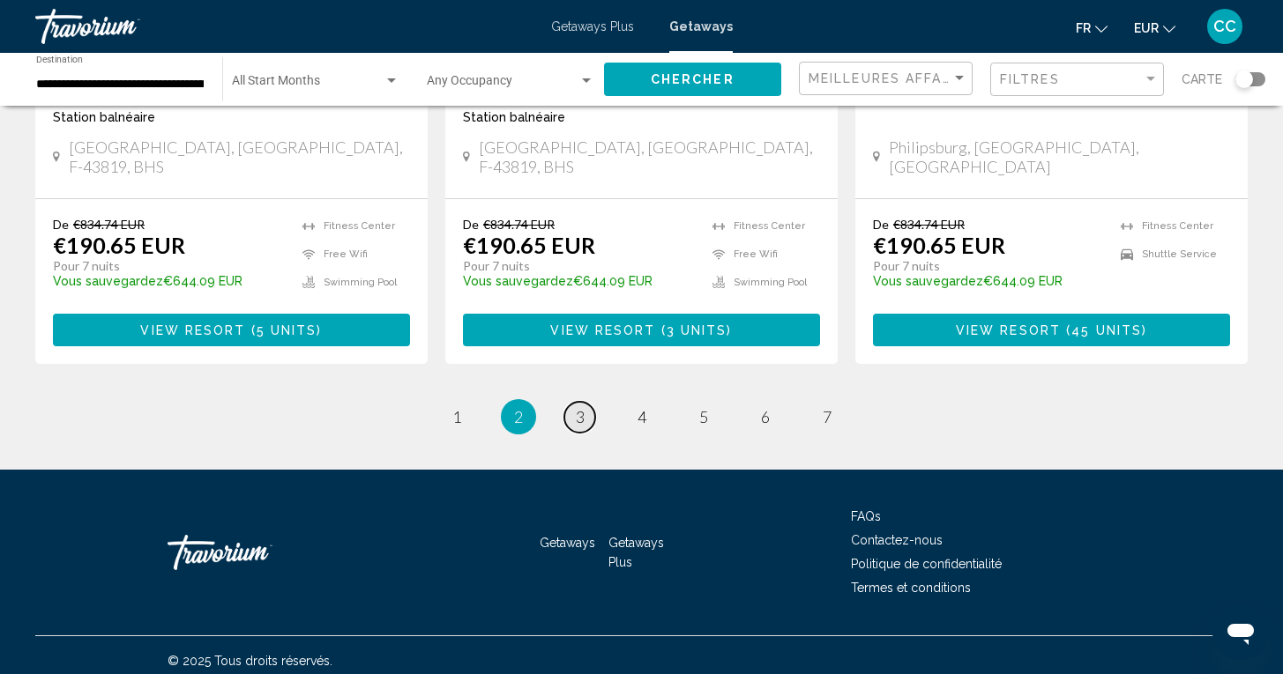
click at [573, 410] on link "page 3" at bounding box center [579, 417] width 31 height 31
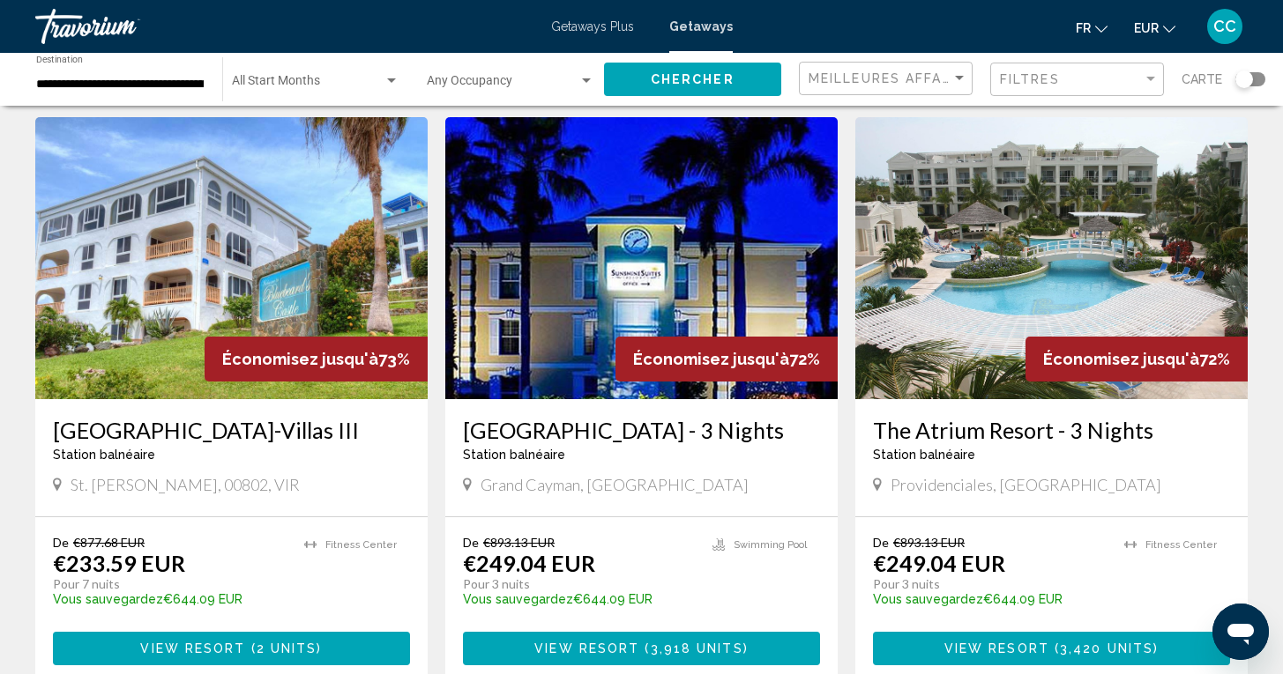
scroll to position [707, 0]
